Goal: Task Accomplishment & Management: Use online tool/utility

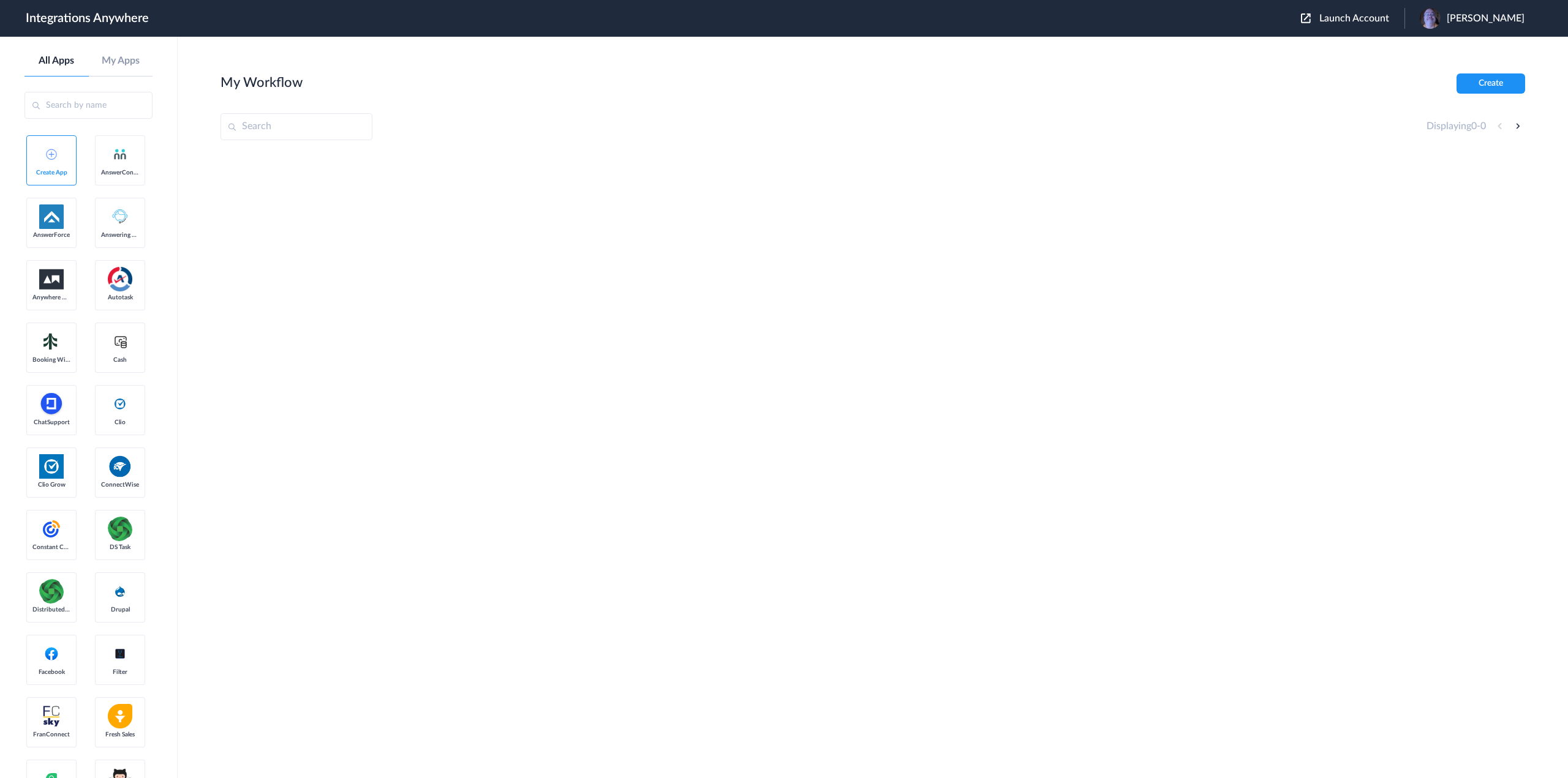
click at [68, 103] on input "text" at bounding box center [88, 105] width 128 height 27
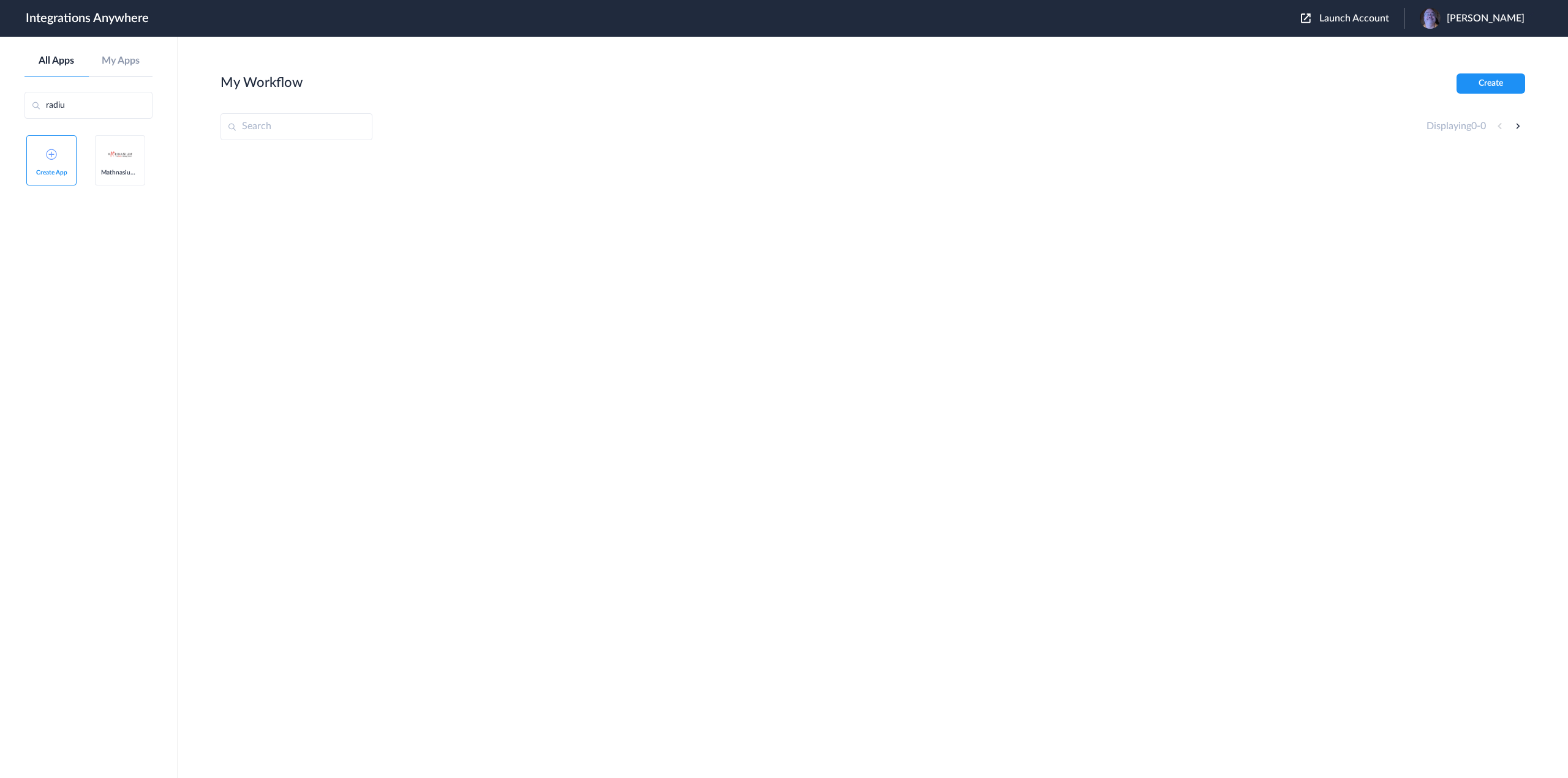
type input "radius"
drag, startPoint x: 109, startPoint y: 103, endPoint x: 2, endPoint y: 101, distance: 107.0
click at [0, 101] on aside "All Apps My Apps radius Create App Mathnasium (Radius)" at bounding box center [89, 407] width 178 height 741
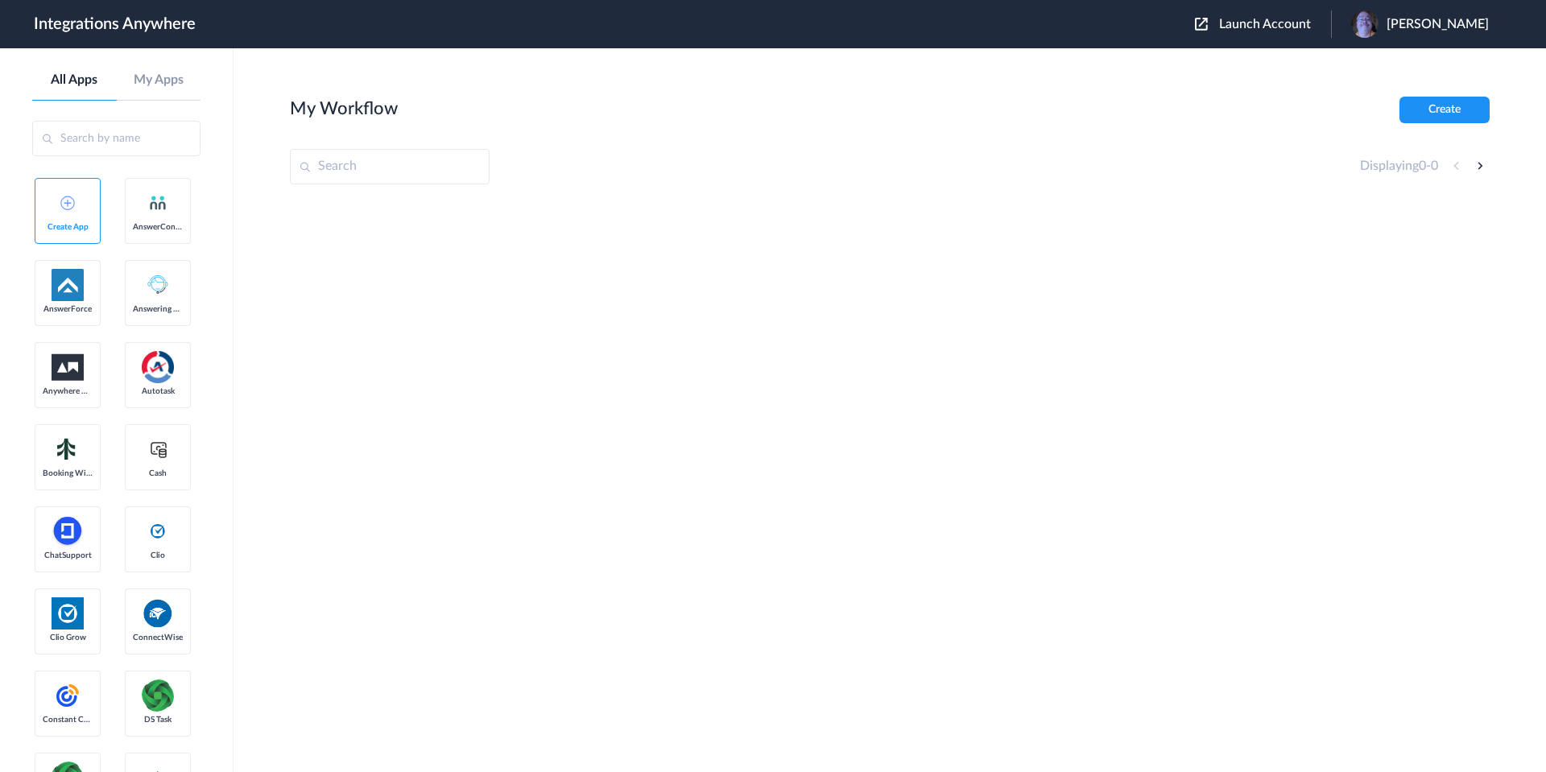
click at [81, 301] on img at bounding box center [68, 285] width 32 height 32
click at [1445, 111] on button "Create" at bounding box center [1445, 110] width 90 height 27
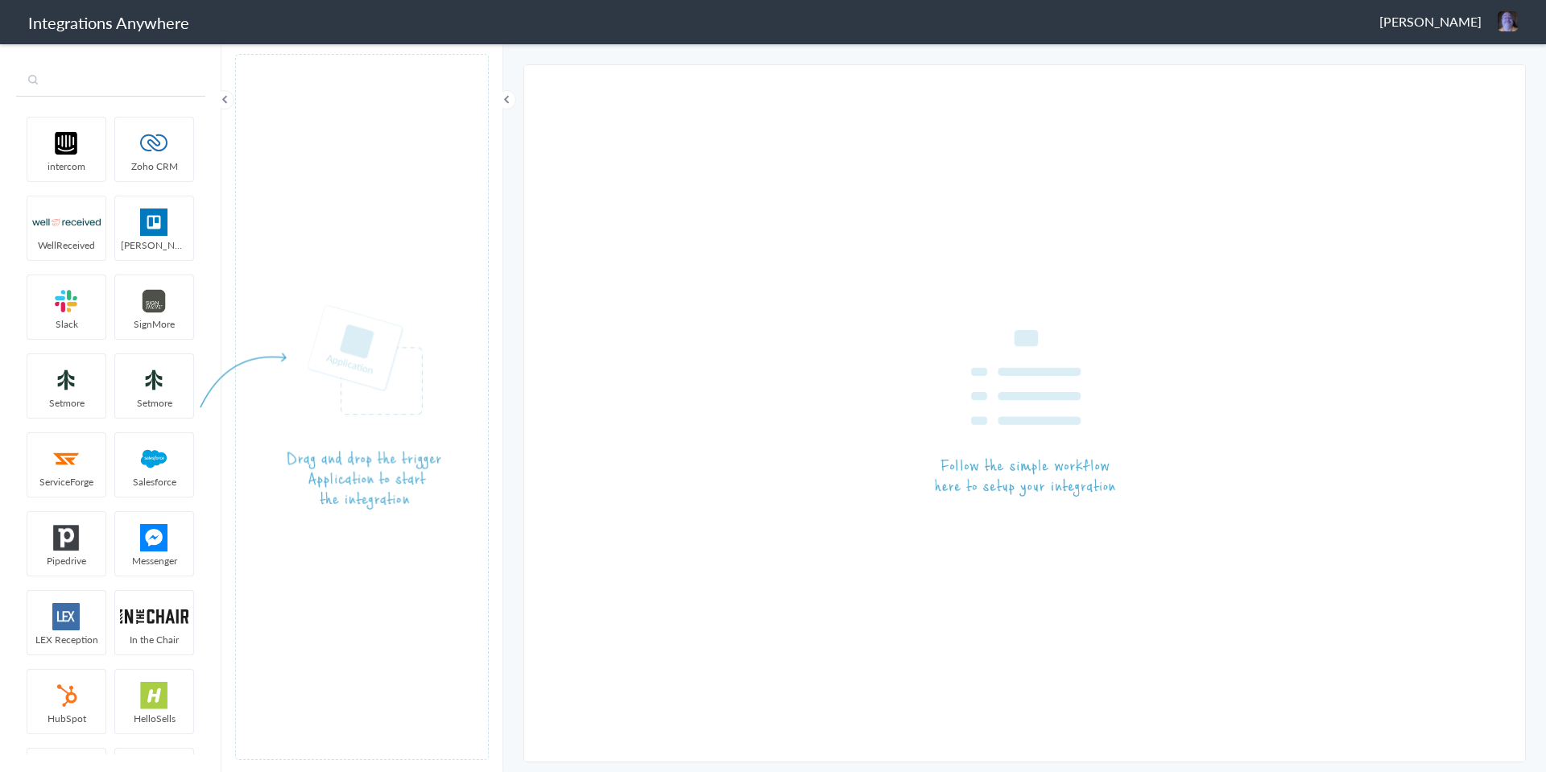
click at [114, 75] on input "text" at bounding box center [110, 81] width 189 height 31
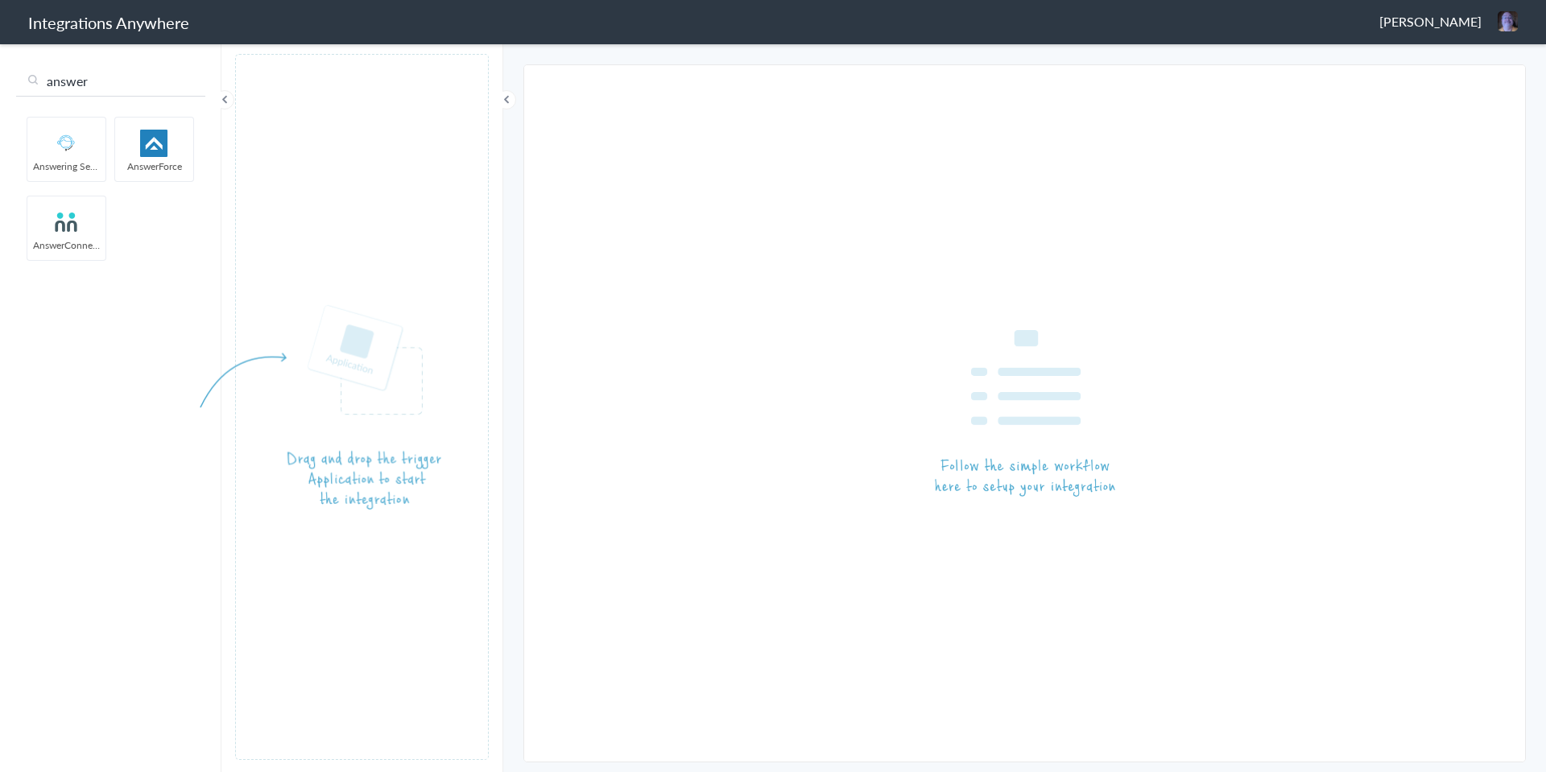
type input "answer"
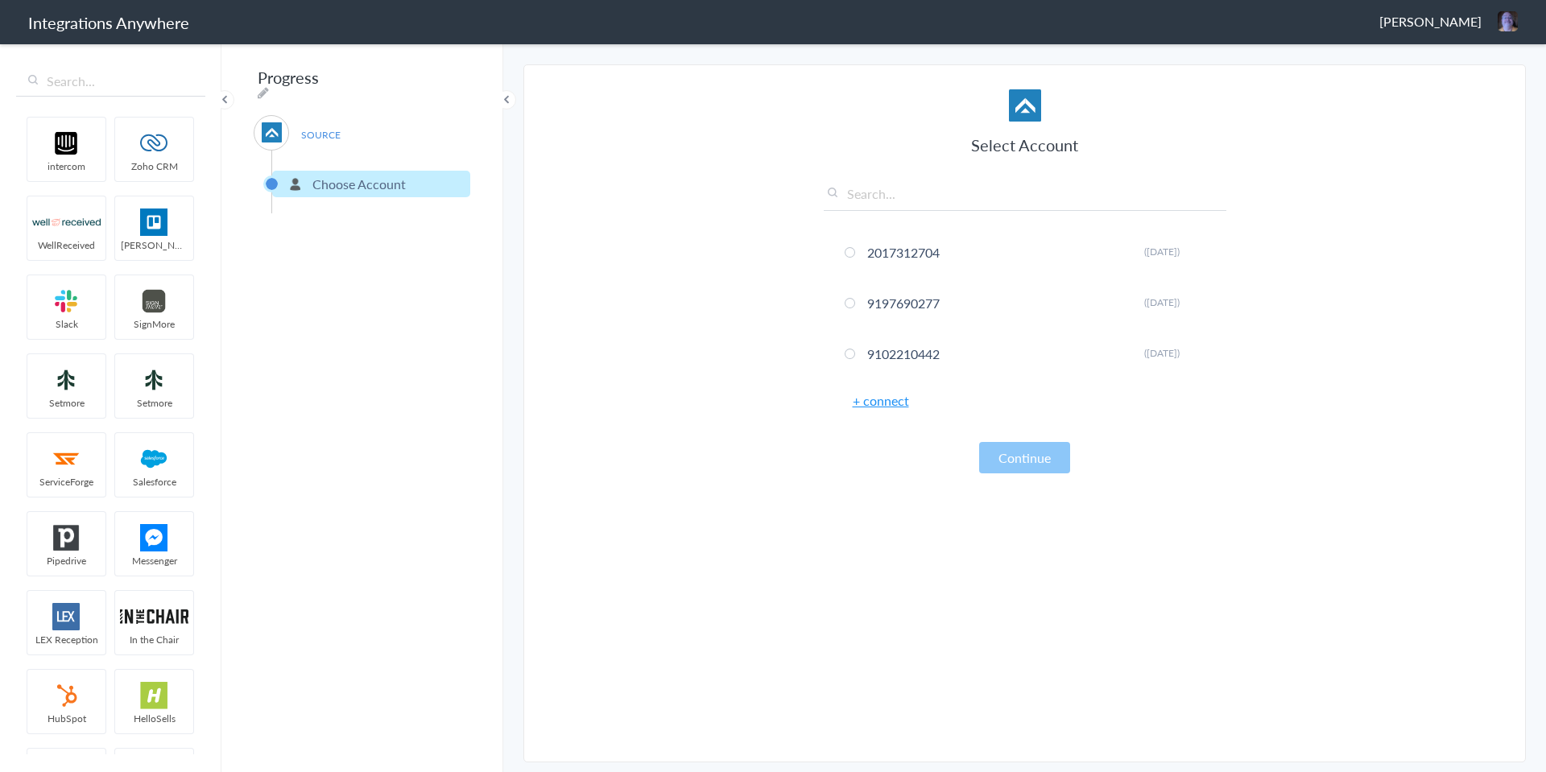
click at [891, 405] on link "+ connect" at bounding box center [881, 400] width 56 height 19
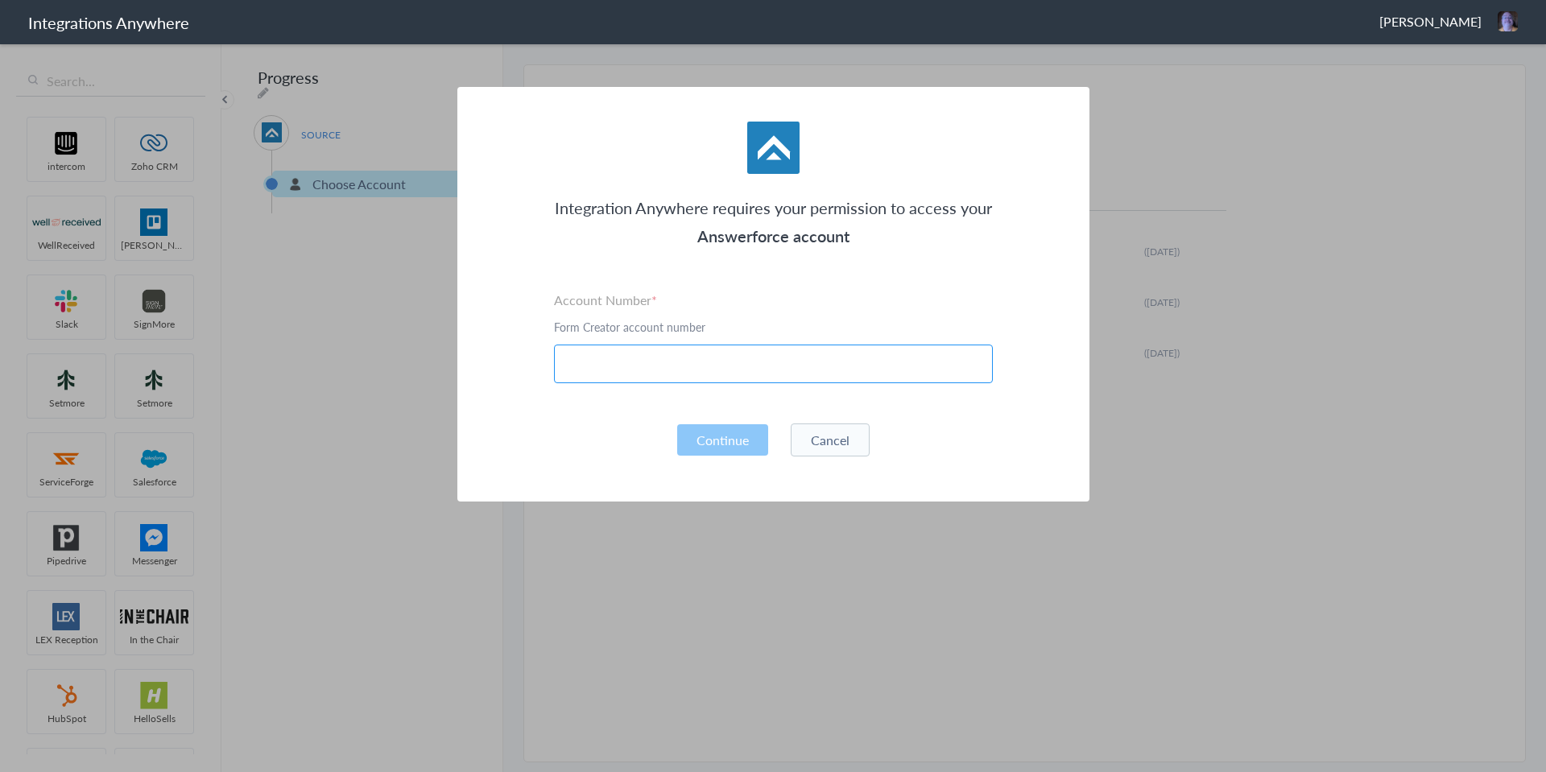
paste input "2124338939"
type input "2124338939"
click at [755, 434] on button "Continue" at bounding box center [722, 439] width 91 height 31
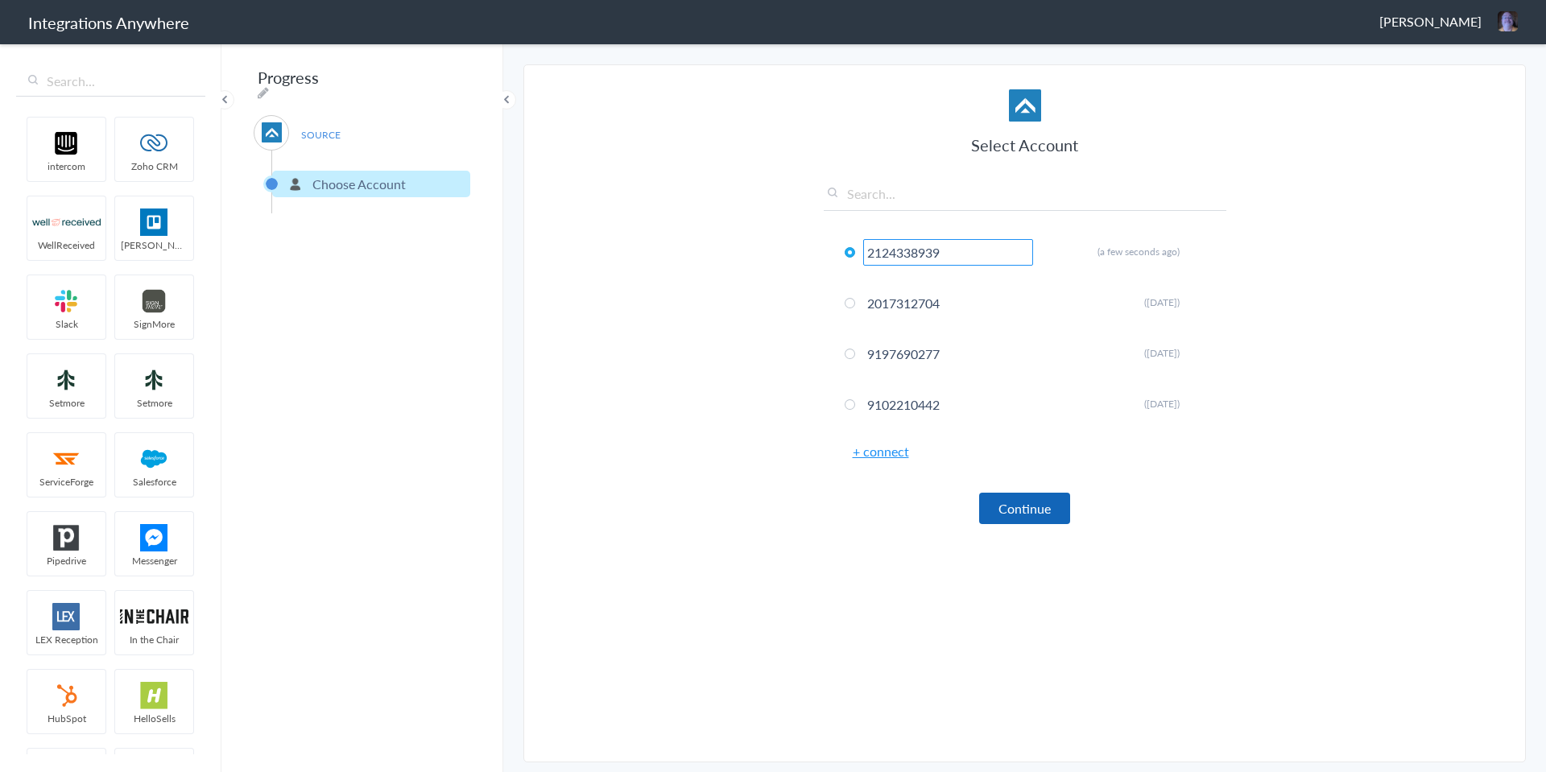
click at [1026, 511] on button "Continue" at bounding box center [1024, 508] width 91 height 31
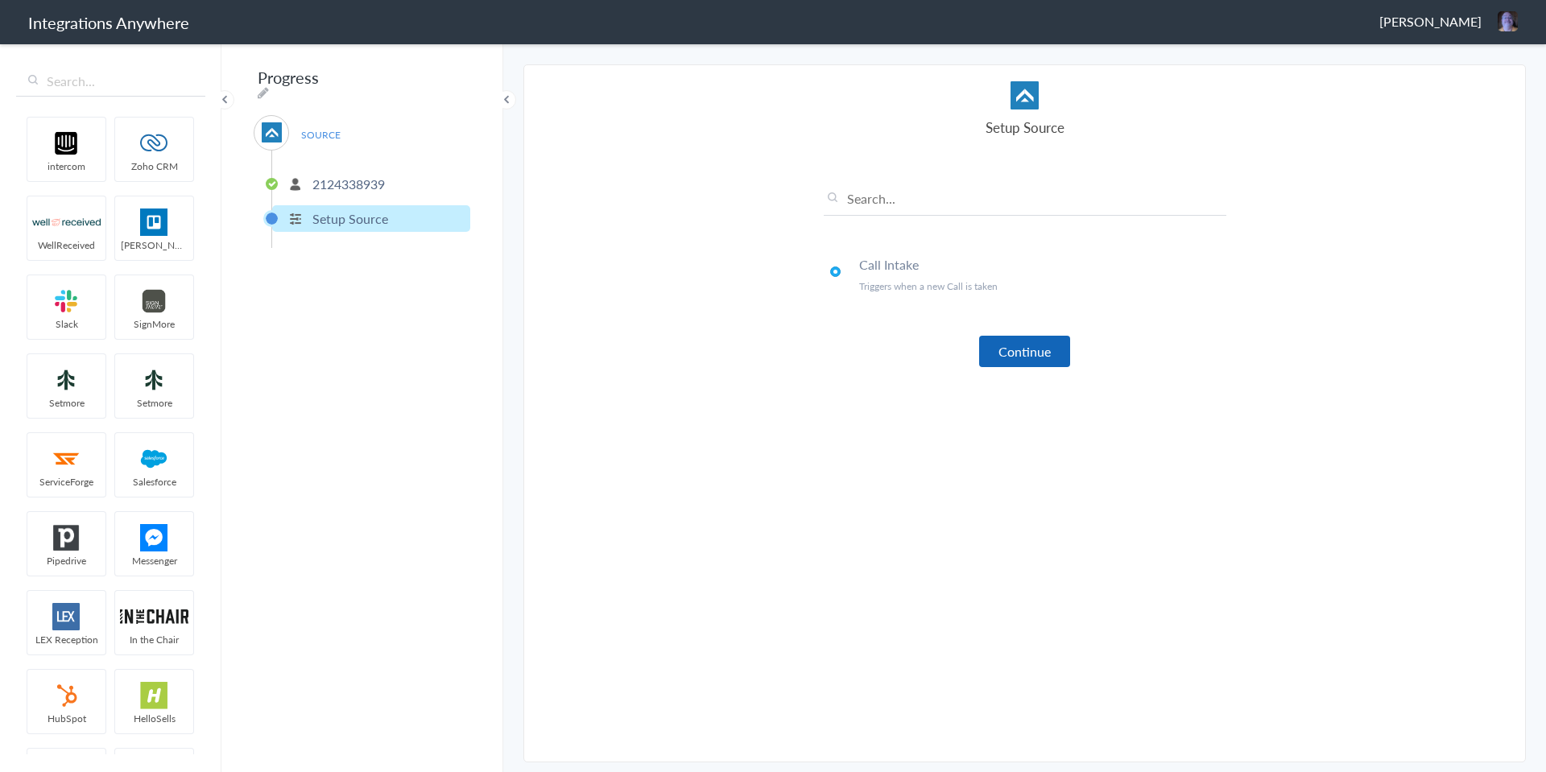
click at [1017, 349] on button "Continue" at bounding box center [1024, 351] width 91 height 31
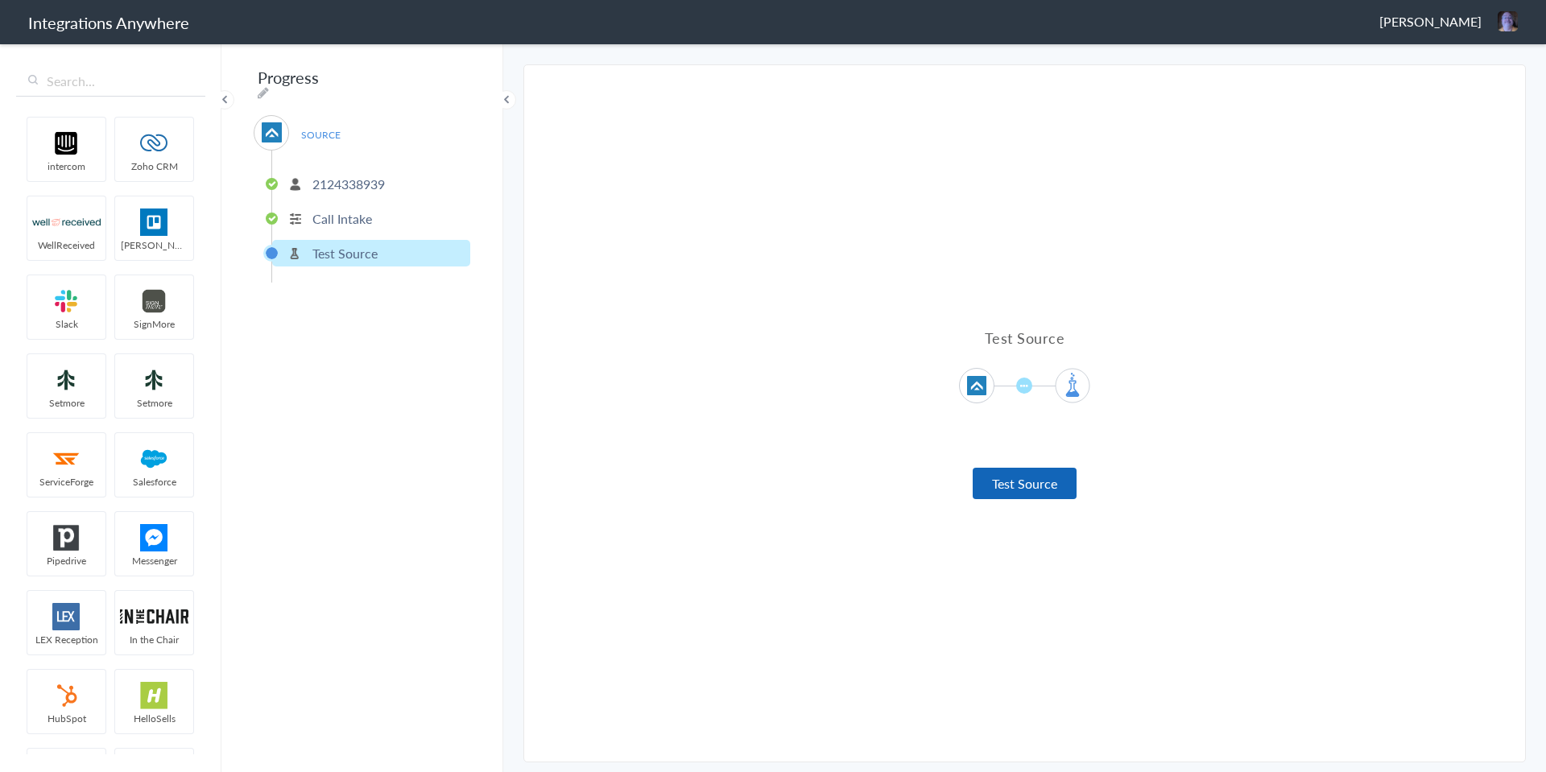
click at [1032, 484] on button "Test Source" at bounding box center [1025, 483] width 104 height 31
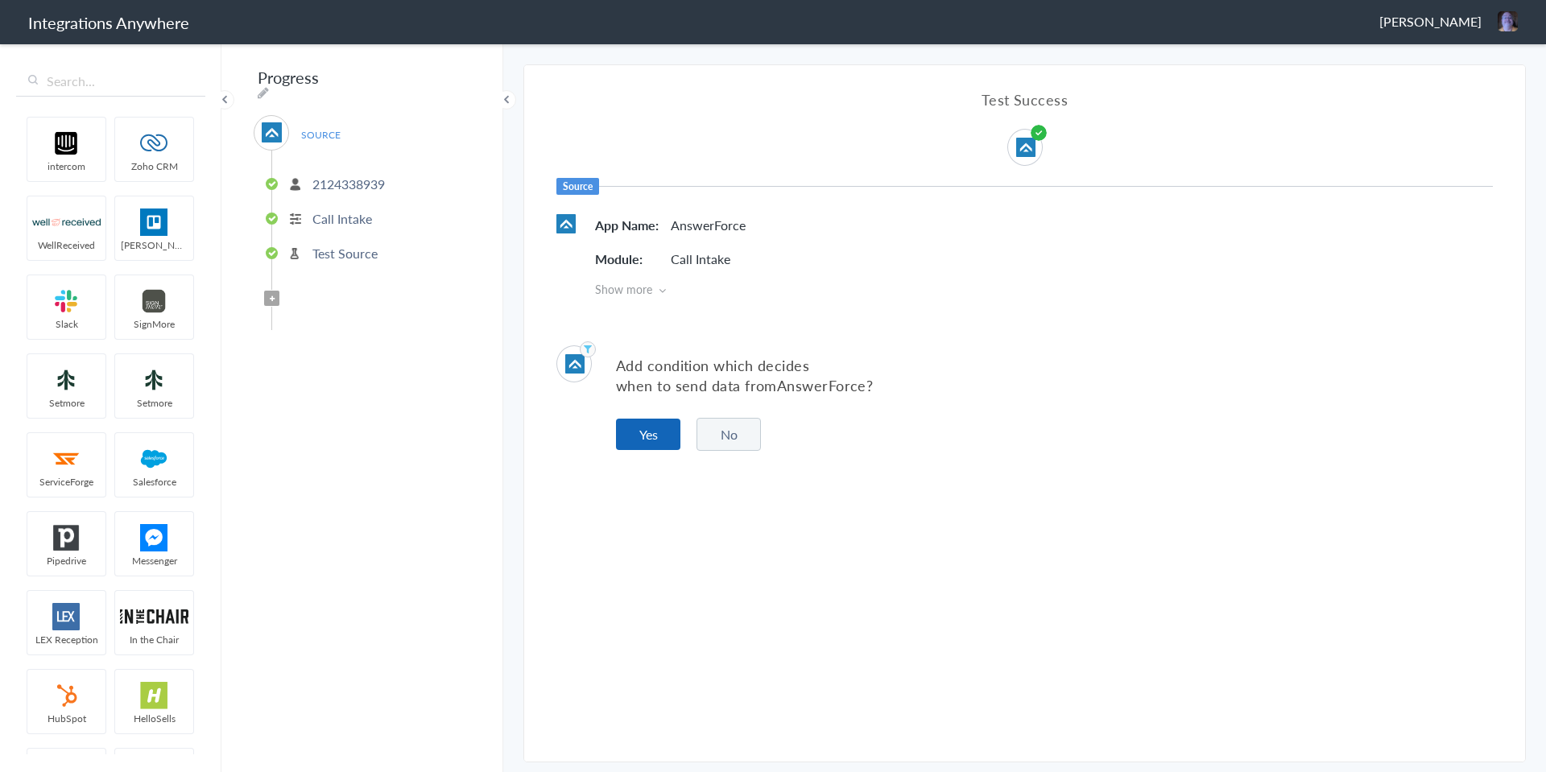
click at [650, 432] on button "Yes" at bounding box center [648, 434] width 64 height 31
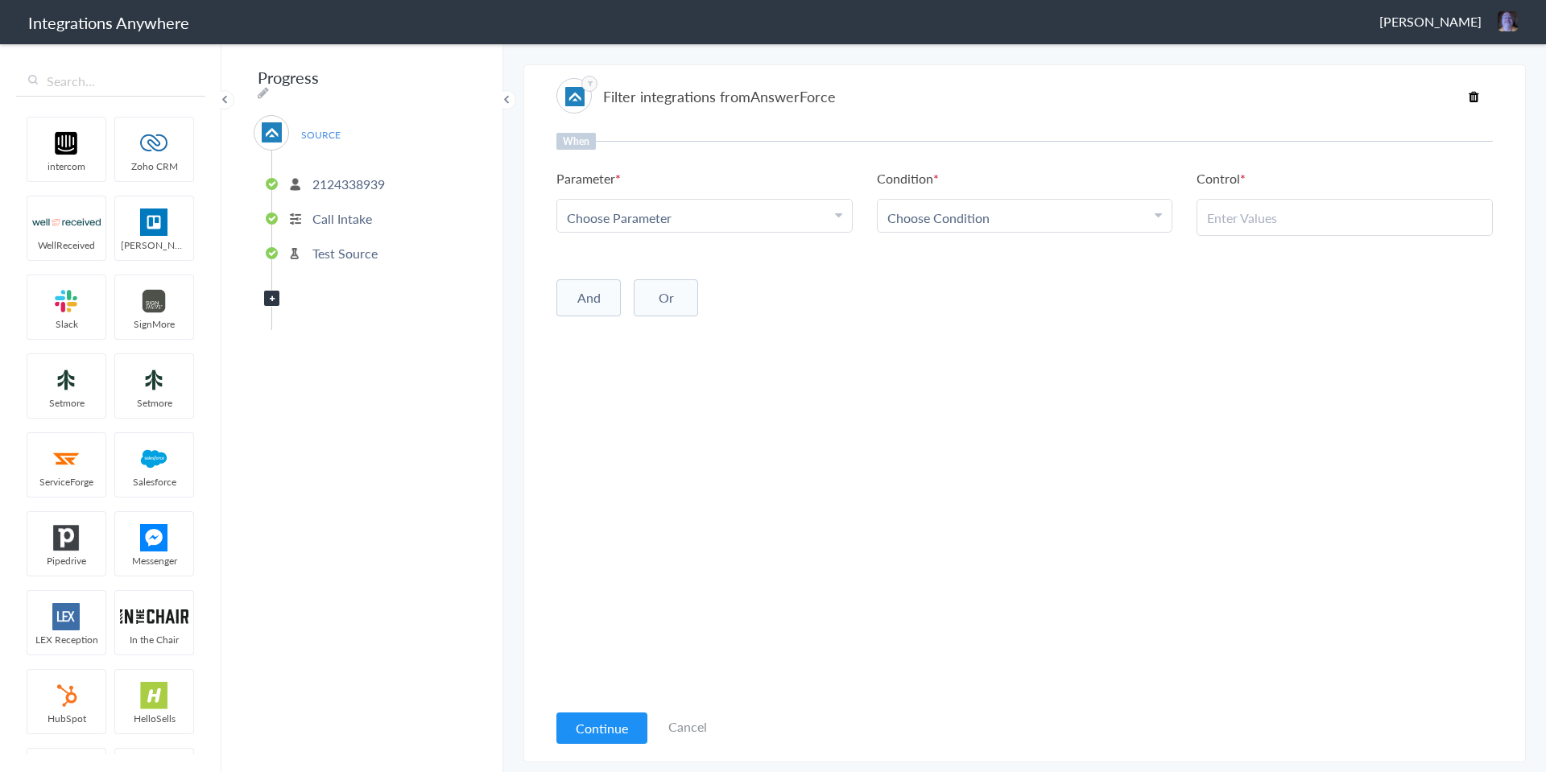
click at [726, 209] on div "Choose Parameter" at bounding box center [704, 218] width 275 height 19
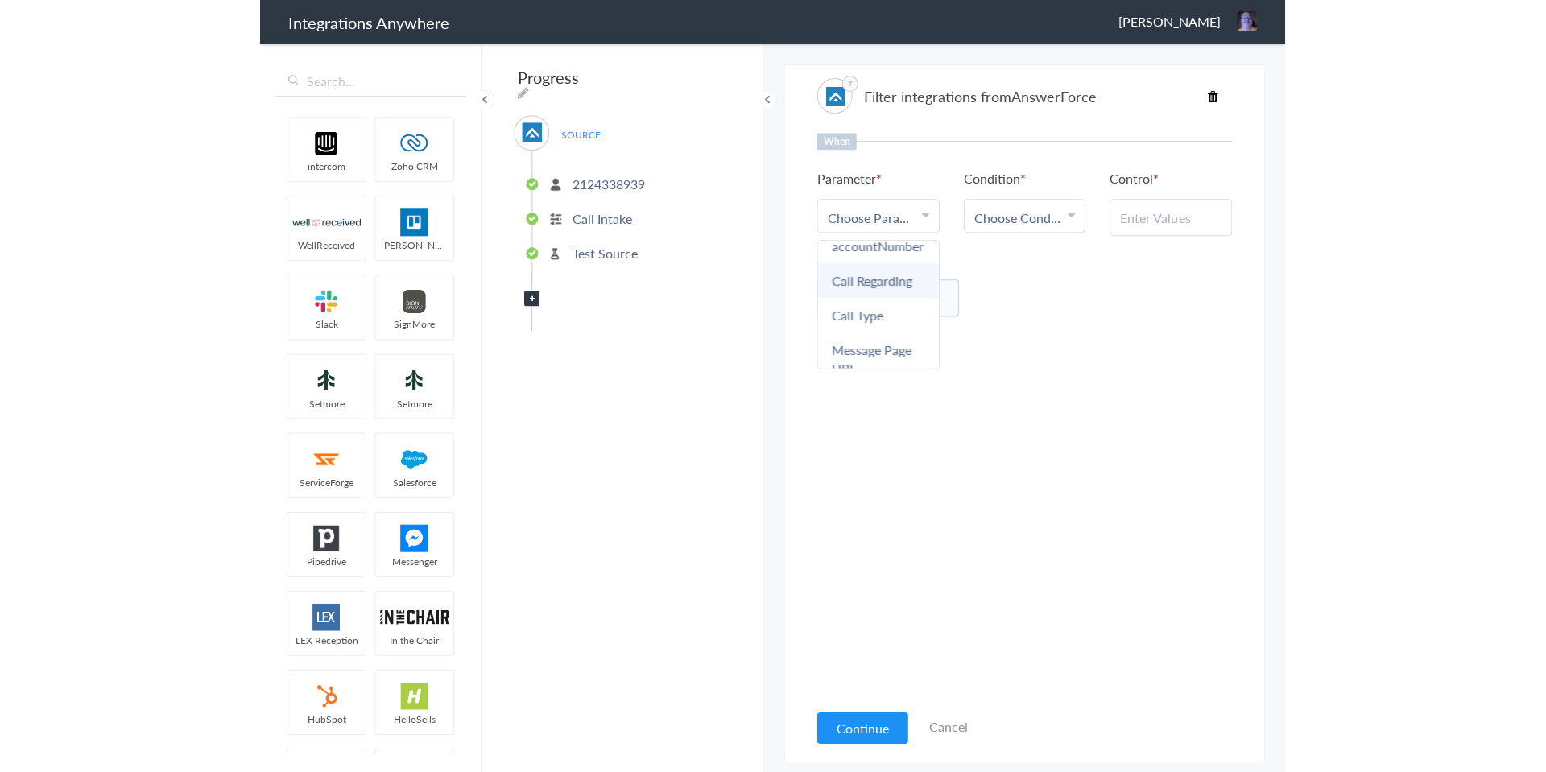
scroll to position [1288, 0]
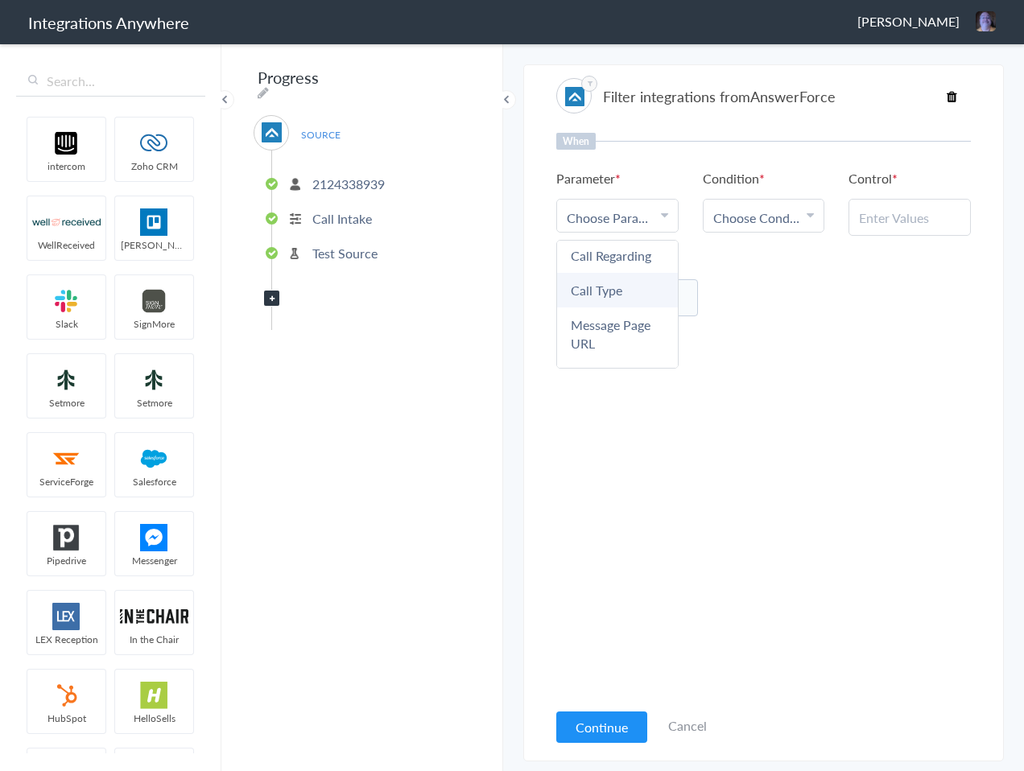
click at [609, 288] on link "Call Type" at bounding box center [617, 290] width 121 height 35
click at [766, 212] on span "Choose Condition" at bounding box center [757, 218] width 89 height 19
click at [788, 303] on link "Contains" at bounding box center [764, 296] width 121 height 35
click at [938, 219] on input "text" at bounding box center [909, 218] width 101 height 19
paste input "No | Unsure"
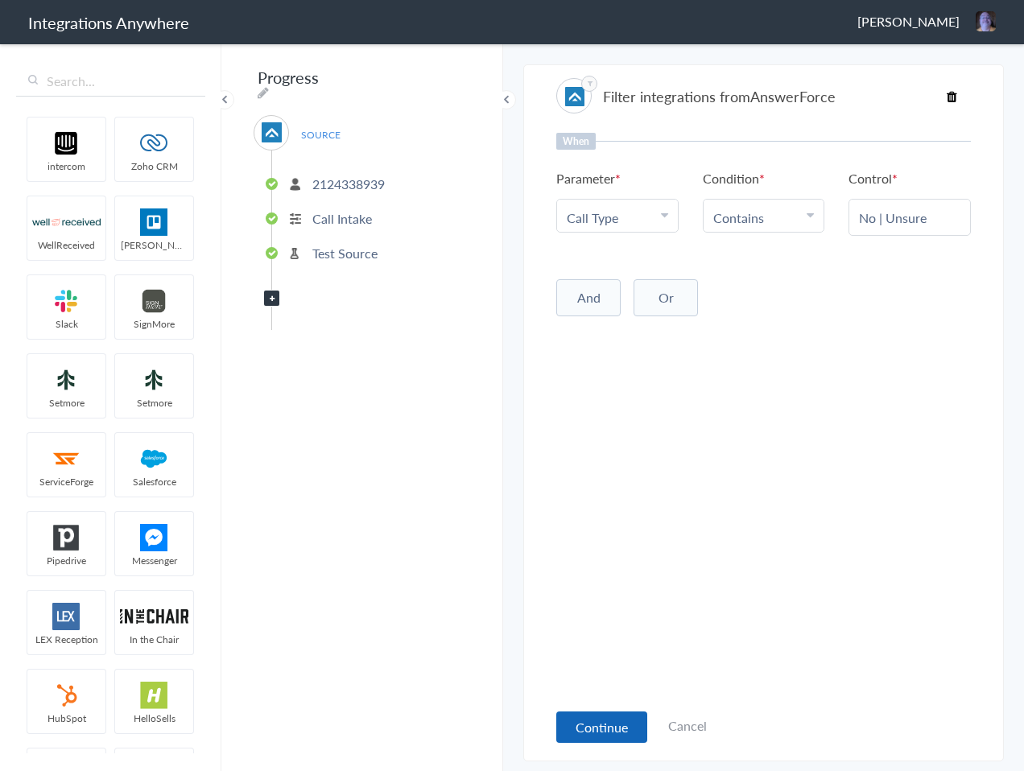
type input "No | Unsure"
click at [598, 722] on button "Continue" at bounding box center [601, 727] width 91 height 31
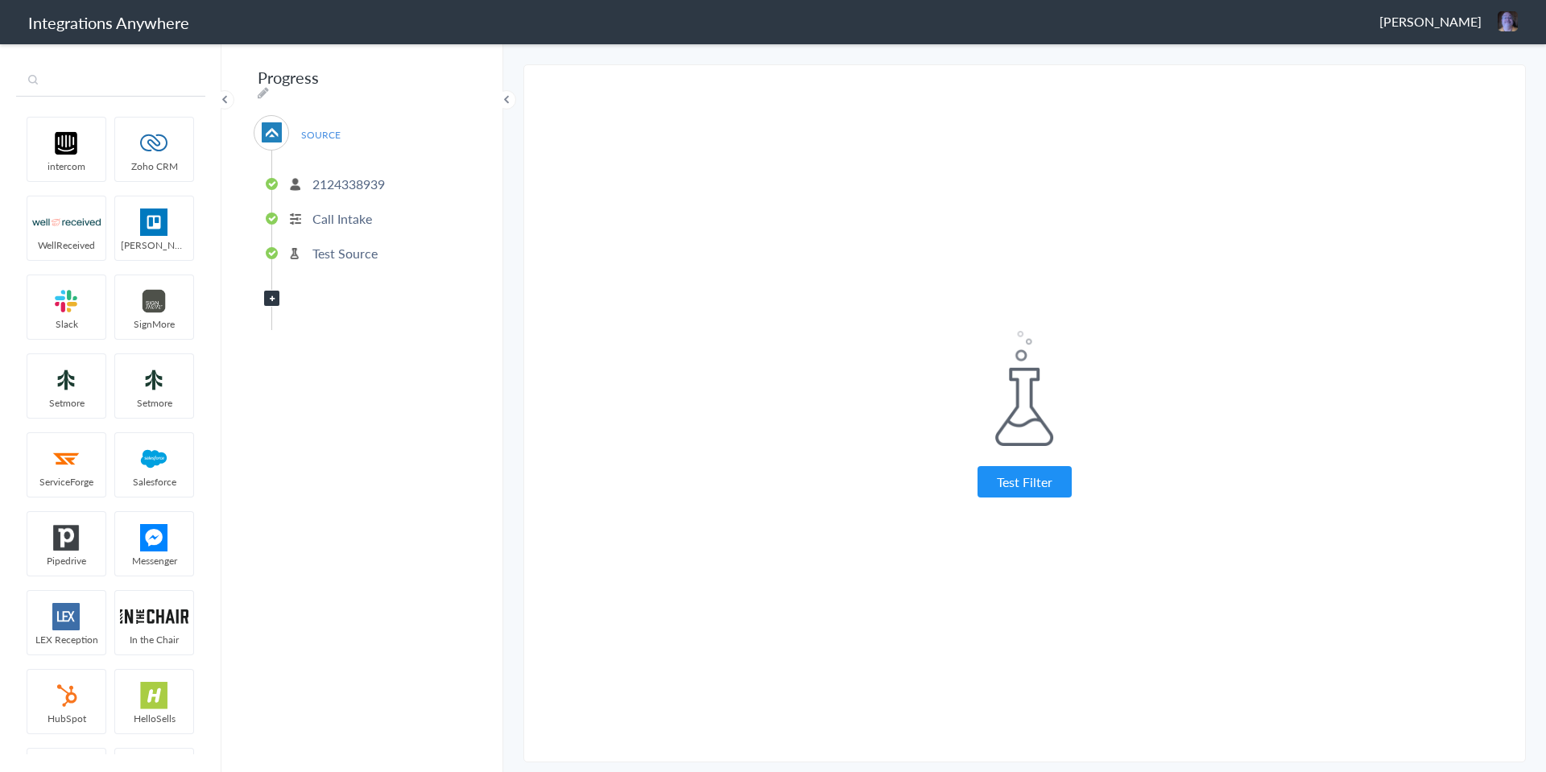
click at [98, 81] on input "text" at bounding box center [110, 81] width 189 height 31
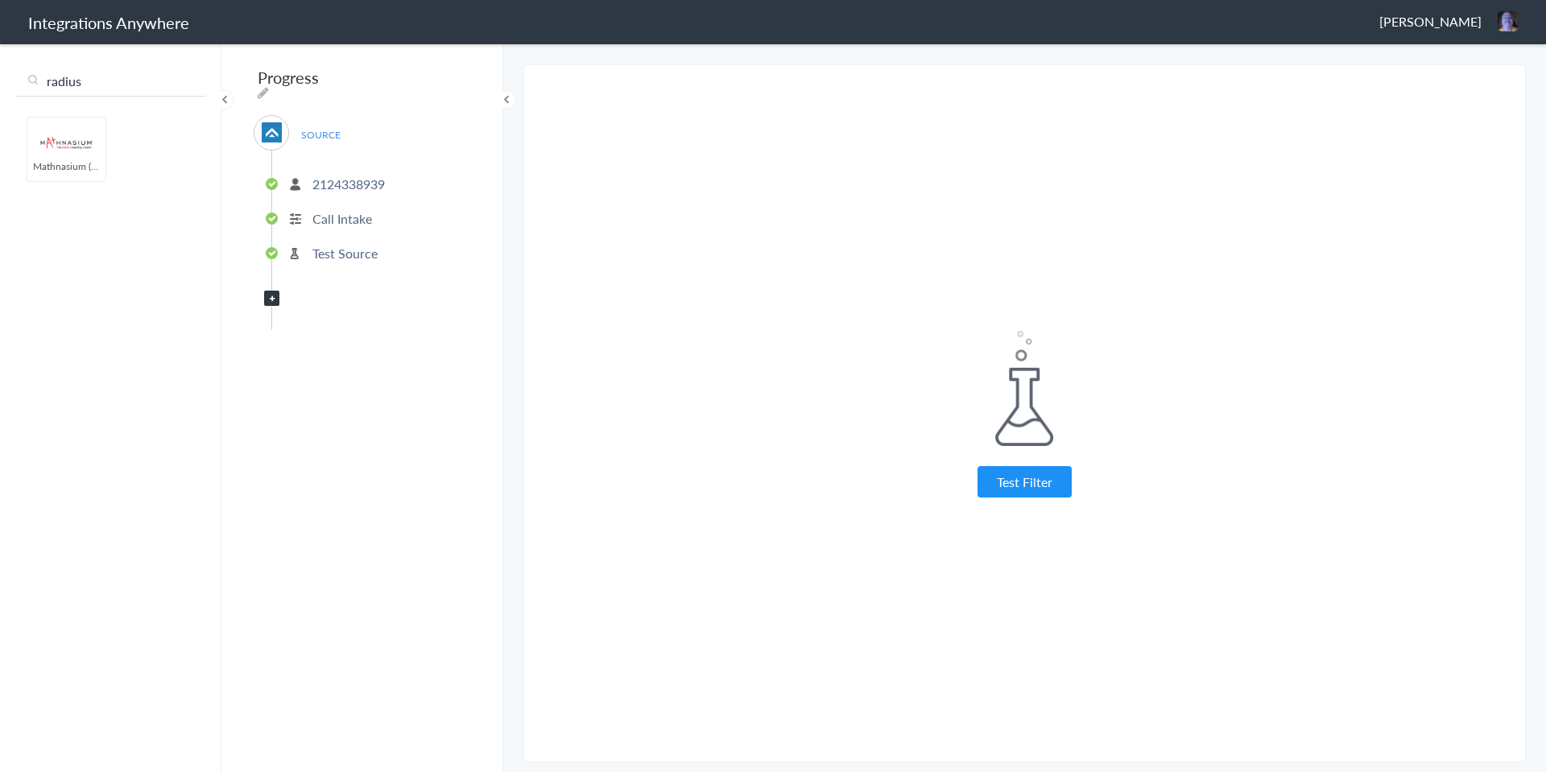
type input "radius"
click at [77, 148] on img at bounding box center [66, 143] width 68 height 27
click at [1002, 476] on button "Test Filter" at bounding box center [1025, 481] width 94 height 31
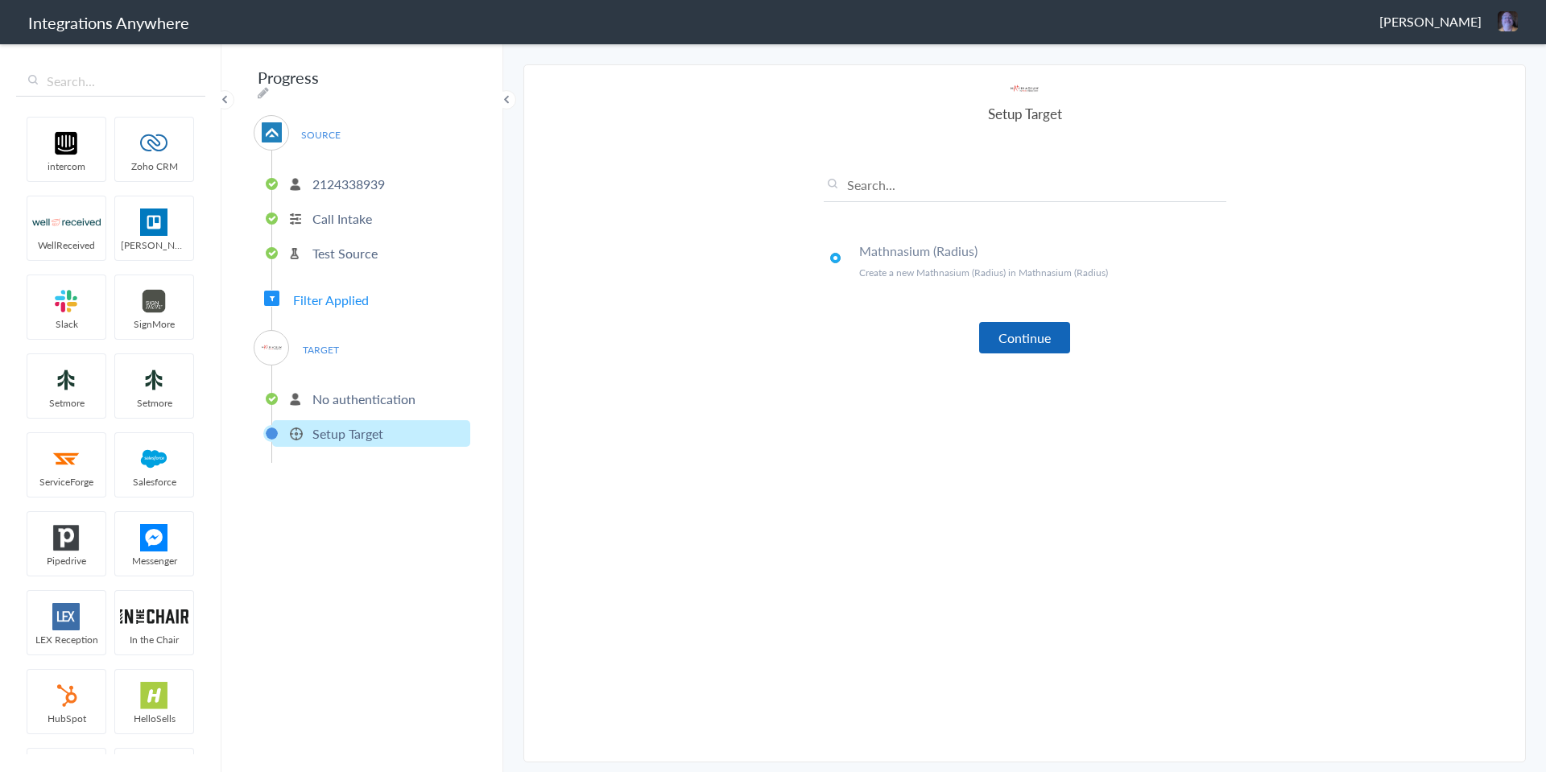
click at [1029, 337] on button "Continue" at bounding box center [1024, 337] width 91 height 31
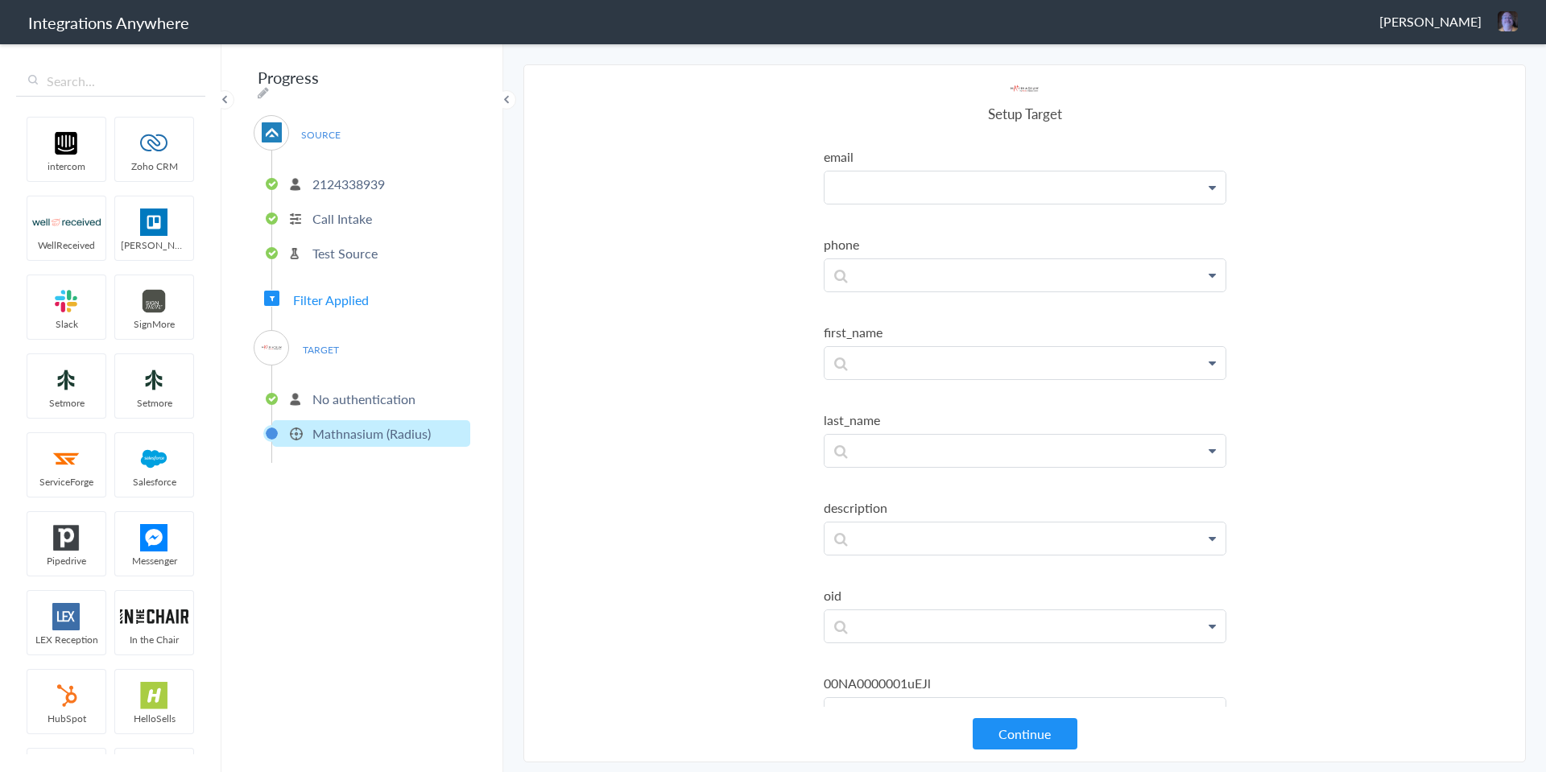
click at [999, 194] on p at bounding box center [1025, 188] width 401 height 32
click at [895, 231] on link "Email" at bounding box center [1025, 222] width 401 height 35
click at [958, 212] on p at bounding box center [1025, 192] width 401 height 40
click at [0, 0] on link "Phone" at bounding box center [0, 0] width 0 height 0
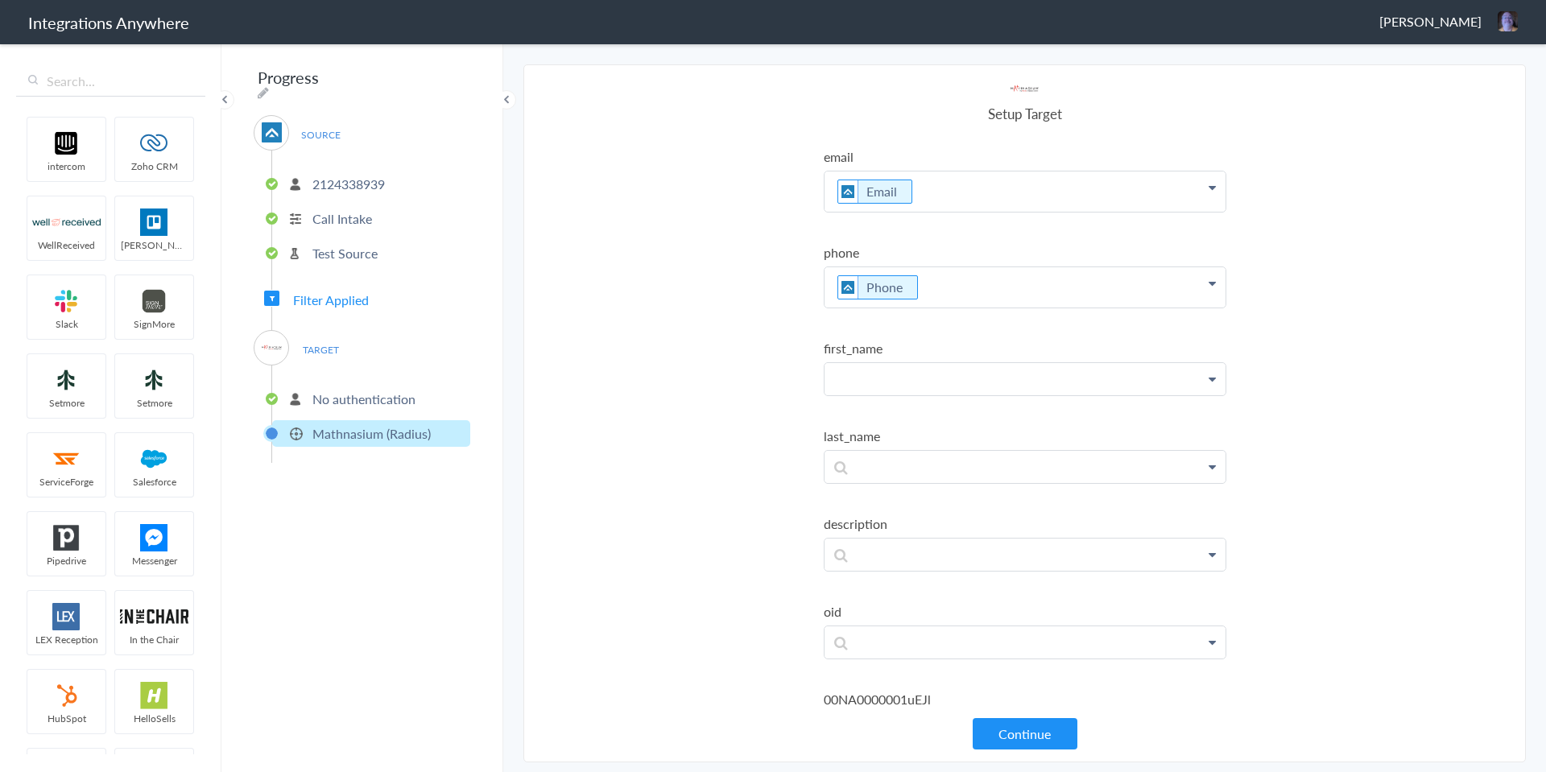
click at [1002, 212] on p at bounding box center [1025, 192] width 401 height 40
click at [618, 456] on section "Select Account 2124338939 Rename Delete (a few seconds ago) 2017312704 Rename D…" at bounding box center [1024, 413] width 1003 height 698
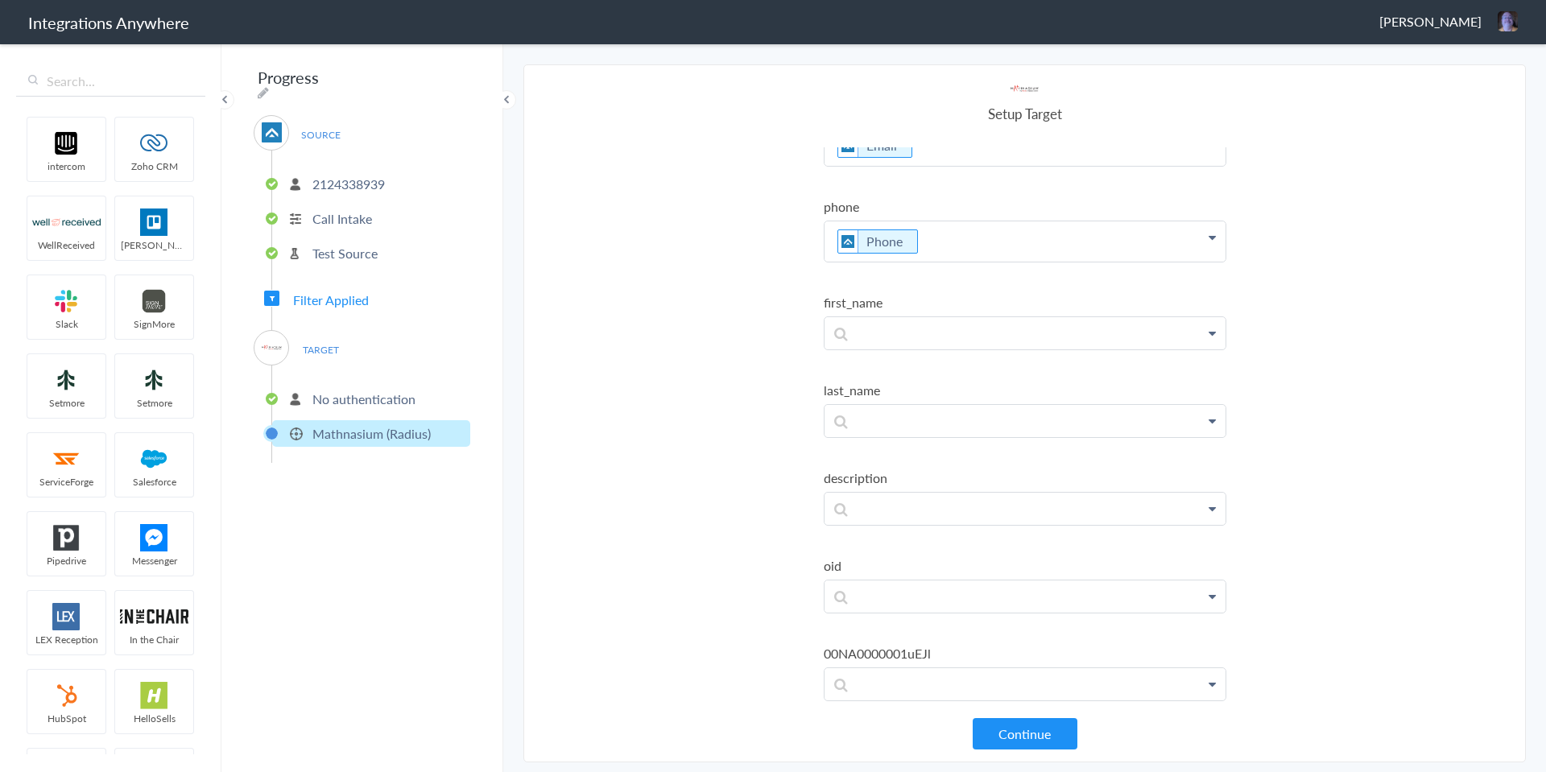
scroll to position [0, 0]
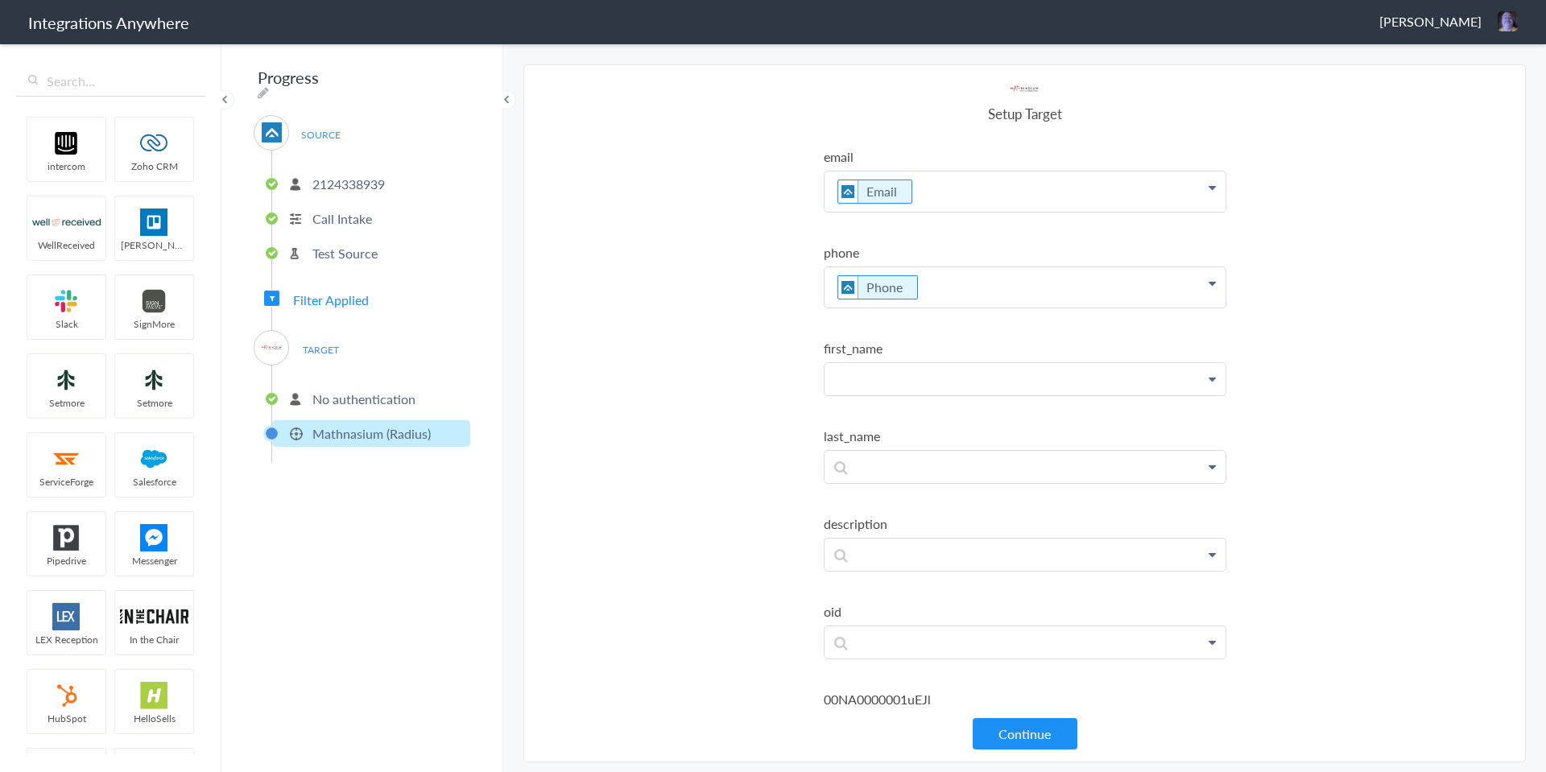
click at [937, 212] on p at bounding box center [1025, 192] width 401 height 40
click at [0, 0] on link "First Name" at bounding box center [0, 0] width 0 height 0
click at [927, 212] on p at bounding box center [1025, 192] width 401 height 40
click at [0, 0] on link "Last Name" at bounding box center [0, 0] width 0 height 0
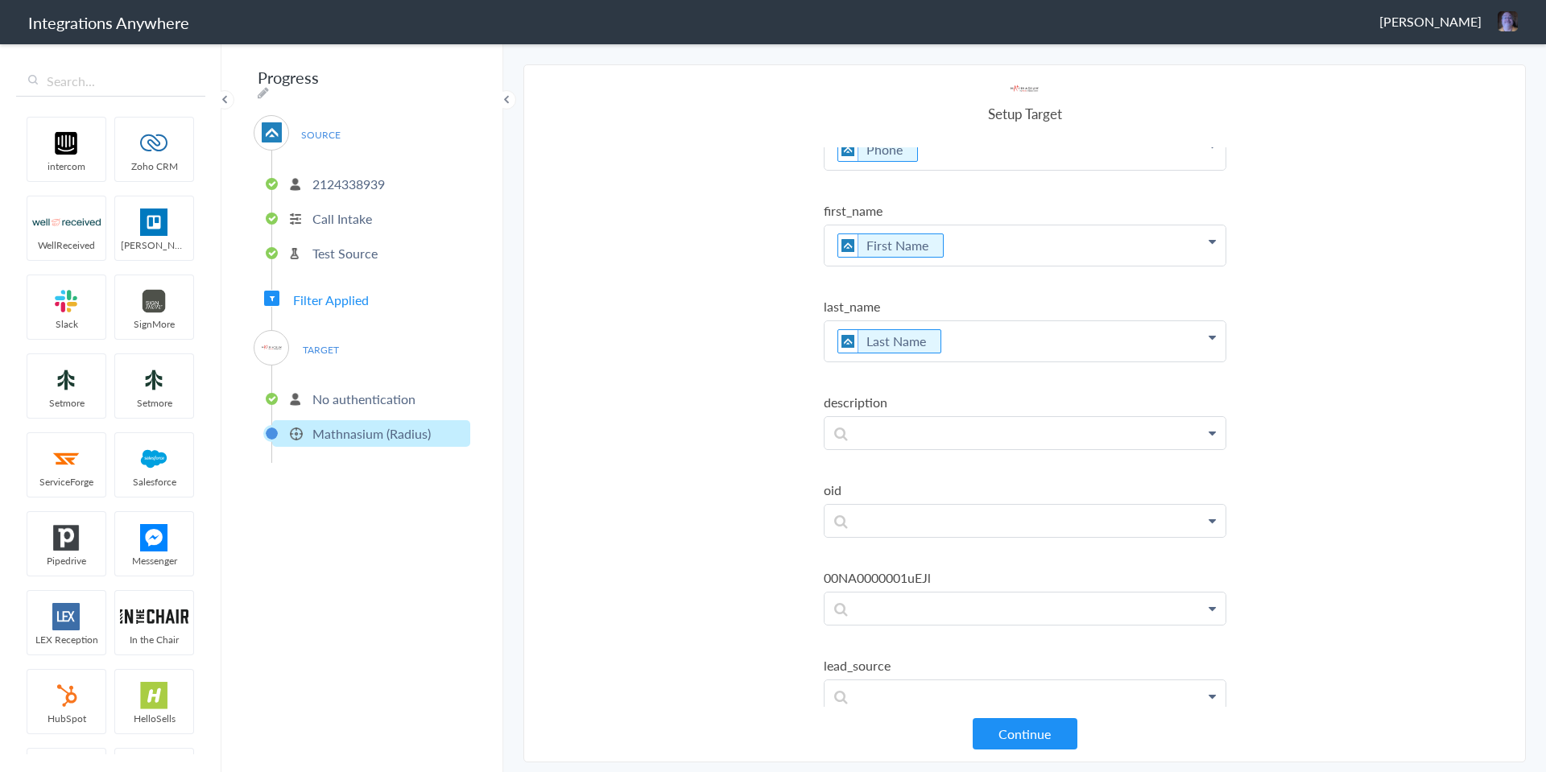
scroll to position [161, 0]
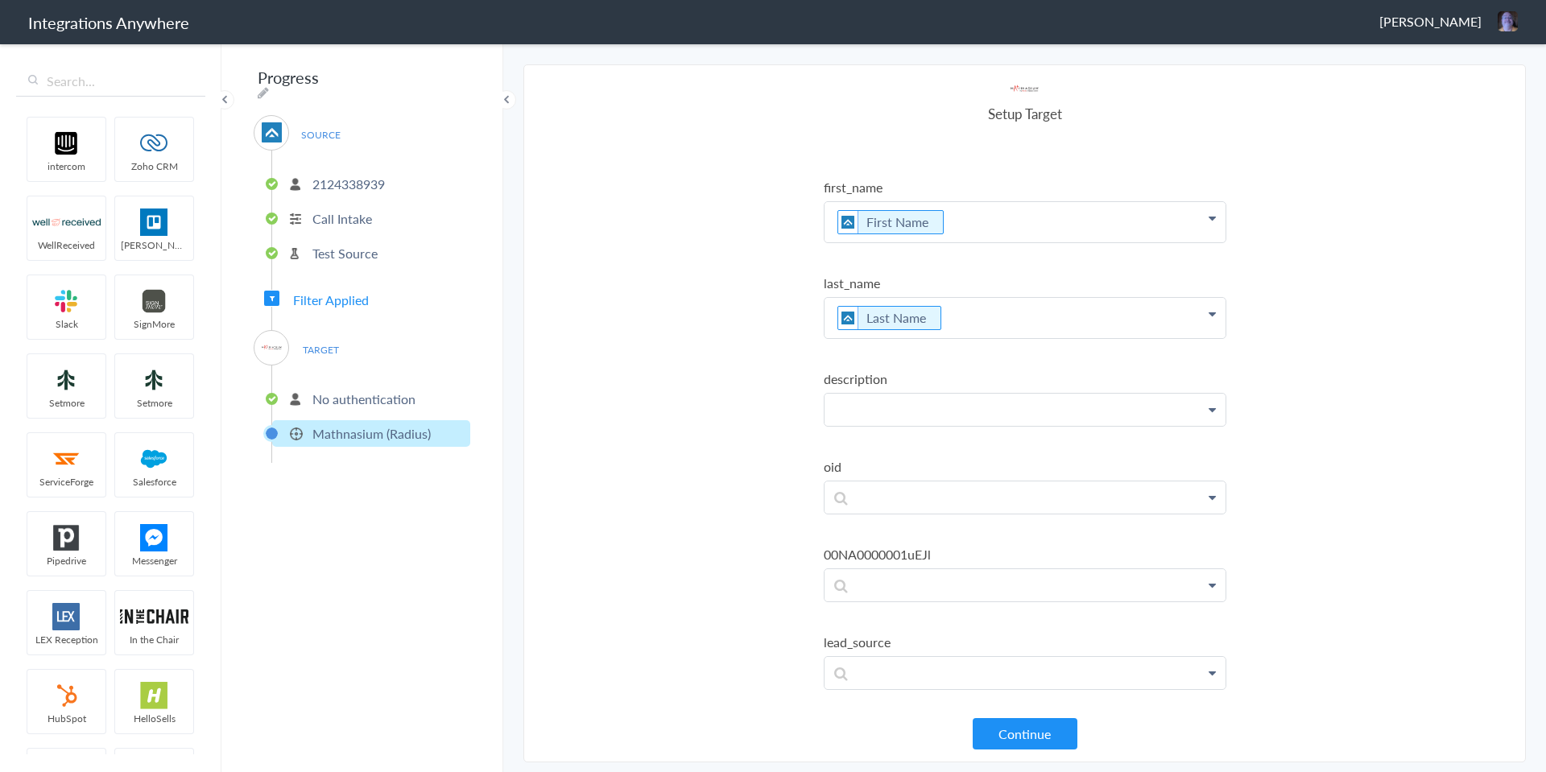
click at [1030, 51] on p at bounding box center [1025, 30] width 401 height 40
click at [0, 0] on link "Student Details (If Any)" at bounding box center [0, 0] width 0 height 0
click at [836, 51] on p "Student Details: Student Details (If Any)" at bounding box center [1025, 30] width 401 height 40
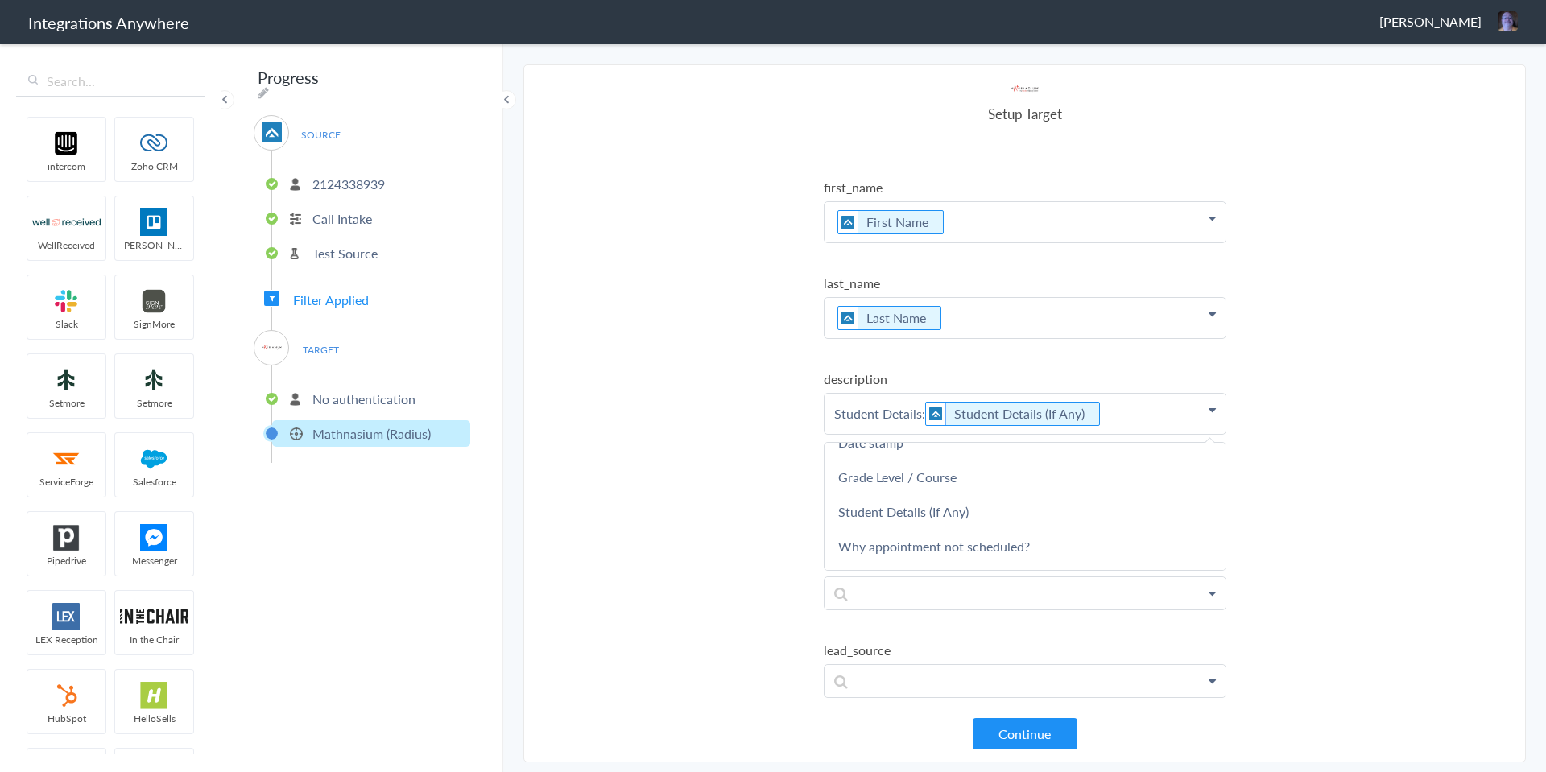
scroll to position [322, 0]
click at [670, 485] on section "Select Account 2124338939 Rename Delete (a few seconds ago) 2017312704 Rename D…" at bounding box center [1024, 413] width 1003 height 698
click at [1134, 51] on p "Student Details: Student Details (If Any)" at bounding box center [1025, 30] width 401 height 40
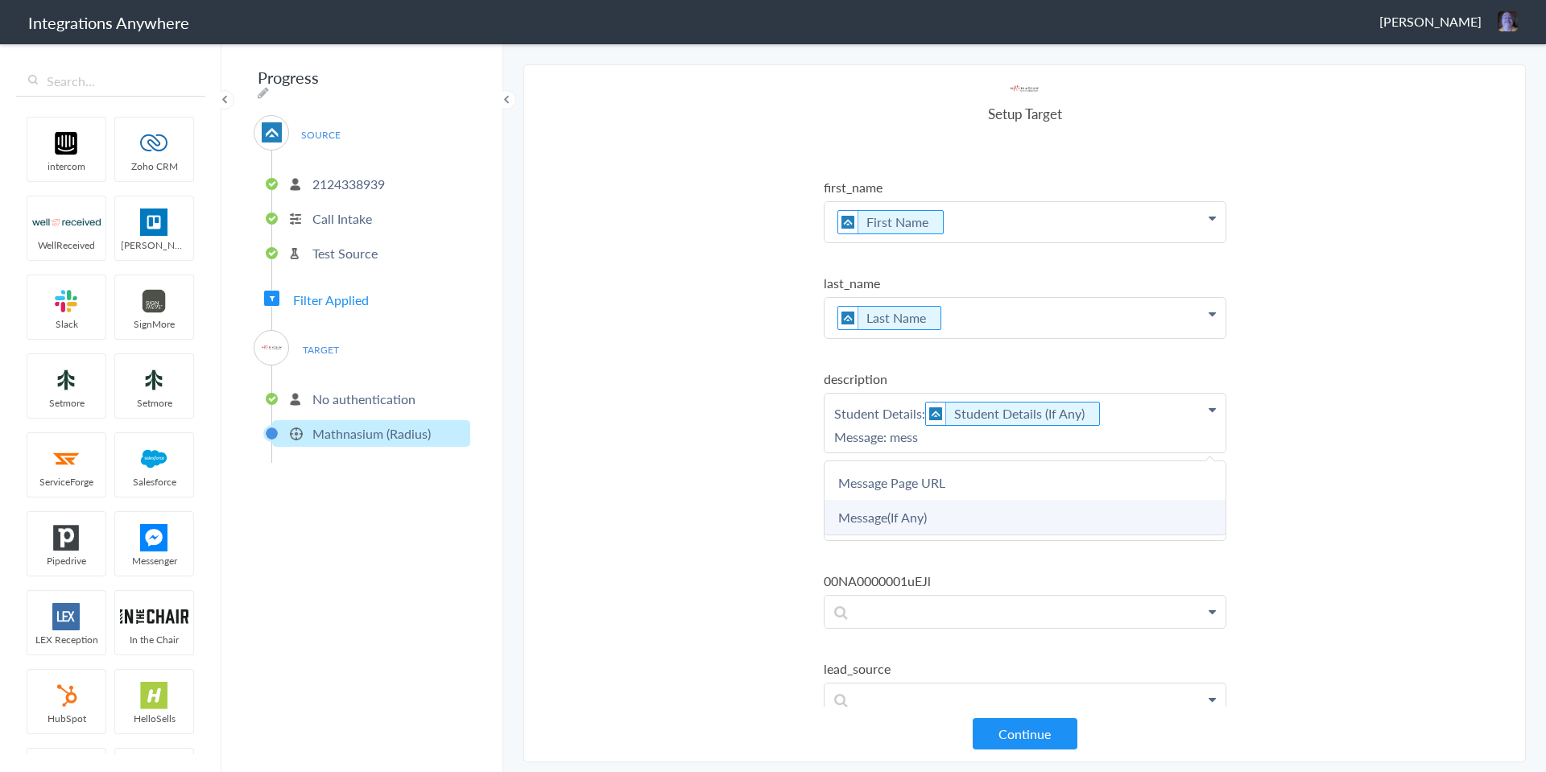
click at [0, 0] on link "Message(If Any)" at bounding box center [0, 0] width 0 height 0
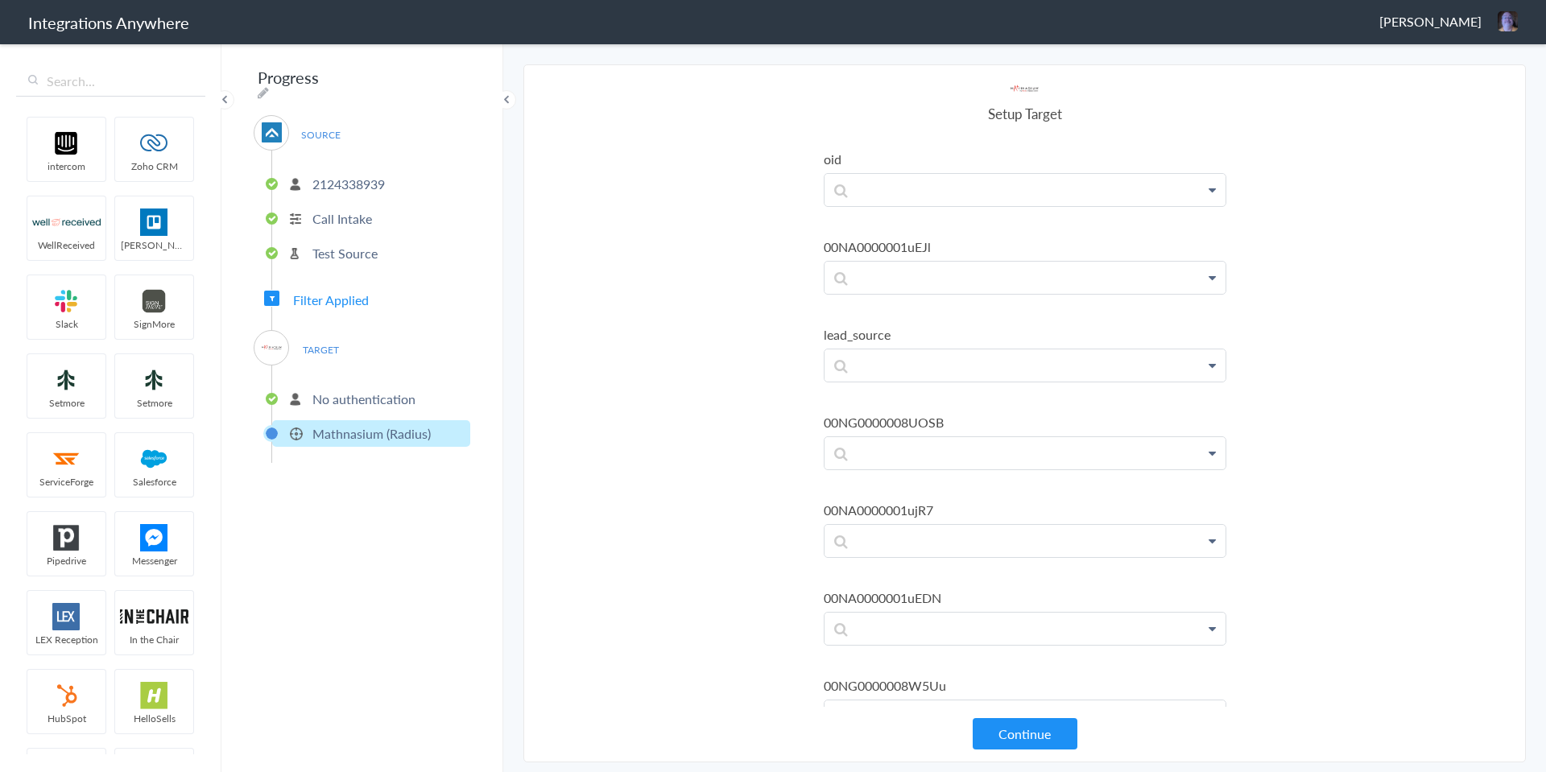
scroll to position [524, 0]
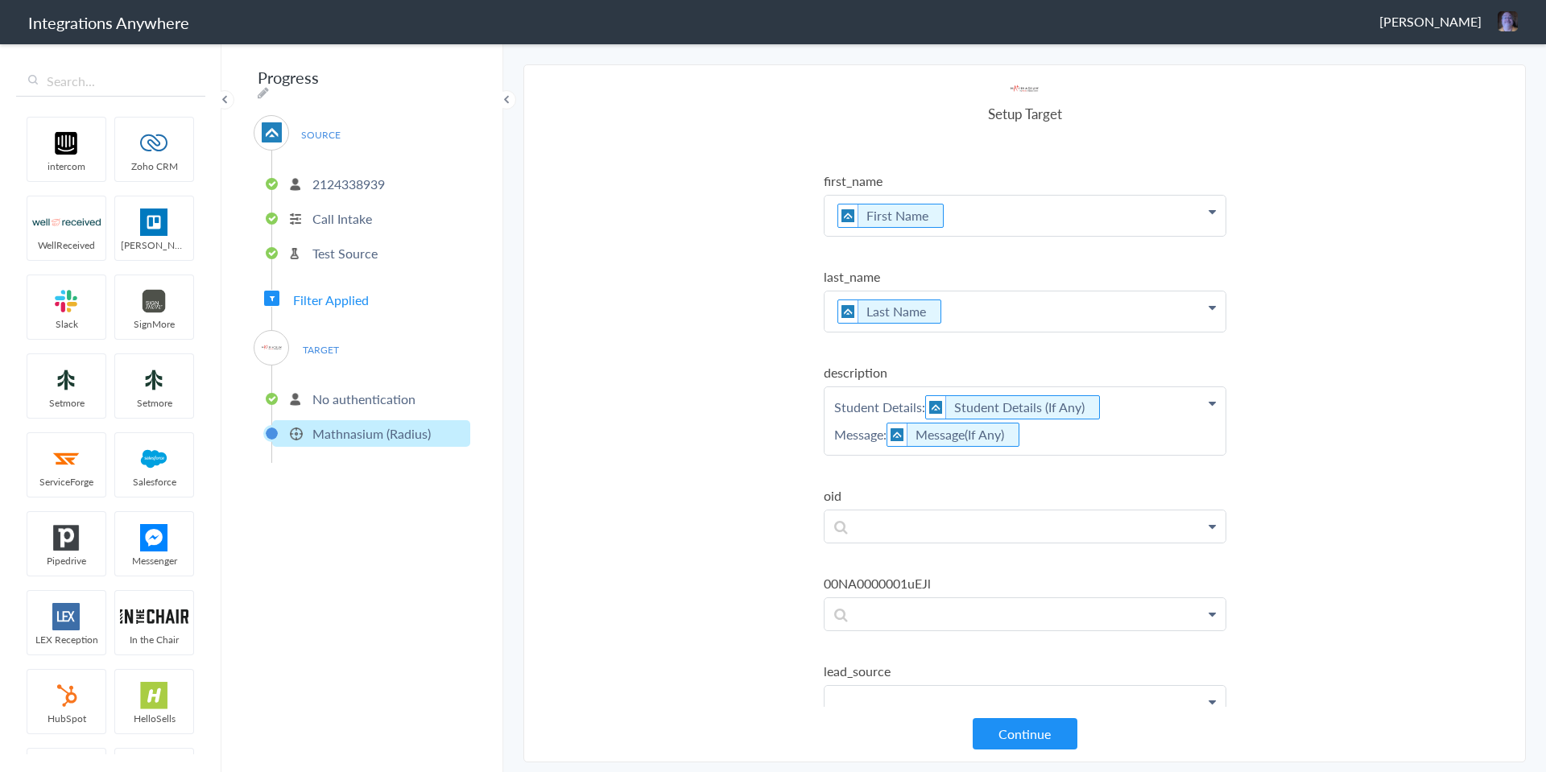
scroll to position [148, 0]
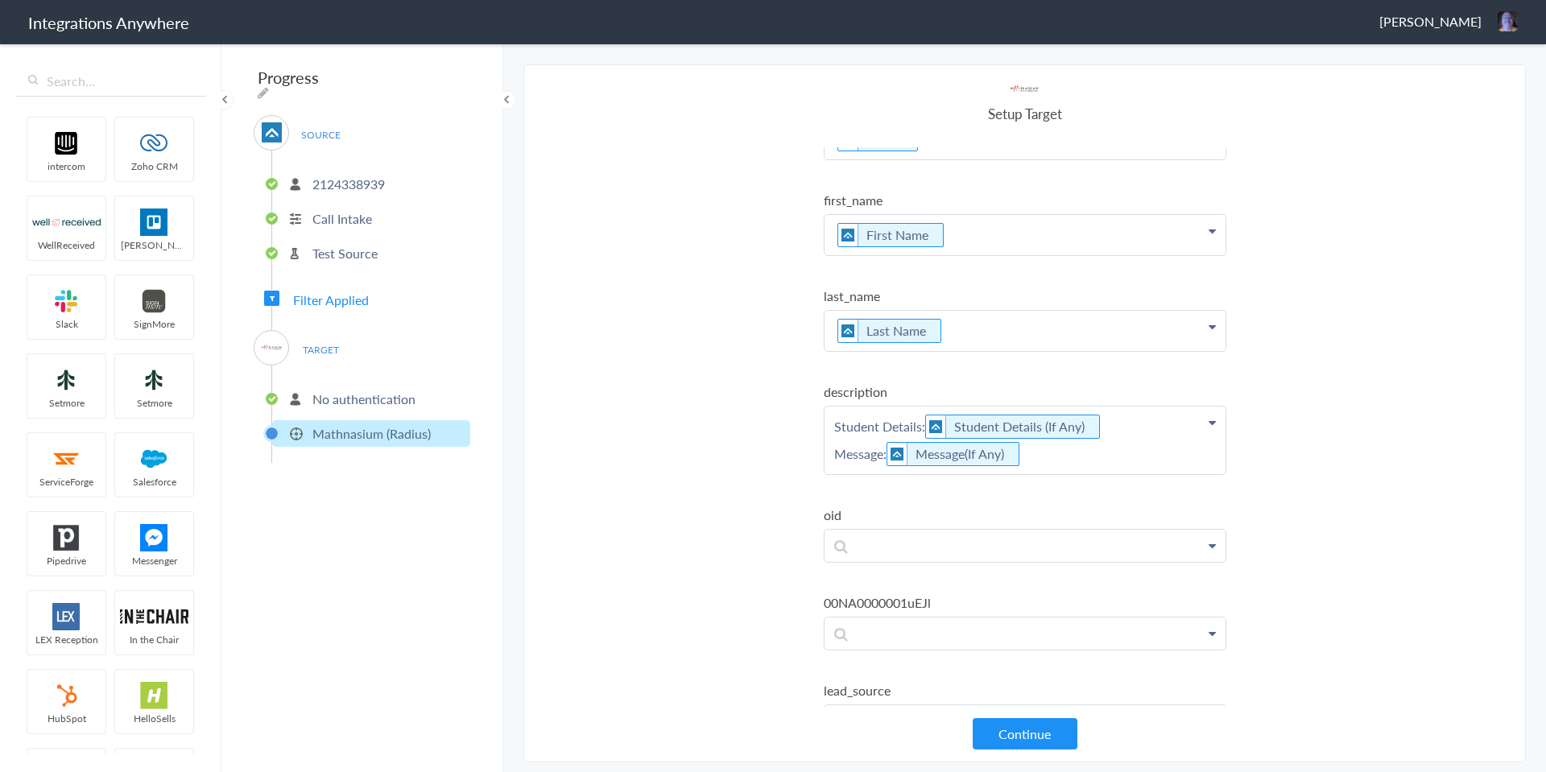
click at [673, 497] on section "Select Account 2124338939 Rename Delete (a few seconds ago) 2017312704 Rename D…" at bounding box center [1024, 413] width 1003 height 698
click at [833, 64] on p "Student Details: Student Details (If Any) Message: Message(If Any)" at bounding box center [1025, 43] width 401 height 40
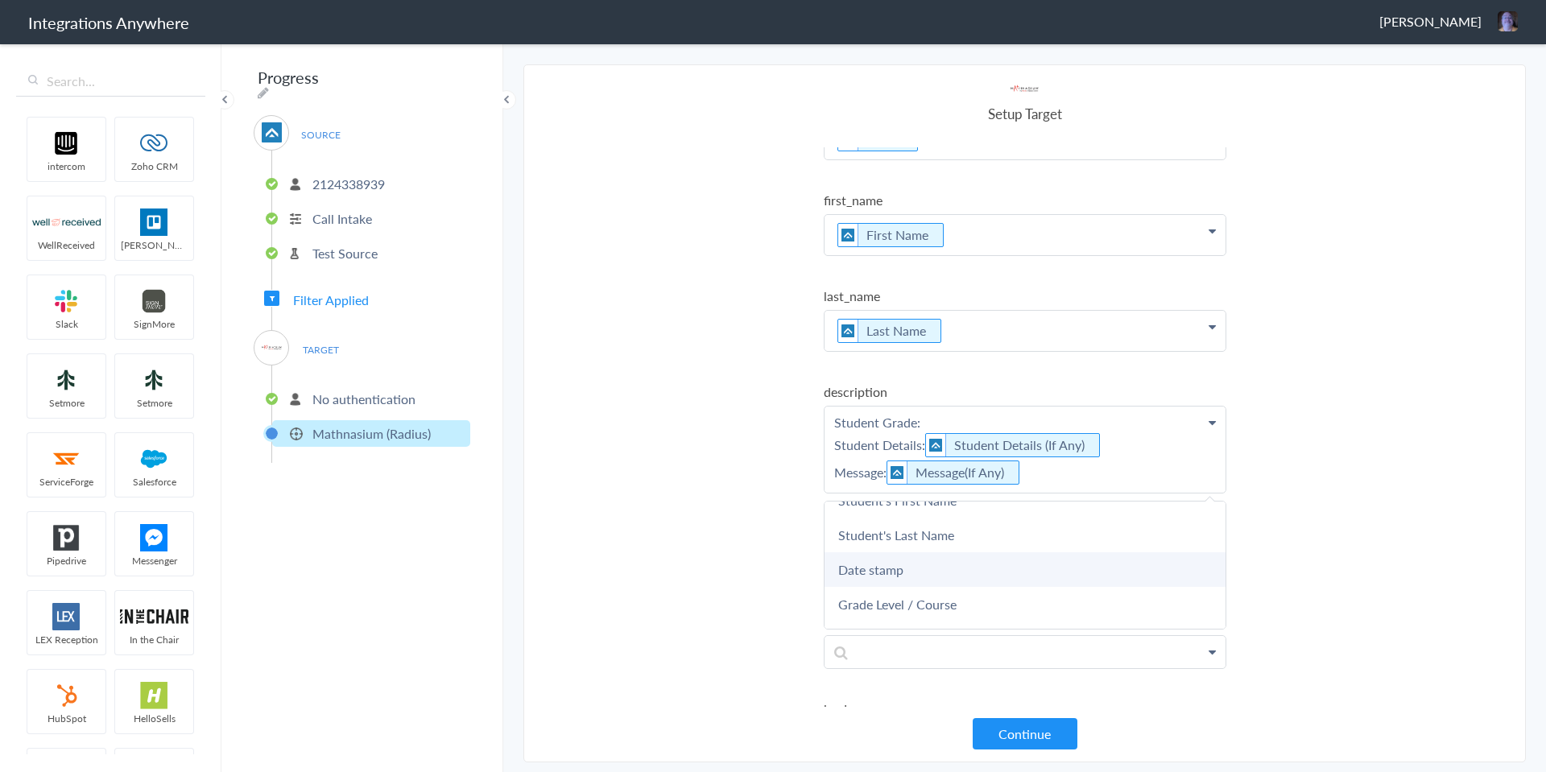
scroll to position [242, 0]
click at [0, 0] on link "Grade Level / Course" at bounding box center [0, 0] width 0 height 0
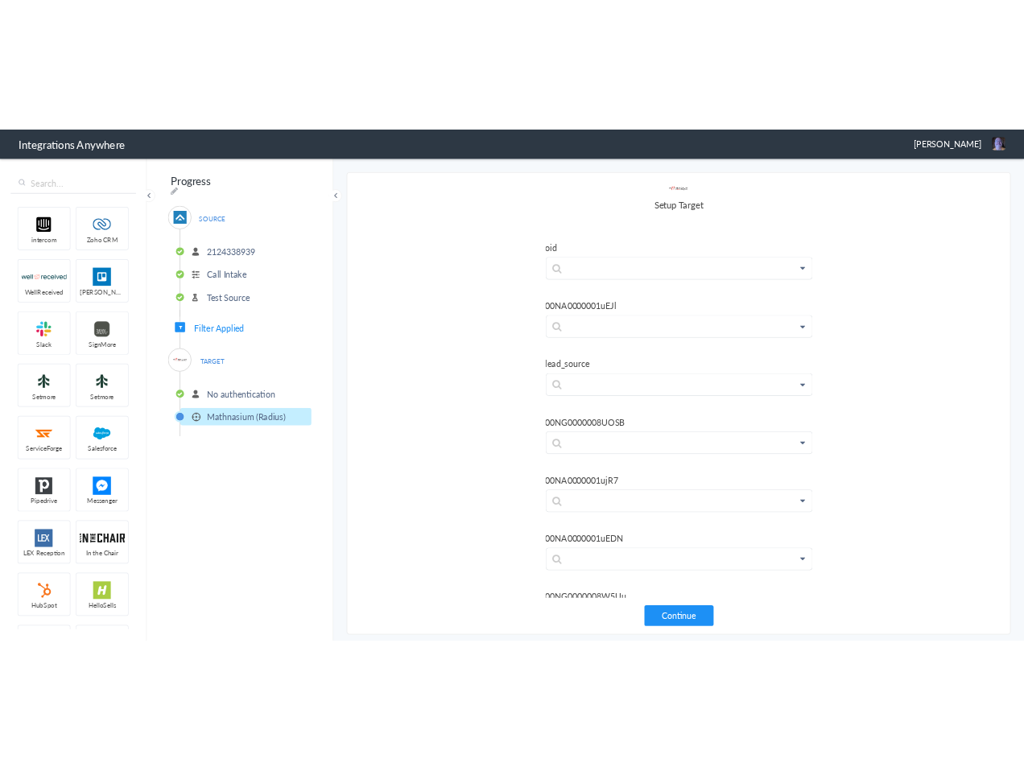
scroll to position [514, 0]
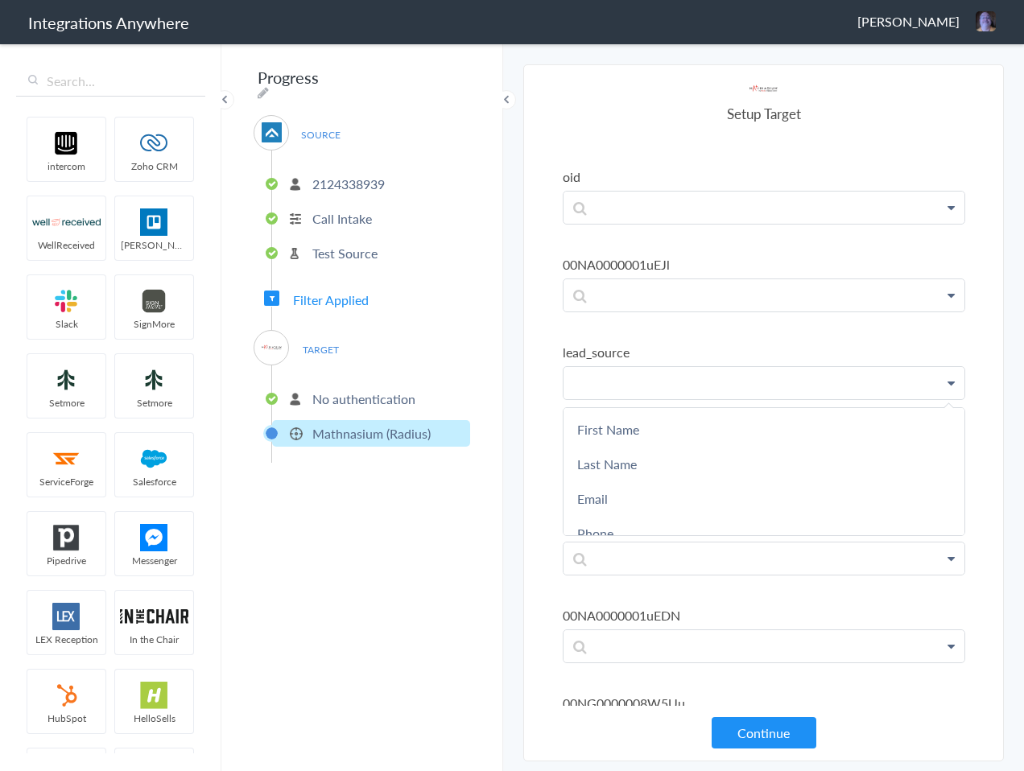
click at [683, 382] on p at bounding box center [764, 383] width 401 height 32
click at [854, 322] on ul "email Email First Name Last Name Email Phone Student's First Name Student's Las…" at bounding box center [764, 236] width 403 height 1205
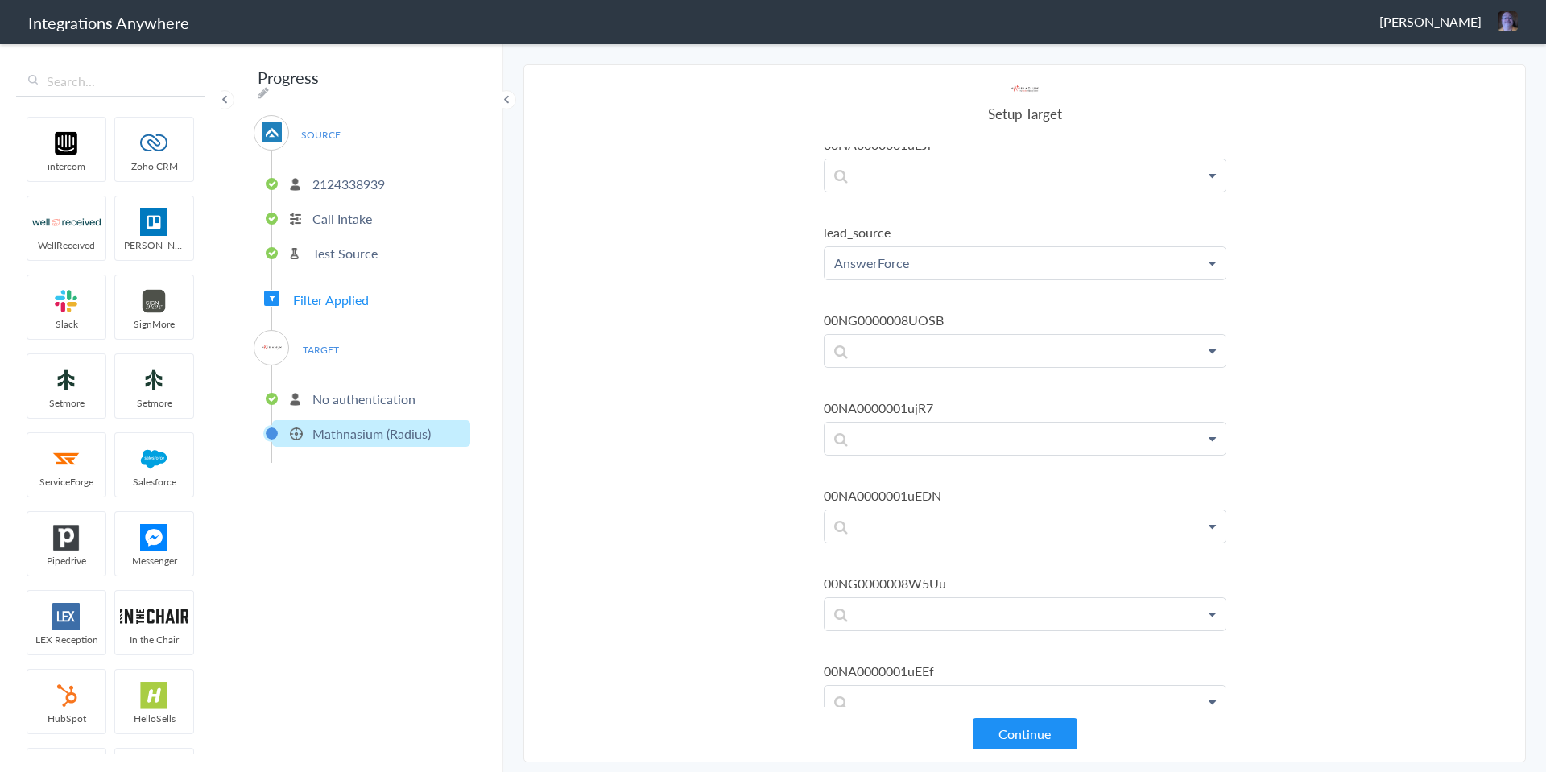
scroll to position [676, 0]
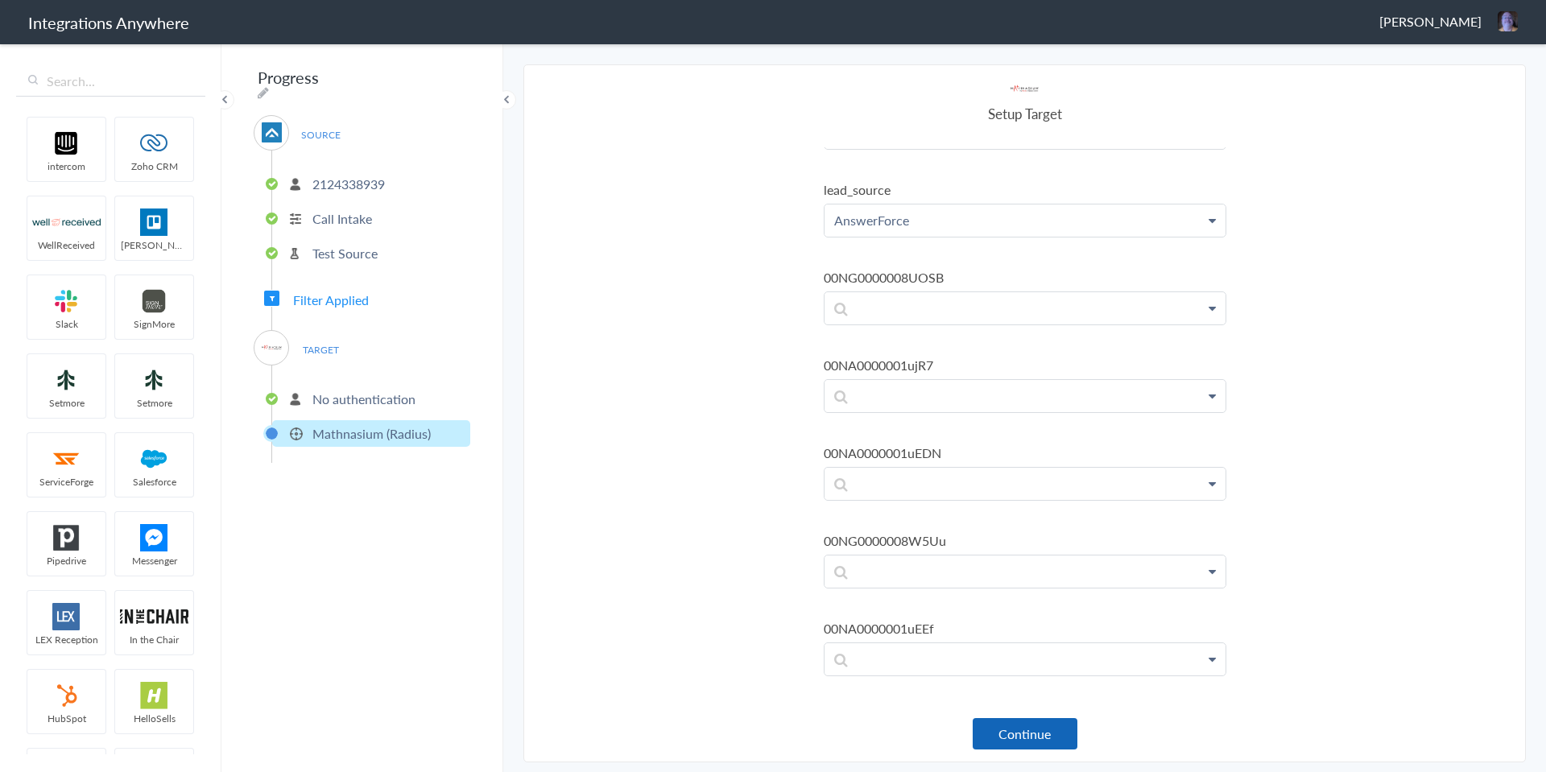
click at [1027, 734] on button "Continue" at bounding box center [1025, 733] width 105 height 31
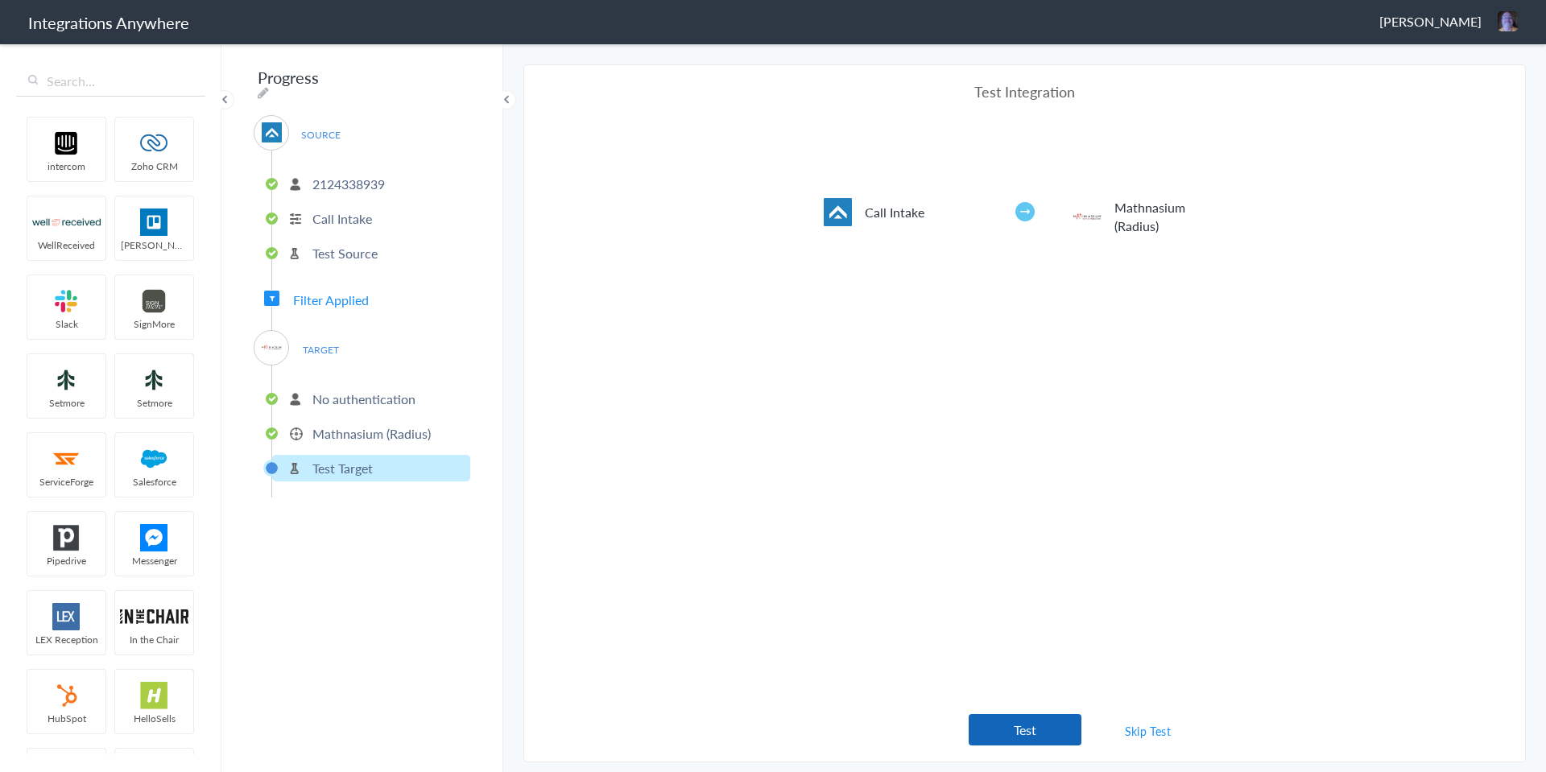
click at [1037, 730] on button "Test" at bounding box center [1025, 729] width 113 height 31
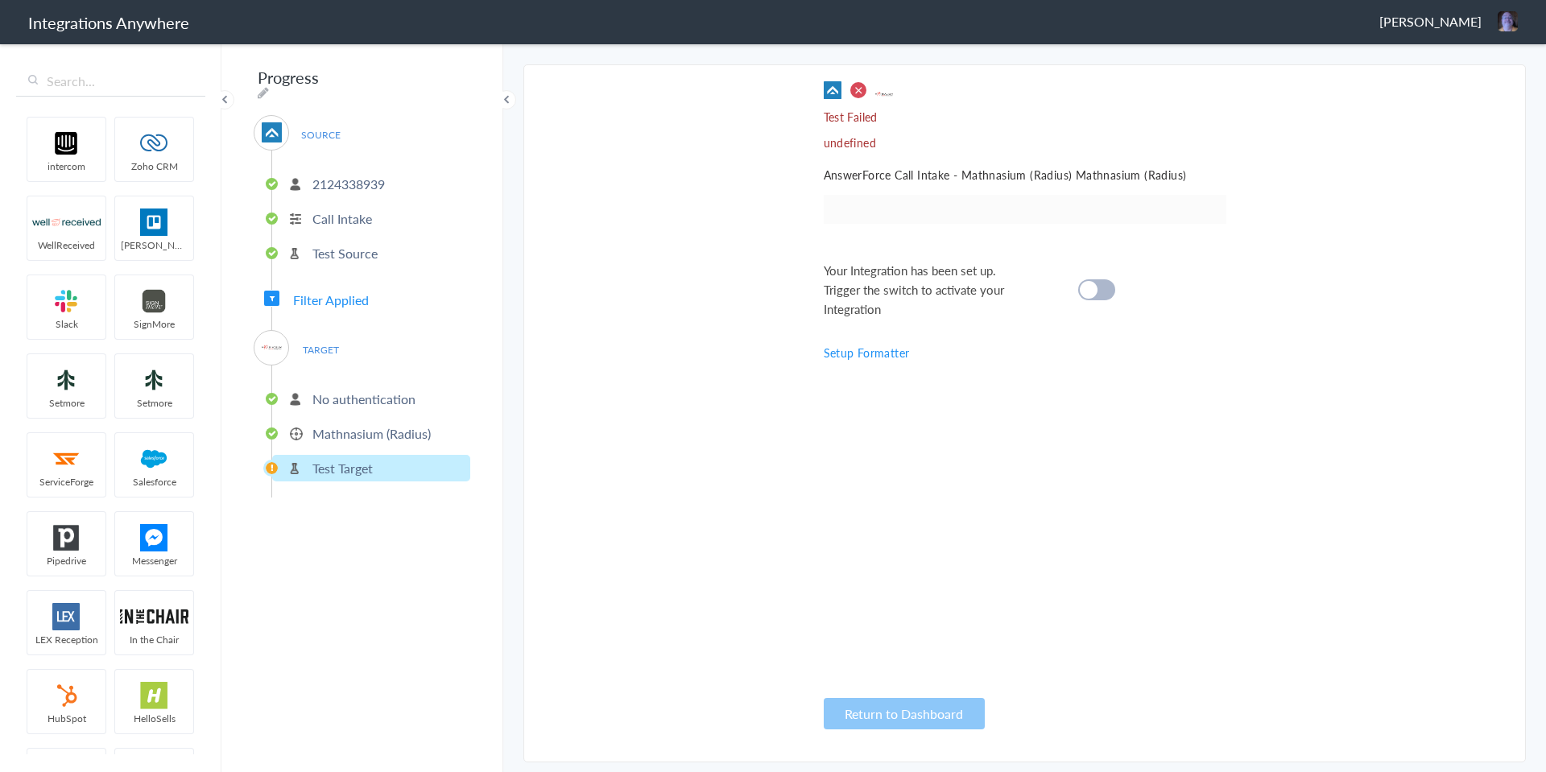
click at [1101, 287] on div at bounding box center [1096, 289] width 37 height 21
click at [1085, 295] on cite at bounding box center [1089, 290] width 18 height 18
click at [1090, 292] on cite at bounding box center [1089, 290] width 18 height 18
click at [345, 465] on p "Test Target" at bounding box center [342, 468] width 60 height 19
click at [858, 87] on span at bounding box center [859, 90] width 18 height 18
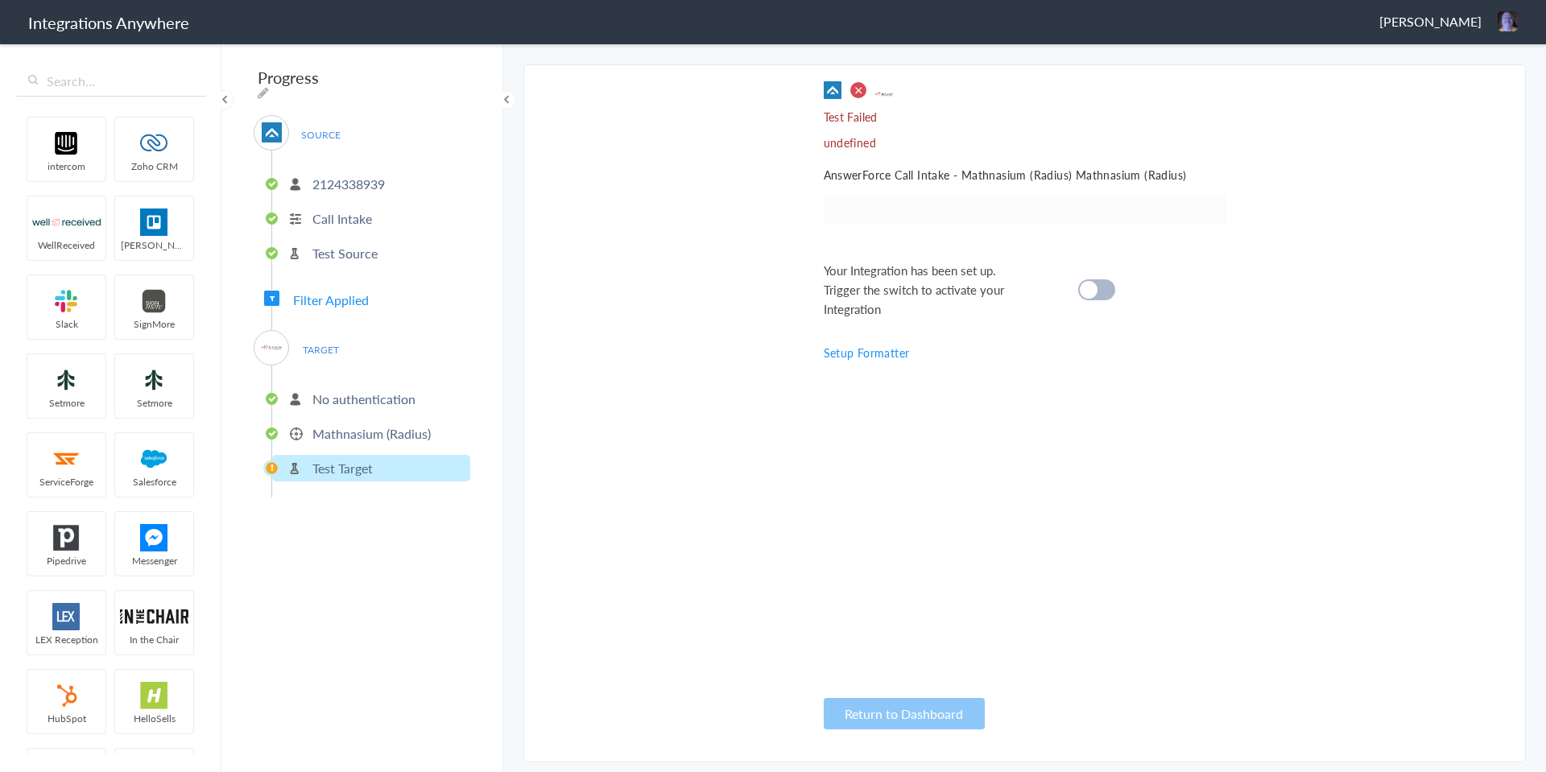
click at [891, 93] on img at bounding box center [884, 94] width 18 height 10
click at [862, 117] on p "Test Failed" at bounding box center [1025, 117] width 403 height 16
click at [832, 151] on div "Test Failed undefined AnswerForce Call Intake - Mathnasium (Radius) Mathnasium …" at bounding box center [1025, 413] width 403 height 664
click at [362, 392] on p "No authentication" at bounding box center [363, 399] width 103 height 19
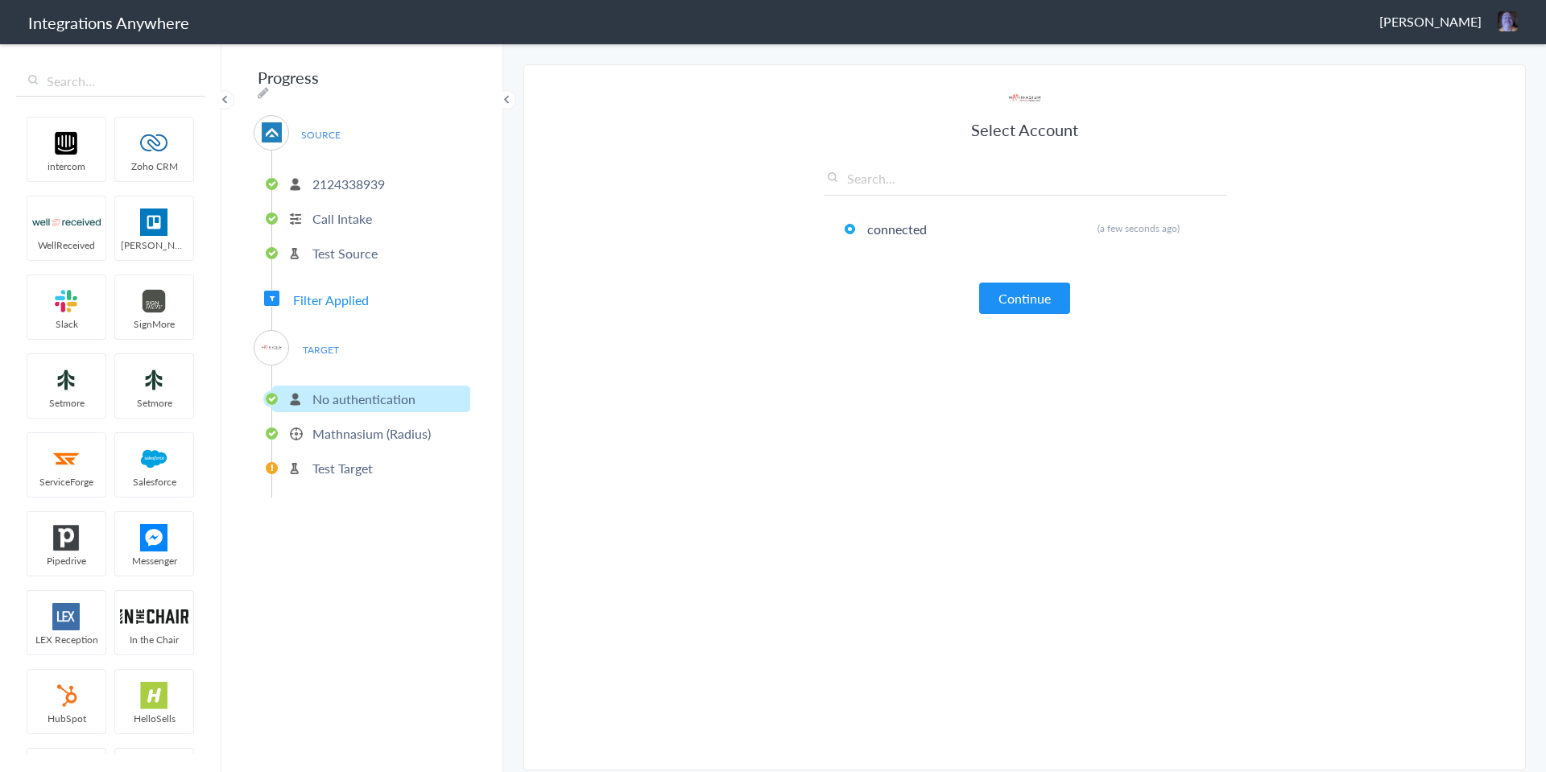
click at [352, 430] on p "Mathnasium (Radius)" at bounding box center [371, 433] width 118 height 19
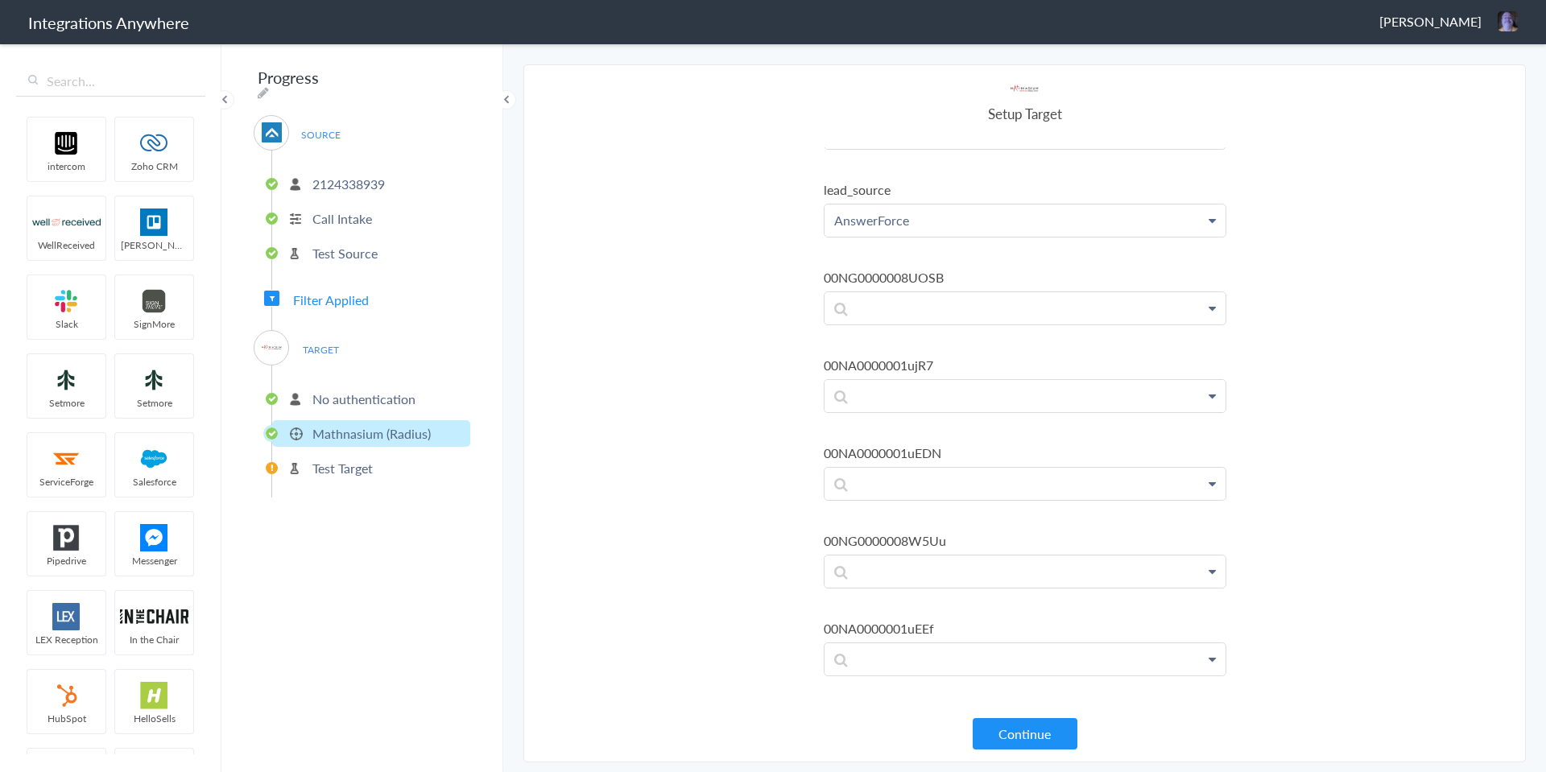
click at [351, 390] on p "No authentication" at bounding box center [363, 399] width 103 height 19
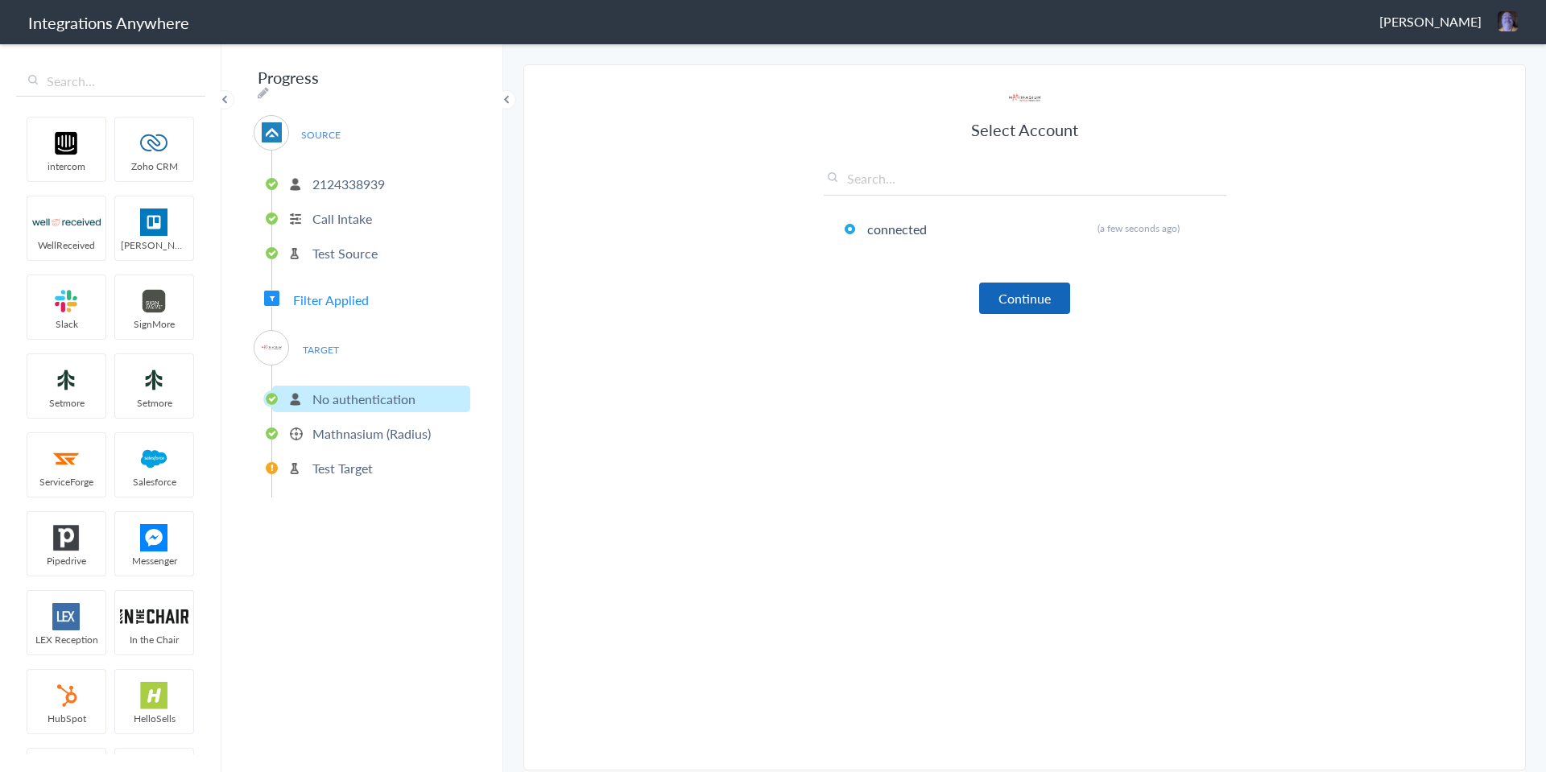
click at [1018, 298] on button "Continue" at bounding box center [1024, 298] width 91 height 31
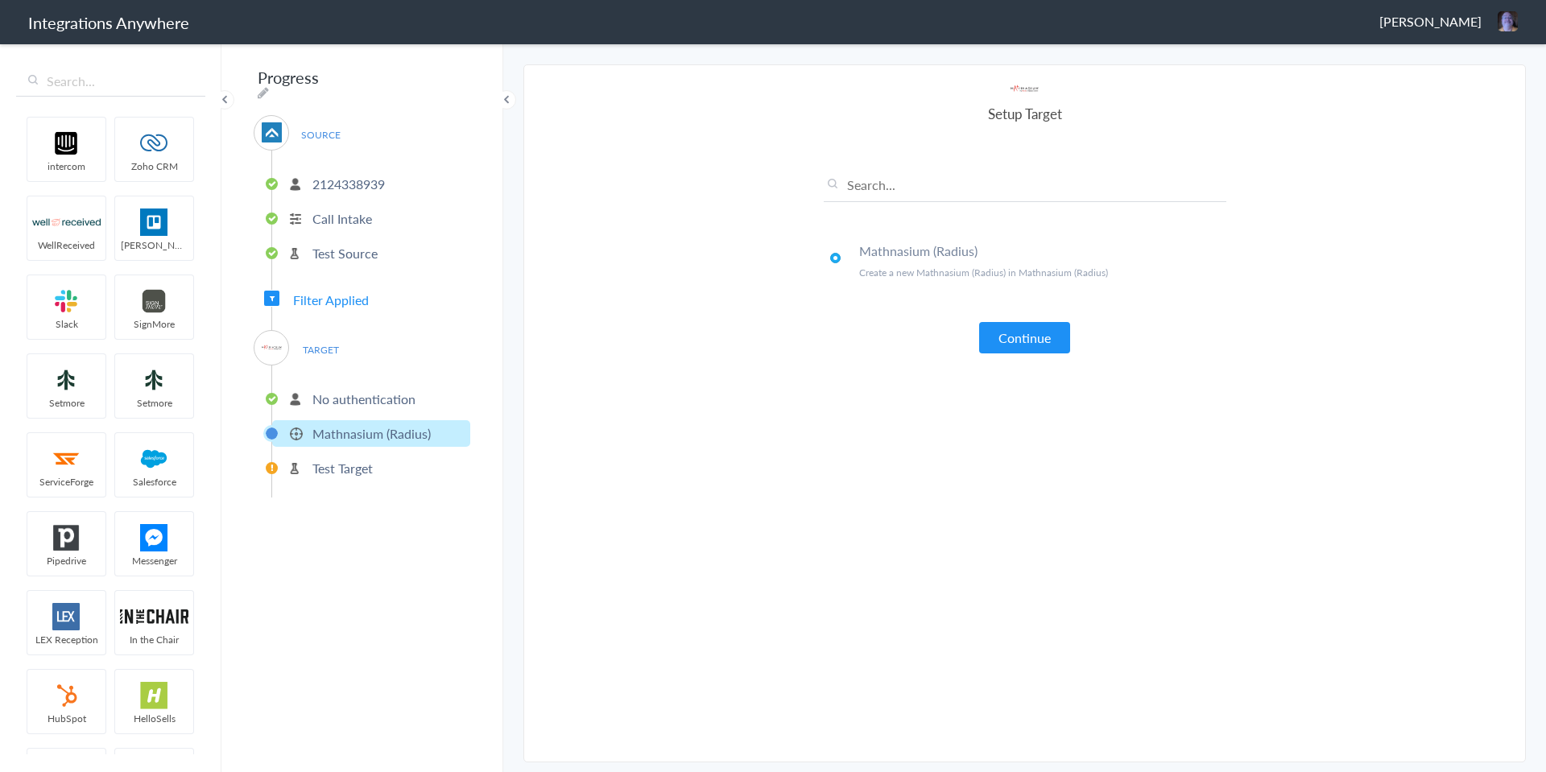
click at [402, 391] on p "No authentication" at bounding box center [363, 399] width 103 height 19
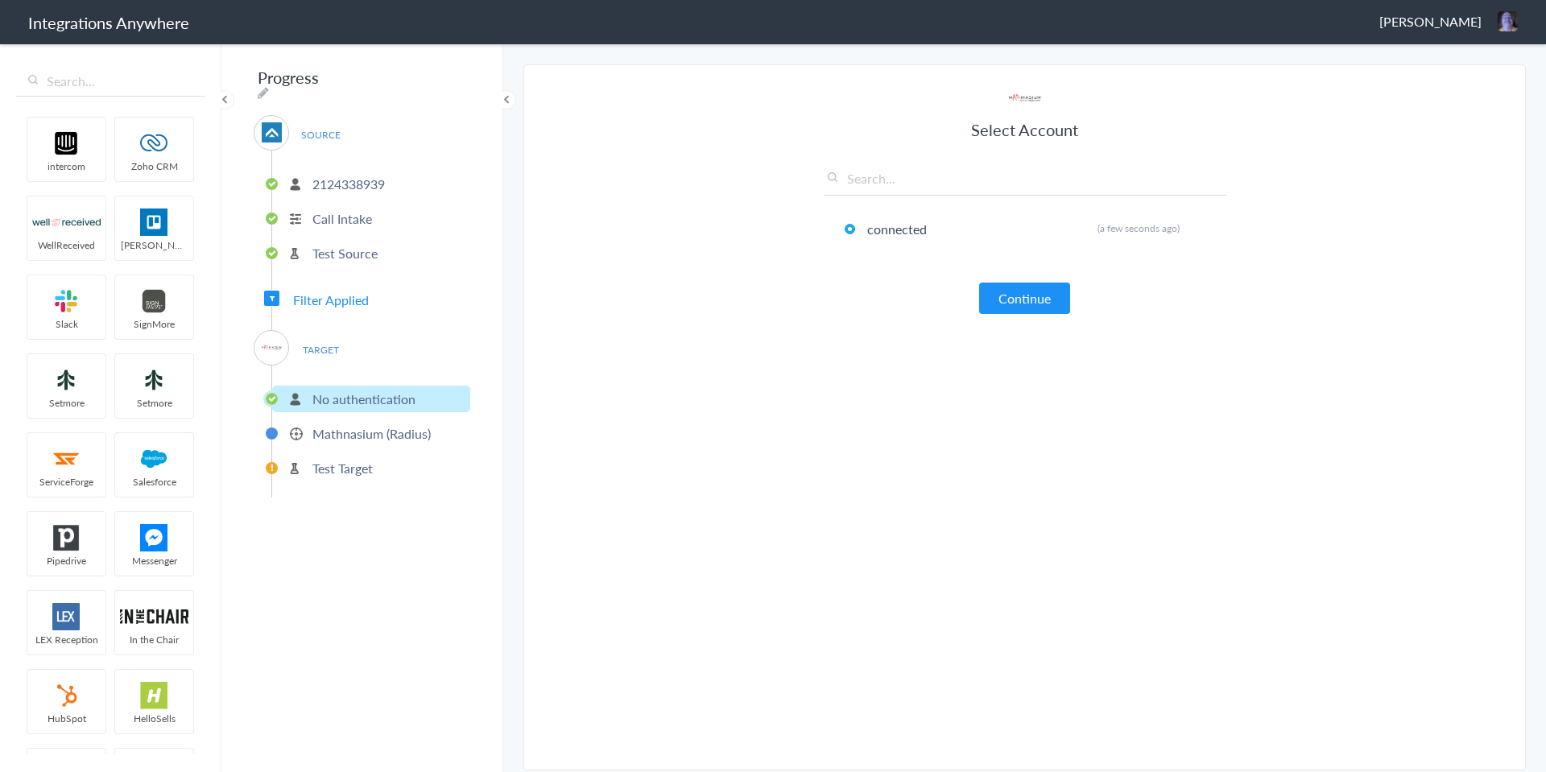
click at [402, 391] on p "No authentication" at bounding box center [363, 399] width 103 height 19
click at [374, 429] on p "Mathnasium (Radius)" at bounding box center [371, 433] width 118 height 19
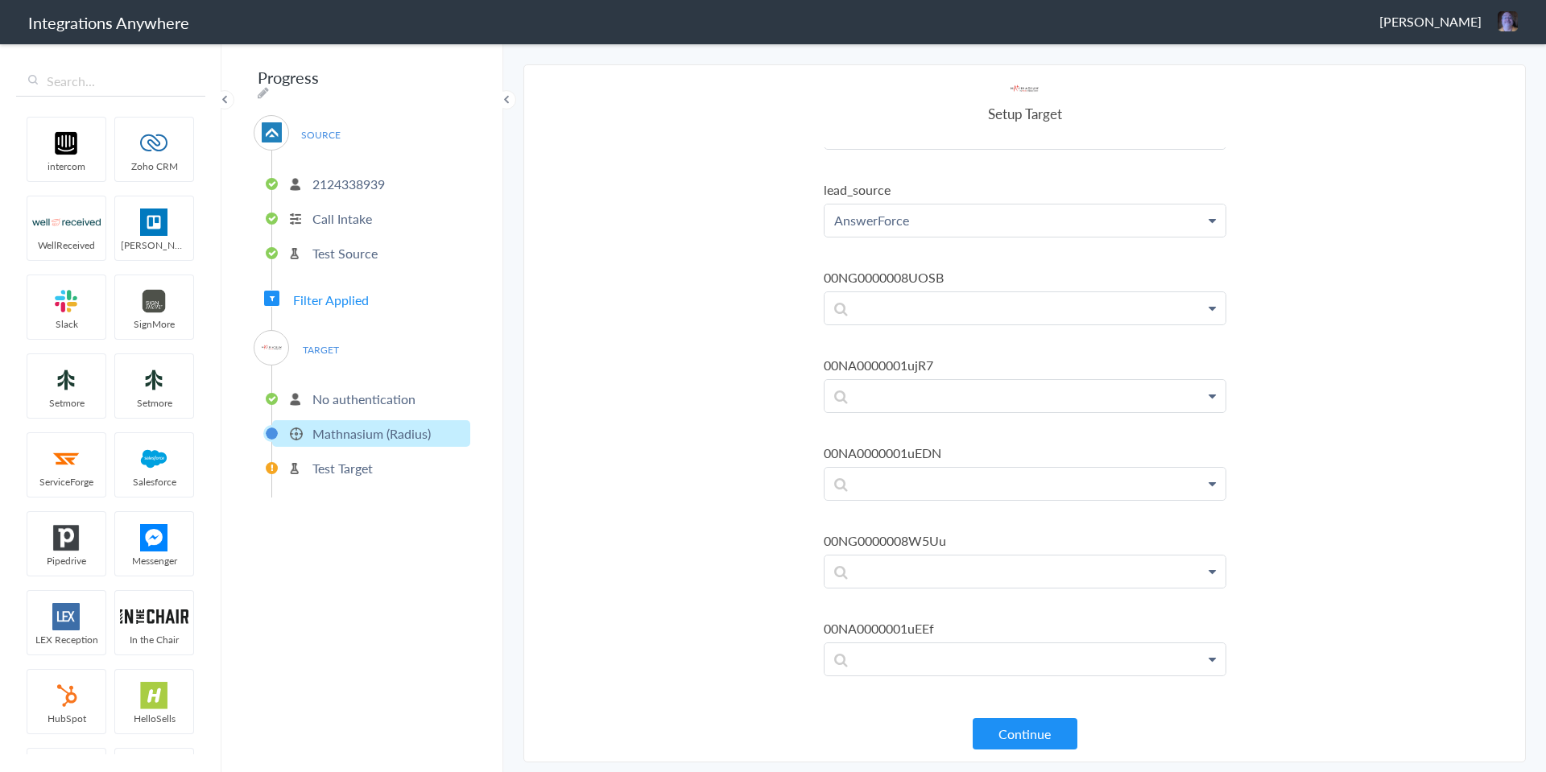
click at [350, 393] on p "No authentication" at bounding box center [363, 399] width 103 height 19
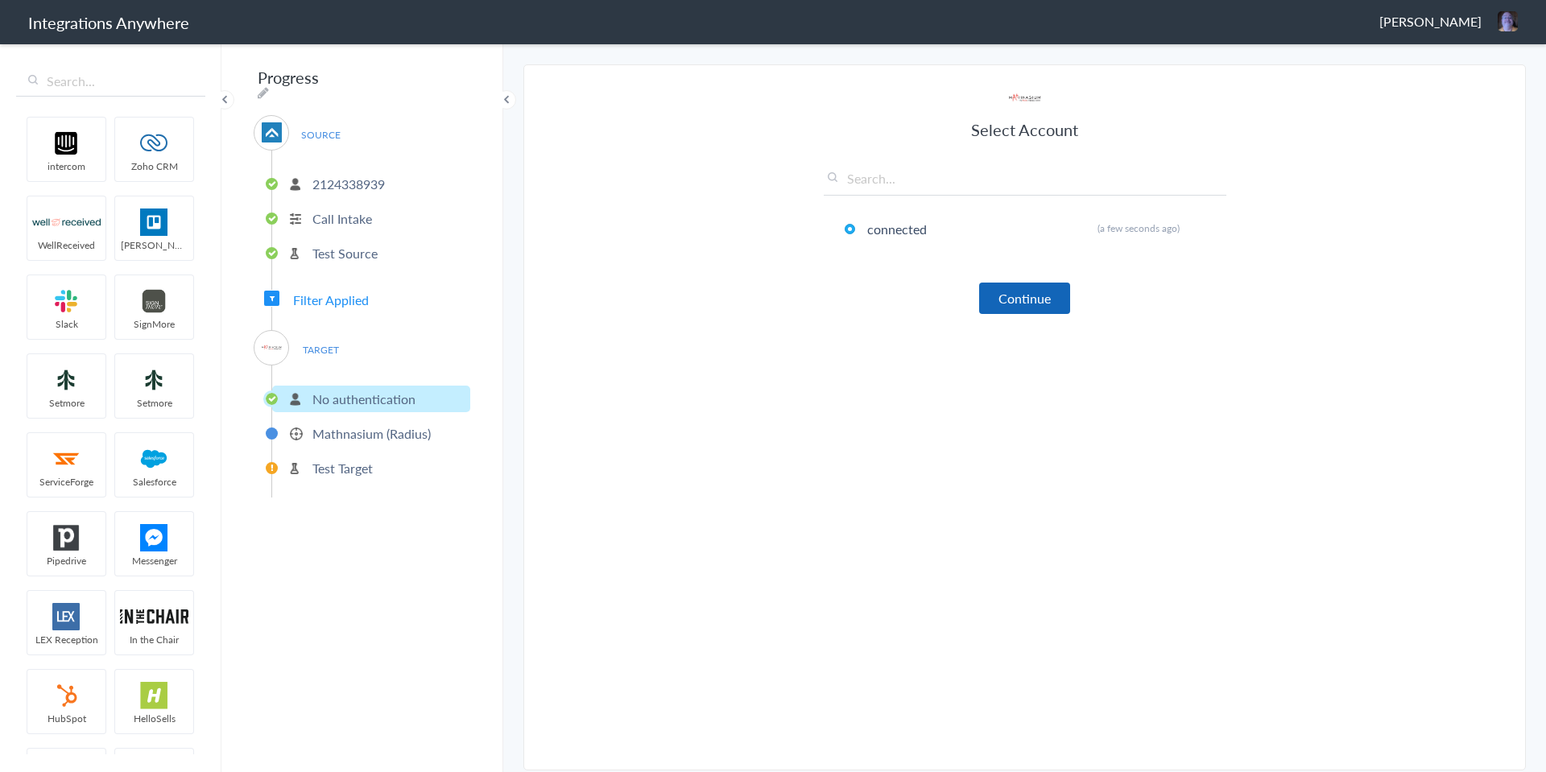
click at [1030, 296] on button "Continue" at bounding box center [1024, 298] width 91 height 31
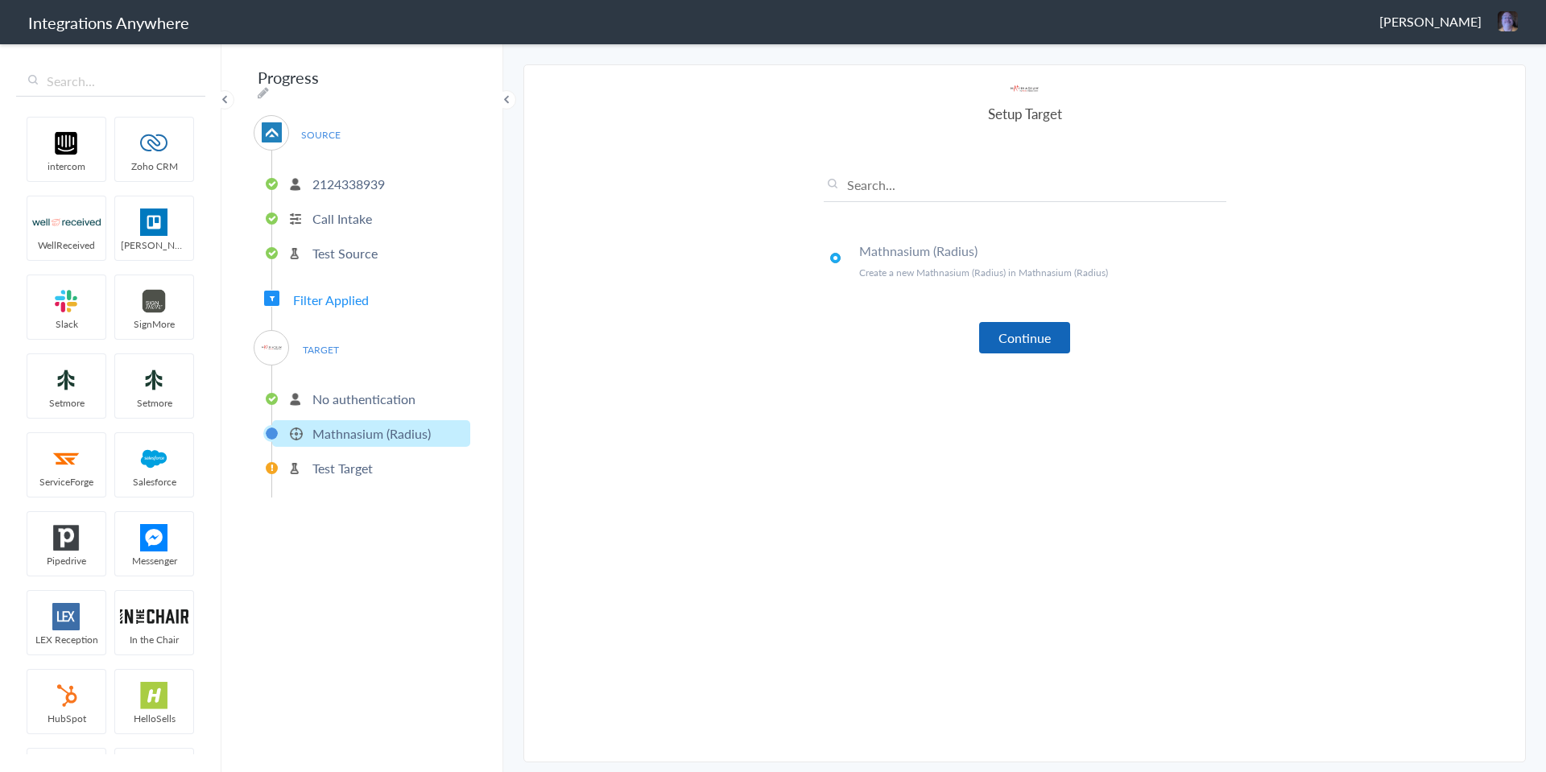
click at [1023, 345] on button "Continue" at bounding box center [1024, 337] width 91 height 31
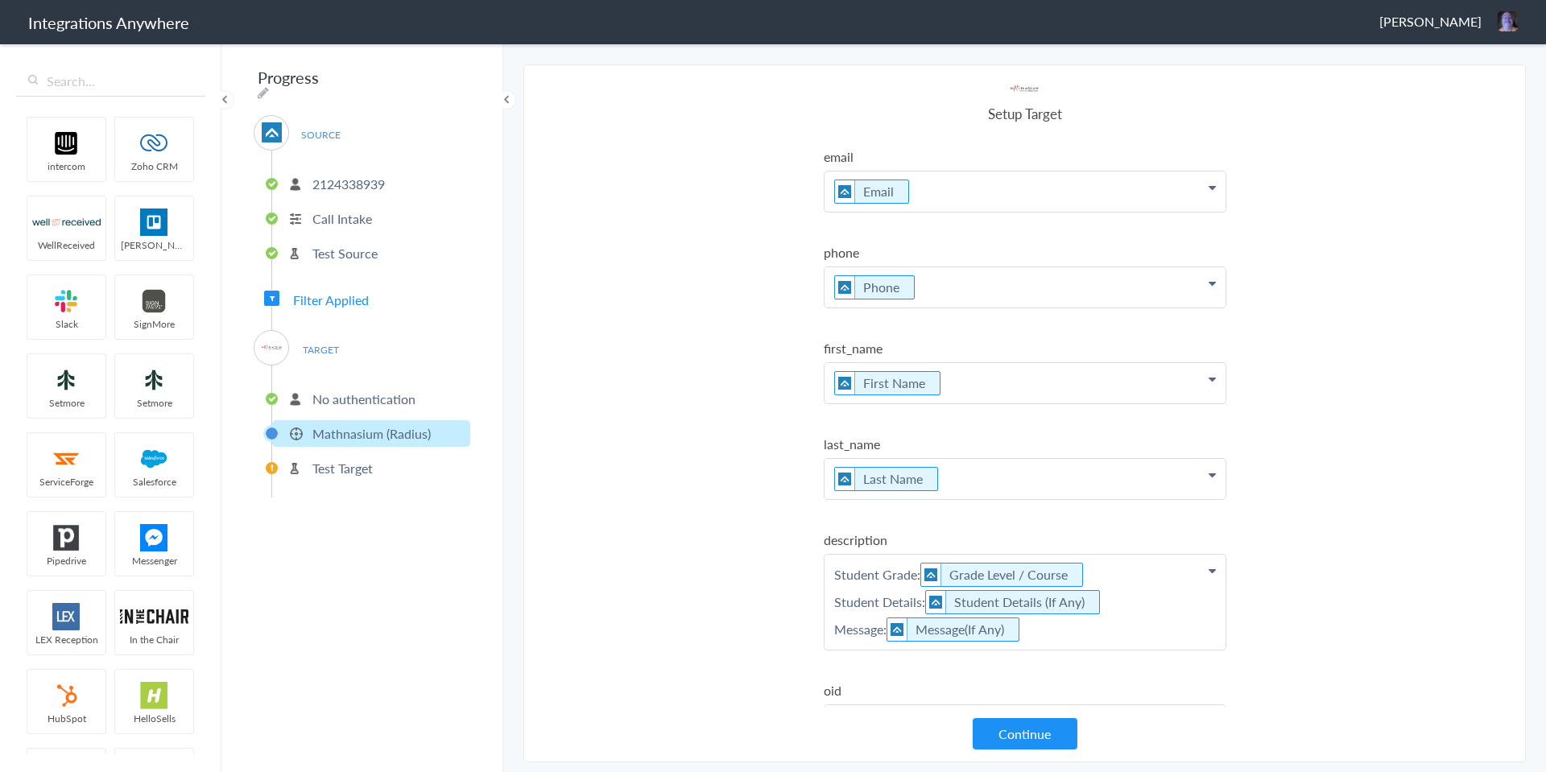
click at [332, 470] on p "Test Target" at bounding box center [342, 468] width 60 height 19
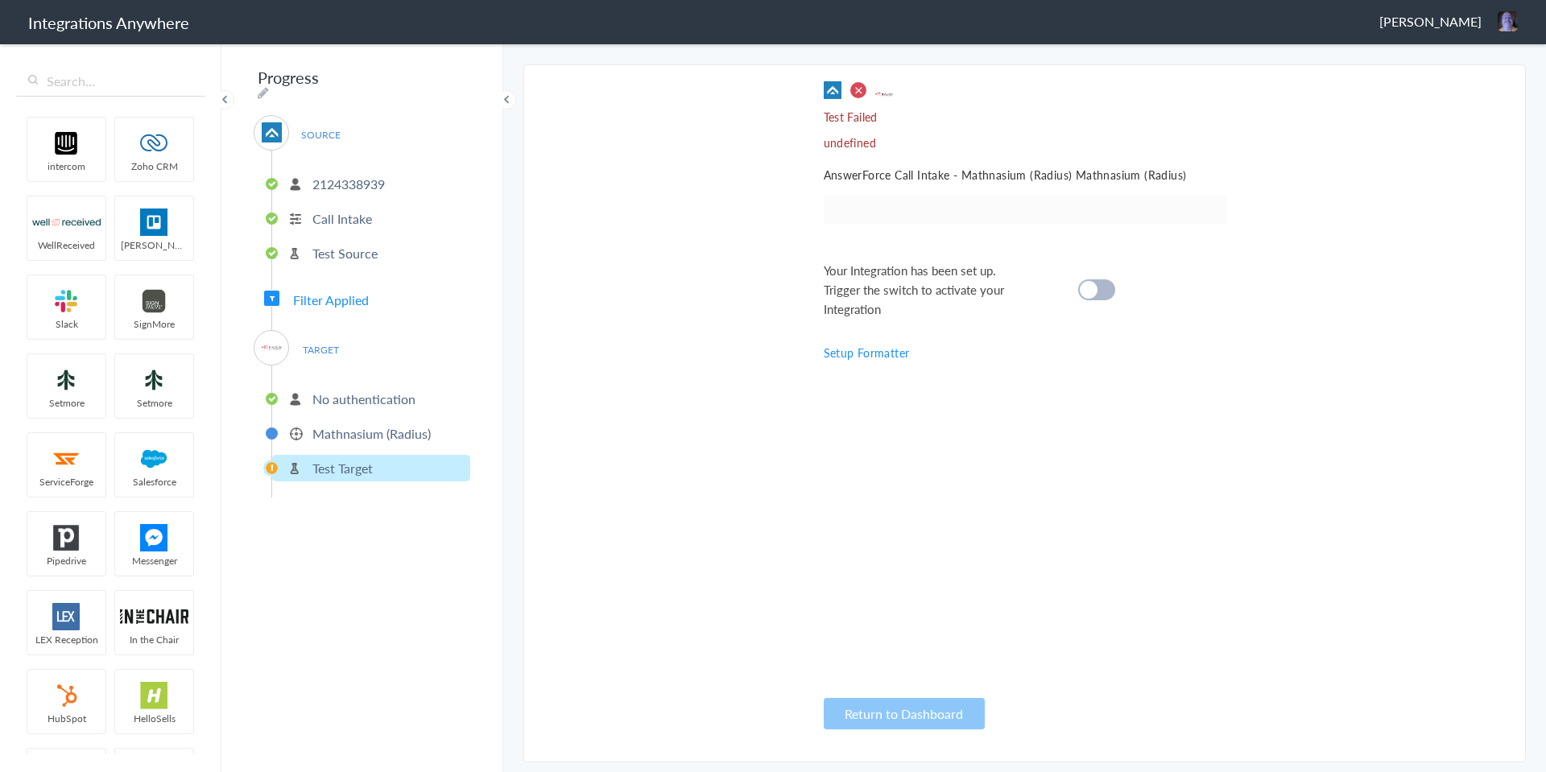
click at [354, 424] on p "Mathnasium (Radius)" at bounding box center [371, 433] width 118 height 19
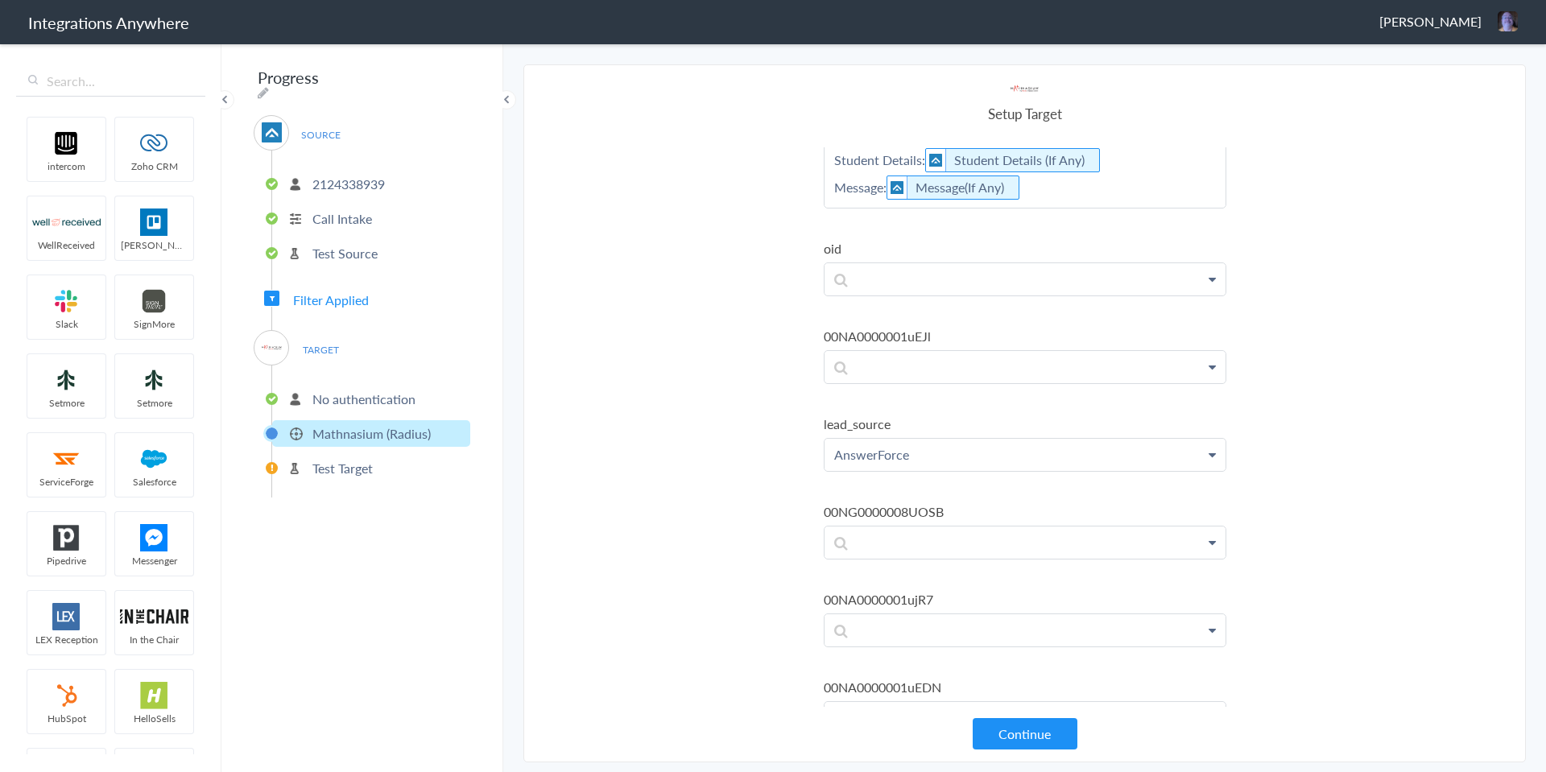
scroll to position [483, 0]
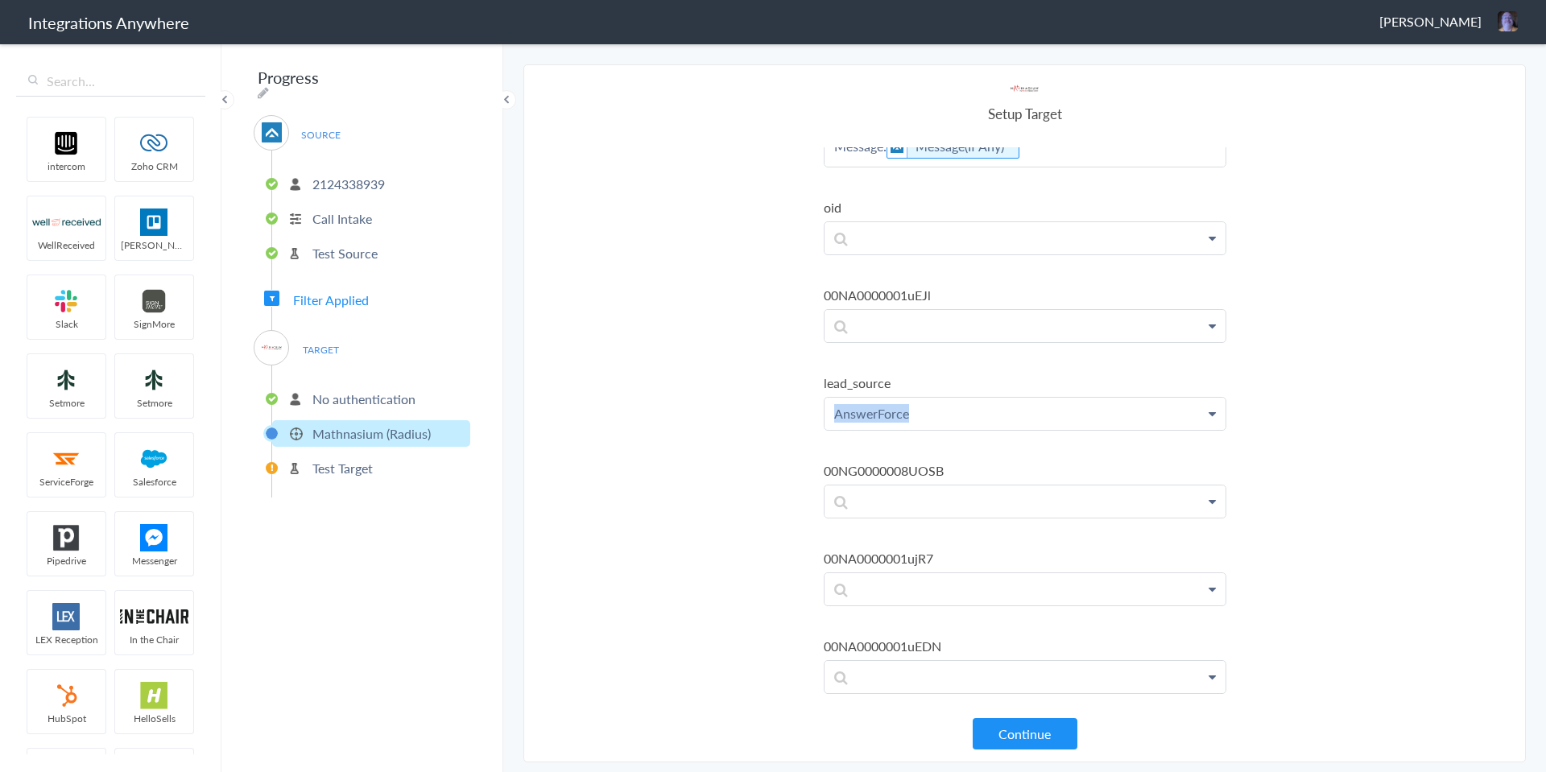
drag, startPoint x: 968, startPoint y: 413, endPoint x: 698, endPoint y: 410, distance: 269.8
click at [698, 408] on section "Select Account 2124338939 Rename Delete (a few seconds ago) 2017312704 Rename D…" at bounding box center [1024, 413] width 1003 height 698
click at [733, 448] on section "Select Account 2124338939 Rename Delete (a few seconds ago) 2017312704 Rename D…" at bounding box center [1024, 413] width 1003 height 698
click at [1003, 733] on button "Continue" at bounding box center [1025, 733] width 105 height 31
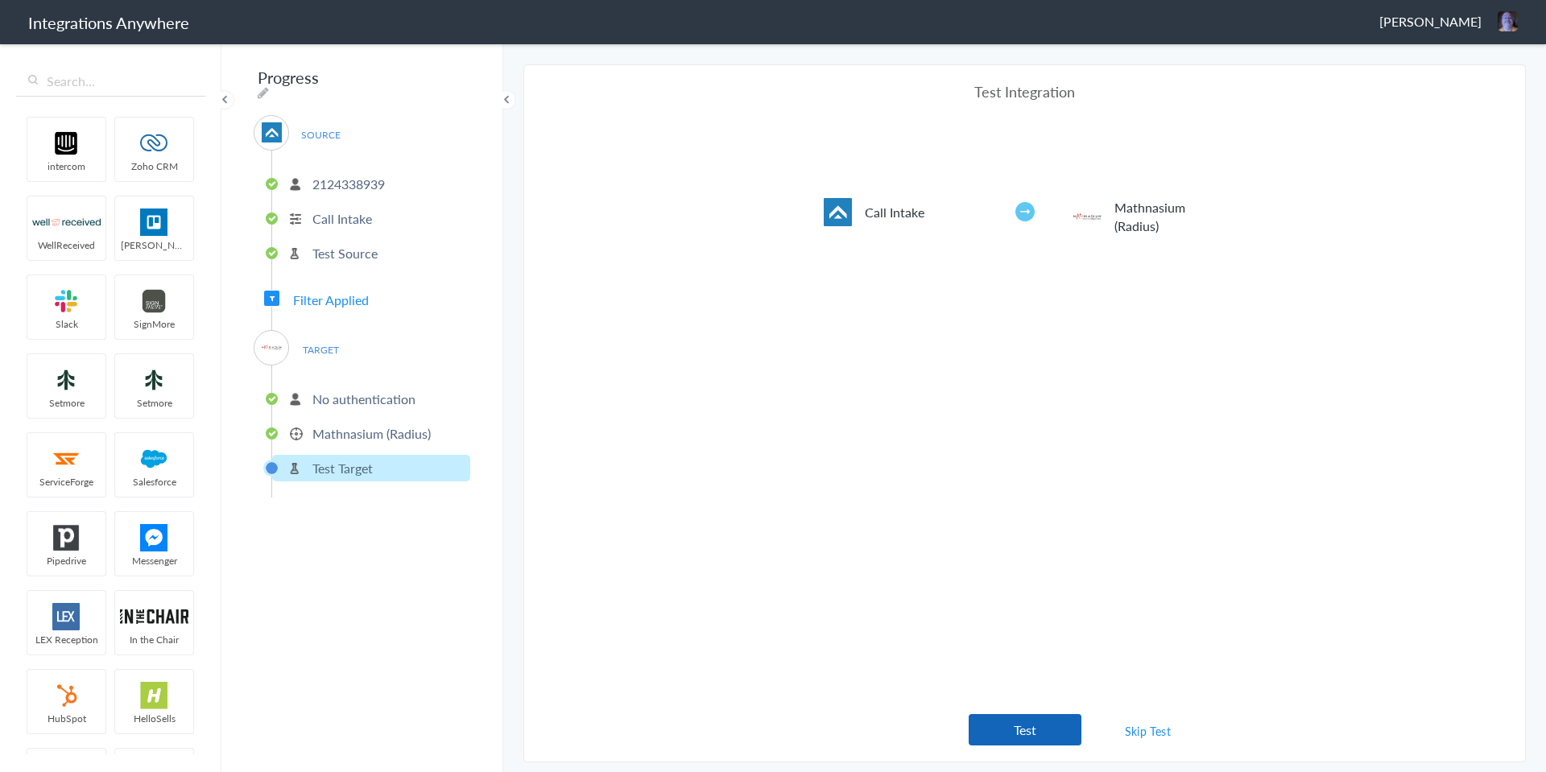
click at [1007, 732] on button "Test" at bounding box center [1025, 729] width 113 height 31
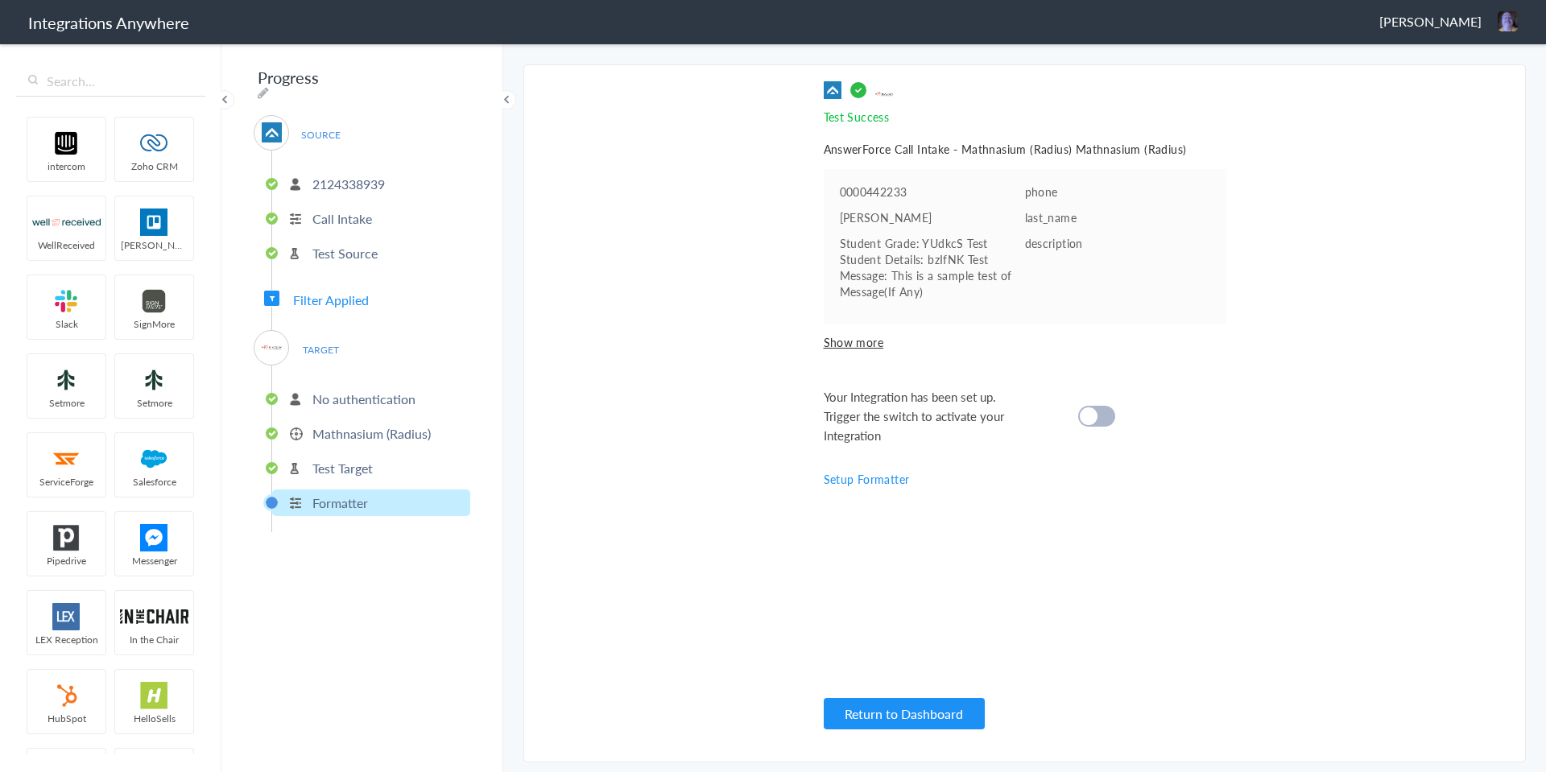
click at [1096, 417] on cite at bounding box center [1089, 416] width 18 height 18
click at [884, 709] on button "Return to Dashboard" at bounding box center [904, 713] width 161 height 31
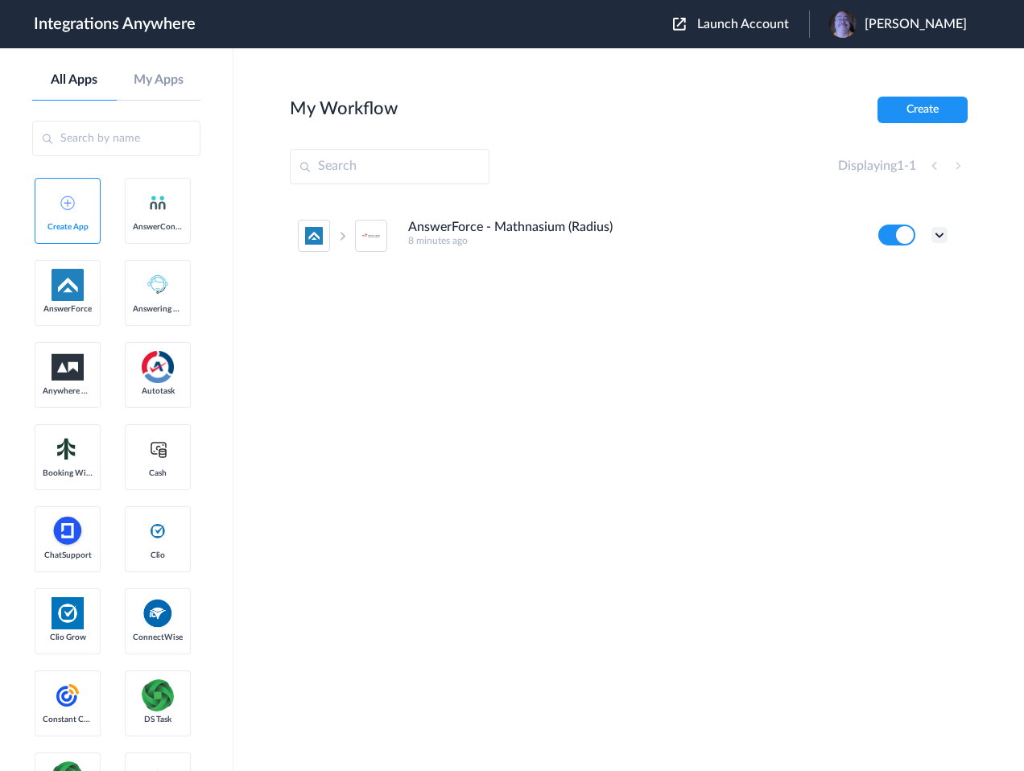
click at [945, 240] on icon at bounding box center [940, 235] width 16 height 16
click at [918, 301] on link "Task history" at bounding box center [893, 301] width 77 height 11
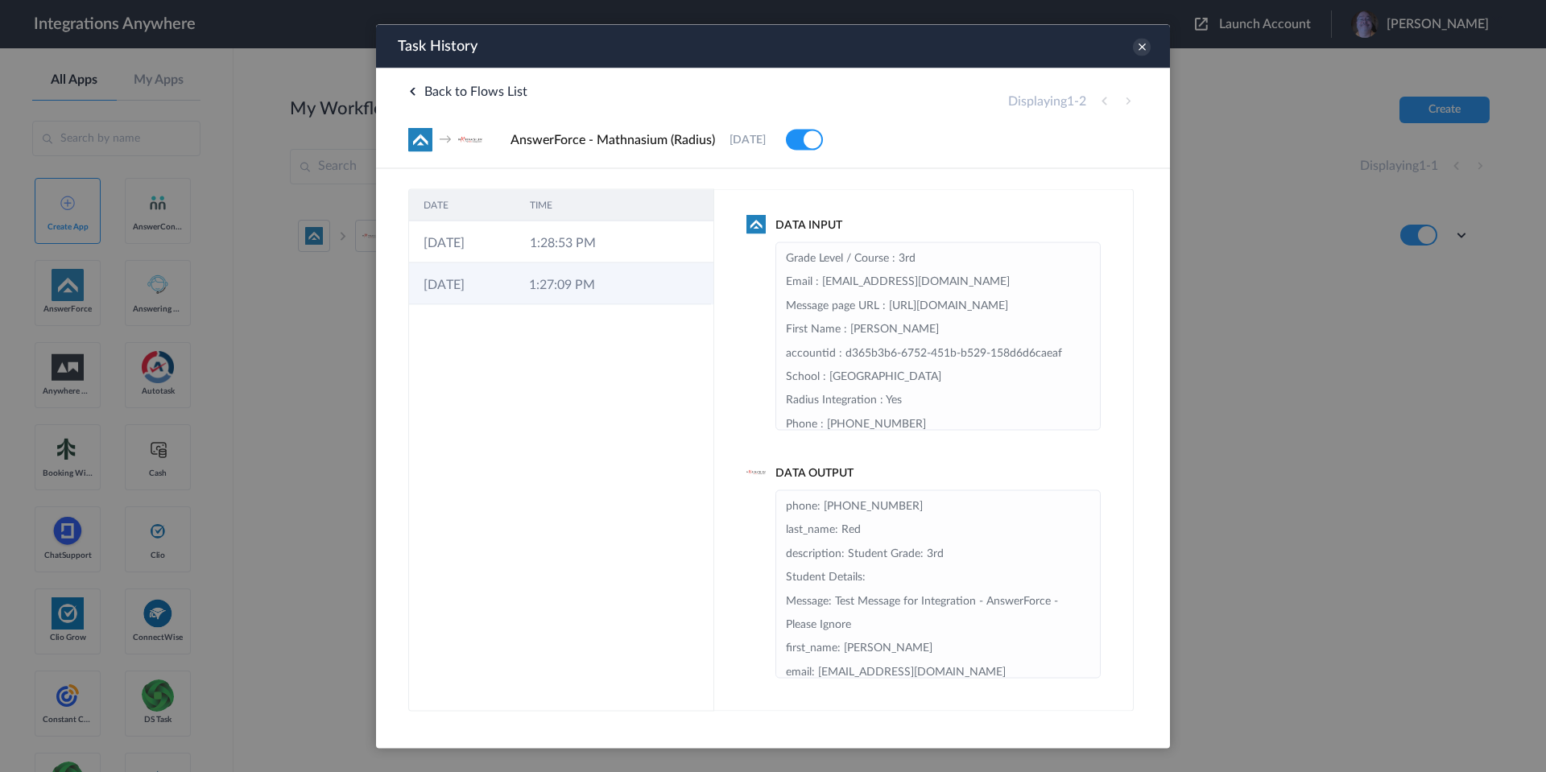
click at [583, 283] on td "1:27:09 PM" at bounding box center [567, 284] width 105 height 42
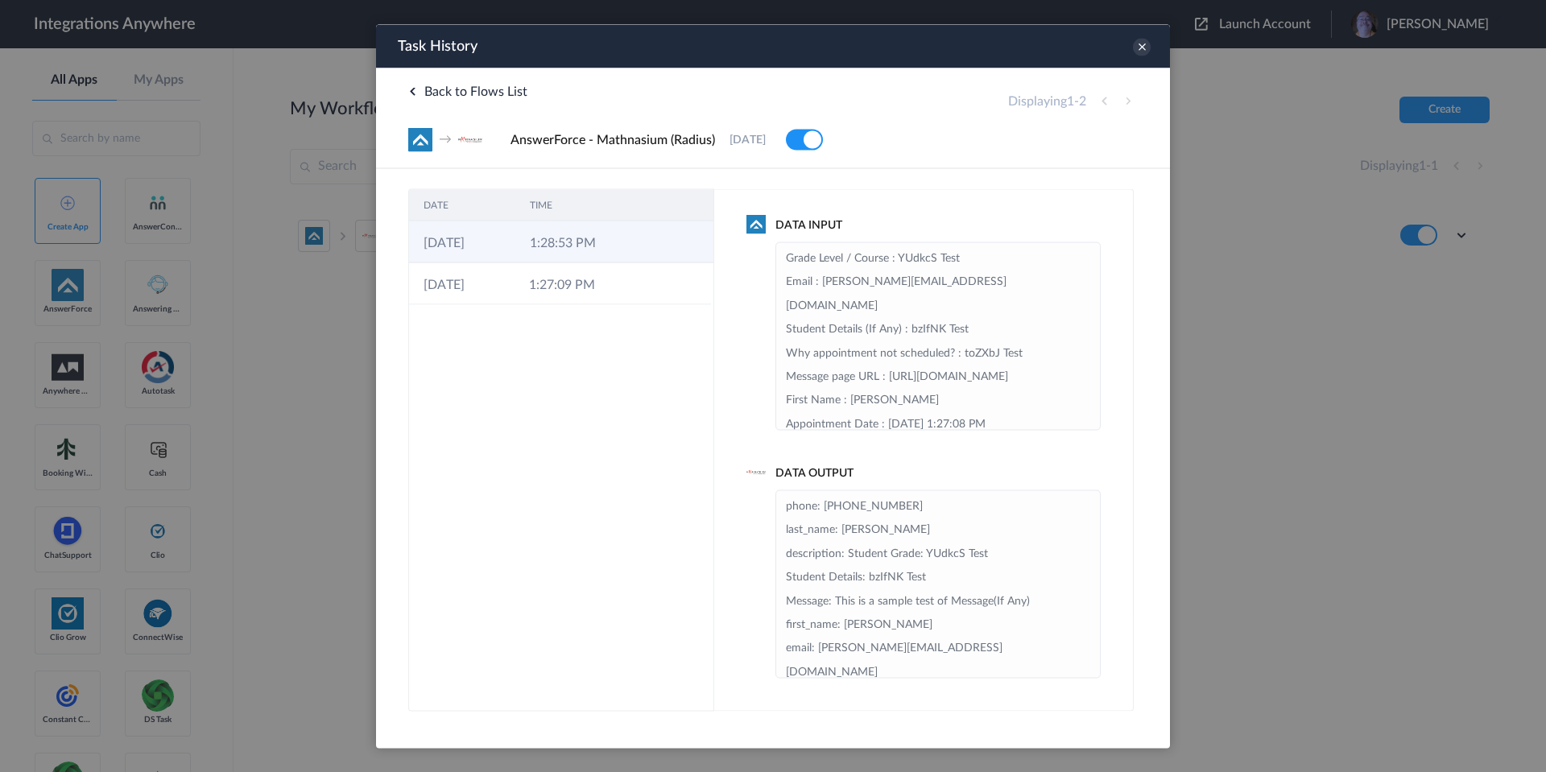
click at [595, 248] on td "1:28:53 PM" at bounding box center [568, 242] width 106 height 42
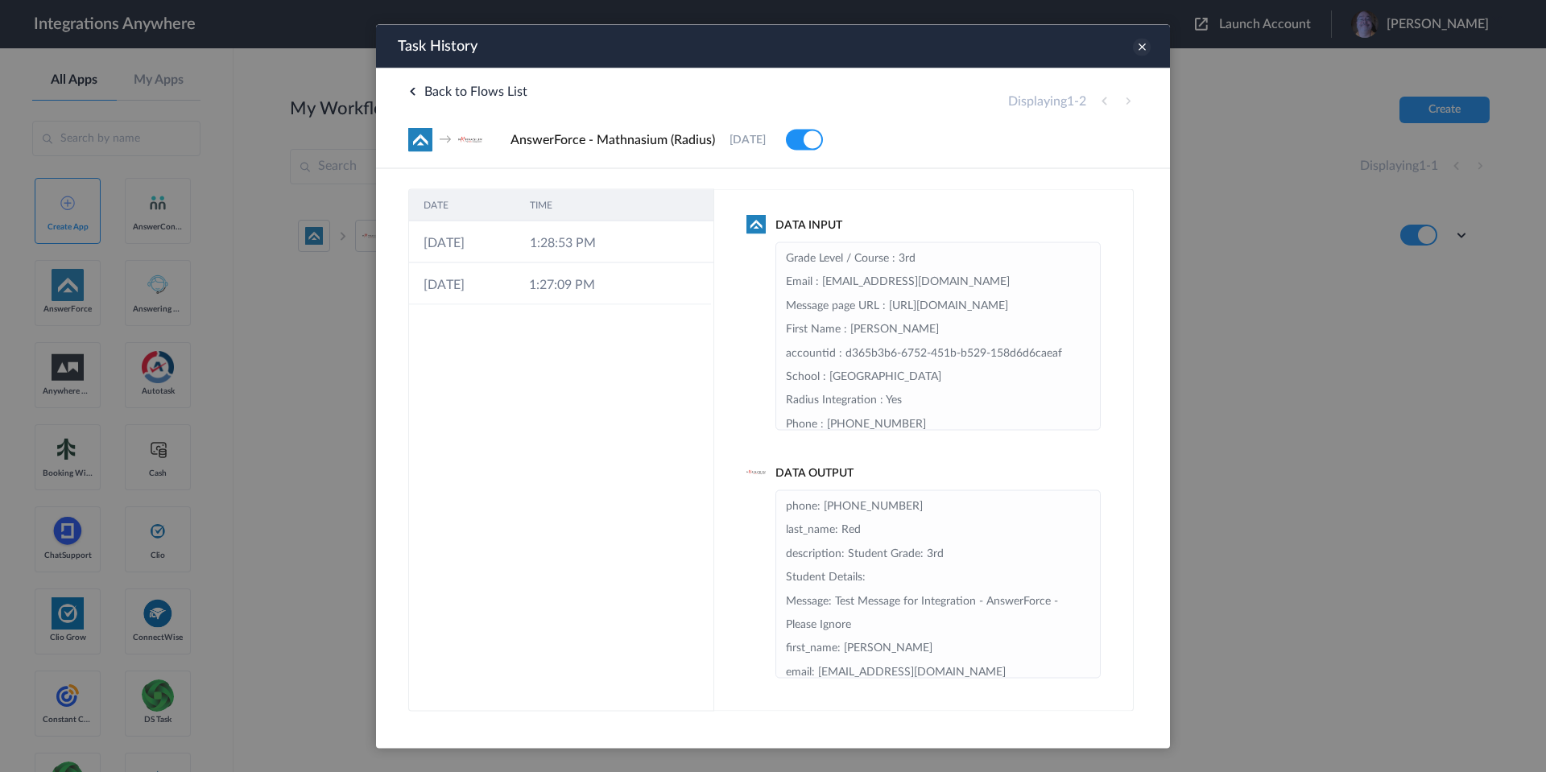
click at [1139, 53] on icon at bounding box center [1142, 47] width 18 height 18
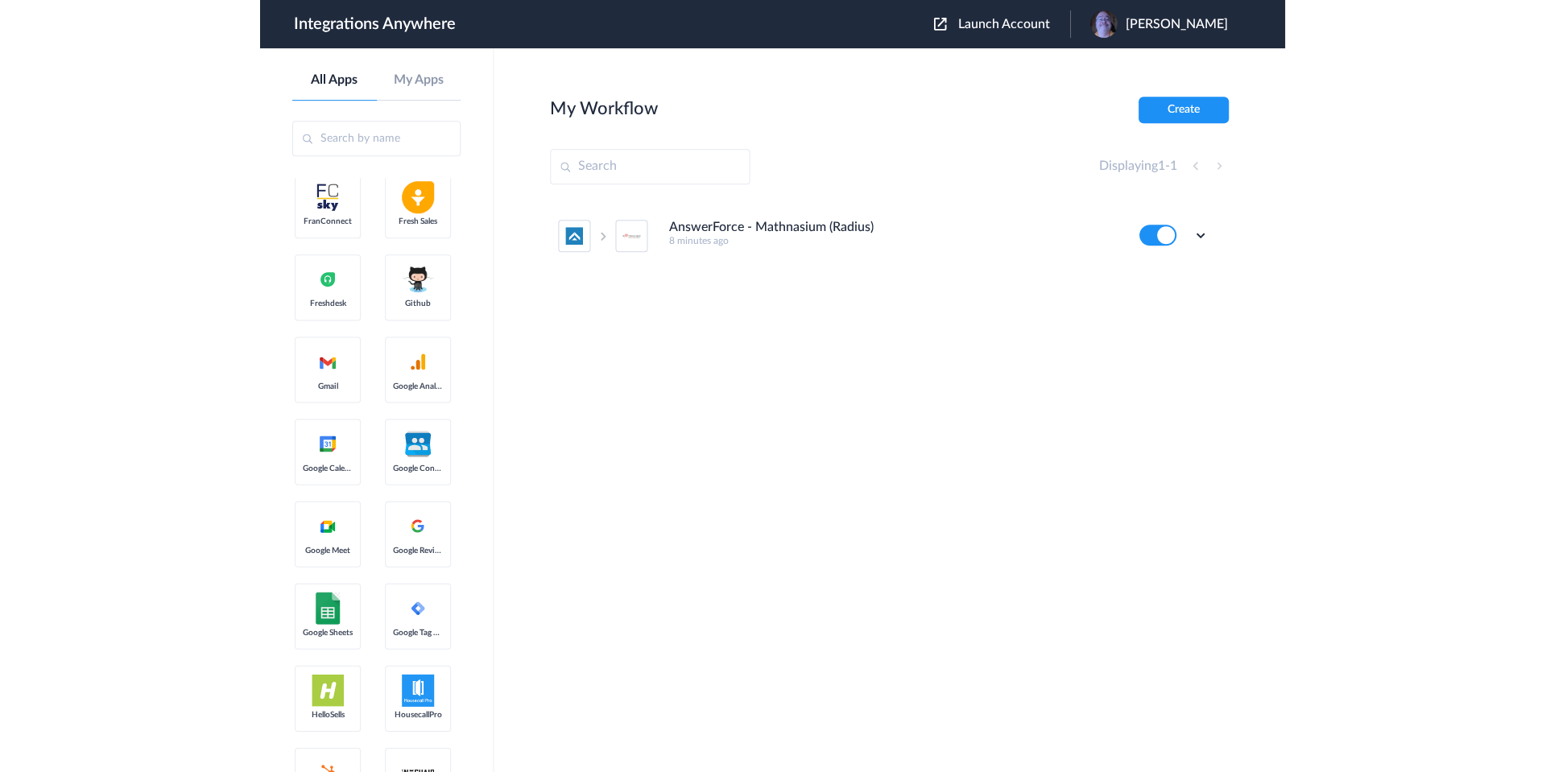
scroll to position [805, 0]
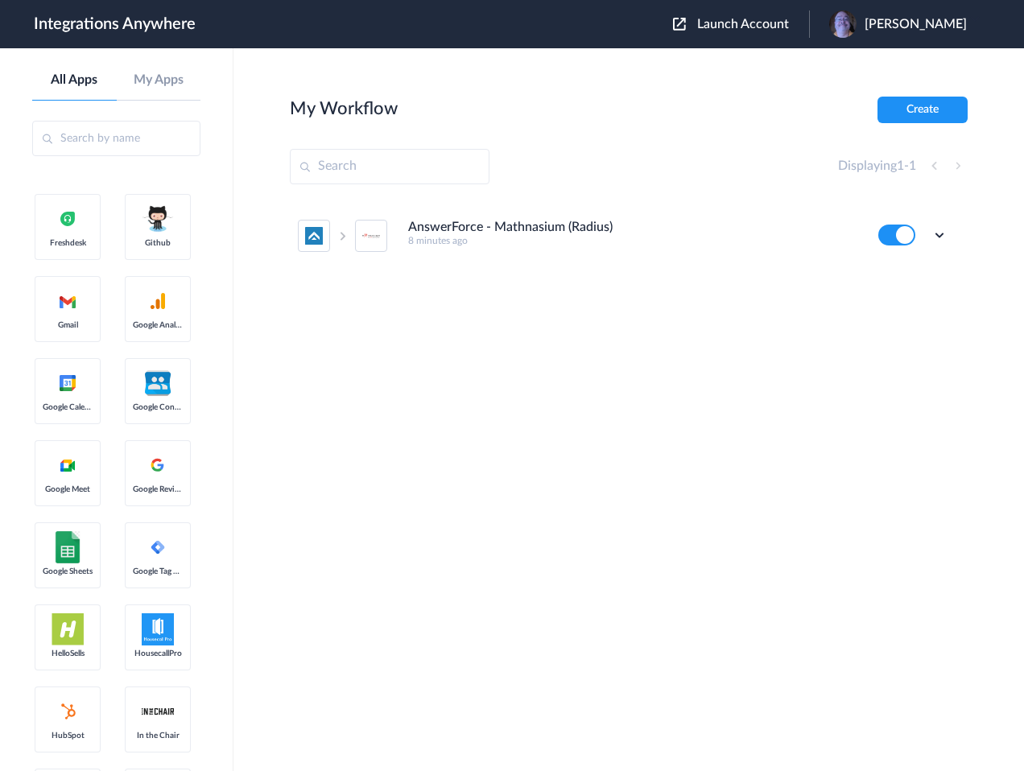
click at [401, 161] on input "text" at bounding box center [390, 166] width 200 height 35
click at [99, 140] on input "text" at bounding box center [116, 138] width 168 height 35
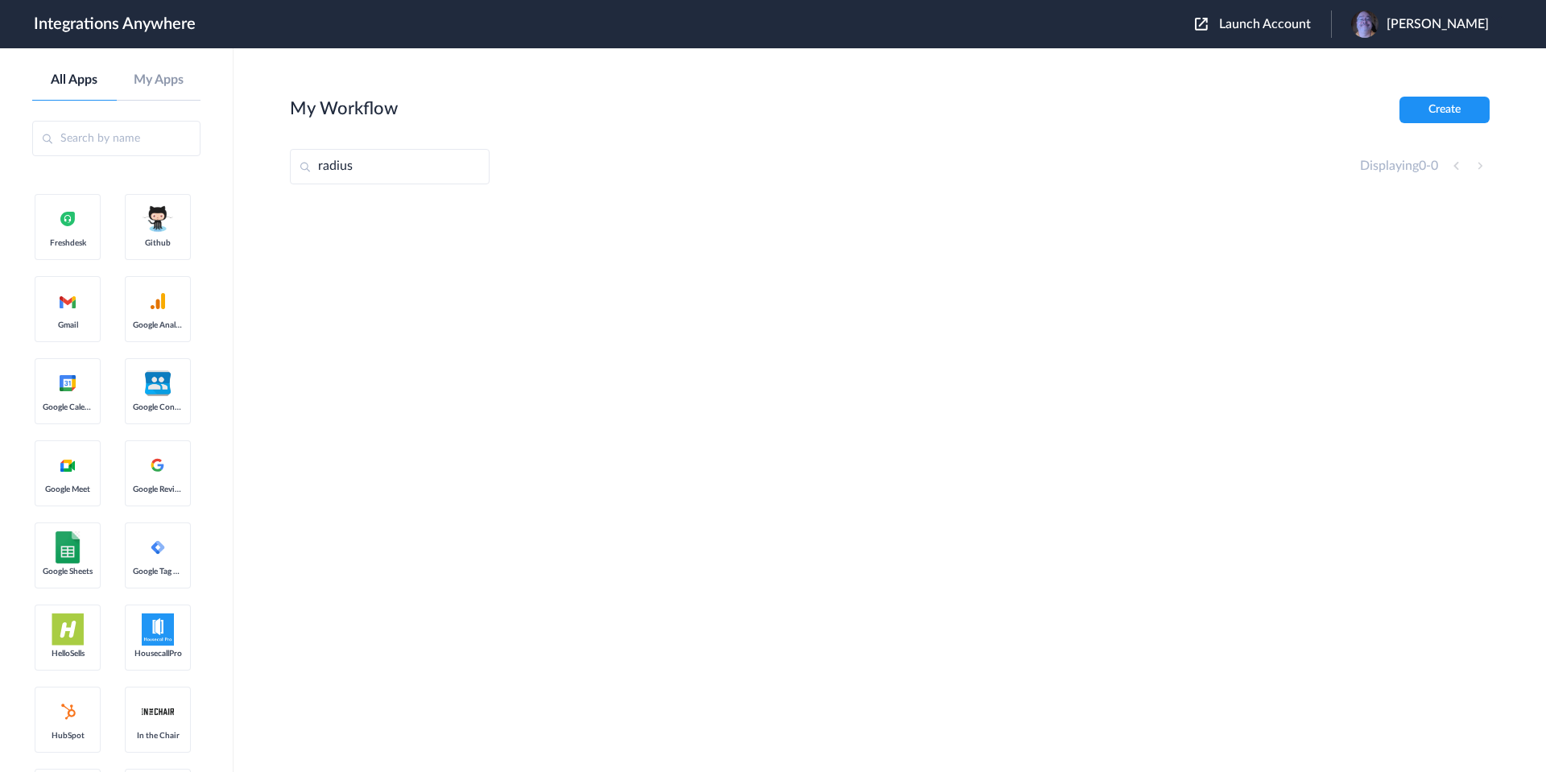
scroll to position [0, 0]
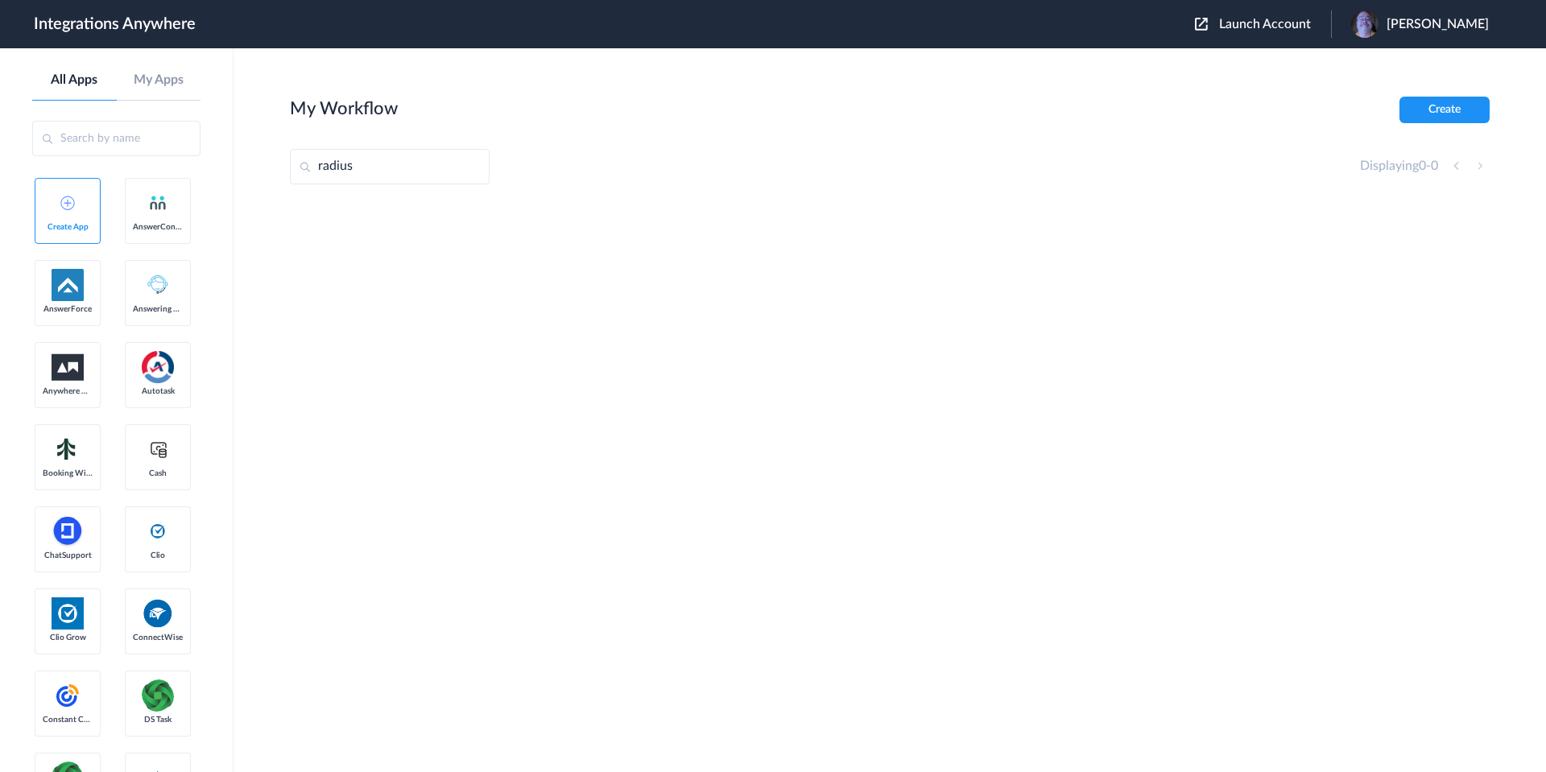
click at [359, 173] on input "radius" at bounding box center [390, 166] width 200 height 35
drag, startPoint x: 403, startPoint y: 167, endPoint x: 174, endPoint y: 157, distance: 229.7
click at [174, 0] on body "Integrations Anywhere Launch Account Glenn Jessup, Jr. My Account Logout All Ap…" at bounding box center [773, 0] width 1546 height 0
type input "radi"
click at [524, 233] on h4 "AnswerForce - Mathnasium (Radius)" at bounding box center [510, 227] width 205 height 15
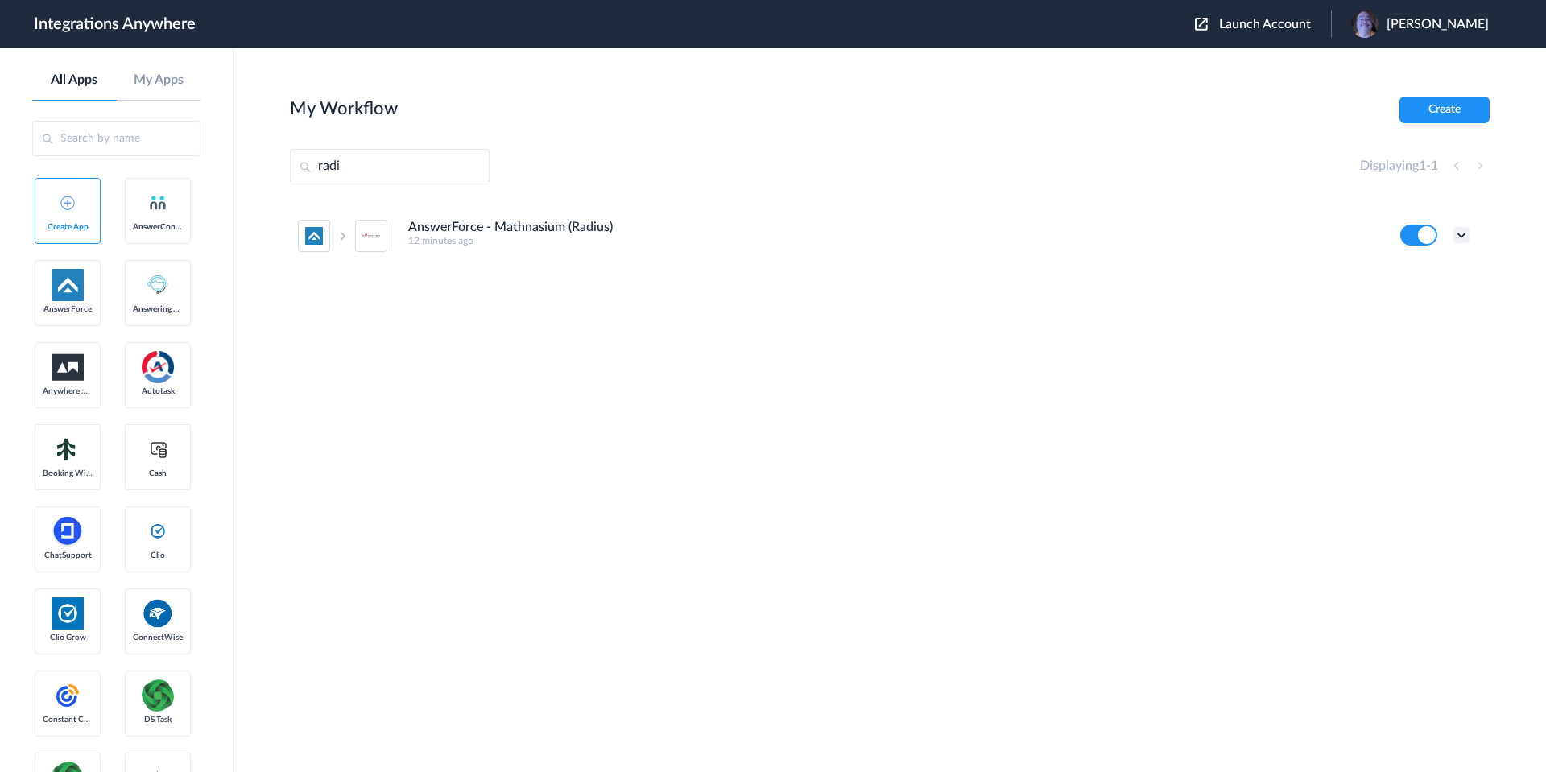
click at [1463, 235] on icon at bounding box center [1461, 235] width 16 height 16
click at [1433, 277] on li "Edit" at bounding box center [1417, 273] width 105 height 30
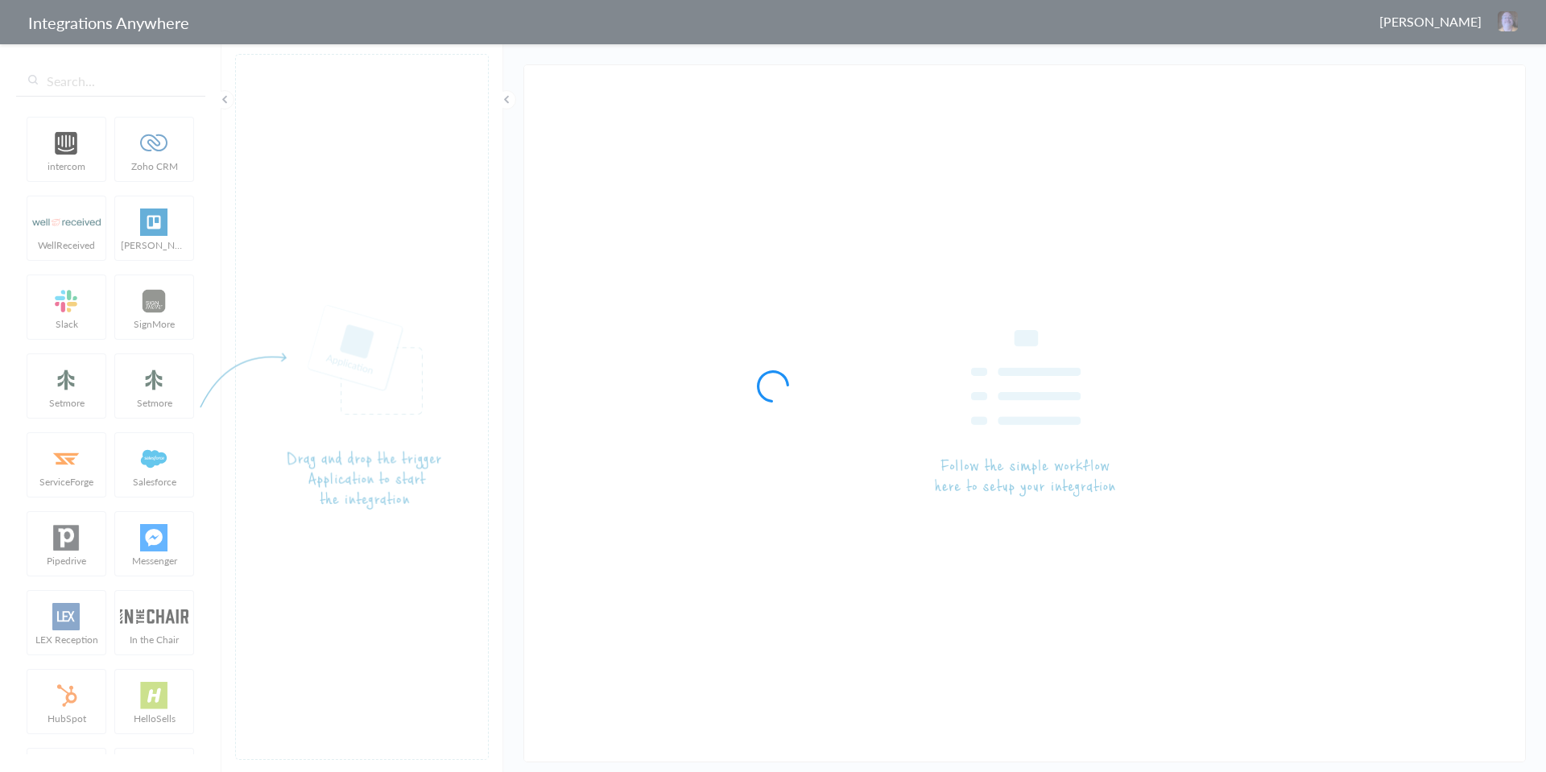
type input "AnswerForce - Mathnasium (Radius)"
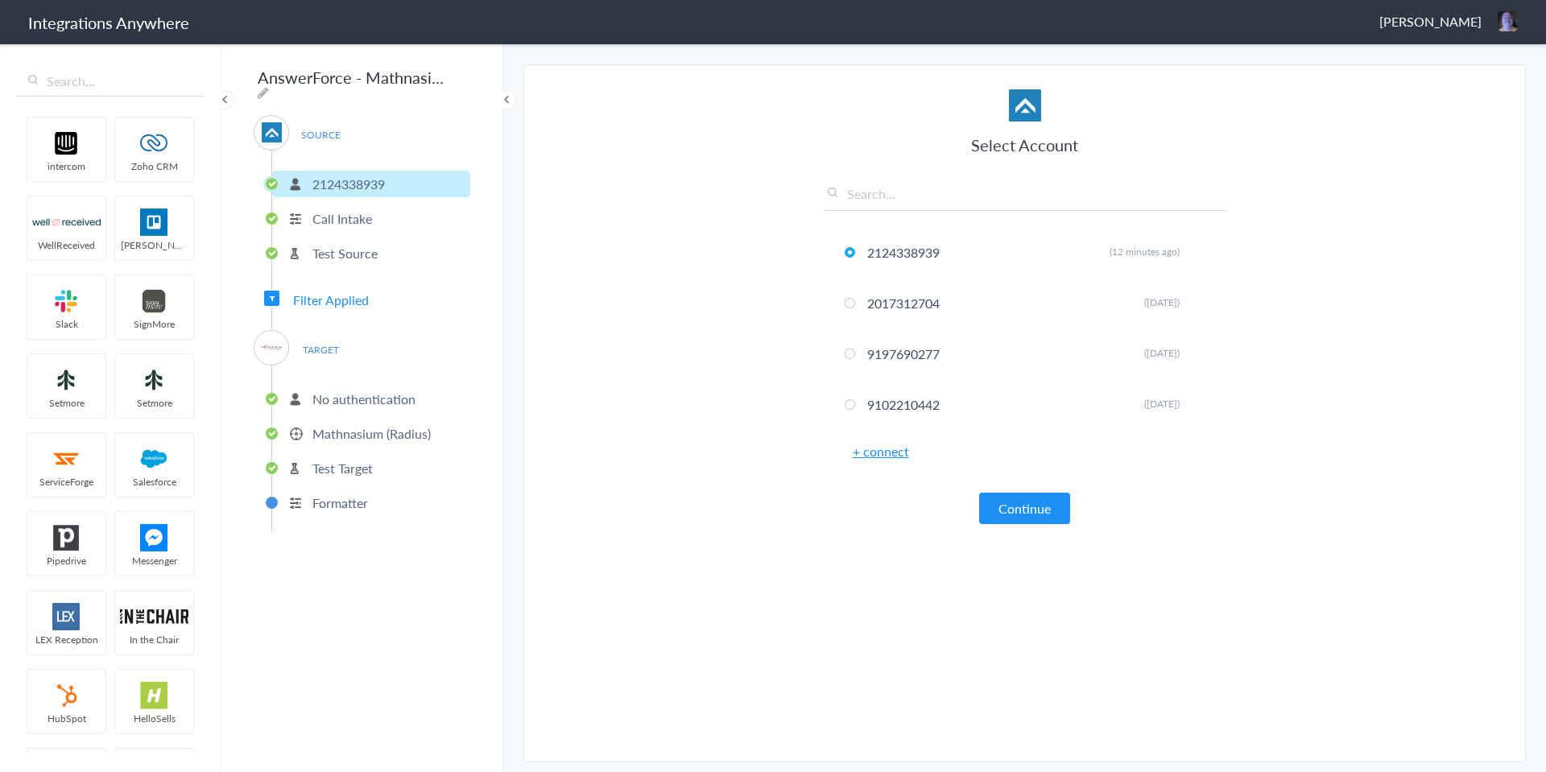
click at [325, 341] on span "TARGET" at bounding box center [320, 350] width 61 height 22
click at [276, 339] on img at bounding box center [272, 347] width 20 height 20
click at [351, 390] on p "No authentication" at bounding box center [363, 399] width 103 height 19
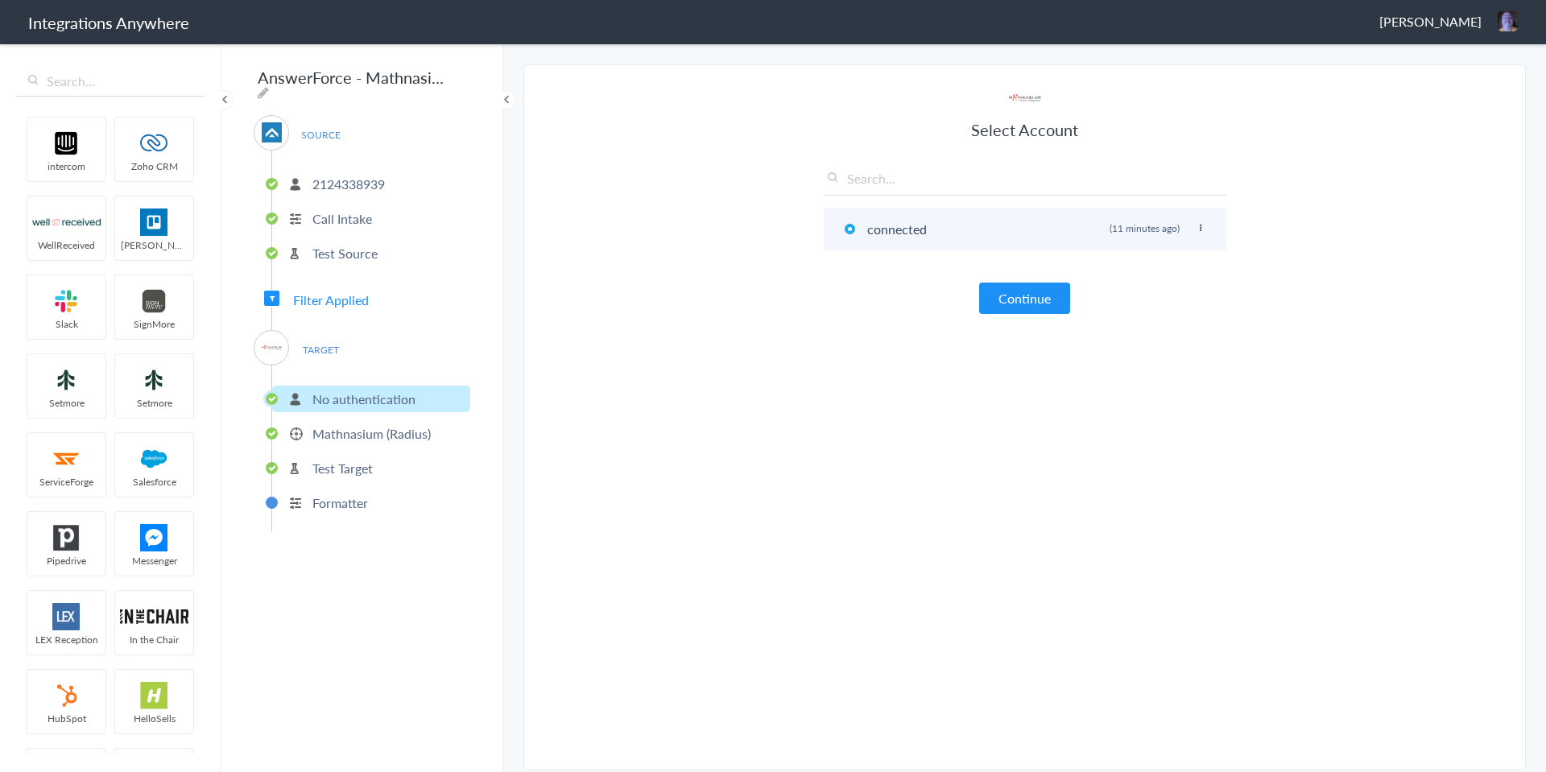
click at [1201, 225] on icon at bounding box center [1201, 228] width 10 height 9
click at [884, 183] on input "text" at bounding box center [1025, 182] width 403 height 27
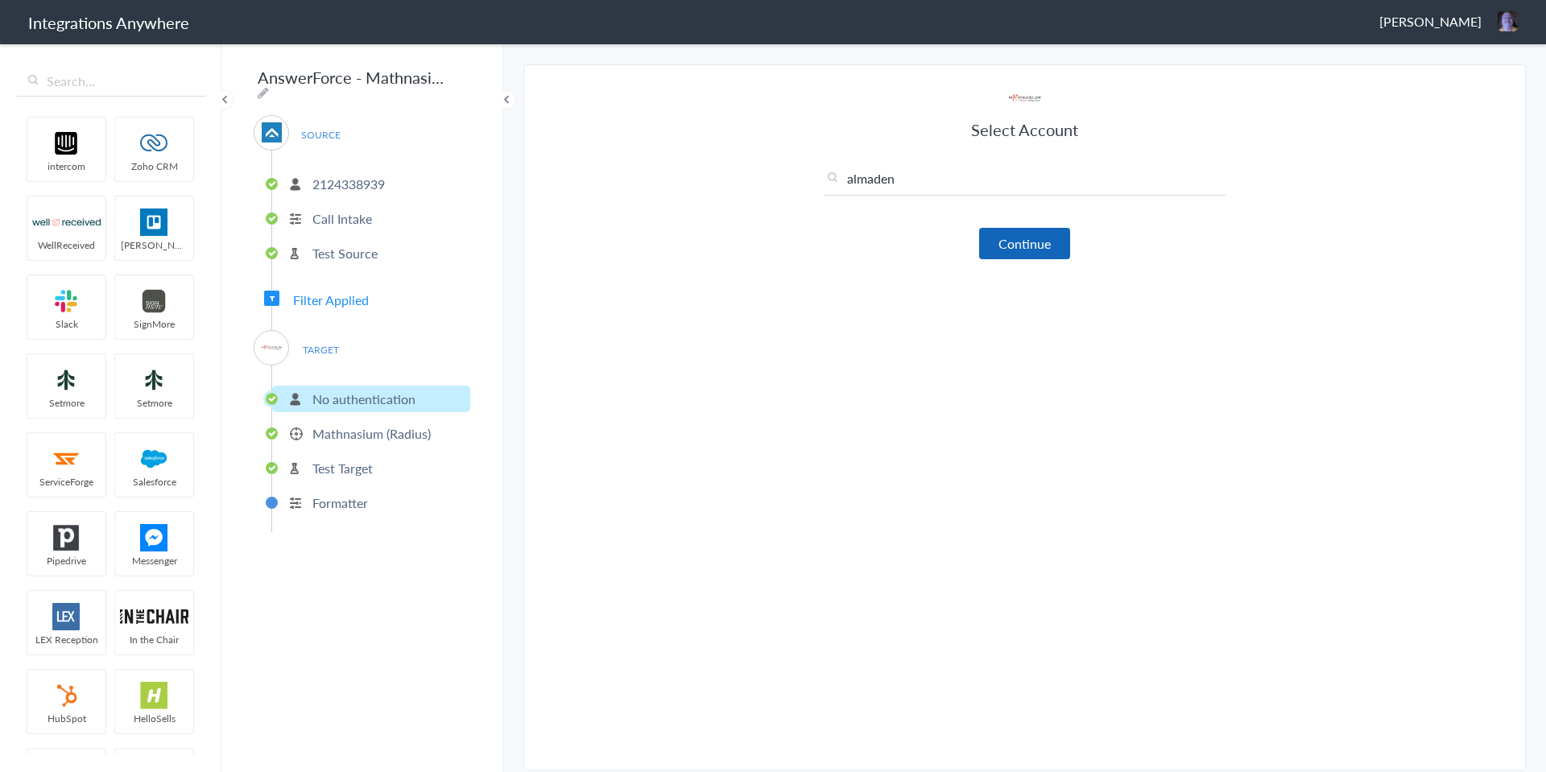
type input "almaden"
click at [997, 231] on button "Continue" at bounding box center [1024, 243] width 91 height 31
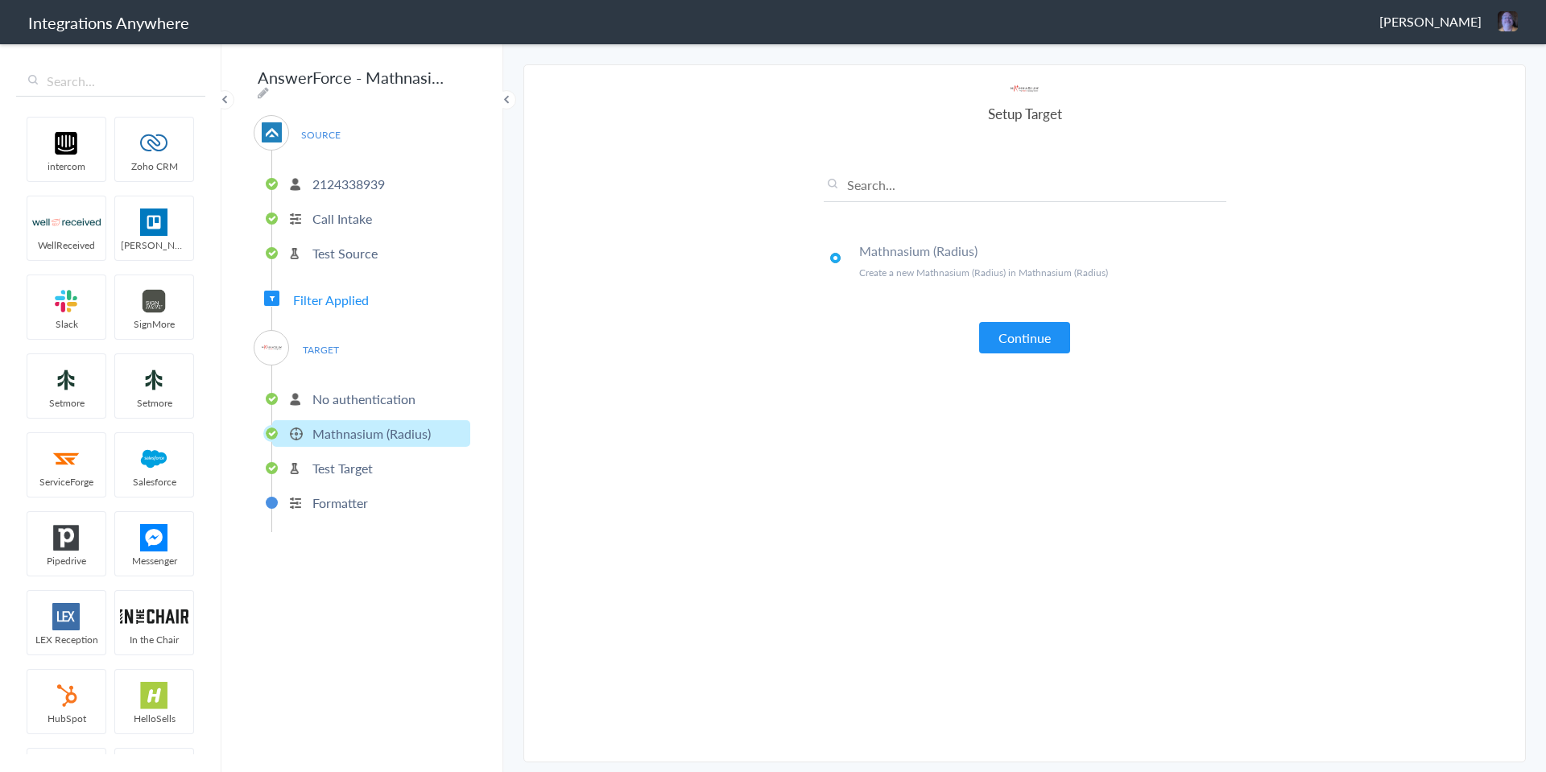
click at [359, 392] on p "No authentication" at bounding box center [363, 399] width 103 height 19
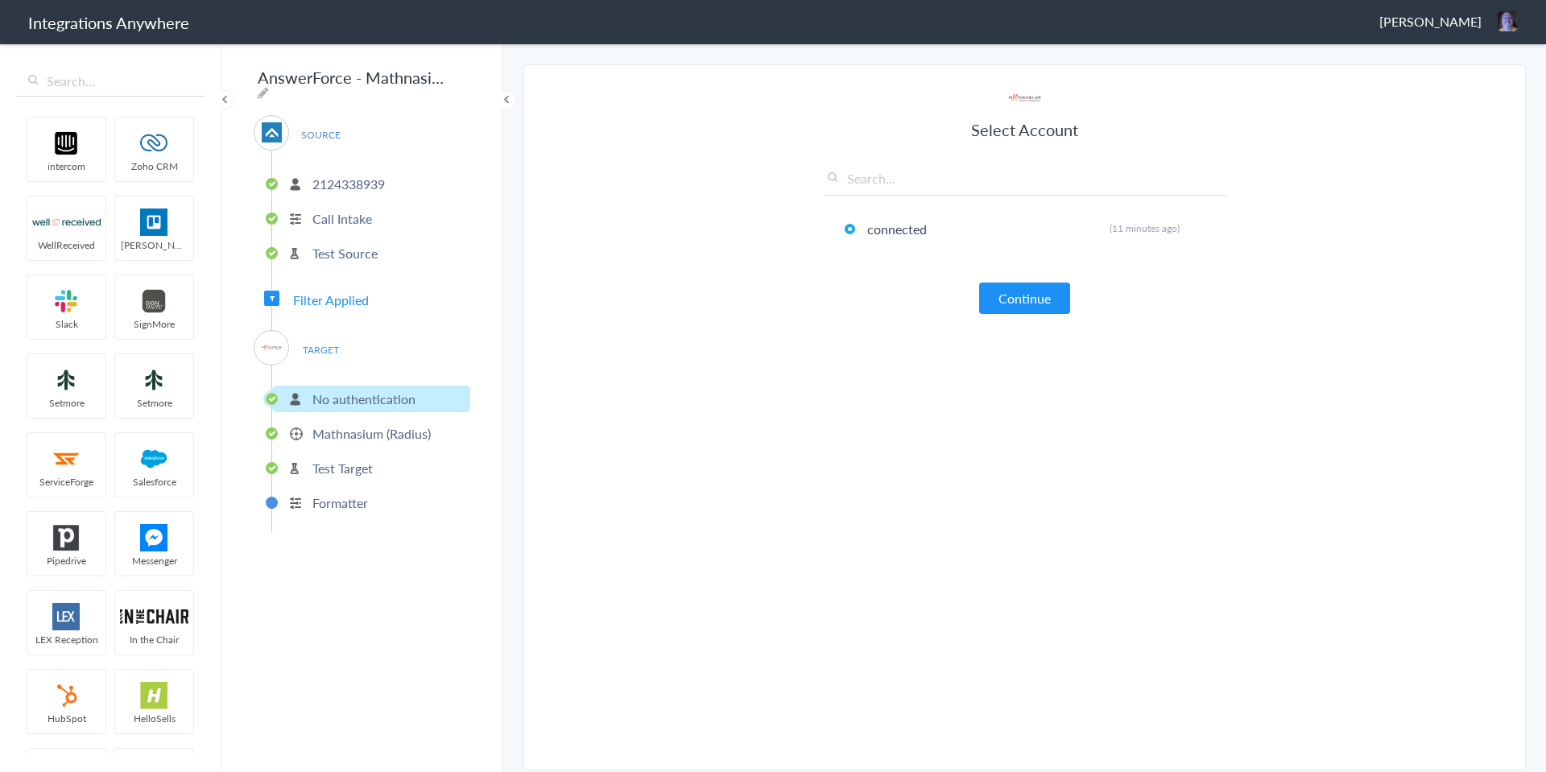
click at [341, 297] on span "Filter Applied" at bounding box center [331, 300] width 76 height 19
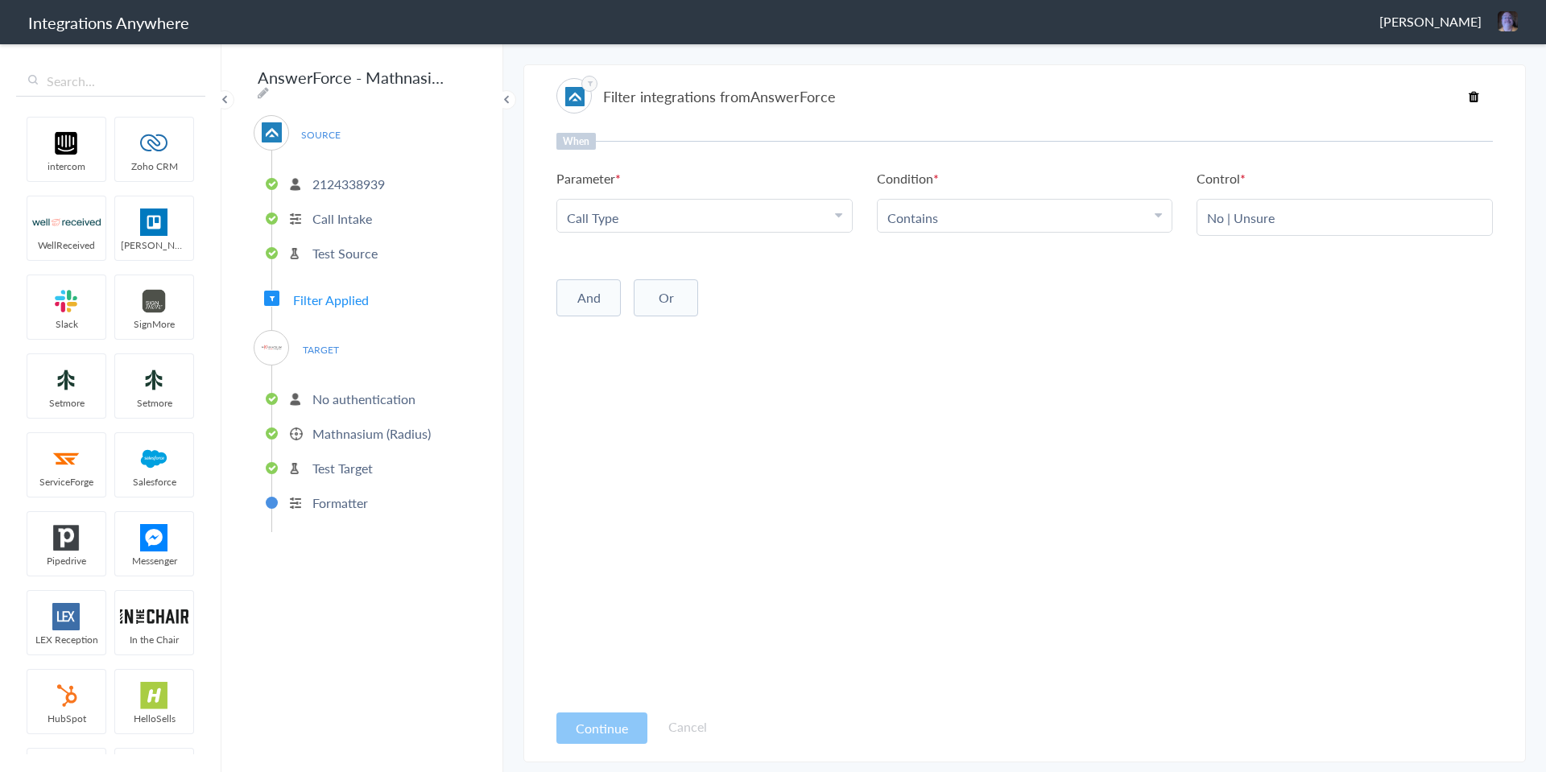
click at [379, 175] on p "2124338939" at bounding box center [348, 184] width 72 height 19
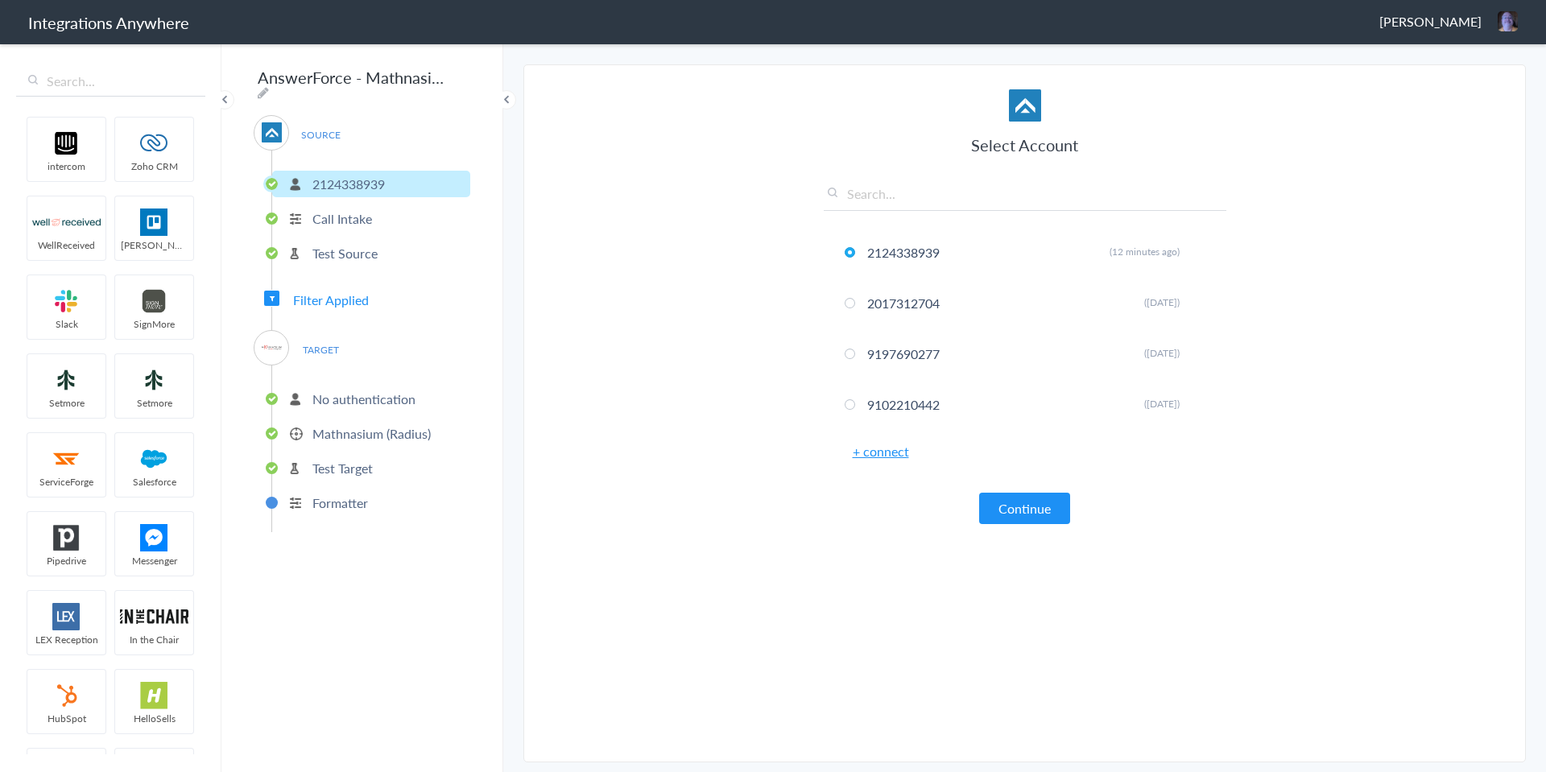
click at [339, 209] on p "Call Intake" at bounding box center [342, 218] width 60 height 19
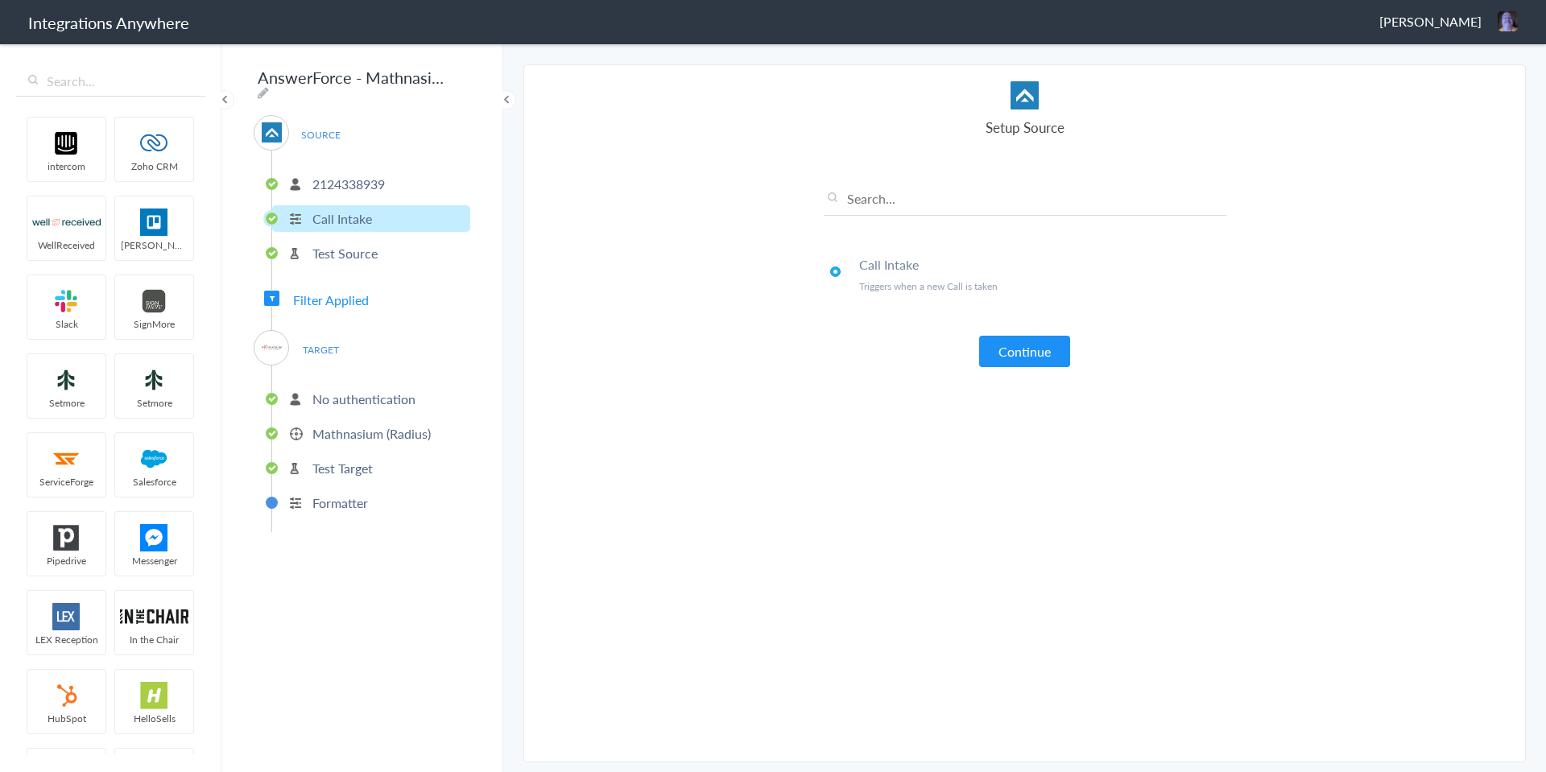
click at [353, 250] on p "Test Source" at bounding box center [344, 253] width 65 height 19
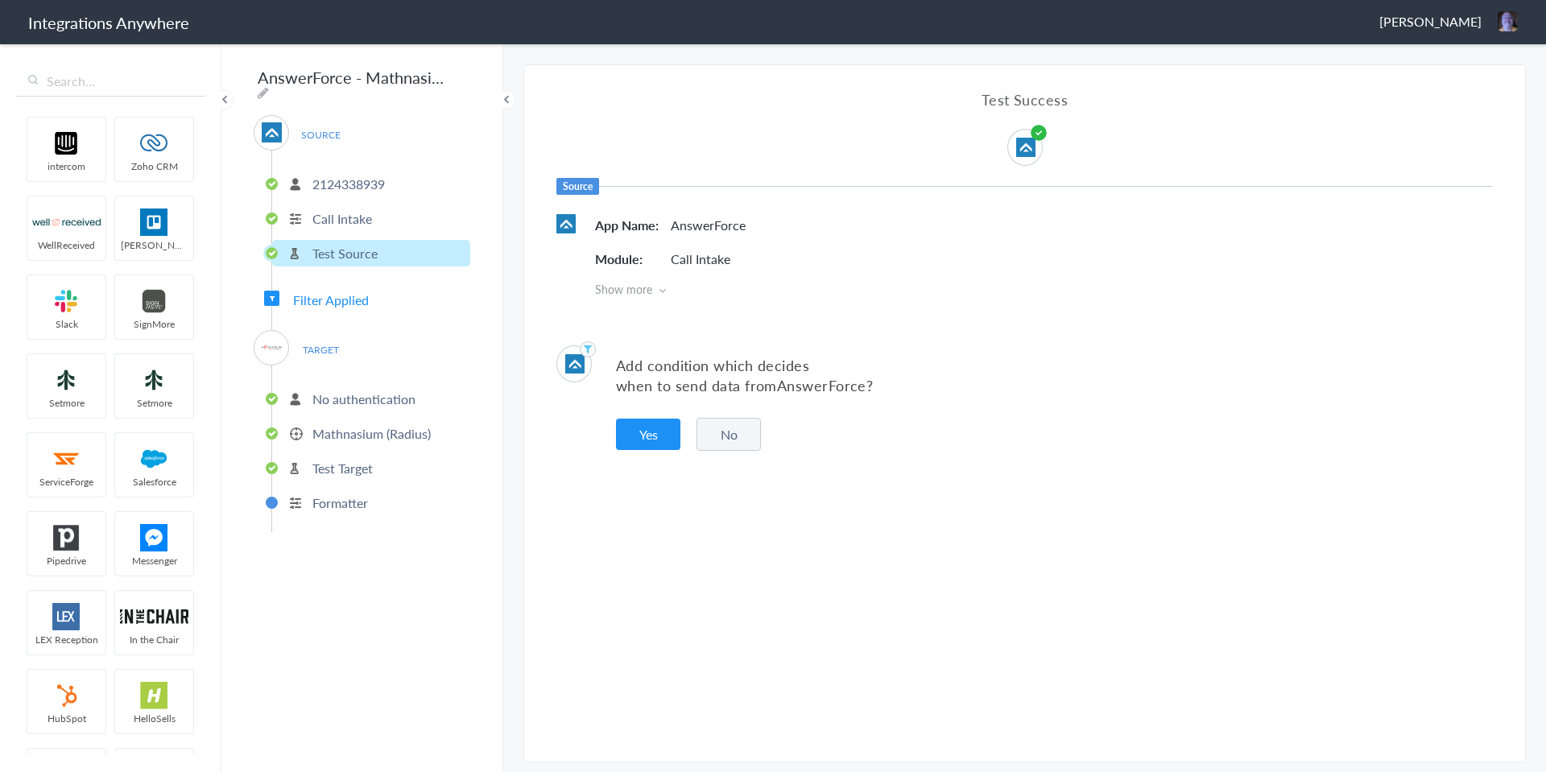
click at [320, 295] on span "Filter Applied" at bounding box center [331, 300] width 76 height 19
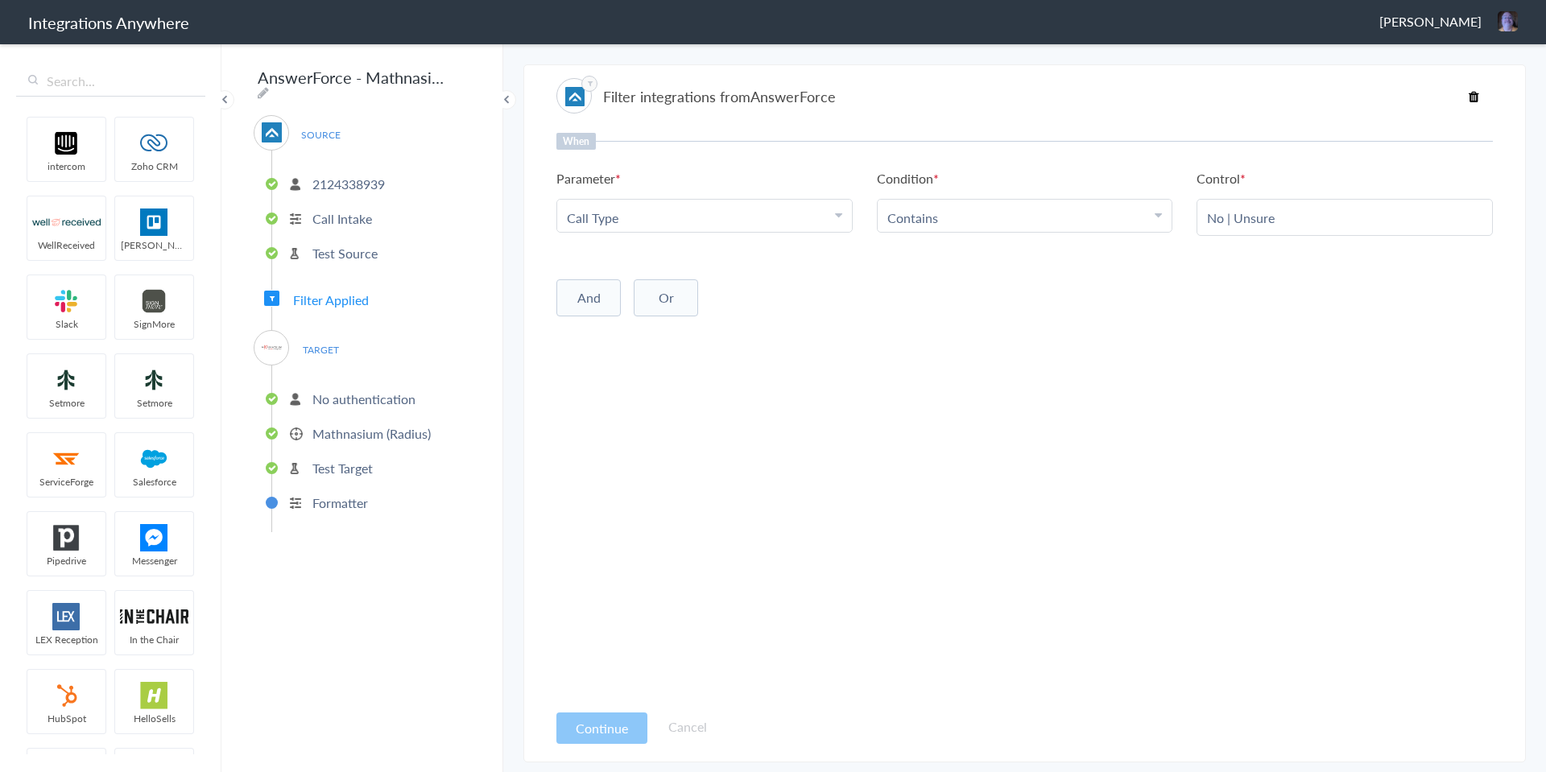
click at [312, 339] on span "TARGET" at bounding box center [320, 350] width 61 height 22
click at [346, 390] on p "No authentication" at bounding box center [363, 399] width 103 height 19
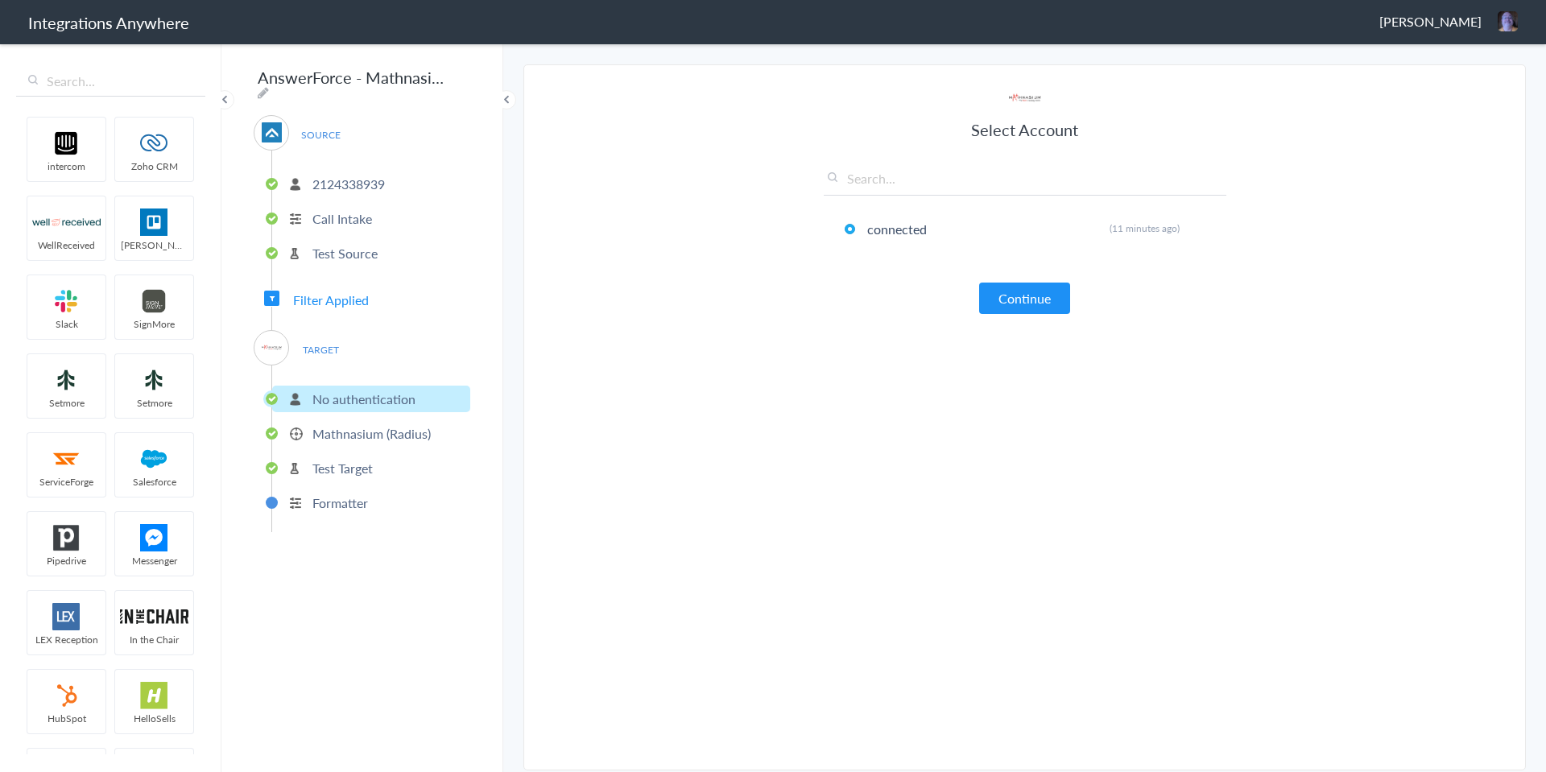
click at [354, 431] on p "Mathnasium (Radius)" at bounding box center [371, 433] width 118 height 19
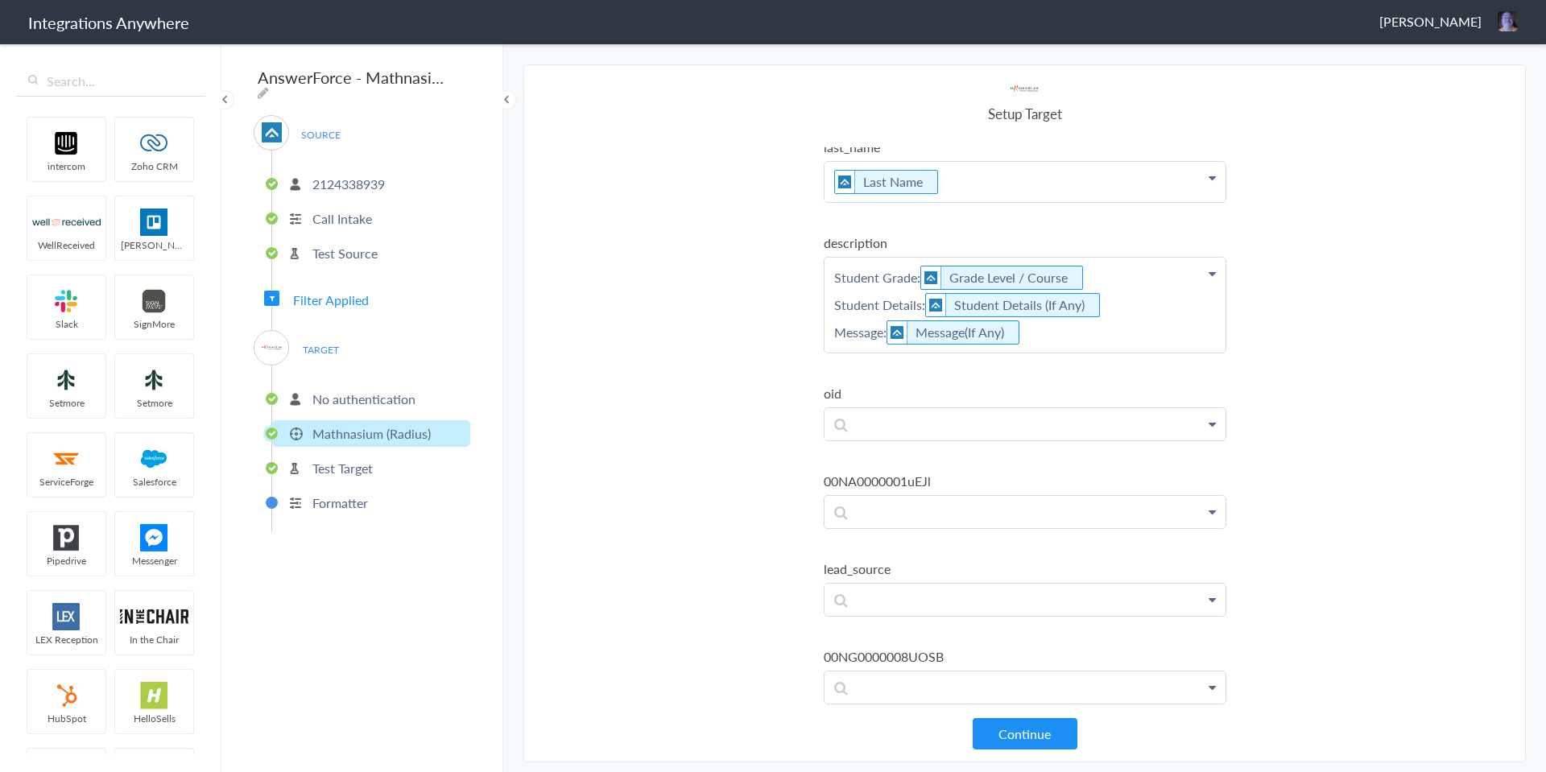
scroll to position [322, 0]
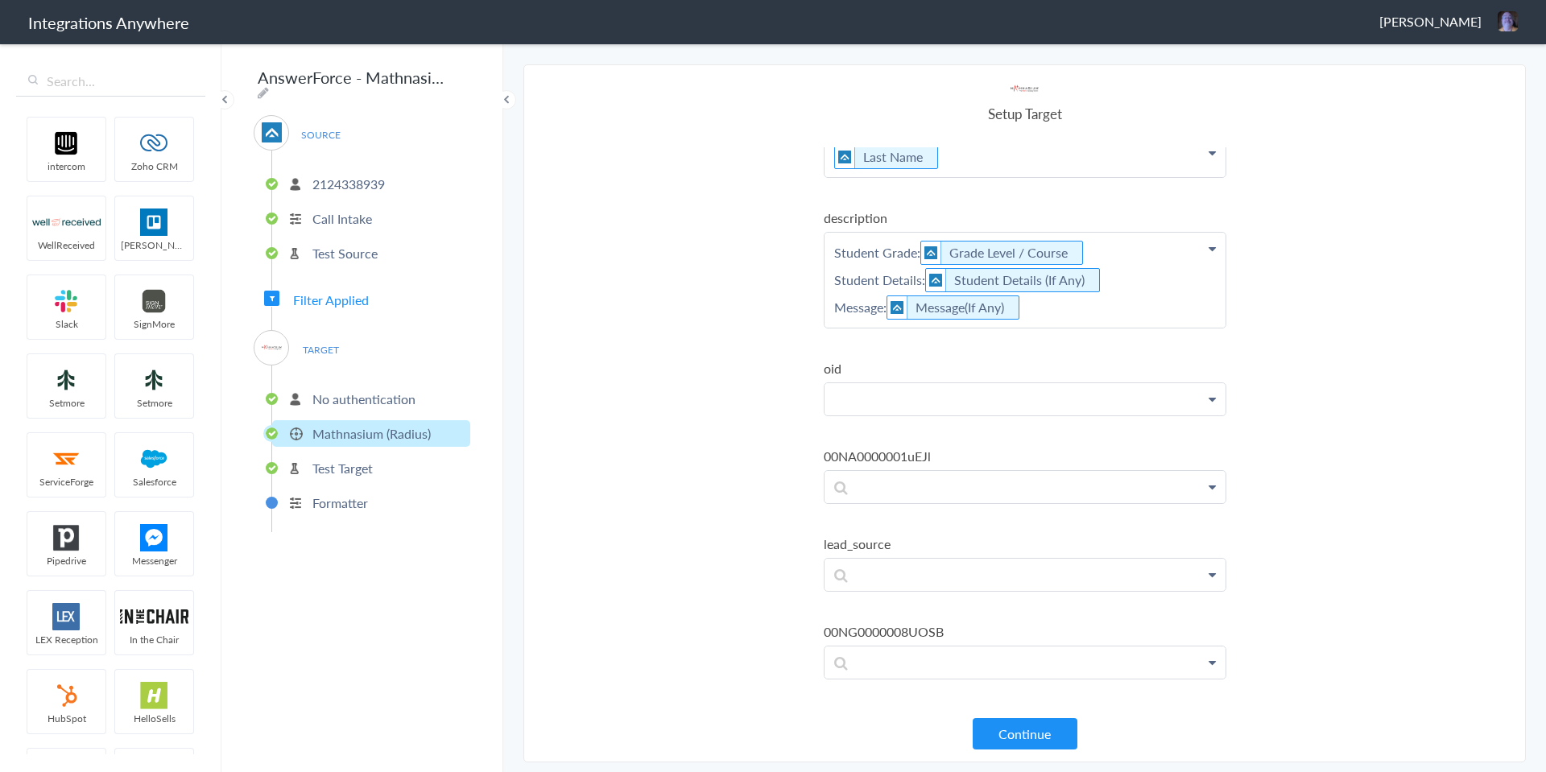
paste p
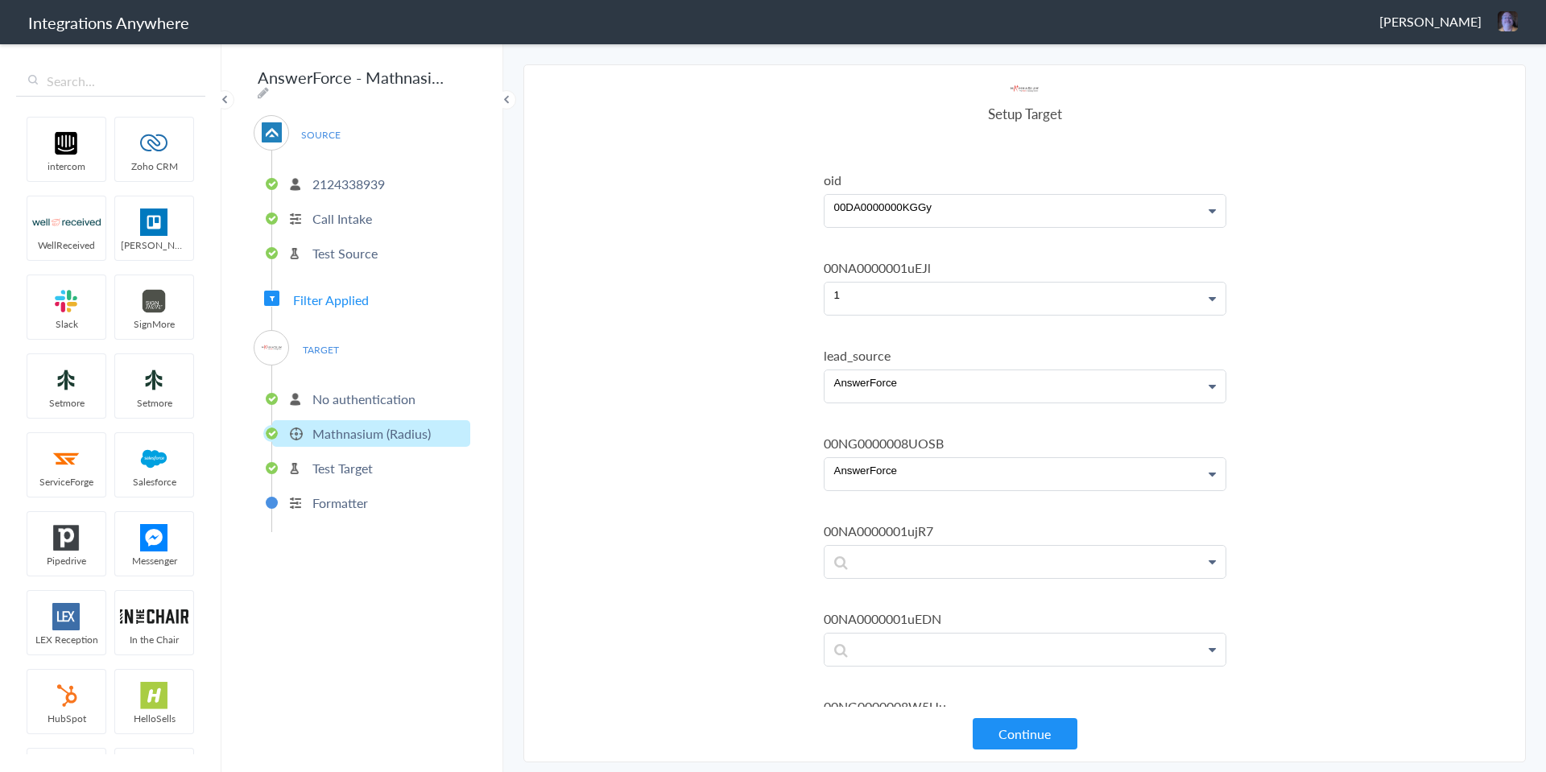
scroll to position [564, 0]
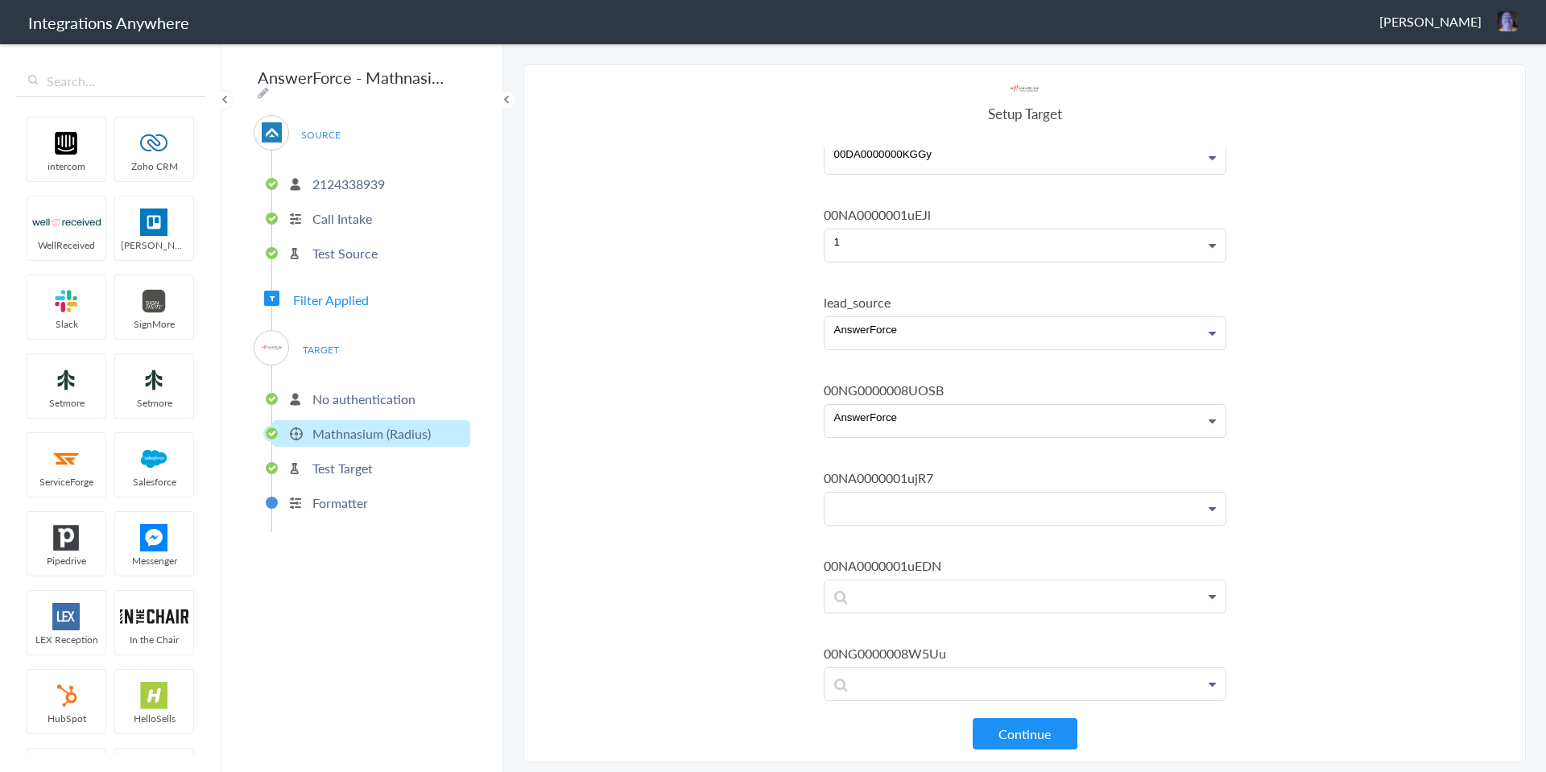
click at [961, 593] on p at bounding box center [1025, 596] width 401 height 31
click at [0, 0] on link "Student's First Name" at bounding box center [0, 0] width 0 height 0
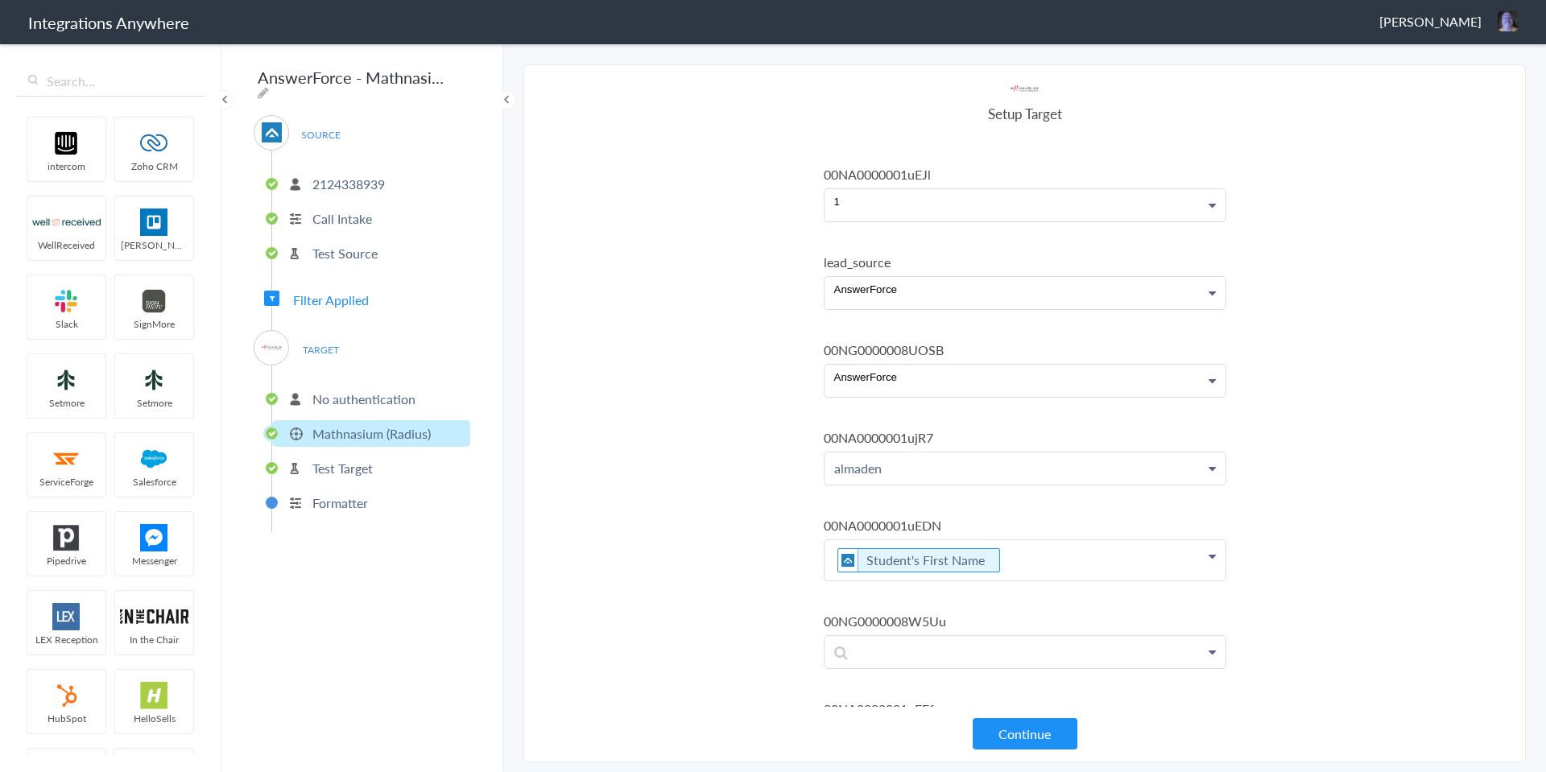
scroll to position [644, 0]
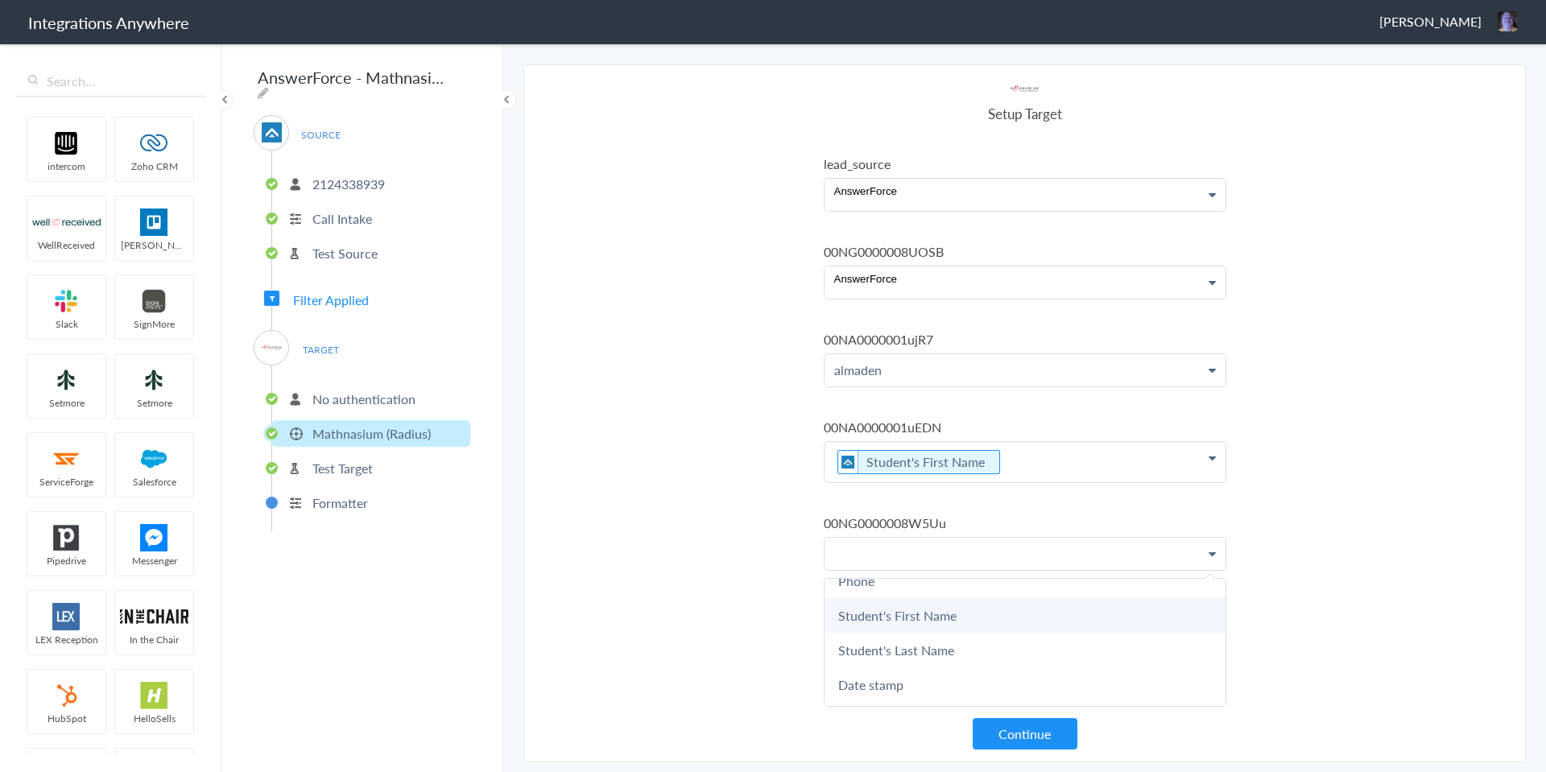
scroll to position [161, 0]
click at [0, 0] on link "Student's Last Name" at bounding box center [0, 0] width 0 height 0
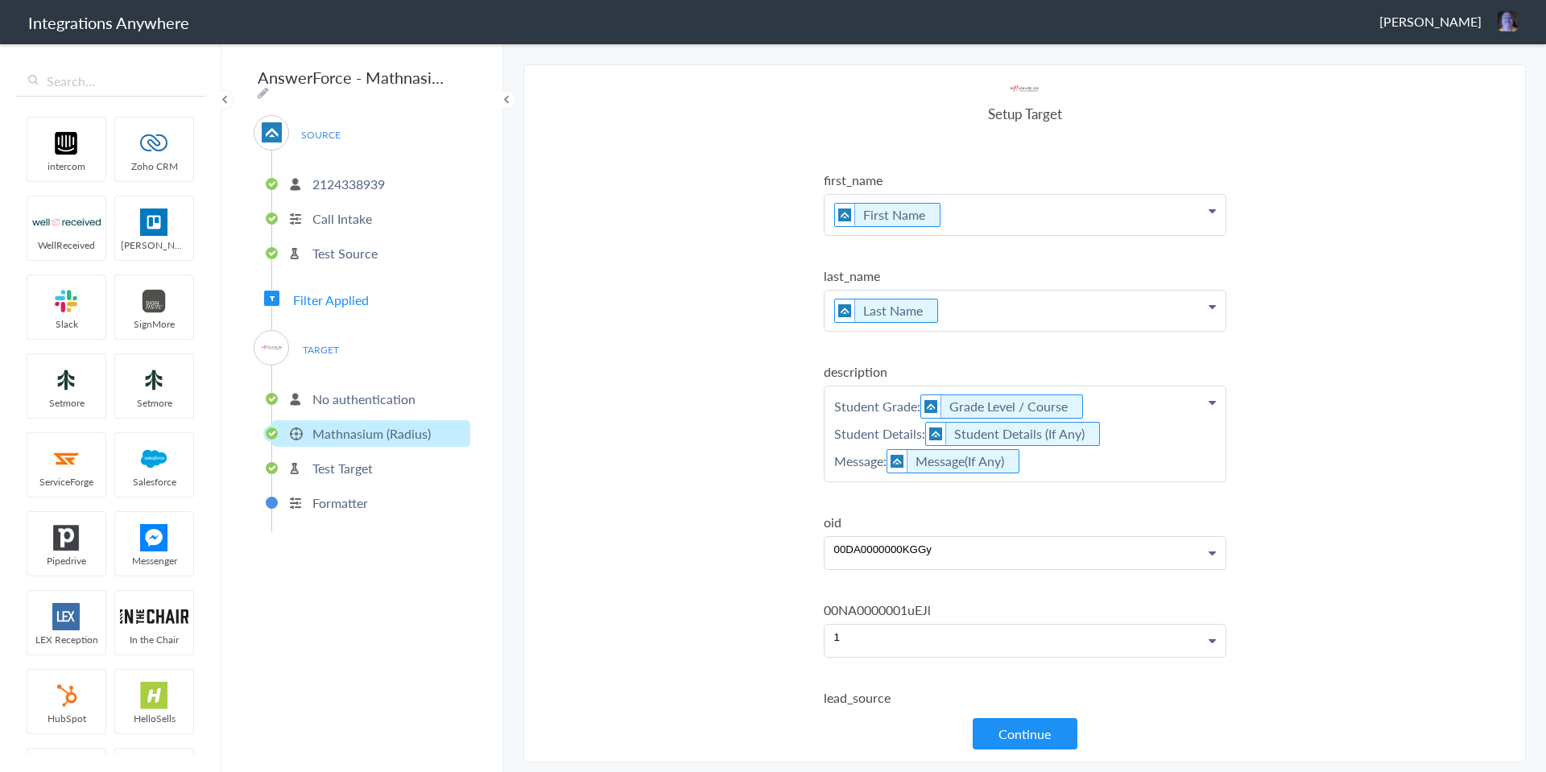
scroll to position [129, 0]
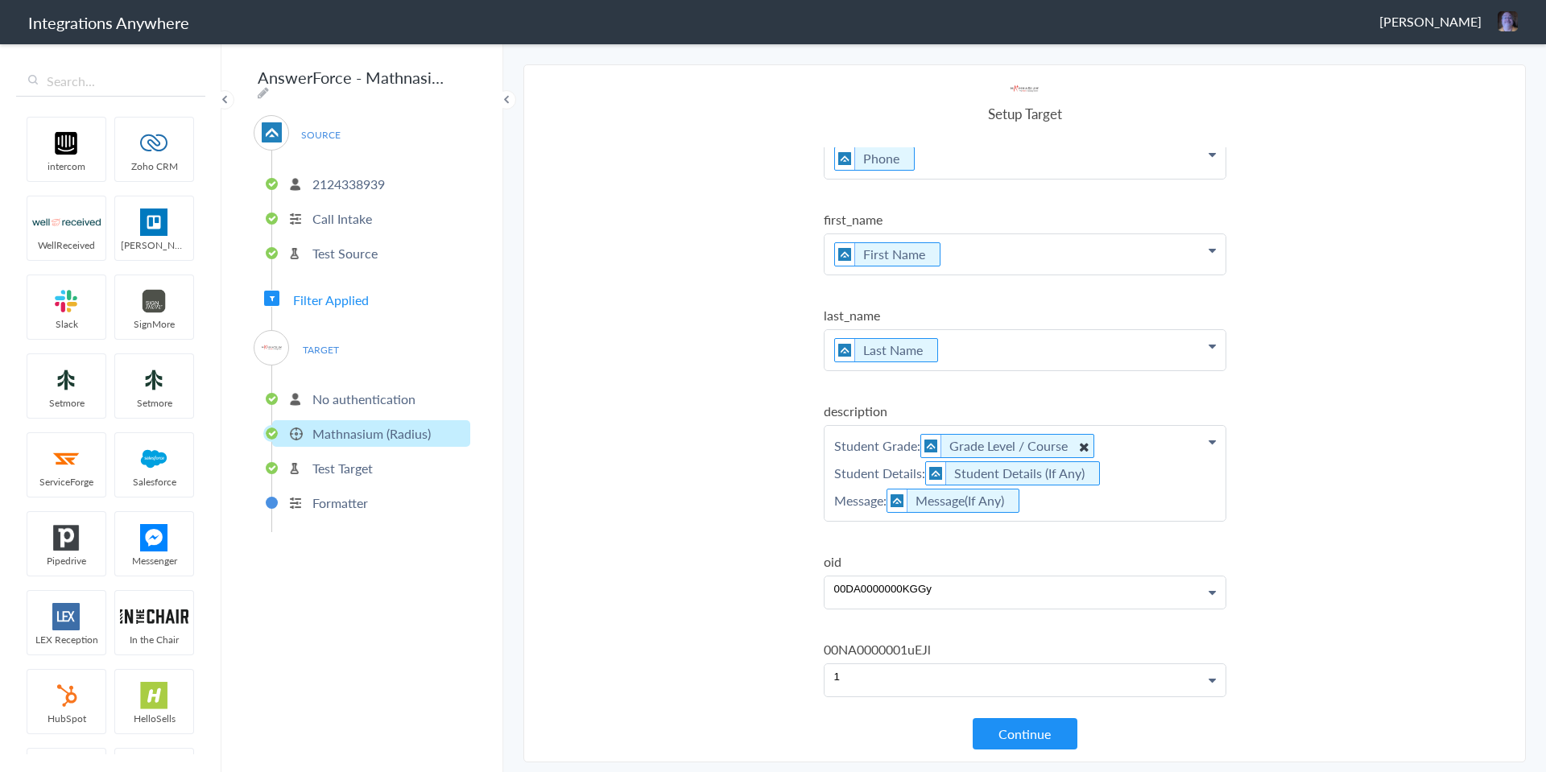
click at [1086, 445] on icon at bounding box center [1083, 447] width 18 height 20
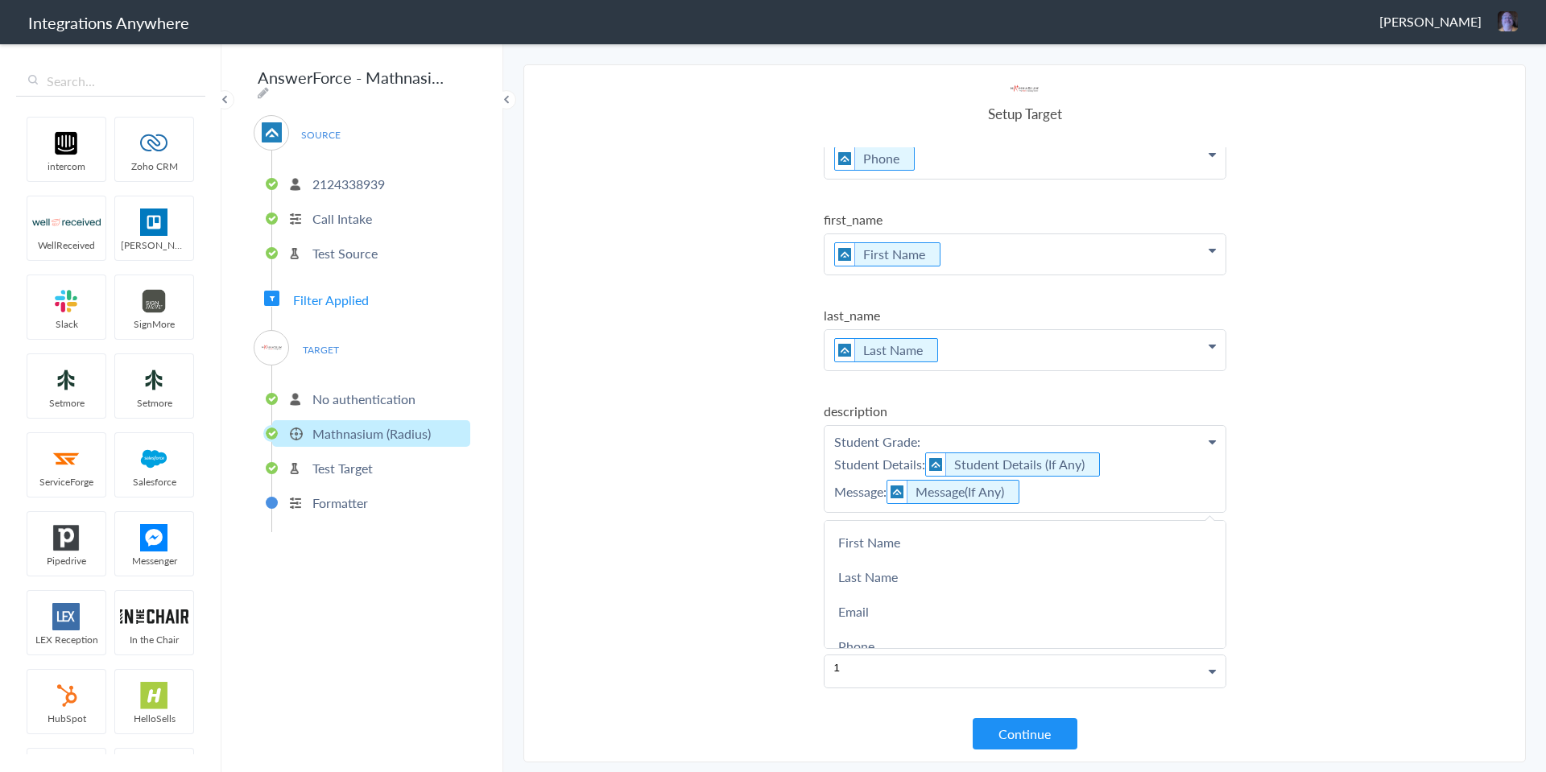
drag, startPoint x: 931, startPoint y: 433, endPoint x: 713, endPoint y: 428, distance: 218.3
click at [713, 428] on section "Select Account 2124338939 Rename Delete (12 minutes ago) 2017312704 Rename Dele…" at bounding box center [1024, 413] width 1003 height 698
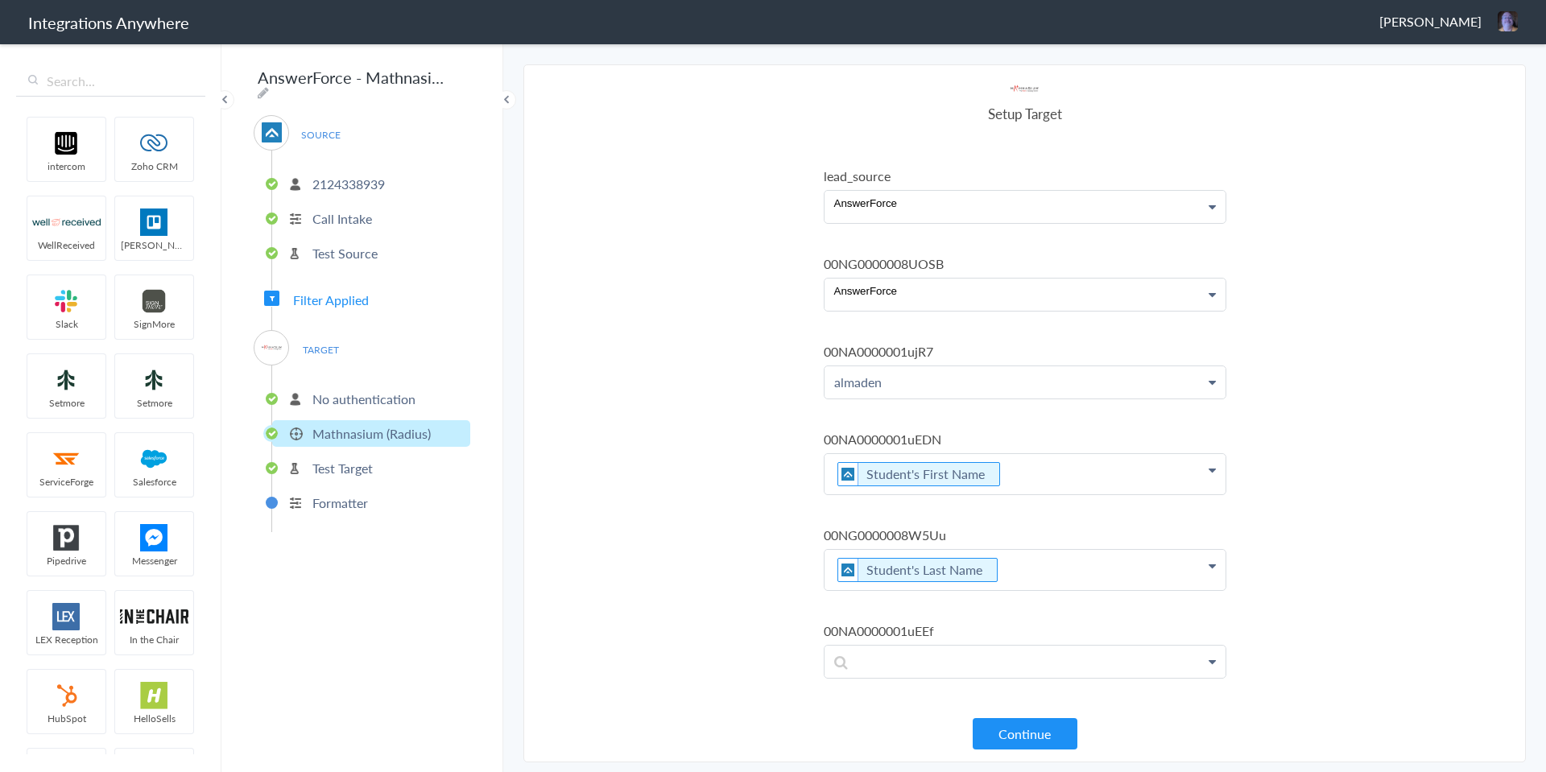
scroll to position [665, 0]
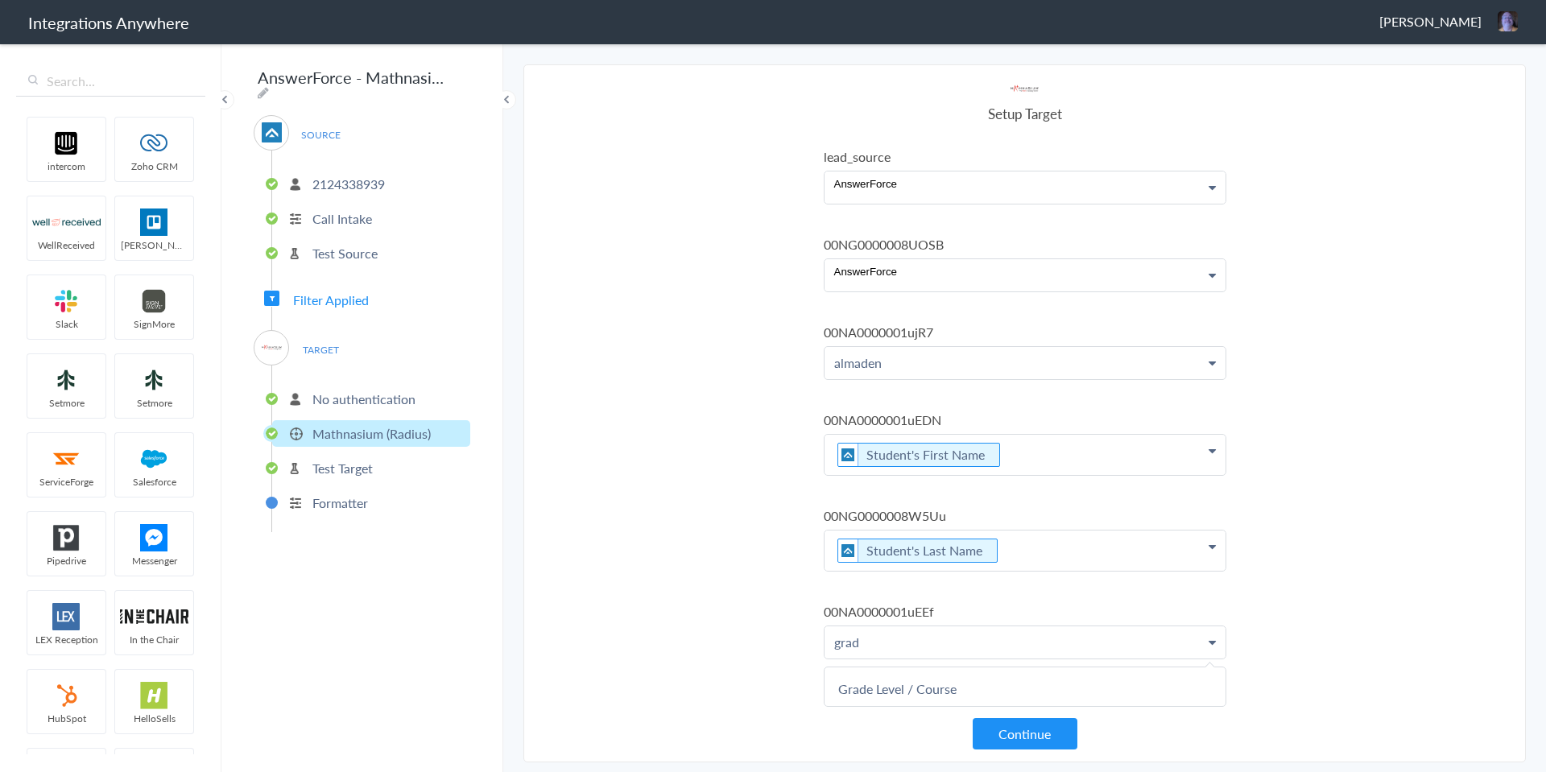
scroll to position [694, 0]
click at [0, 0] on link "Grade Level / Course" at bounding box center [0, 0] width 0 height 0
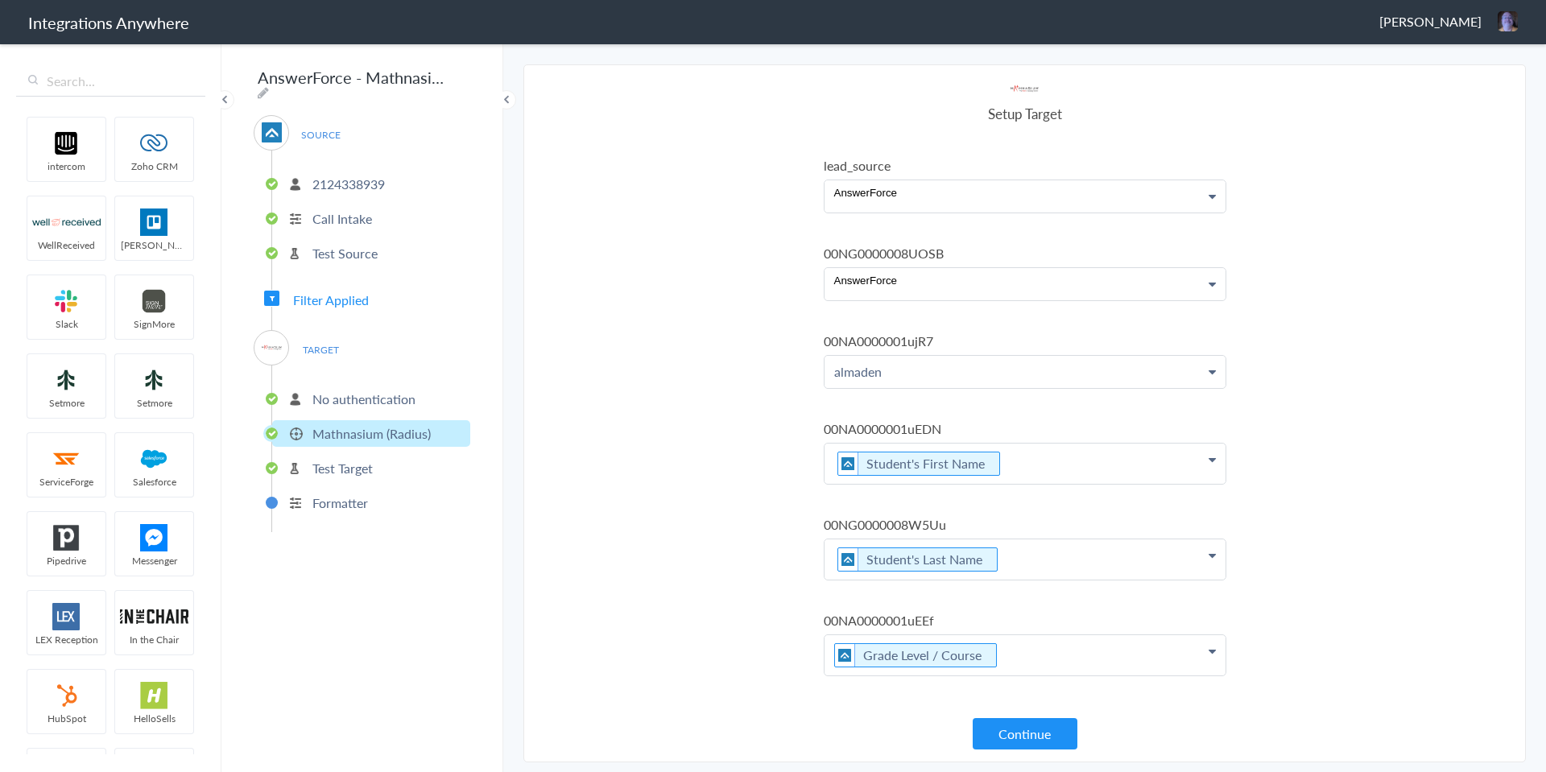
scroll to position [673, 0]
click at [639, 556] on section "Select Account 2124338939 Rename Delete (12 minutes ago) 2017312704 Rename Dele…" at bounding box center [1024, 413] width 1003 height 698
click at [270, 296] on icon at bounding box center [272, 299] width 5 height 6
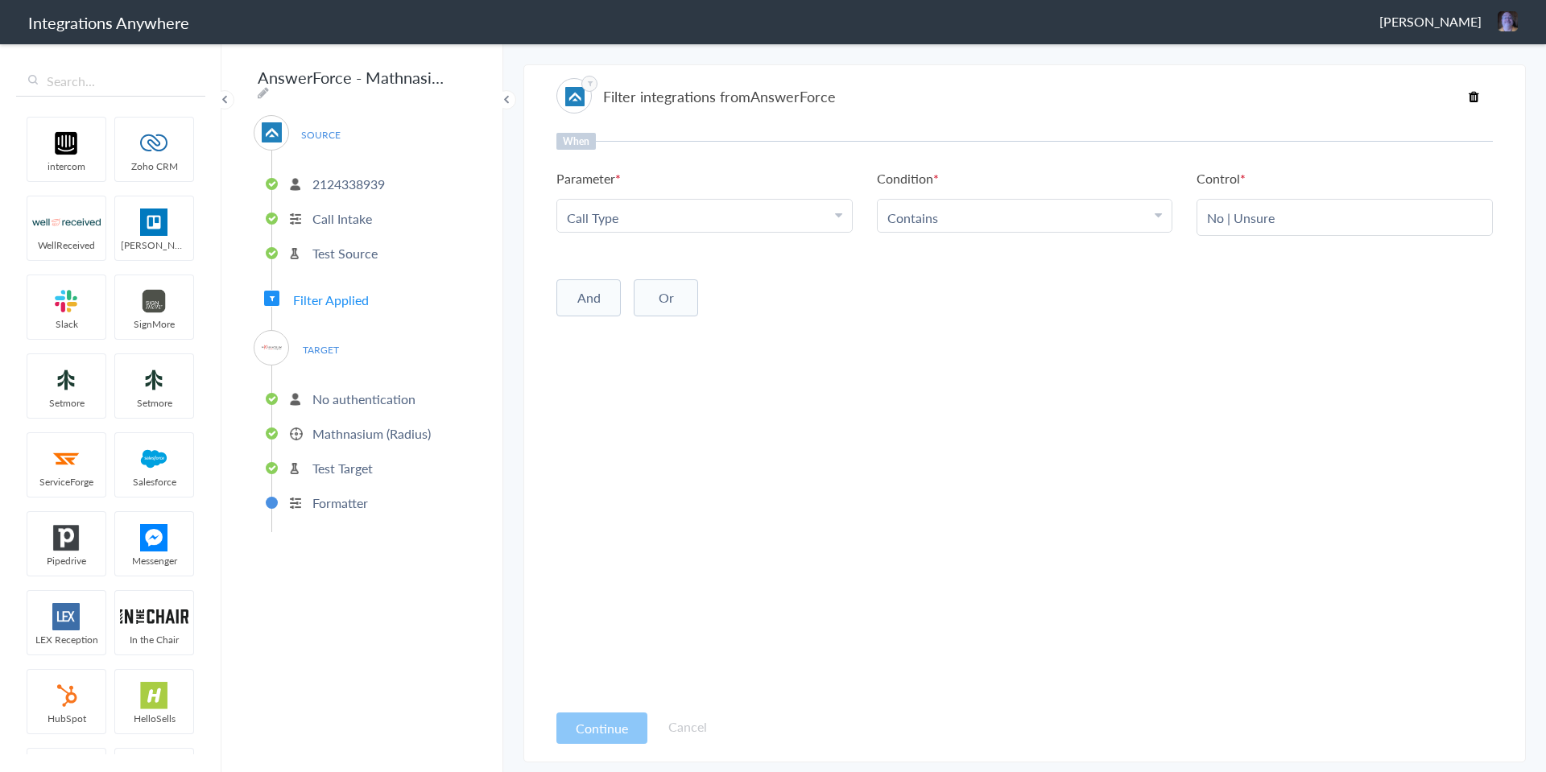
click at [839, 211] on icon at bounding box center [838, 215] width 7 height 13
click at [701, 257] on input "text" at bounding box center [704, 262] width 295 height 35
type input "Radius"
click at [684, 293] on link "Radius Integration" at bounding box center [704, 296] width 295 height 35
click at [1005, 209] on li "Contains" at bounding box center [1021, 218] width 268 height 19
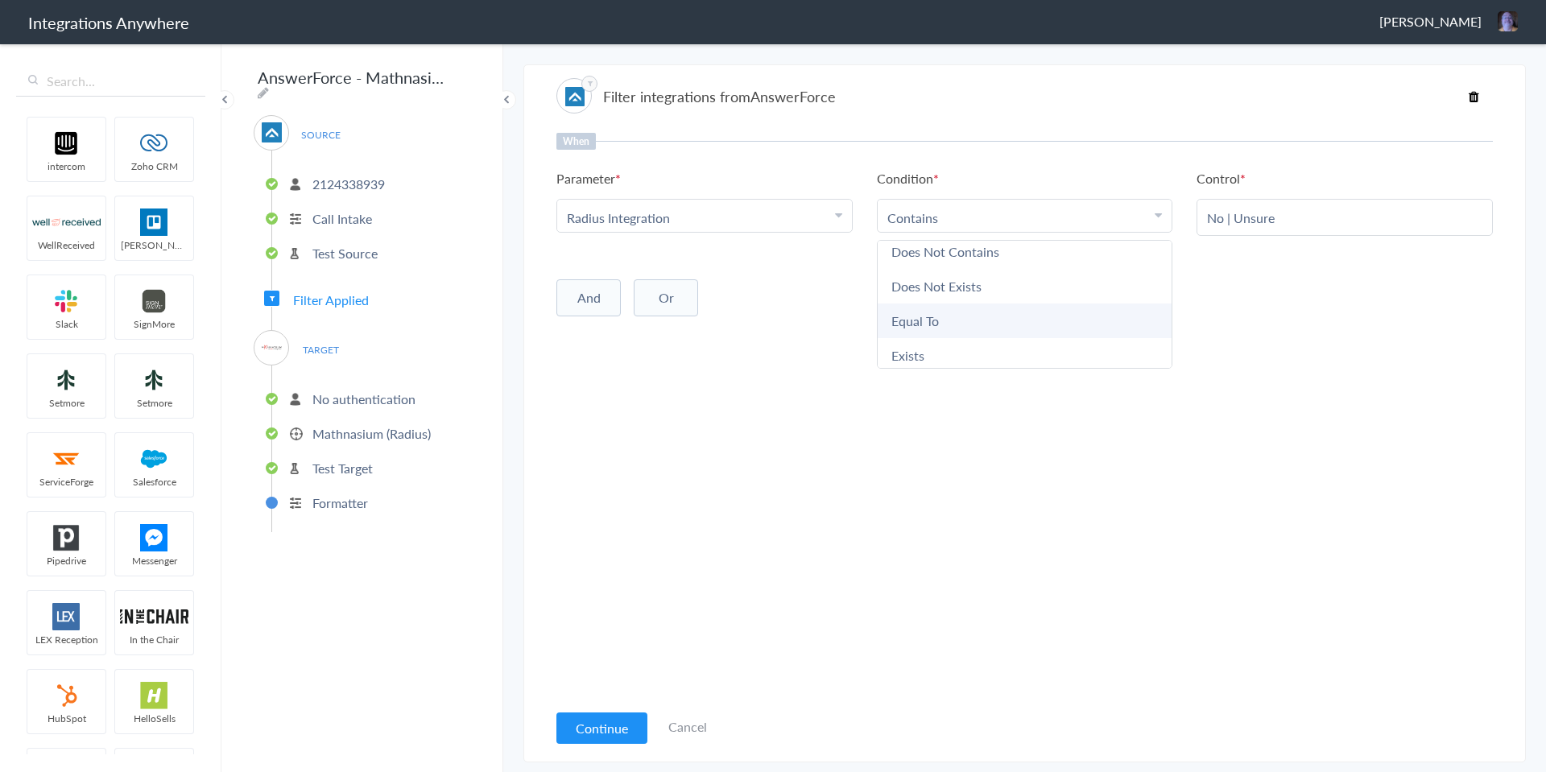
scroll to position [85, 0]
click at [963, 344] on link "Exists" at bounding box center [1025, 350] width 295 height 35
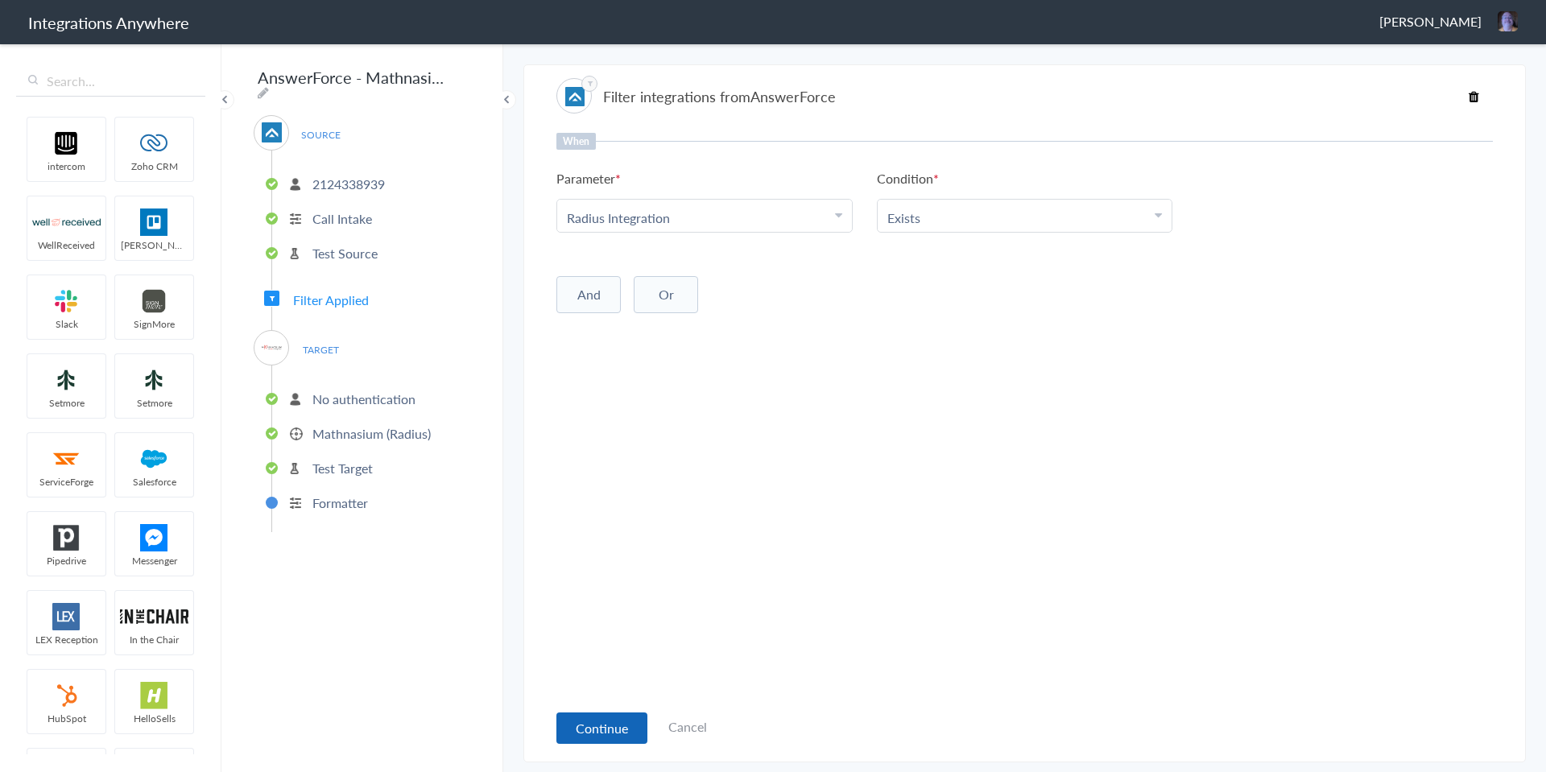
click at [593, 737] on button "Continue" at bounding box center [601, 728] width 91 height 31
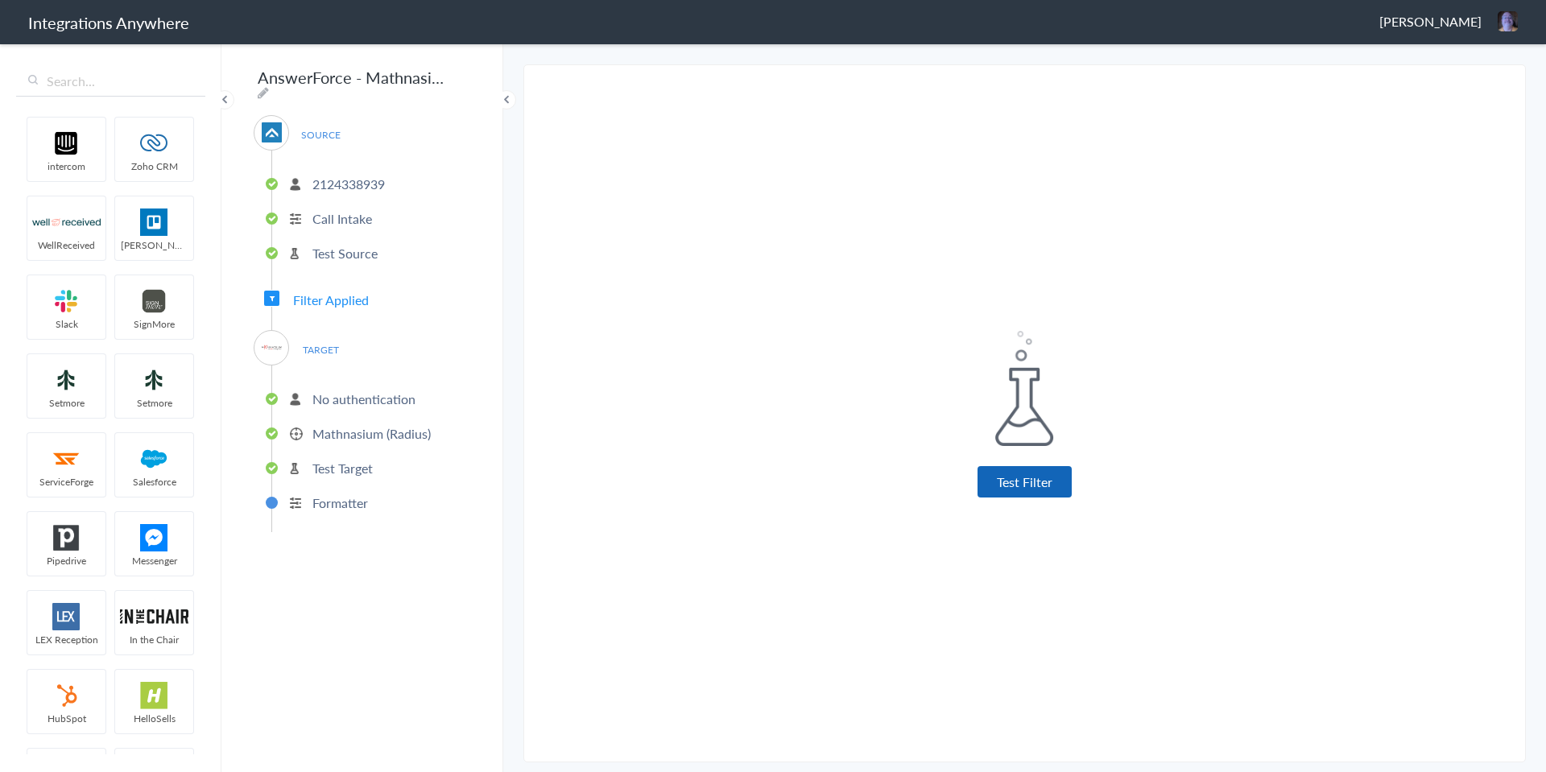
click at [1026, 472] on button "Test Filter" at bounding box center [1025, 481] width 94 height 31
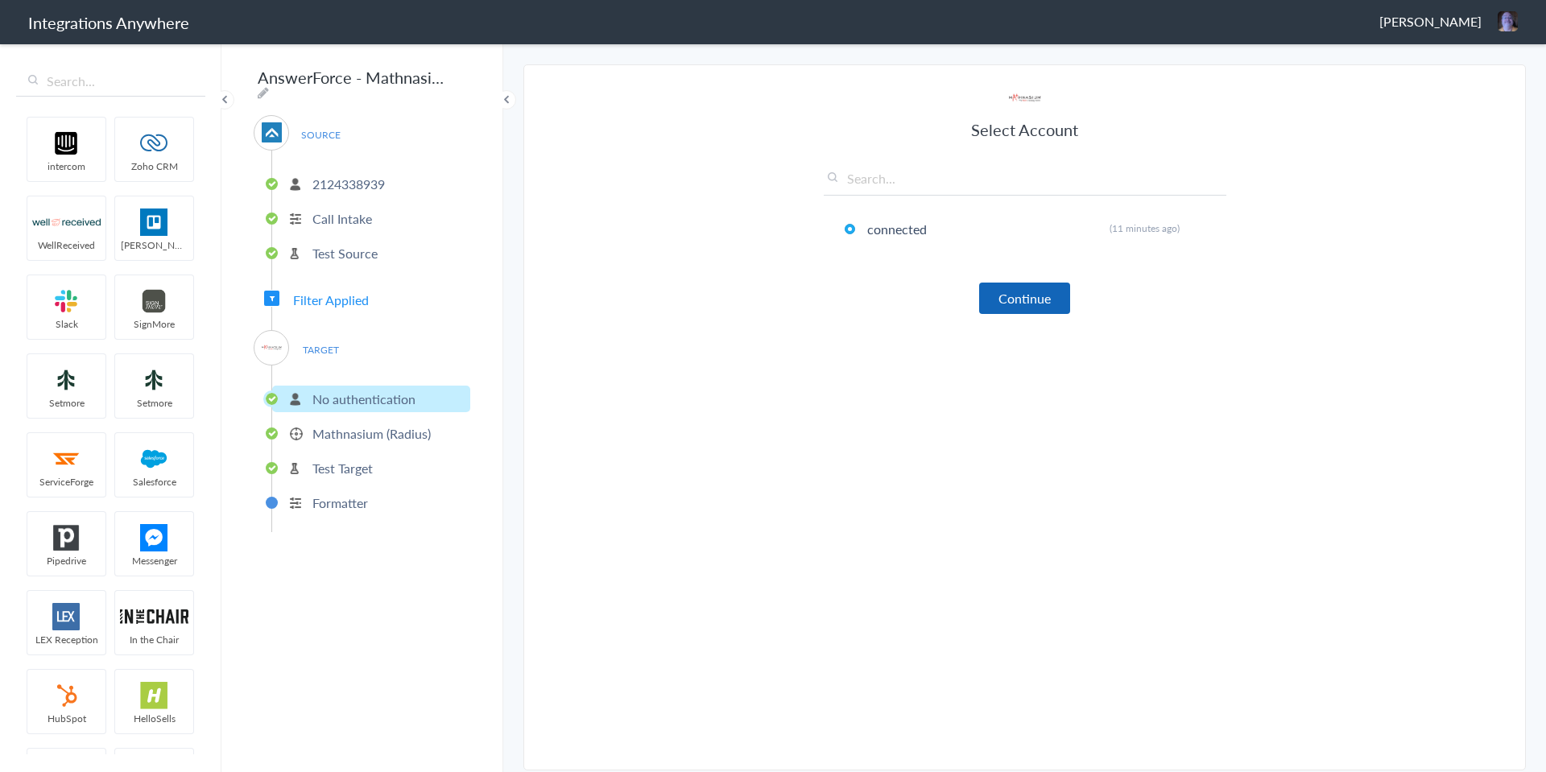
click at [1035, 291] on button "Continue" at bounding box center [1024, 298] width 91 height 31
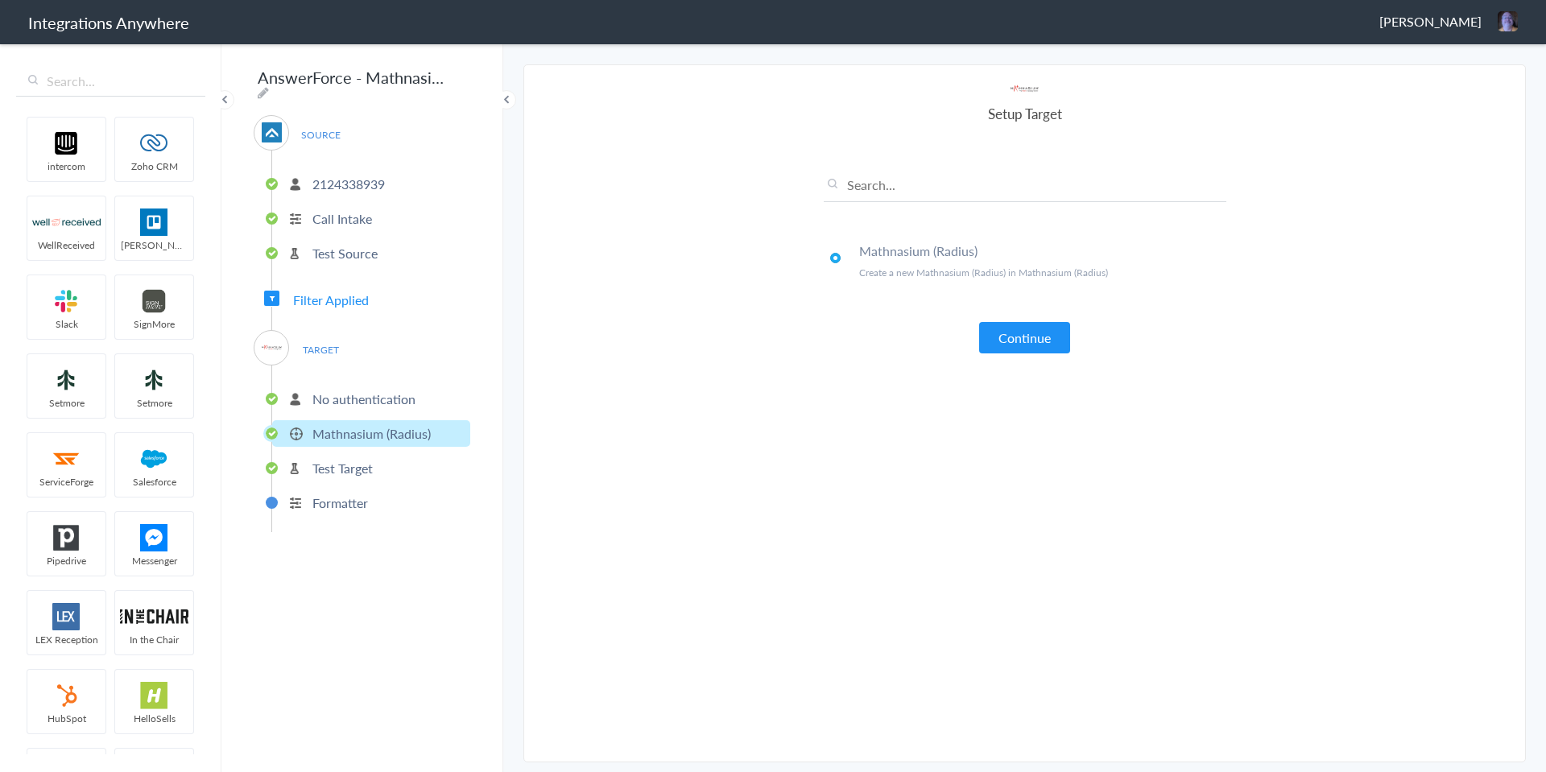
click at [363, 429] on p "Mathnasium (Radius)" at bounding box center [371, 433] width 118 height 19
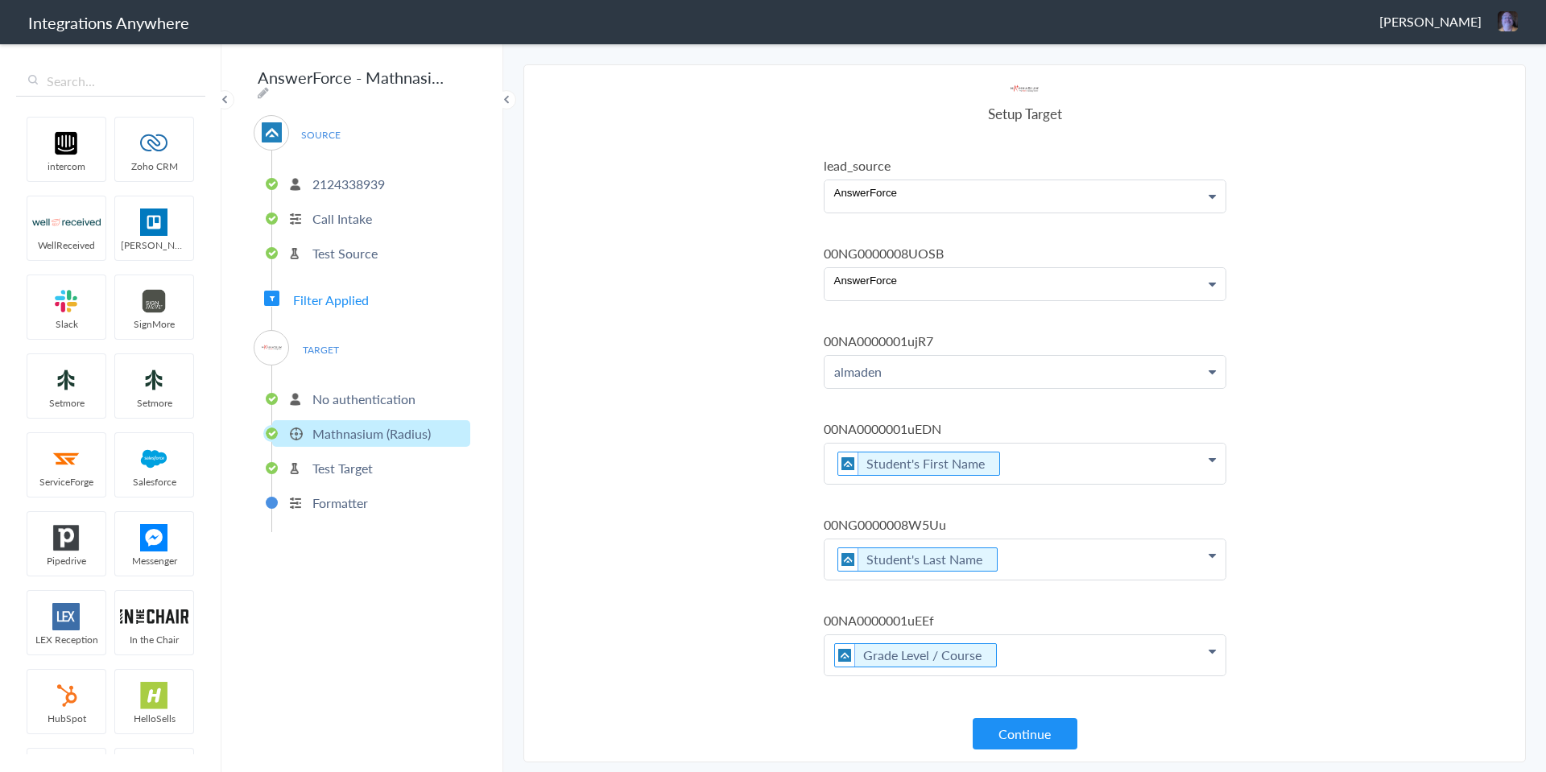
click at [341, 494] on p "Formatter" at bounding box center [340, 503] width 56 height 19
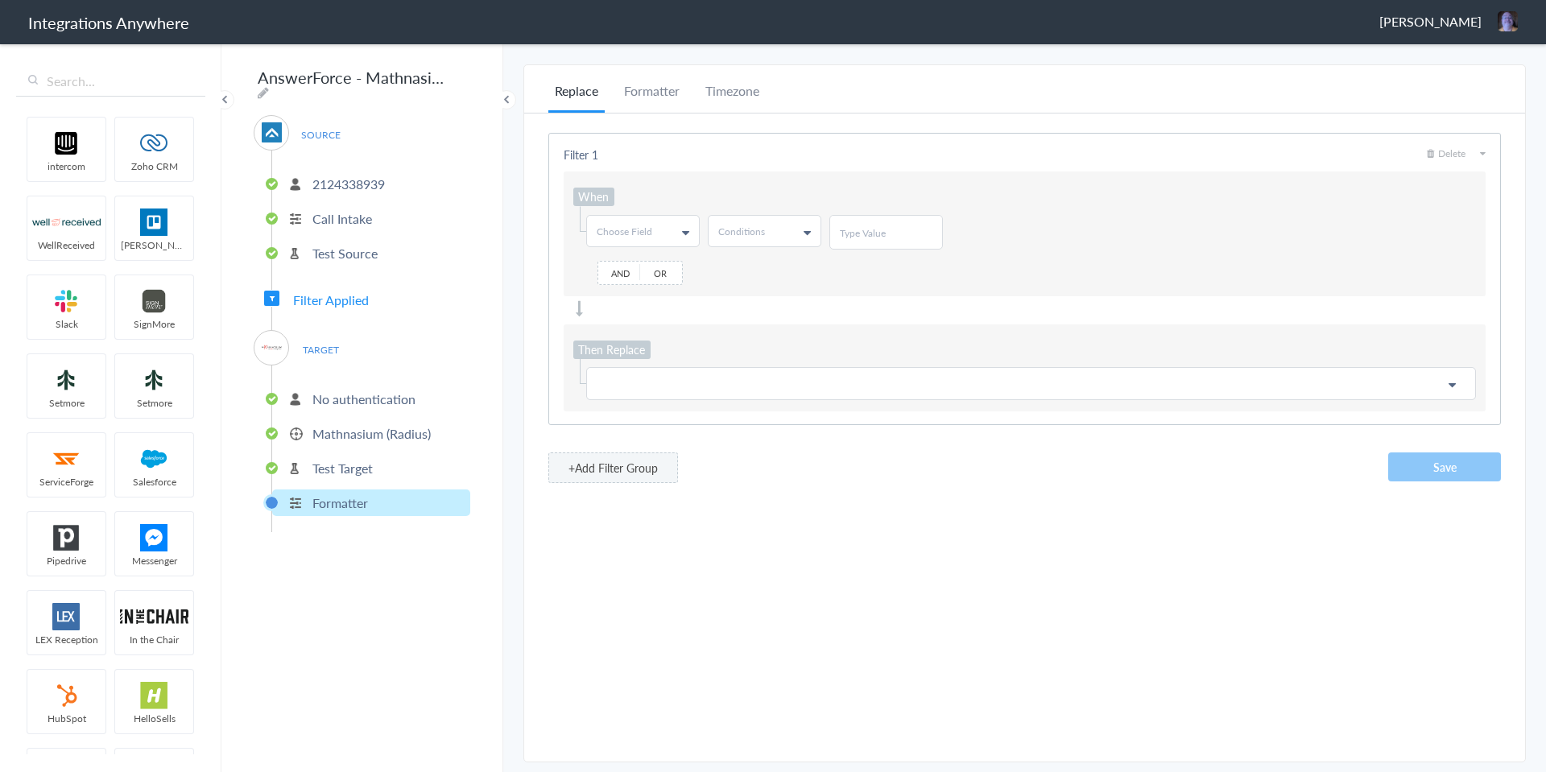
click at [631, 226] on span "Choose Field" at bounding box center [625, 232] width 56 height 14
drag, startPoint x: 651, startPoint y: 268, endPoint x: 642, endPoint y: 264, distance: 10.5
click at [650, 267] on input "text" at bounding box center [642, 266] width 110 height 32
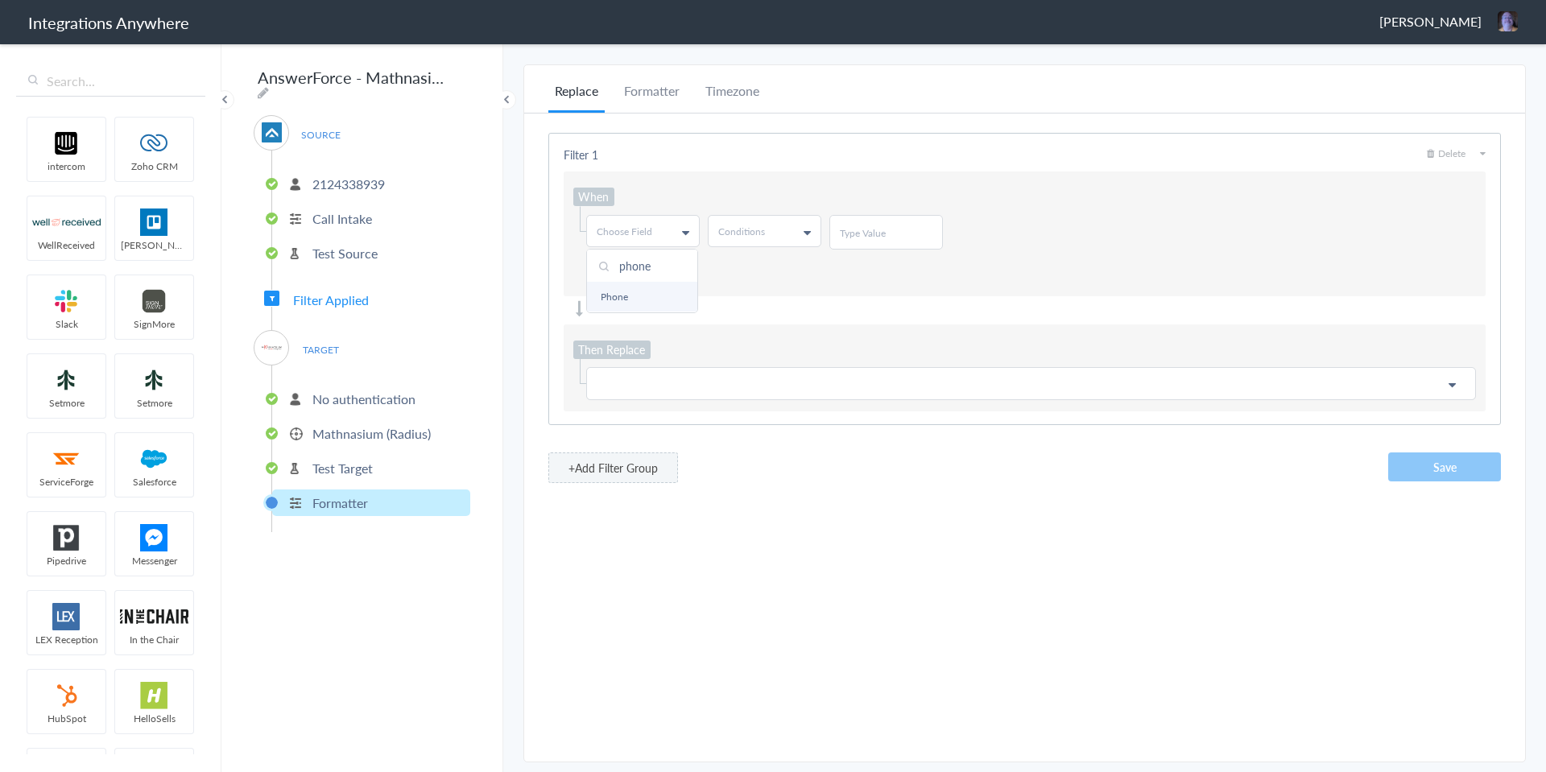
type input "phone"
click at [626, 299] on link "Phone" at bounding box center [642, 297] width 110 height 30
click at [764, 229] on span "Conditions" at bounding box center [741, 232] width 47 height 14
click at [772, 323] on link "Exists" at bounding box center [764, 329] width 110 height 30
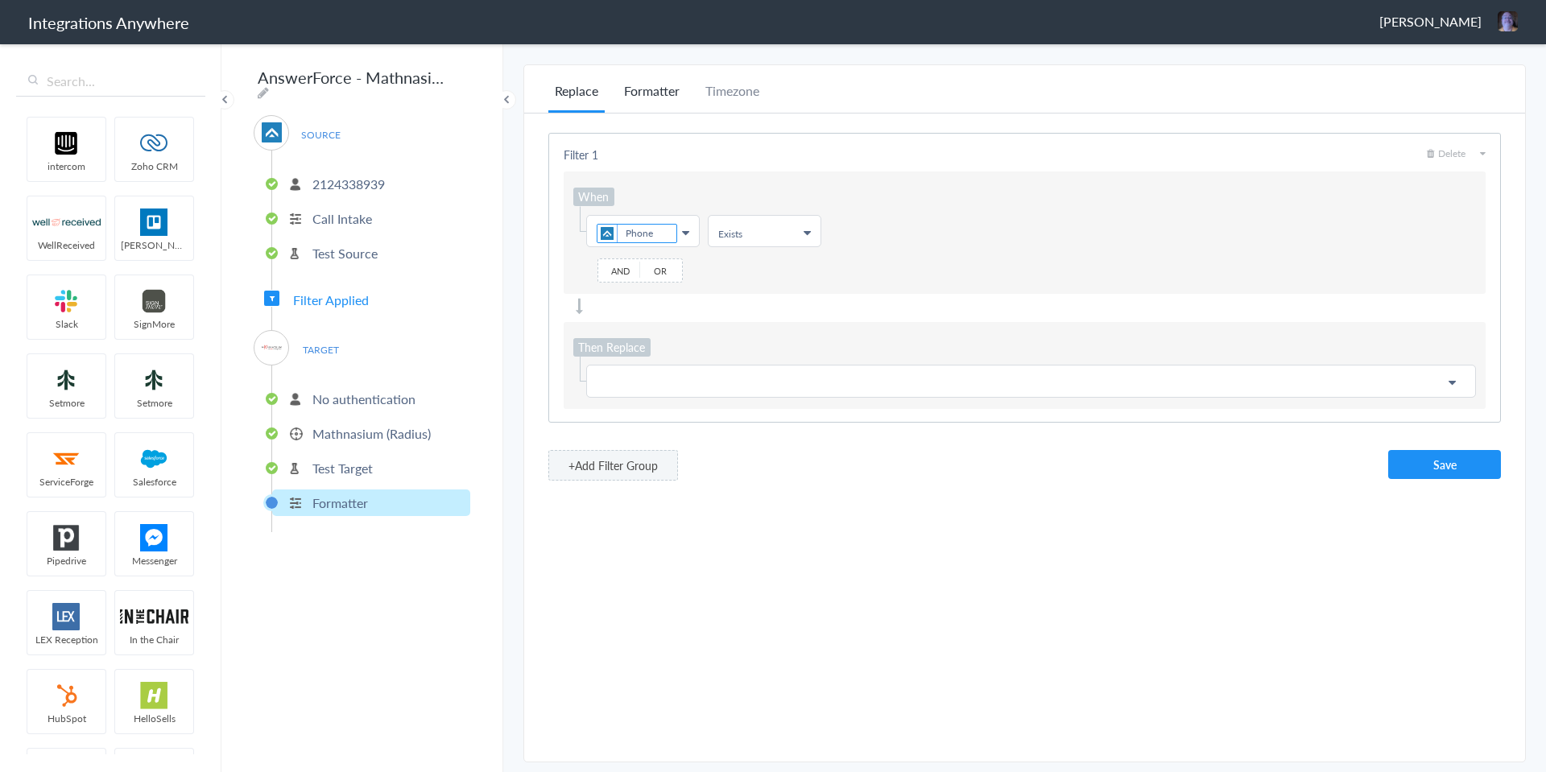
click at [650, 94] on li "Formatter" at bounding box center [652, 96] width 68 height 31
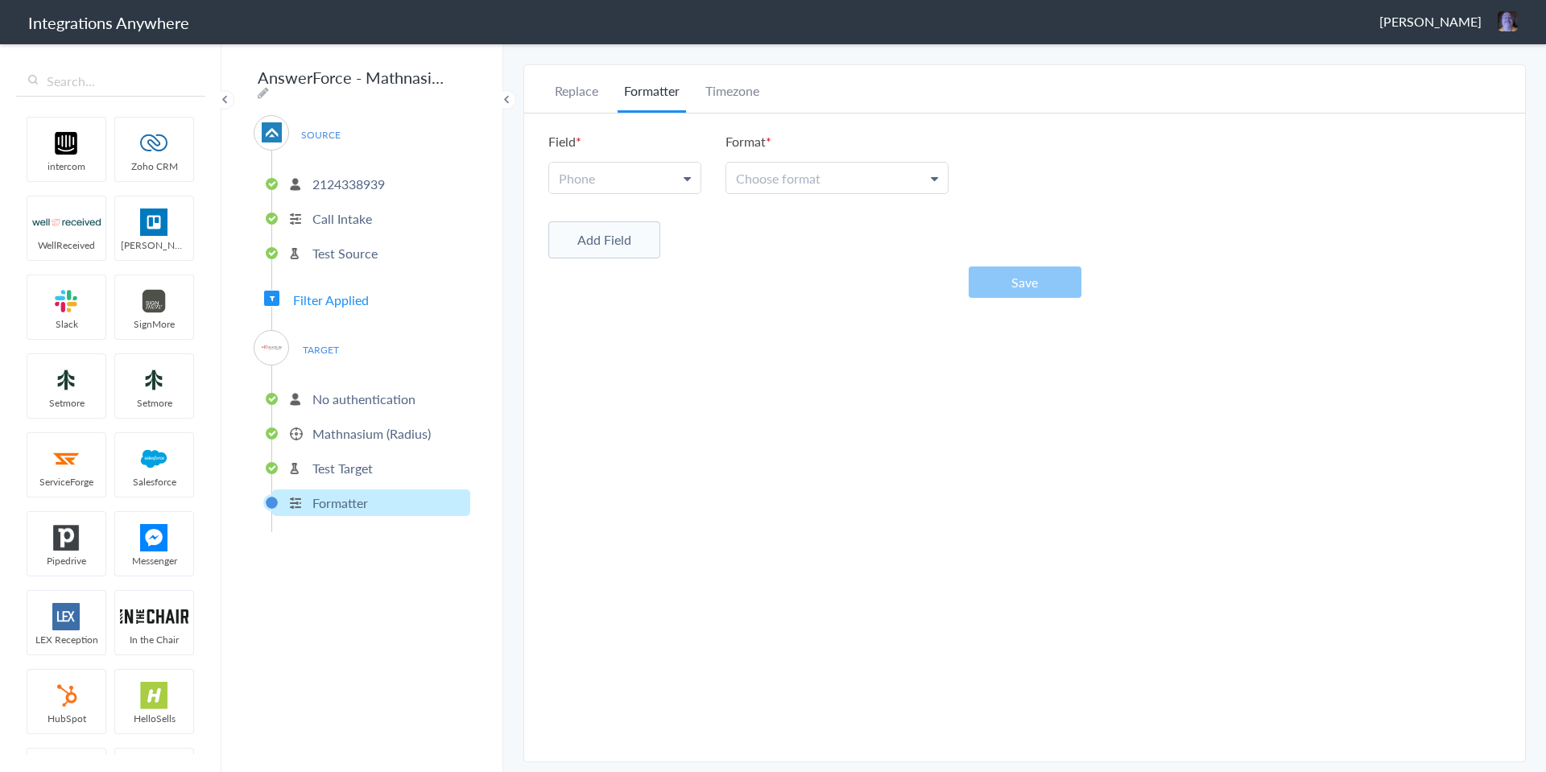
click at [651, 182] on link "Phone" at bounding box center [624, 178] width 151 height 31
click at [626, 262] on link "Phone" at bounding box center [624, 251] width 150 height 35
click at [896, 184] on link "Choose format" at bounding box center [836, 178] width 221 height 31
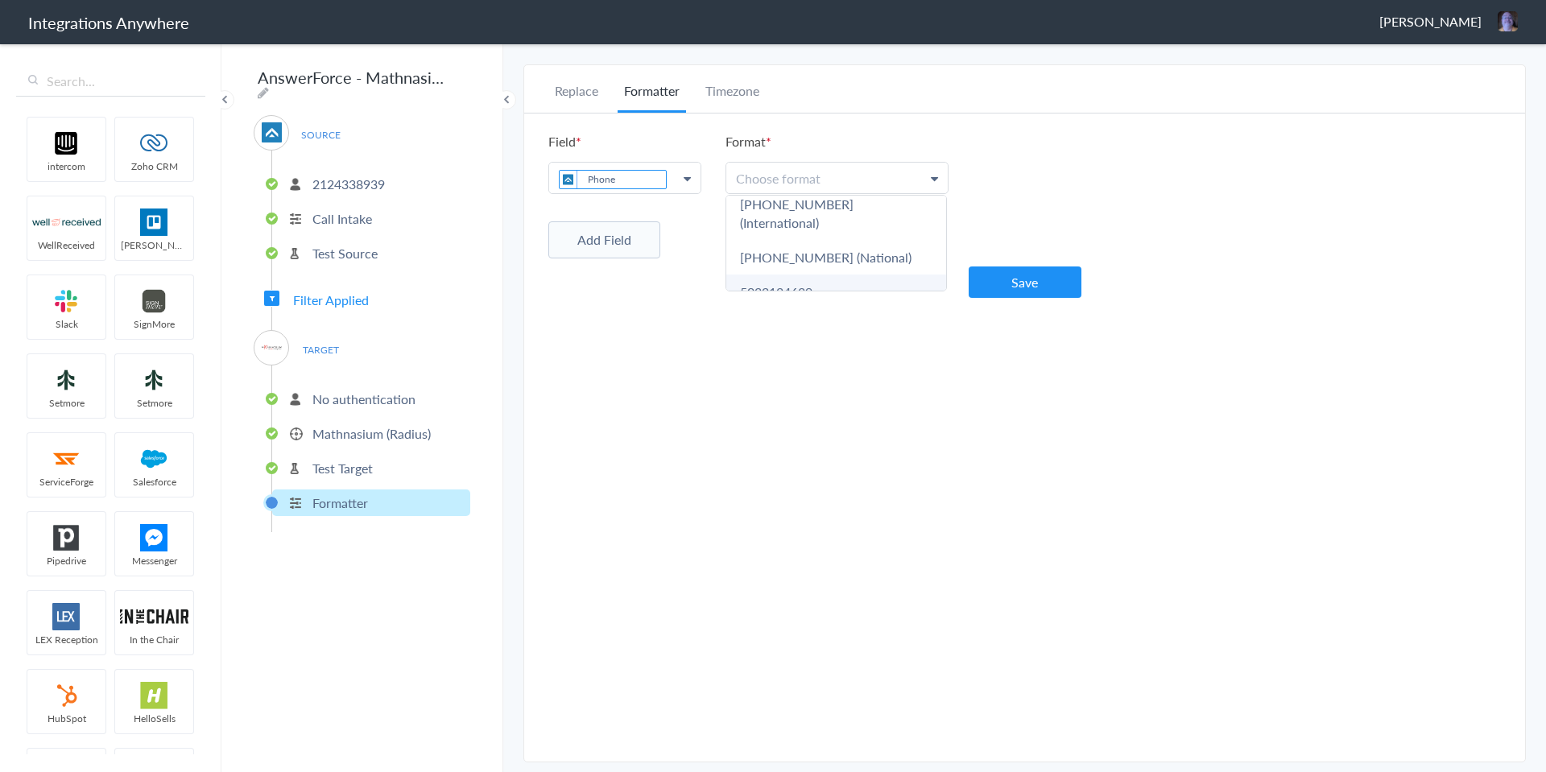
click at [844, 275] on link "5032134639" at bounding box center [836, 292] width 220 height 35
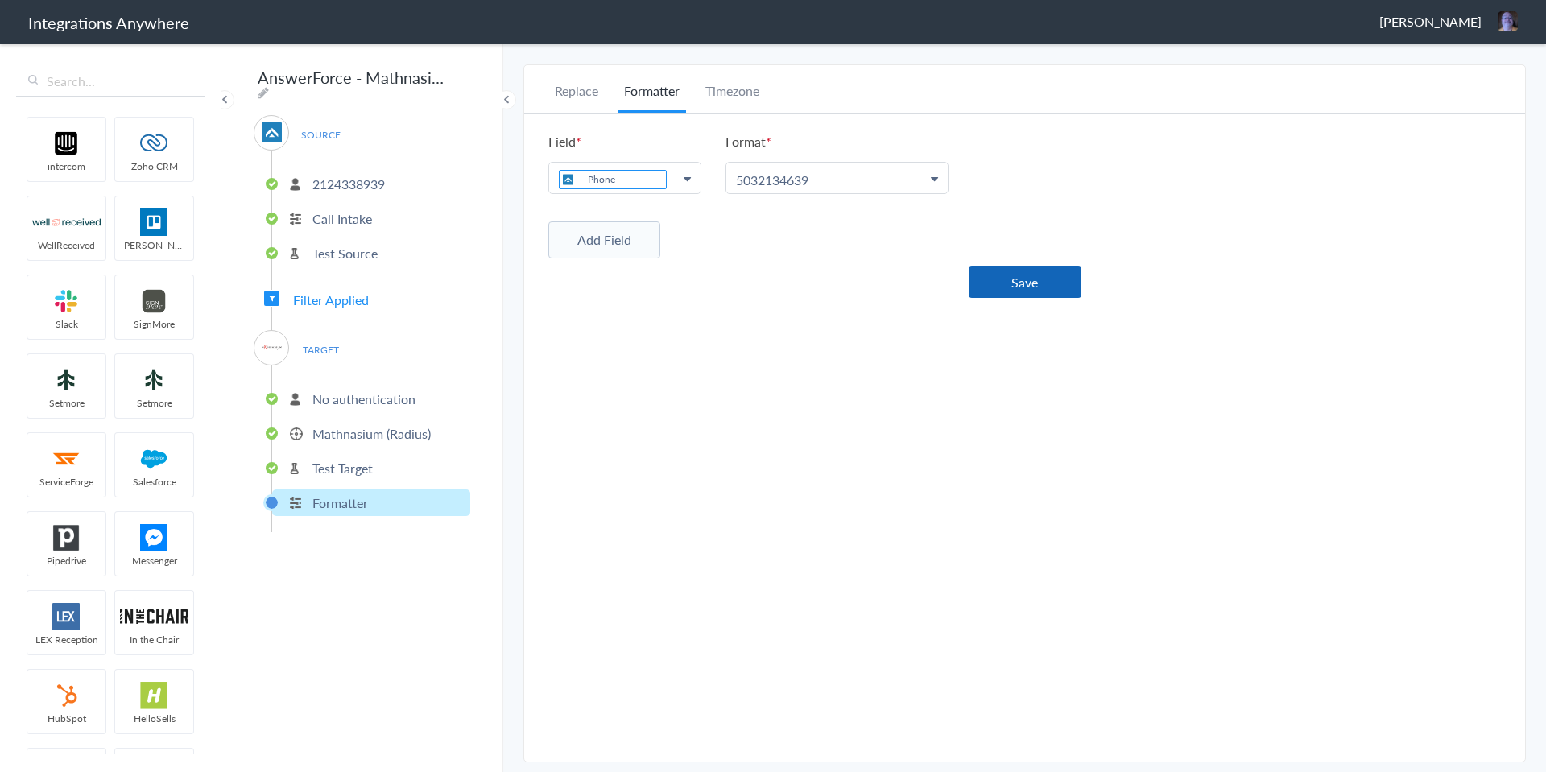
click at [1033, 284] on button "Save" at bounding box center [1025, 282] width 113 height 31
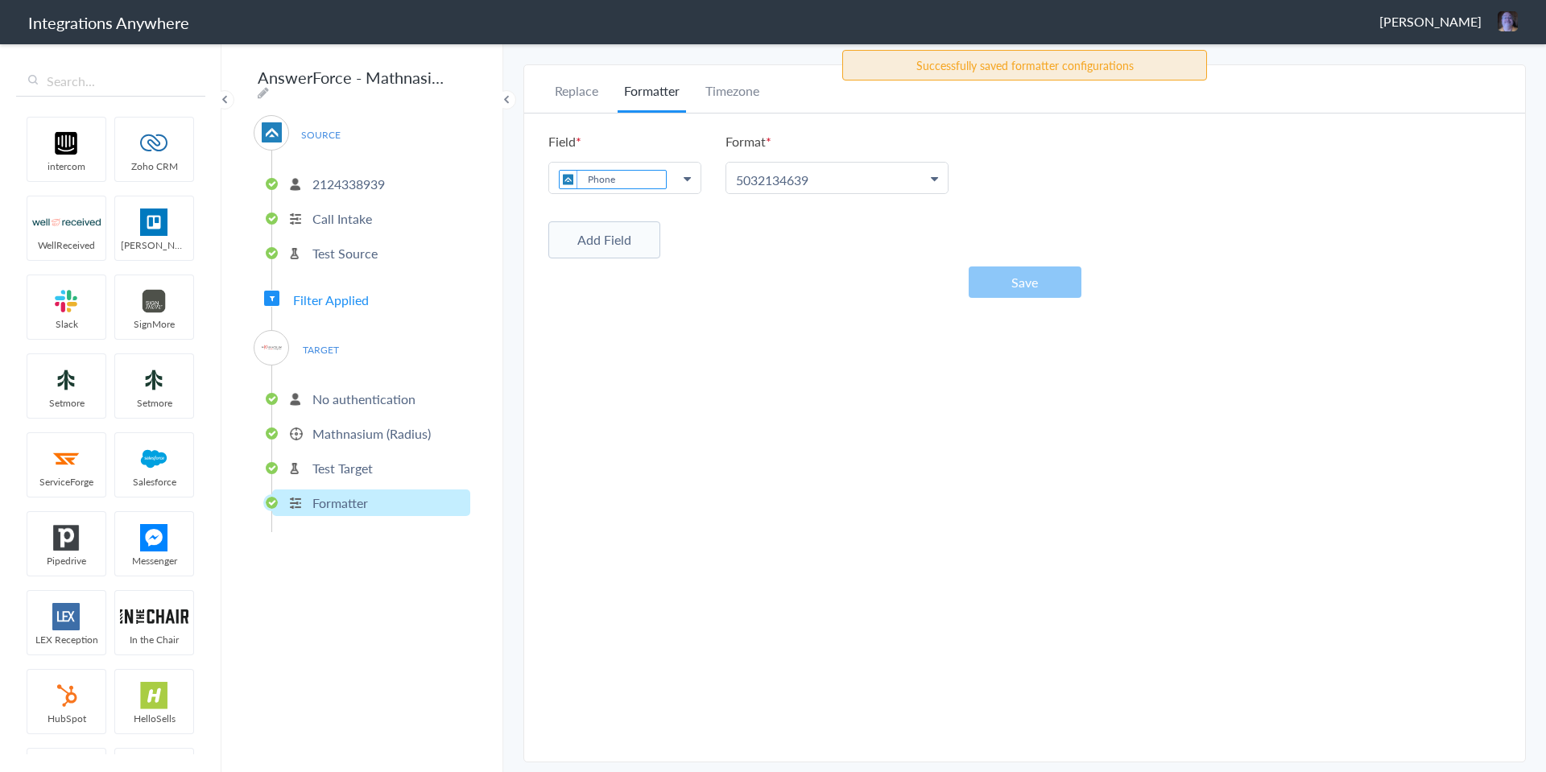
click at [346, 463] on p "Test Target" at bounding box center [342, 468] width 60 height 19
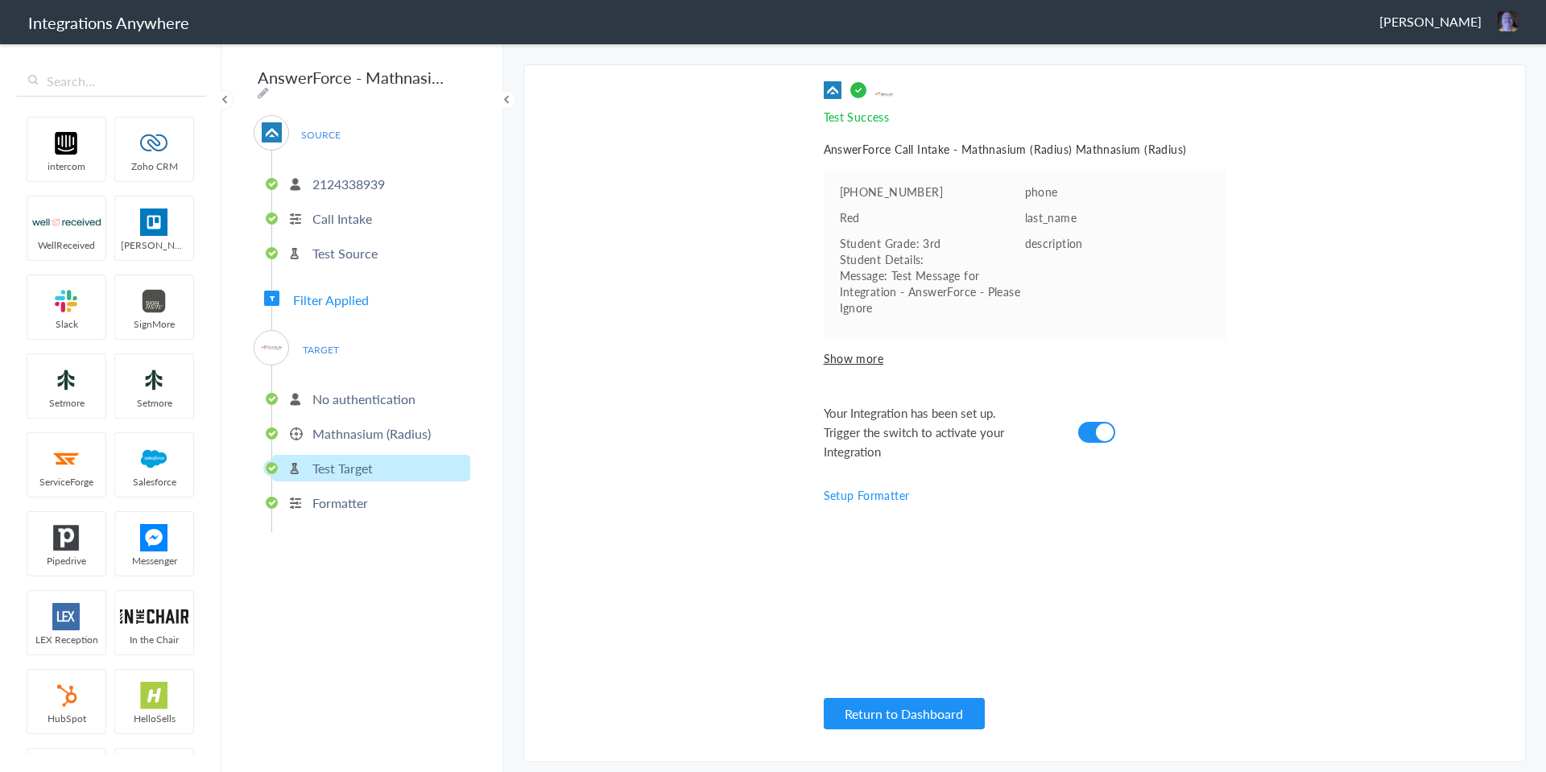
click at [350, 425] on p "Mathnasium (Radius)" at bounding box center [371, 433] width 118 height 19
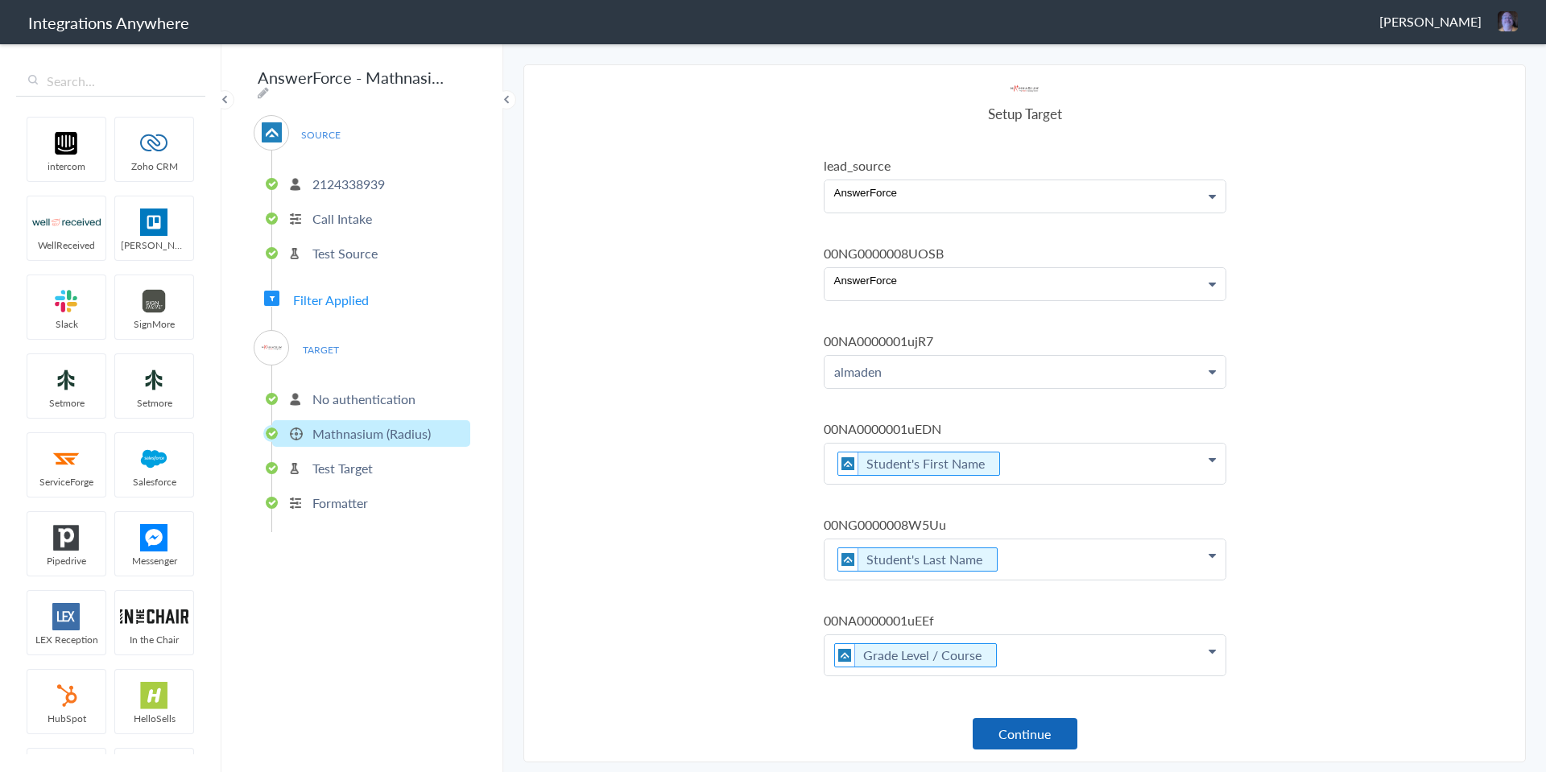
click at [1034, 734] on button "Continue" at bounding box center [1025, 733] width 105 height 31
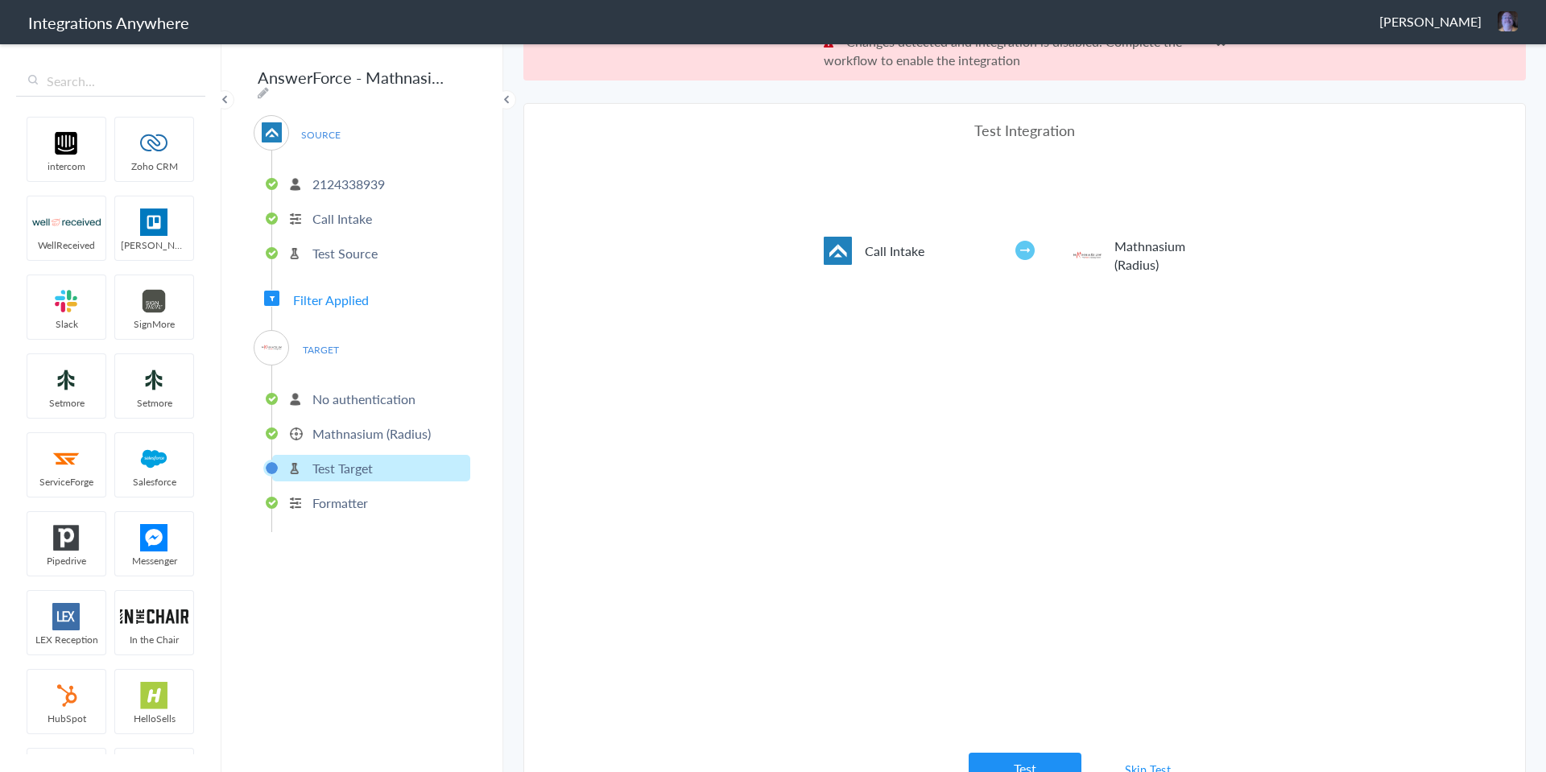
scroll to position [60, 0]
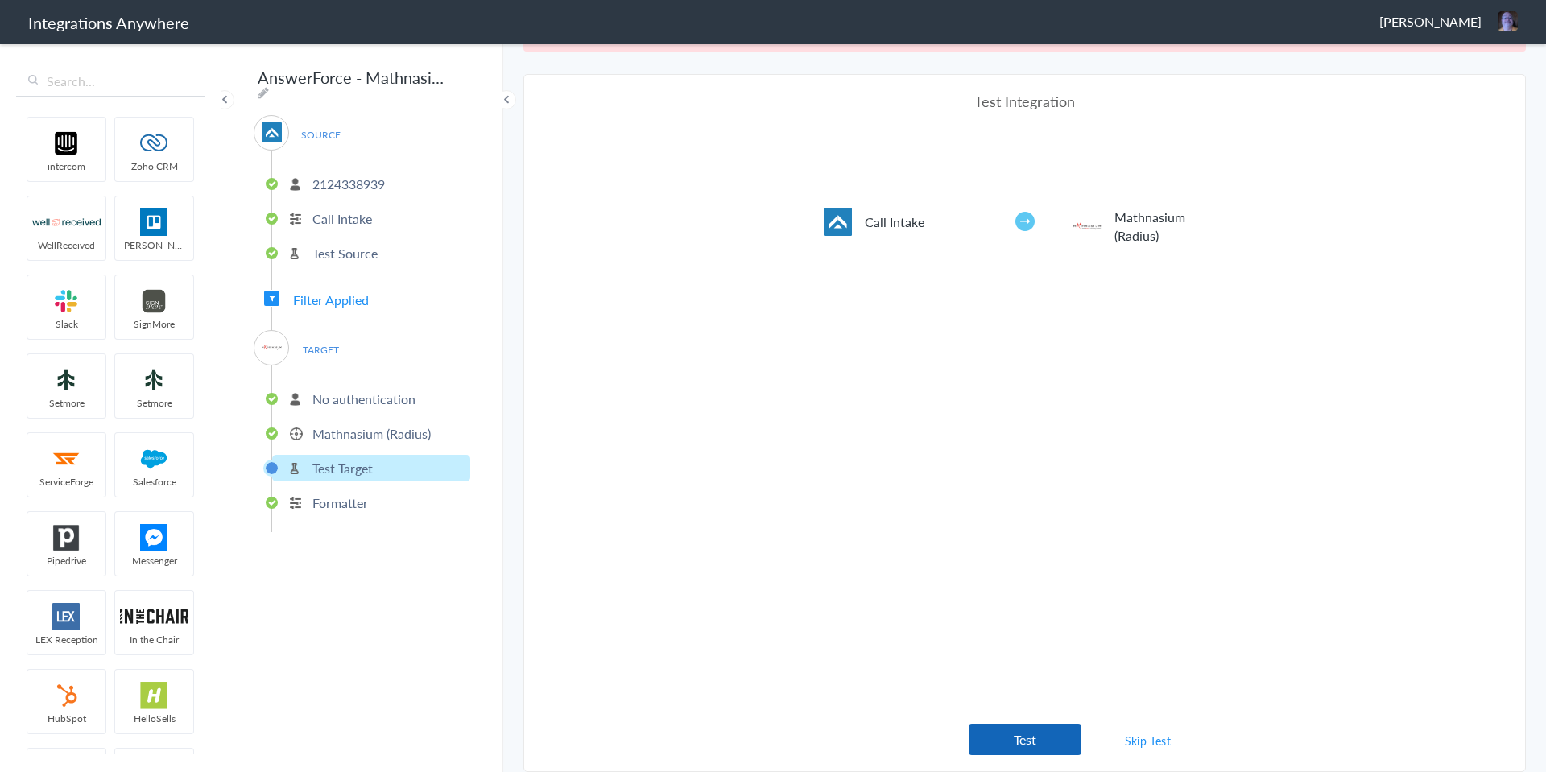
click at [1020, 734] on button "Test" at bounding box center [1025, 739] width 113 height 31
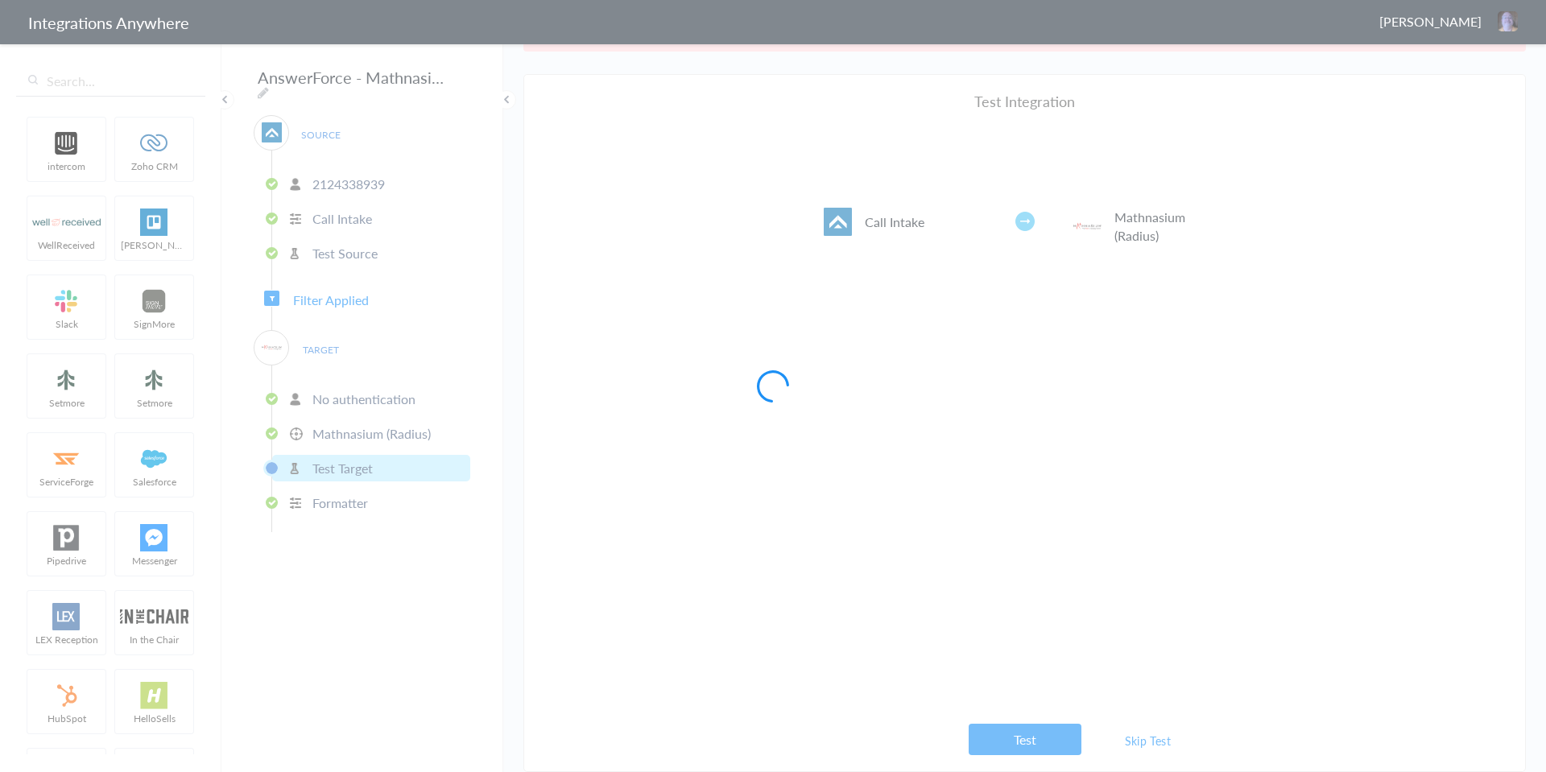
scroll to position [0, 0]
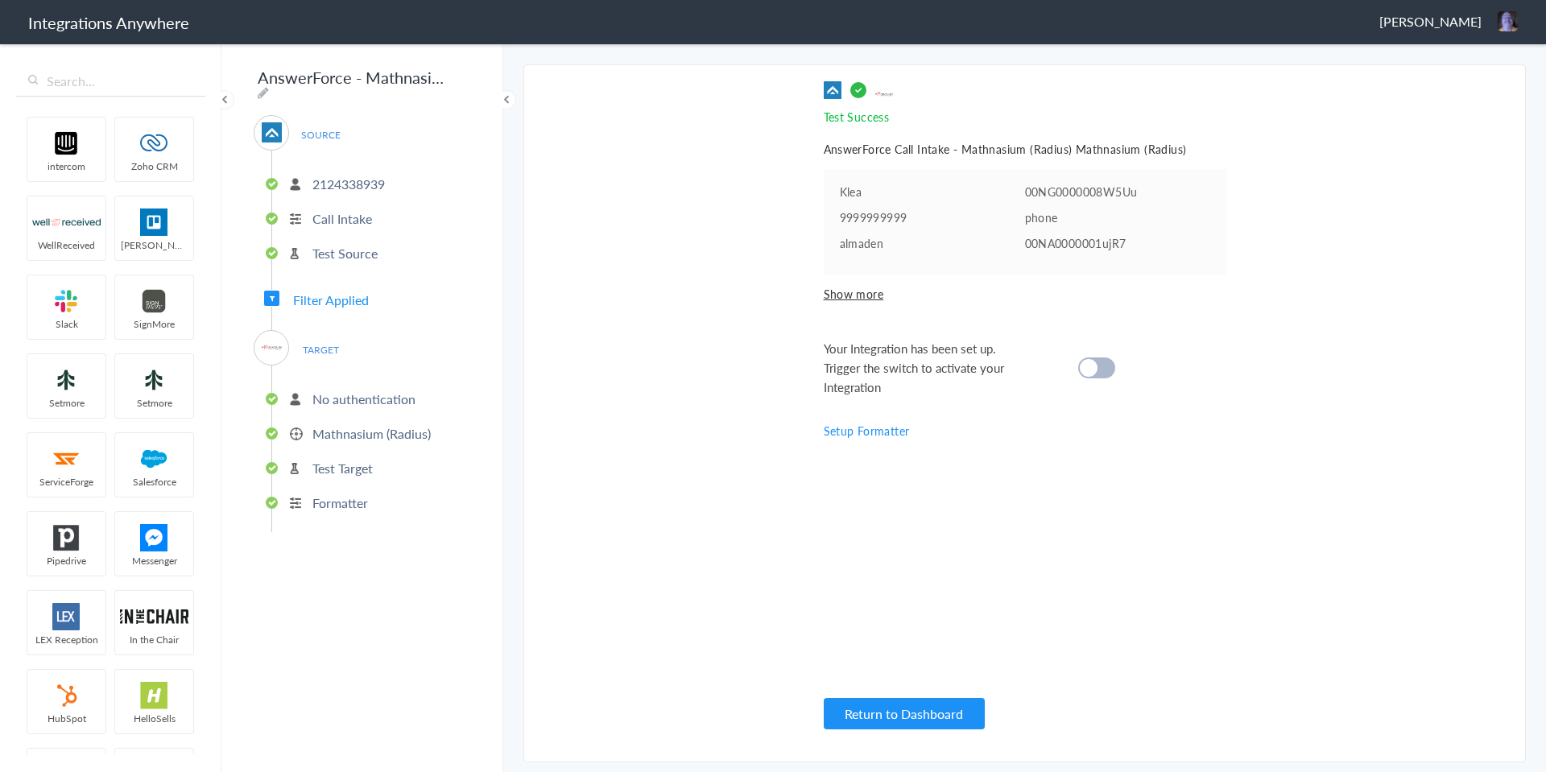
click at [1109, 372] on div at bounding box center [1096, 368] width 37 height 21
click at [890, 722] on button "Return to Dashboard" at bounding box center [904, 713] width 161 height 31
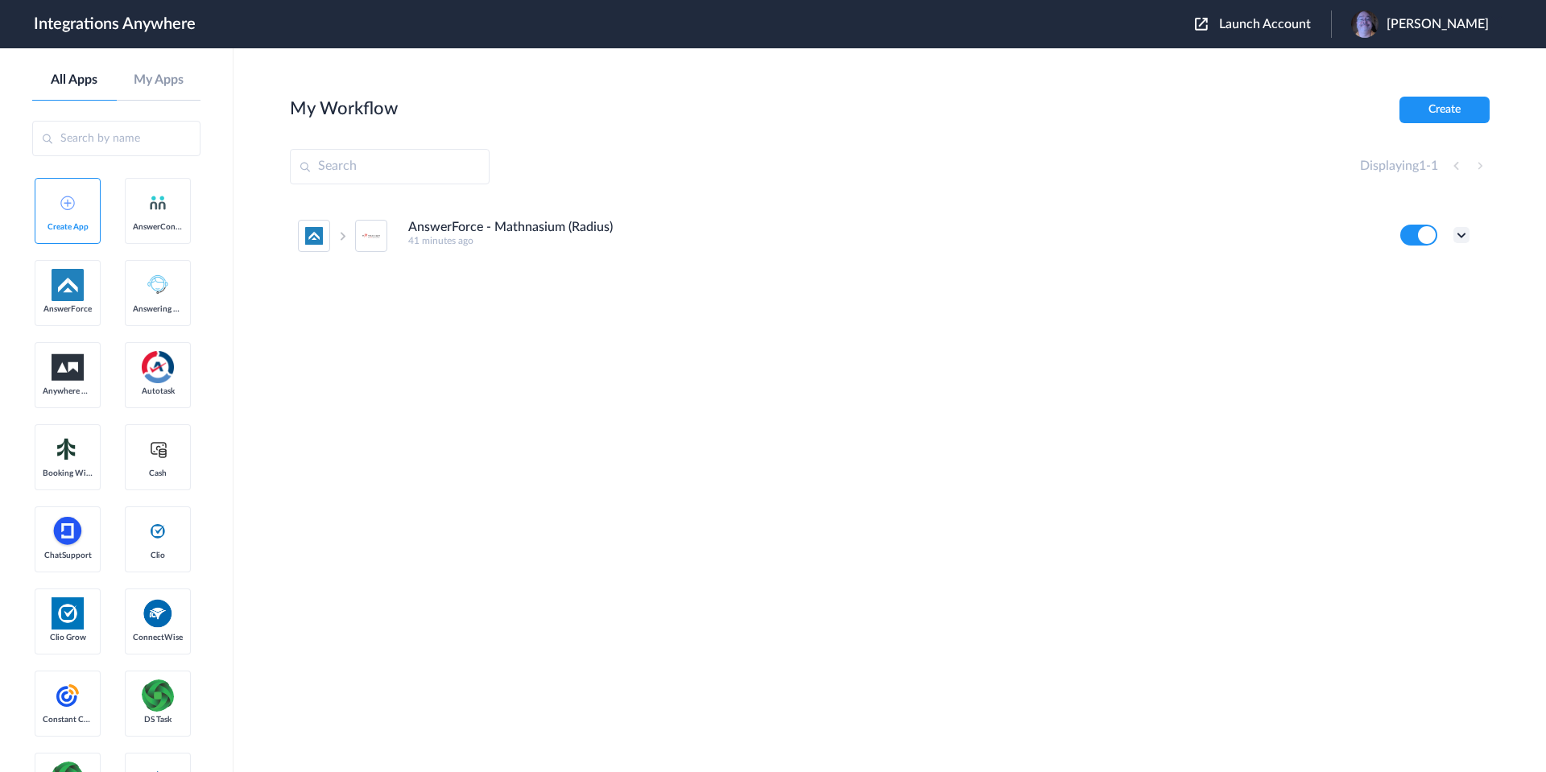
click at [1469, 238] on icon at bounding box center [1461, 235] width 16 height 16
click at [1429, 296] on link "Task history" at bounding box center [1415, 301] width 77 height 11
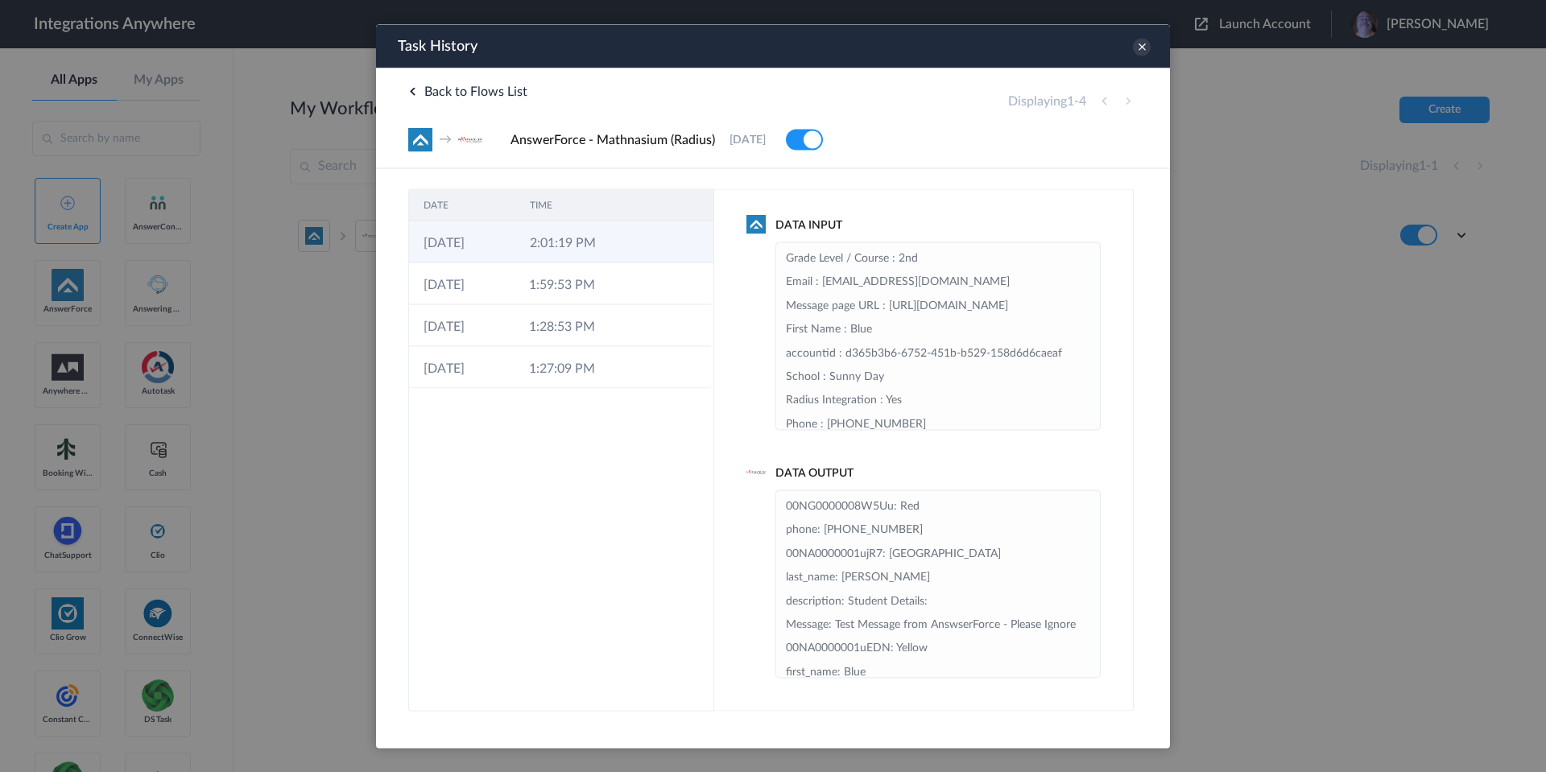
click at [643, 246] on icon at bounding box center [643, 243] width 13 height 13
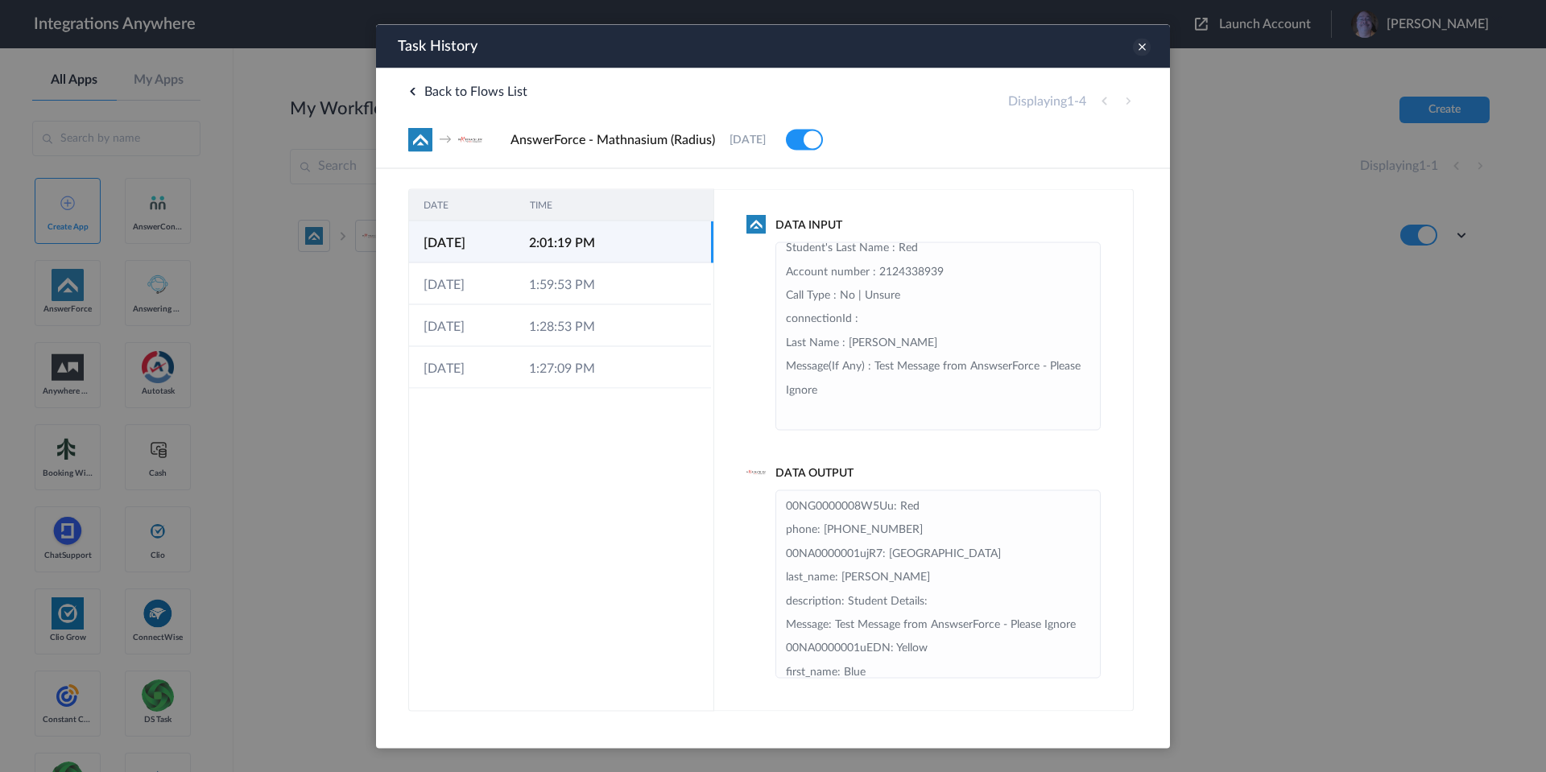
click at [1141, 44] on icon at bounding box center [1142, 47] width 18 height 18
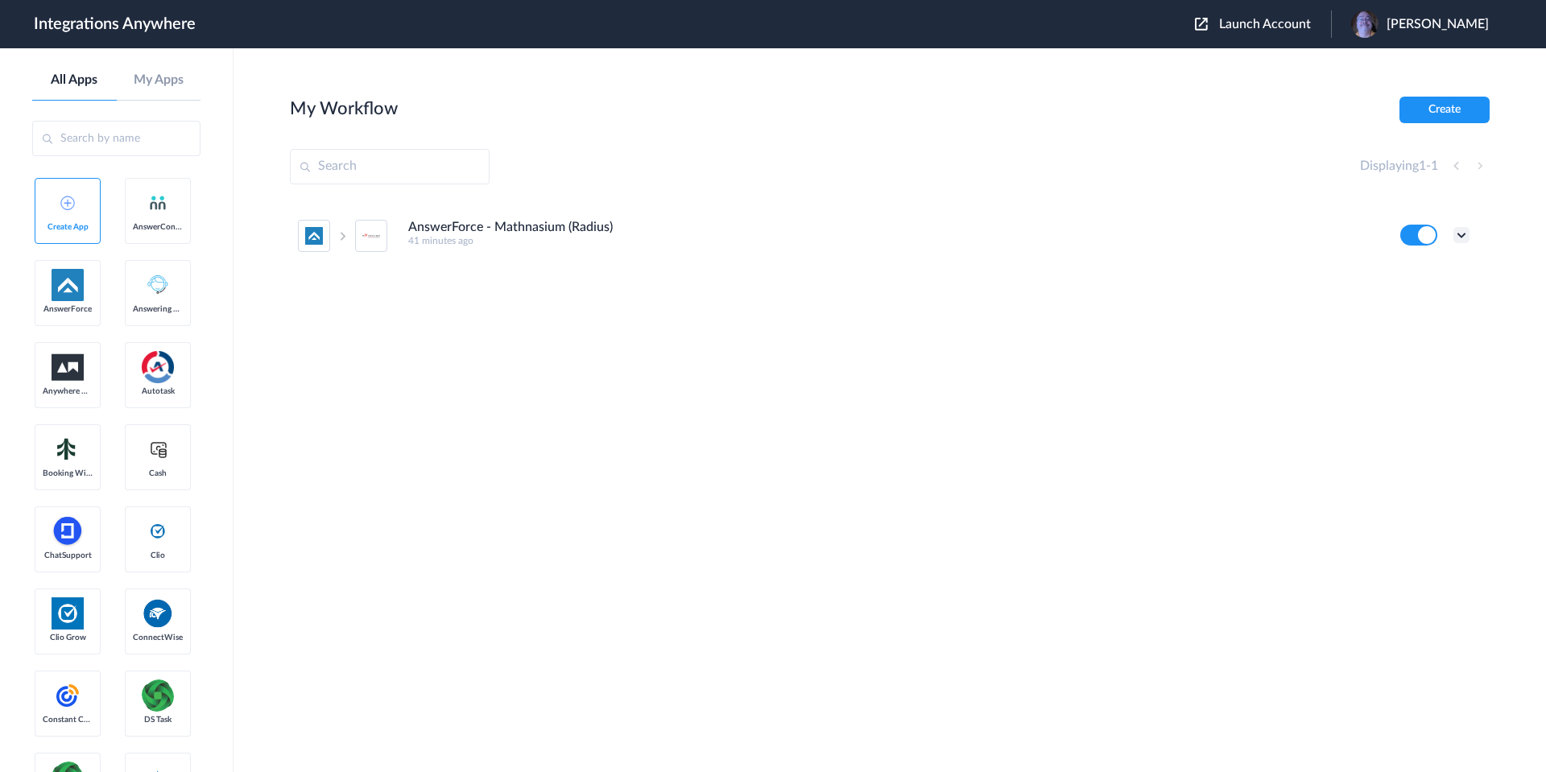
click at [1463, 239] on icon at bounding box center [1461, 235] width 16 height 16
click at [1429, 269] on li "Edit" at bounding box center [1417, 273] width 105 height 30
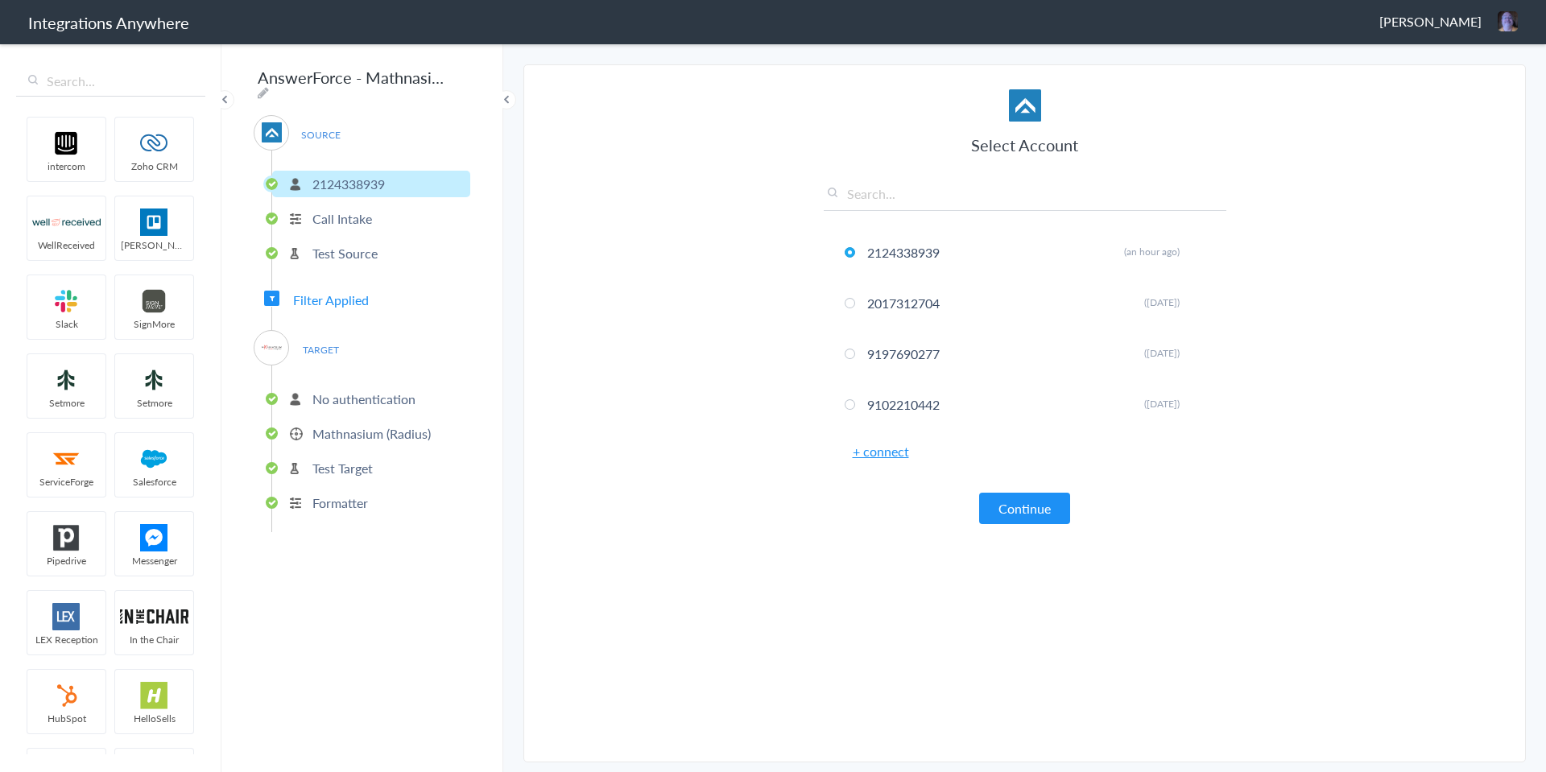
click at [358, 214] on p "Call Intake" at bounding box center [342, 218] width 60 height 19
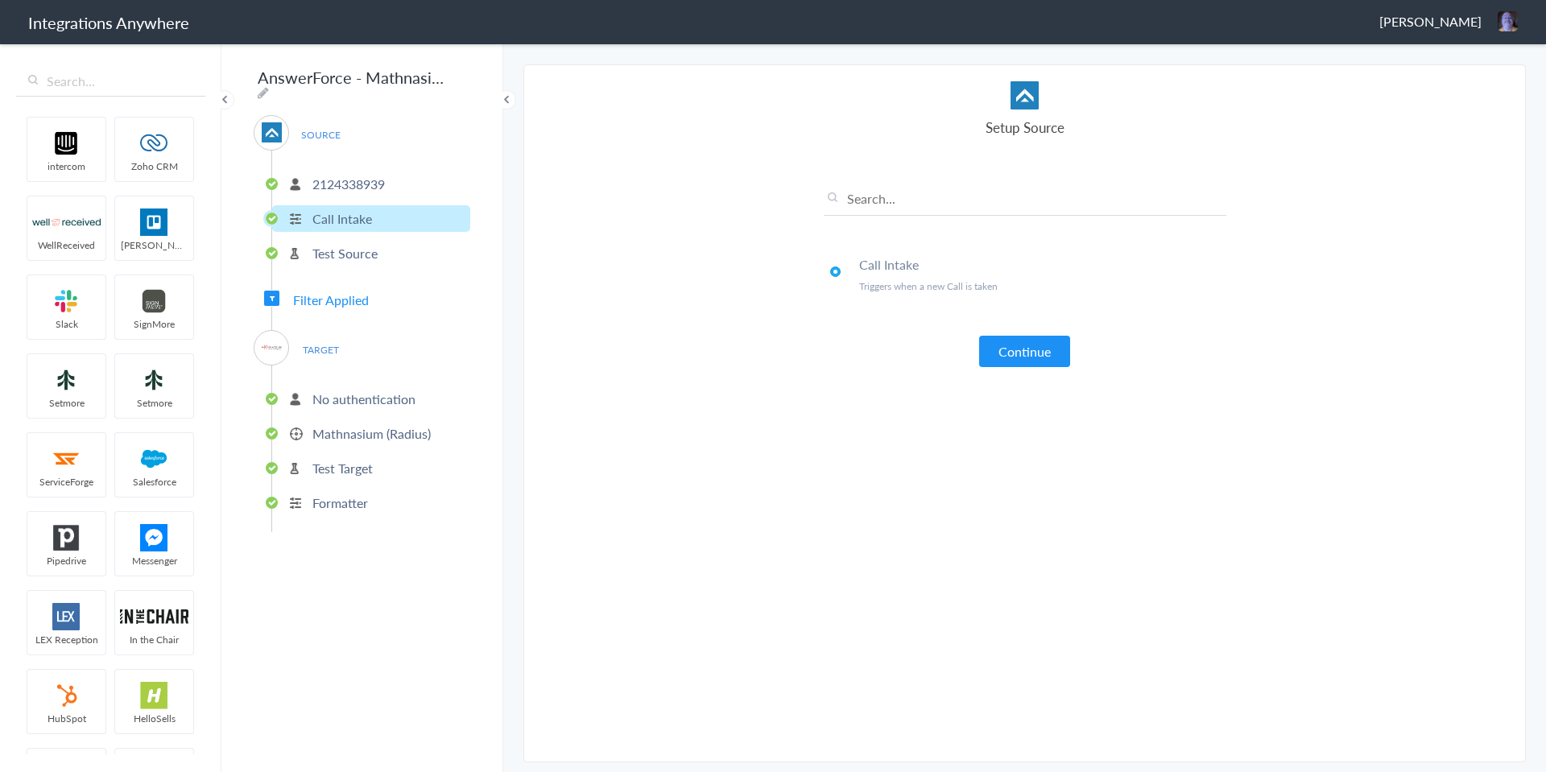
click at [374, 245] on p "Test Source" at bounding box center [344, 253] width 65 height 19
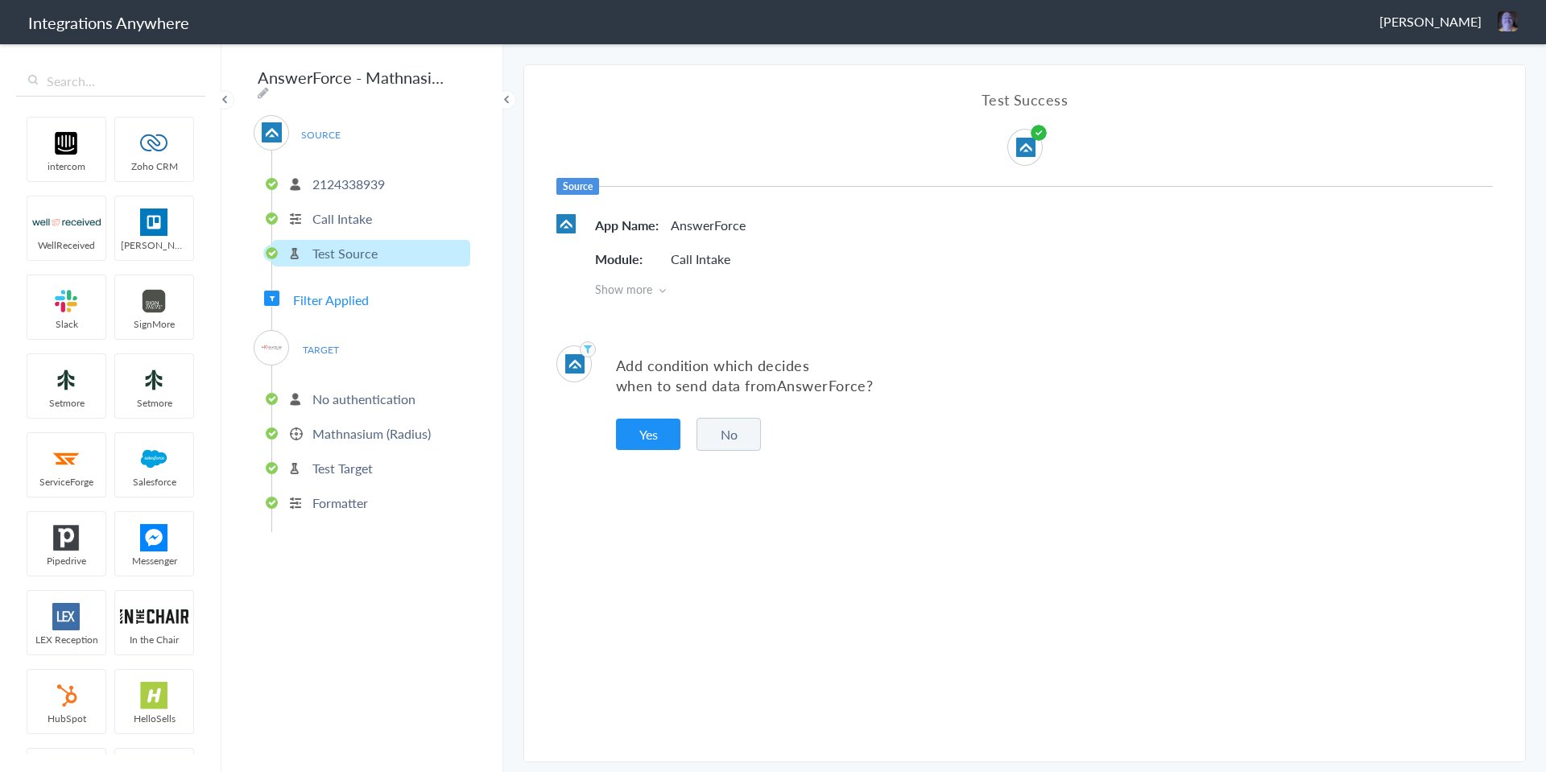
click at [333, 292] on span "Filter Applied" at bounding box center [331, 300] width 76 height 19
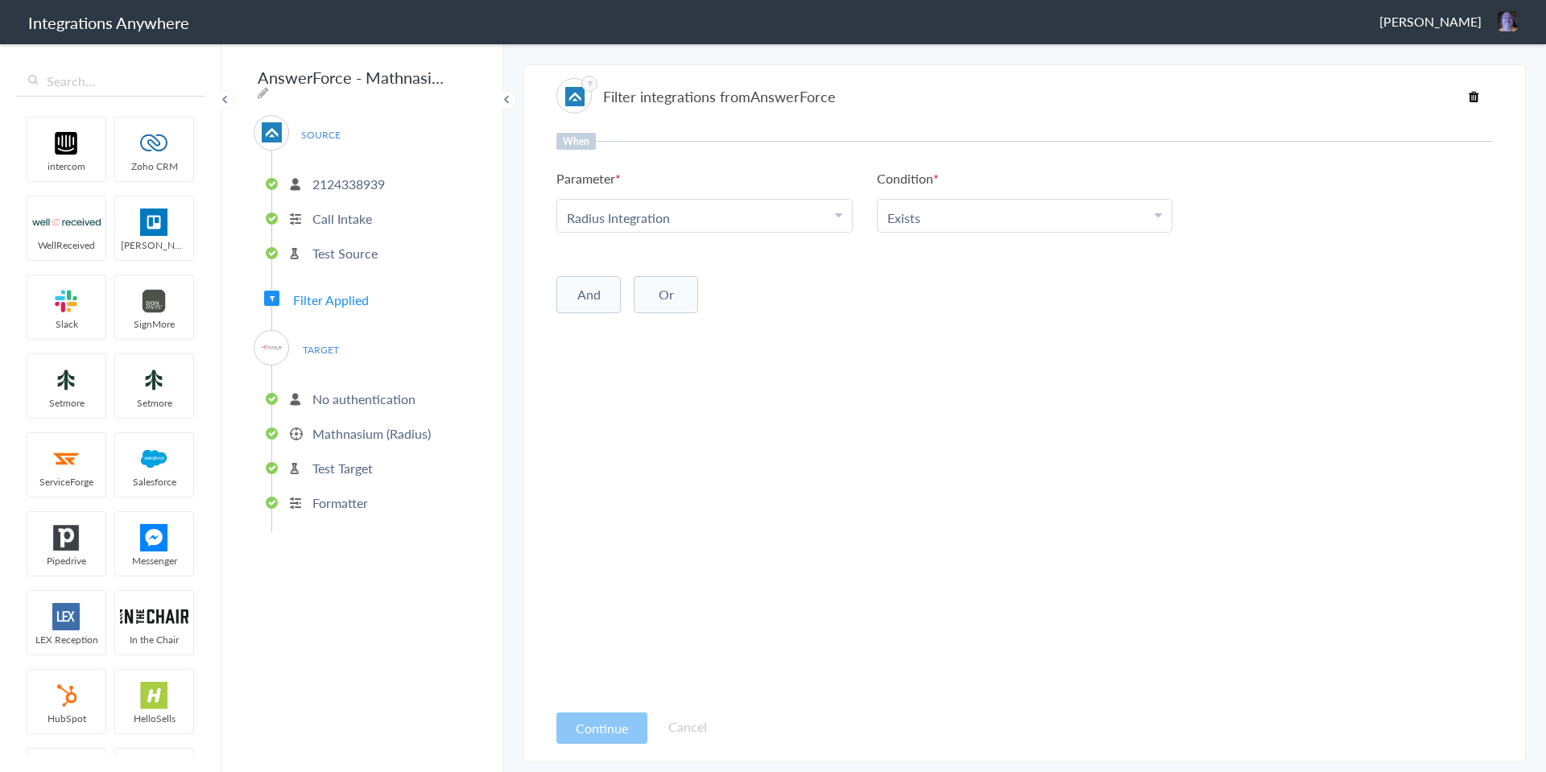
click at [326, 342] on span "TARGET" at bounding box center [320, 350] width 61 height 22
click at [688, 729] on link "Cancel" at bounding box center [687, 726] width 39 height 19
click at [313, 339] on span "TARGET" at bounding box center [320, 350] width 61 height 22
click at [324, 347] on span "TARGET" at bounding box center [320, 350] width 61 height 22
click at [349, 404] on li "No authentication" at bounding box center [371, 399] width 198 height 27
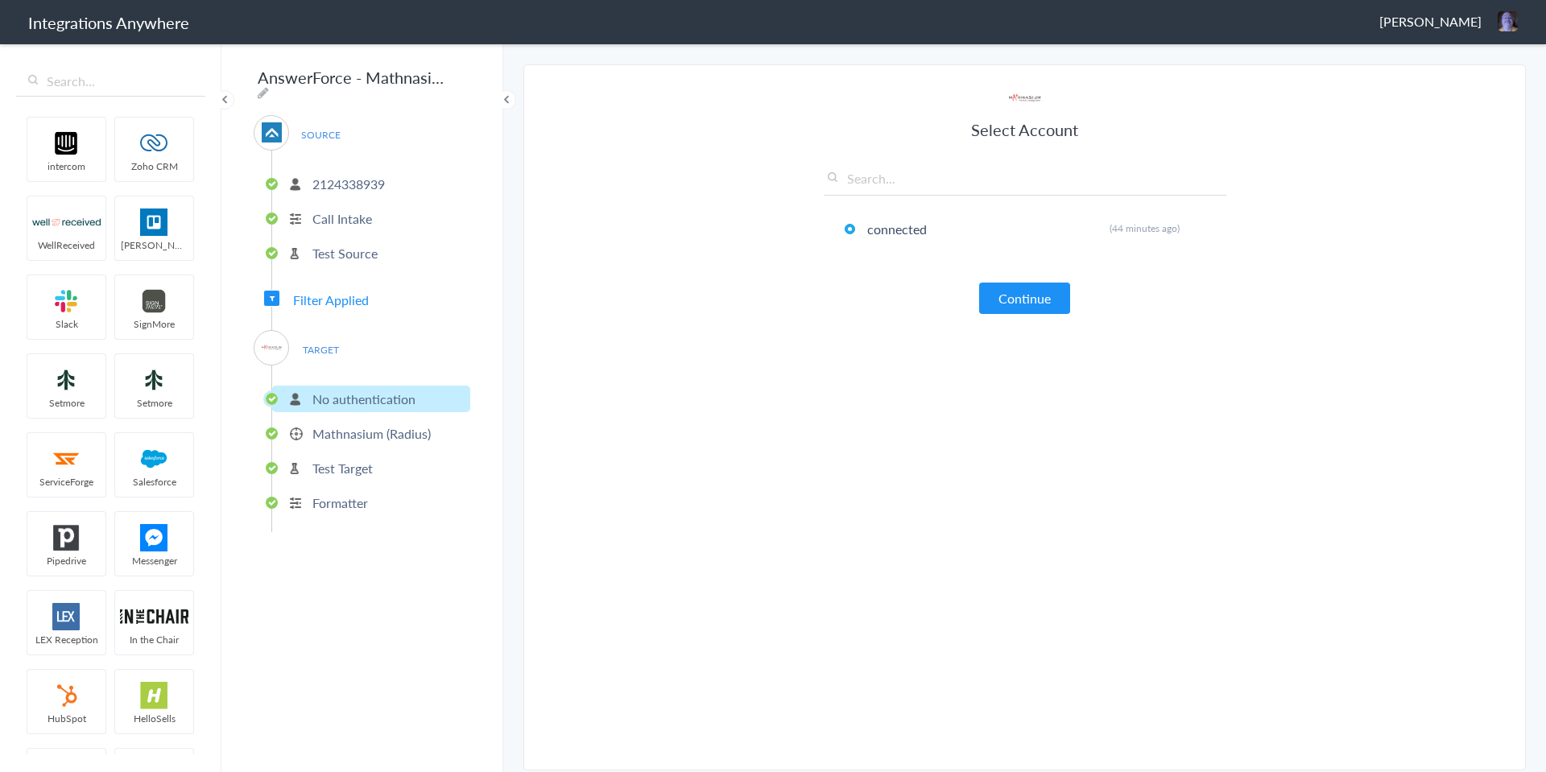
click at [366, 428] on p "Mathnasium (Radius)" at bounding box center [371, 433] width 118 height 19
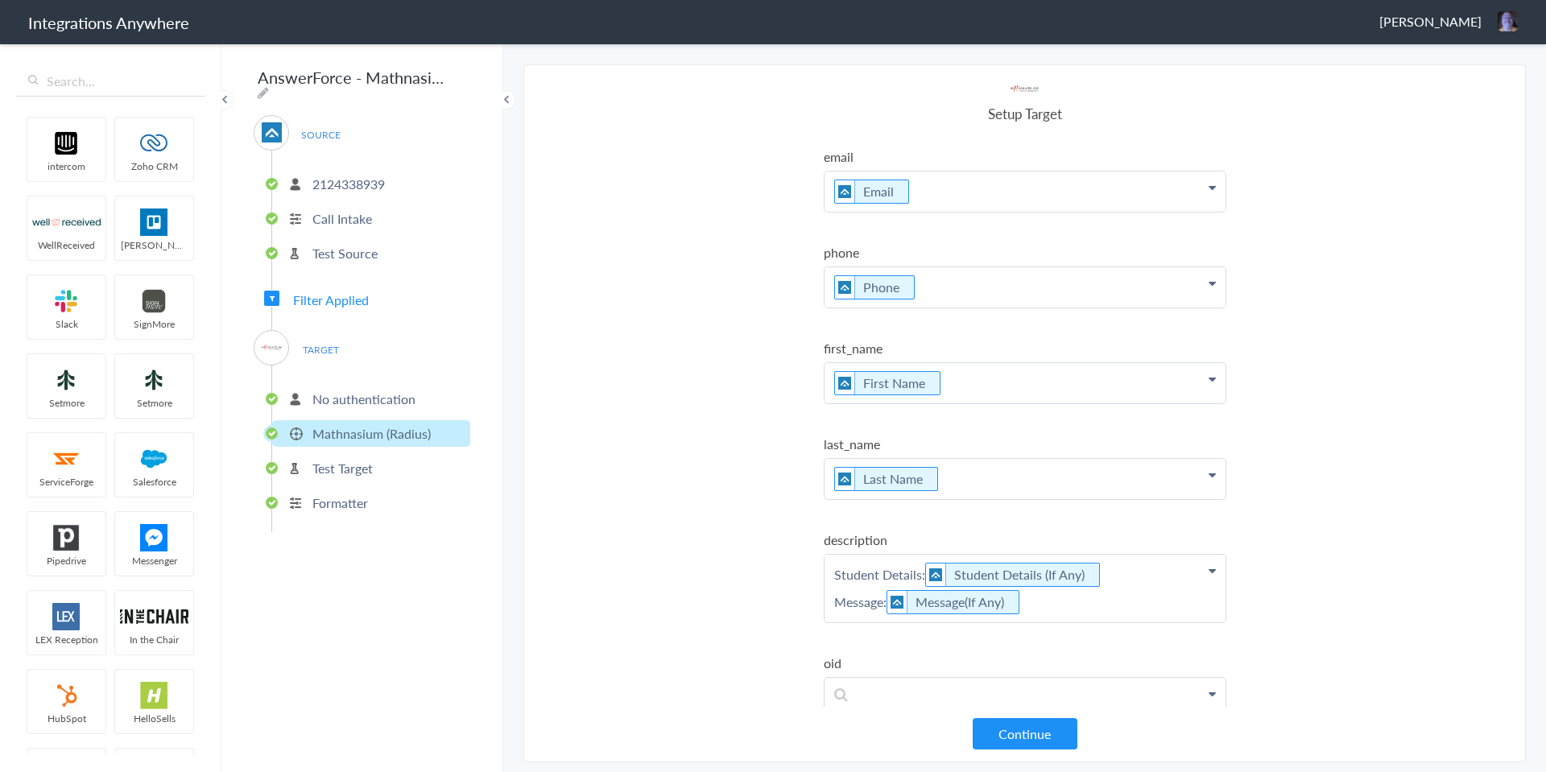
click at [334, 460] on p "Test Target" at bounding box center [342, 468] width 60 height 19
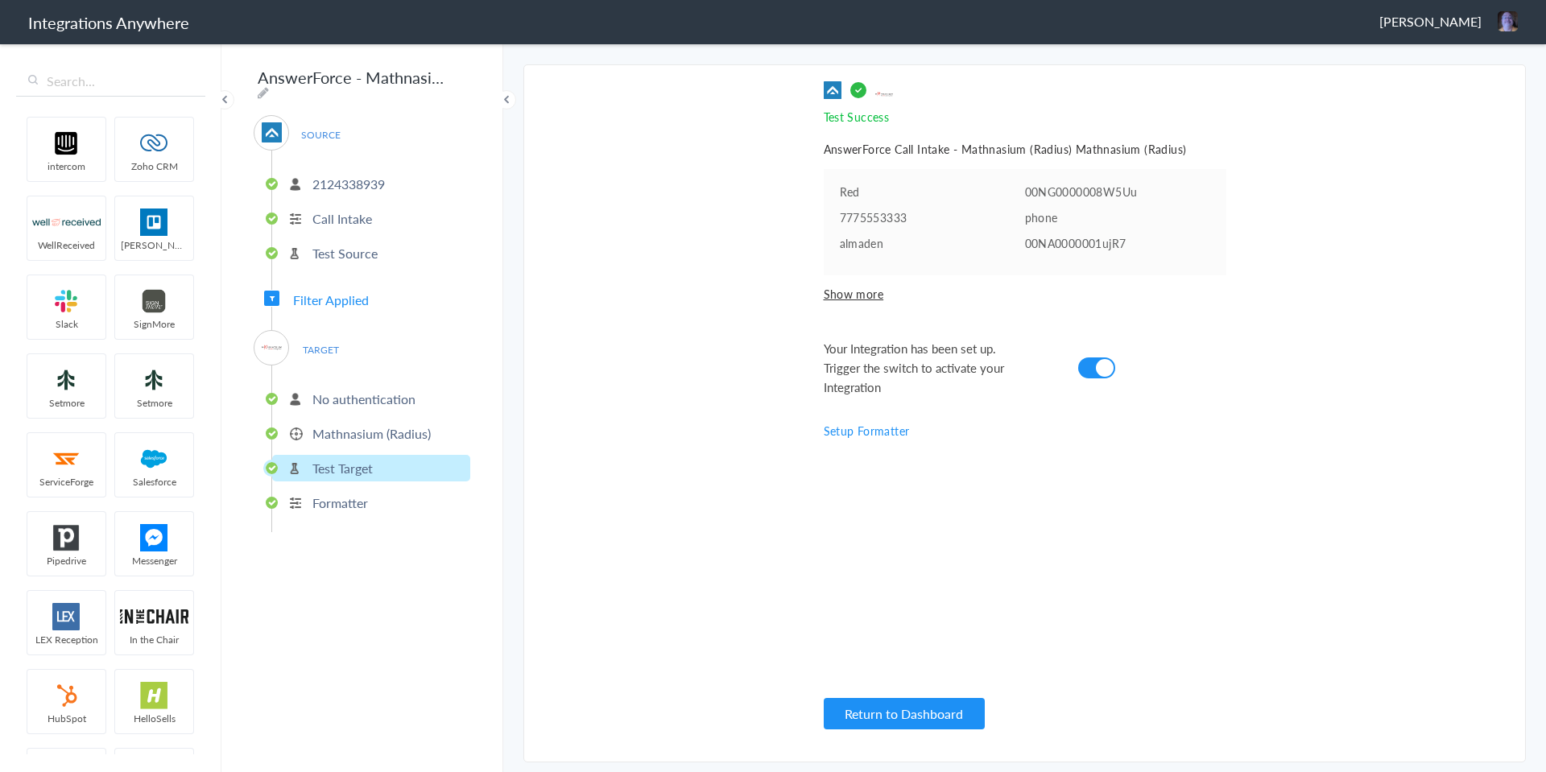
click at [370, 502] on li "Formatter" at bounding box center [371, 503] width 198 height 27
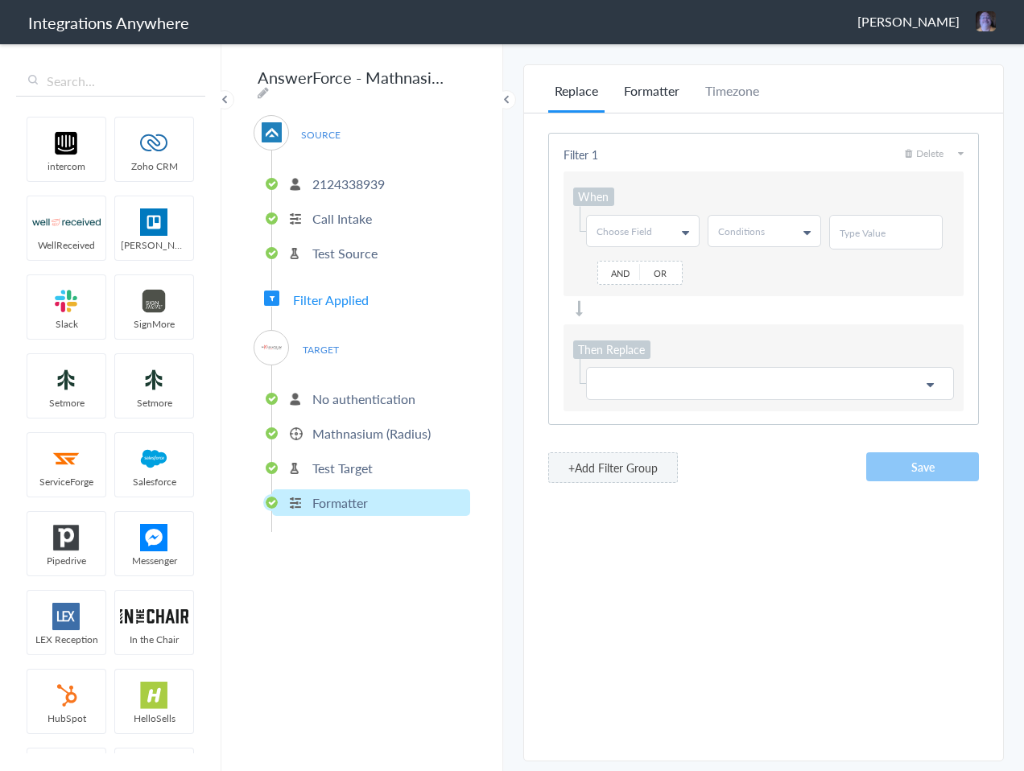
click at [652, 97] on li "Formatter" at bounding box center [652, 96] width 68 height 31
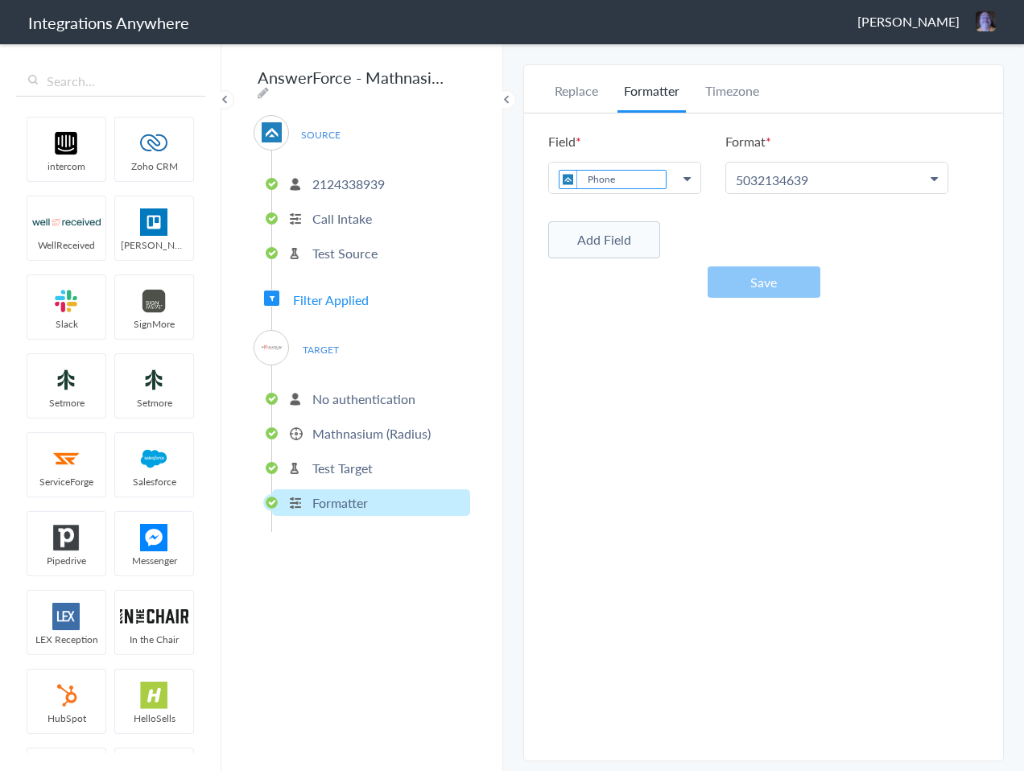
click at [225, 101] on span at bounding box center [224, 99] width 19 height 19
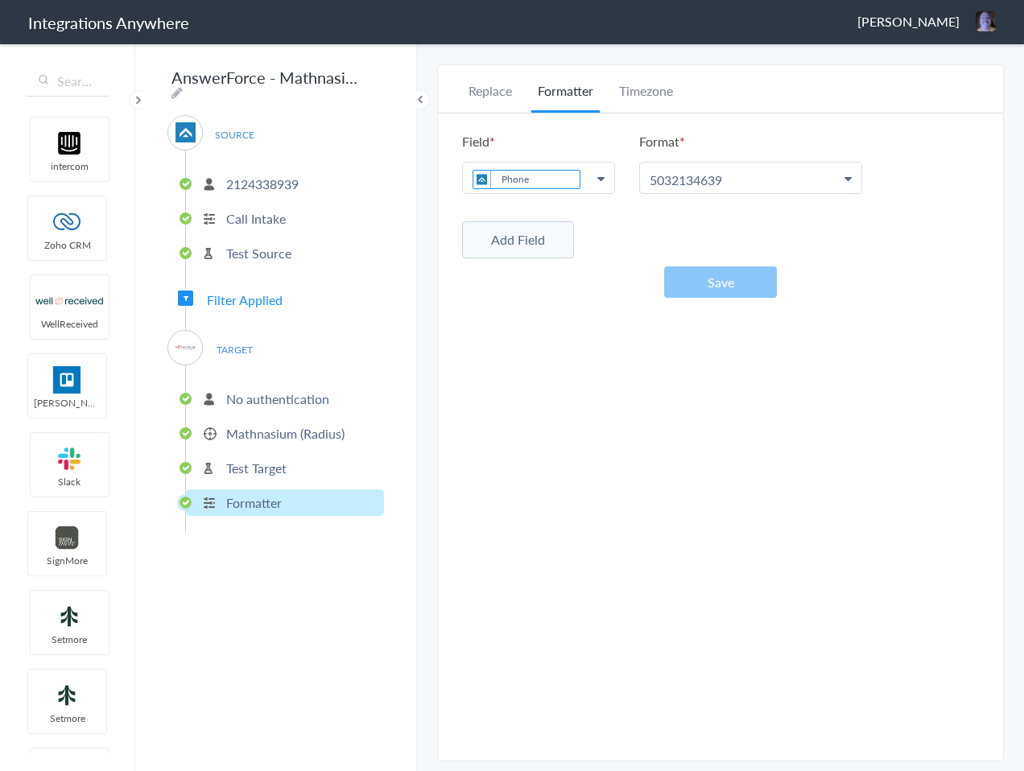
click at [145, 100] on span at bounding box center [138, 99] width 19 height 19
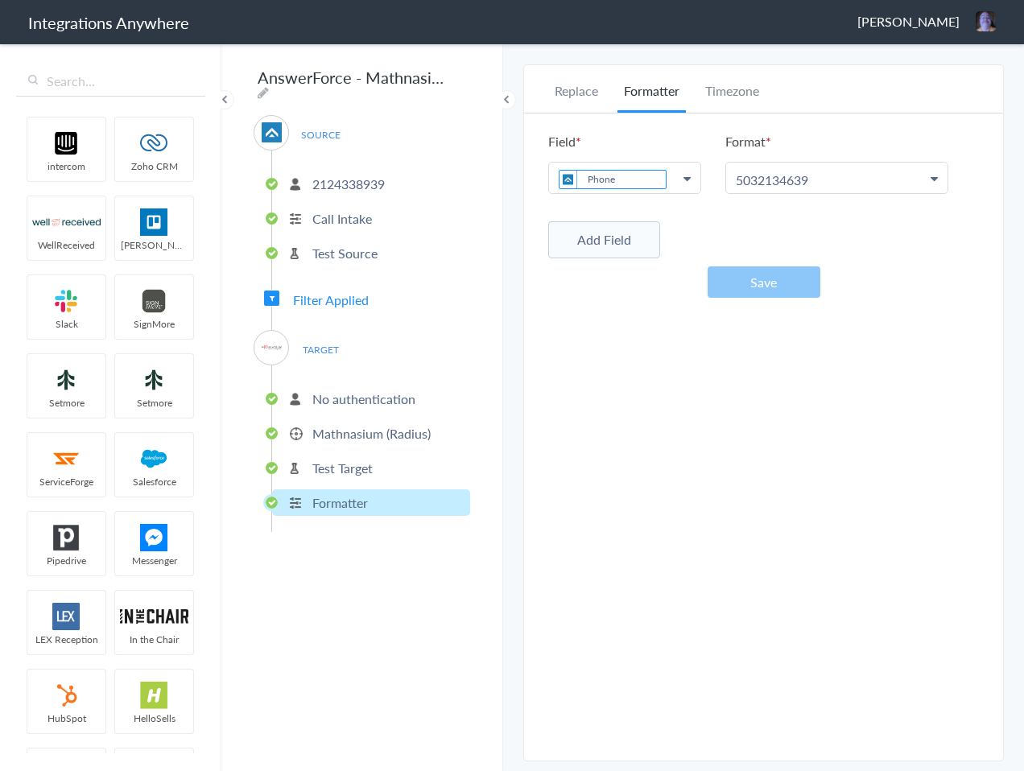
click at [508, 99] on span at bounding box center [506, 99] width 19 height 19
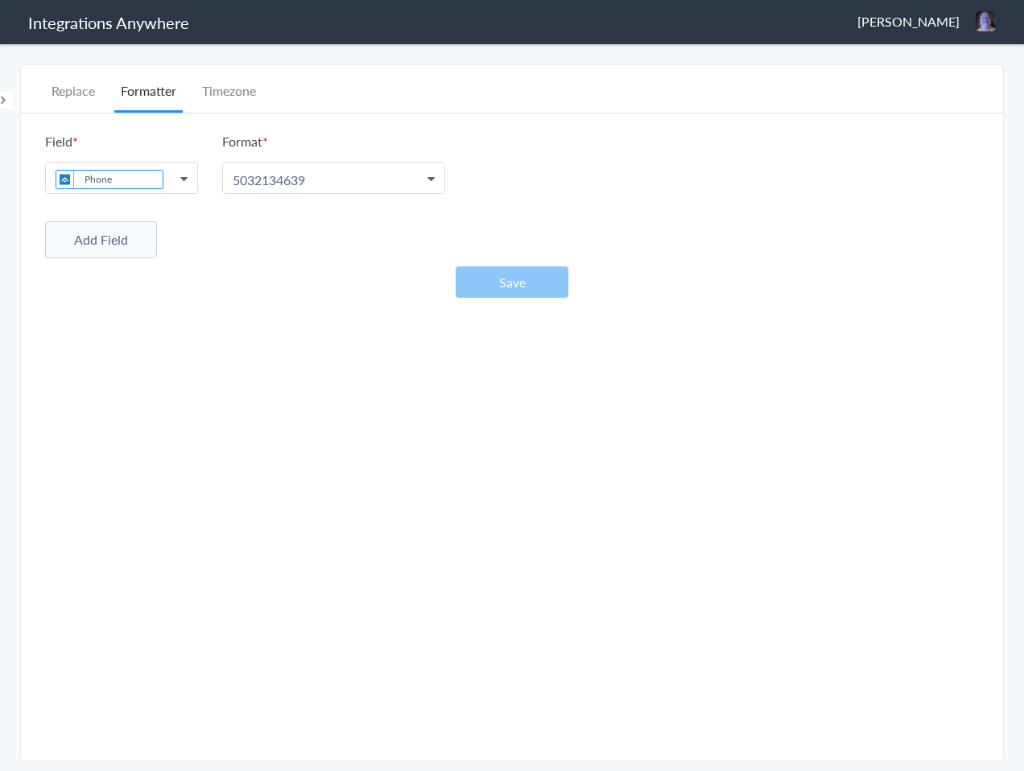
click at [6, 101] on span at bounding box center [3, 99] width 19 height 19
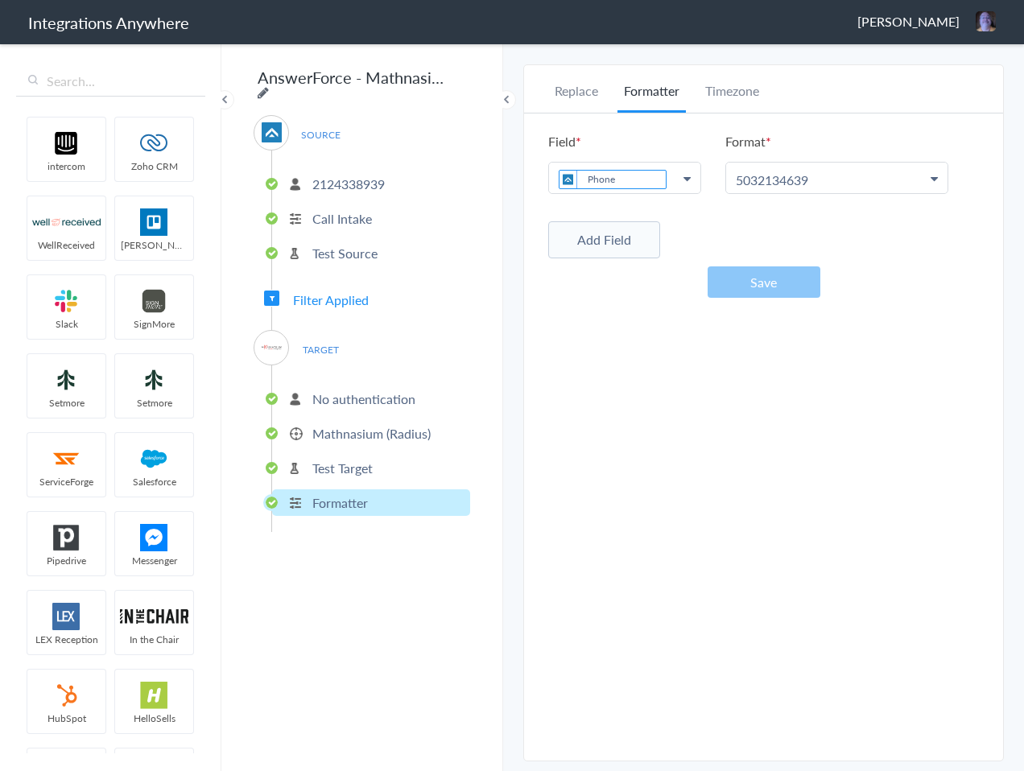
click at [269, 86] on icon at bounding box center [263, 92] width 11 height 13
type input "AnswerForce - Mathnasium (Radius)"
click at [349, 463] on p "Test Target" at bounding box center [342, 468] width 60 height 19
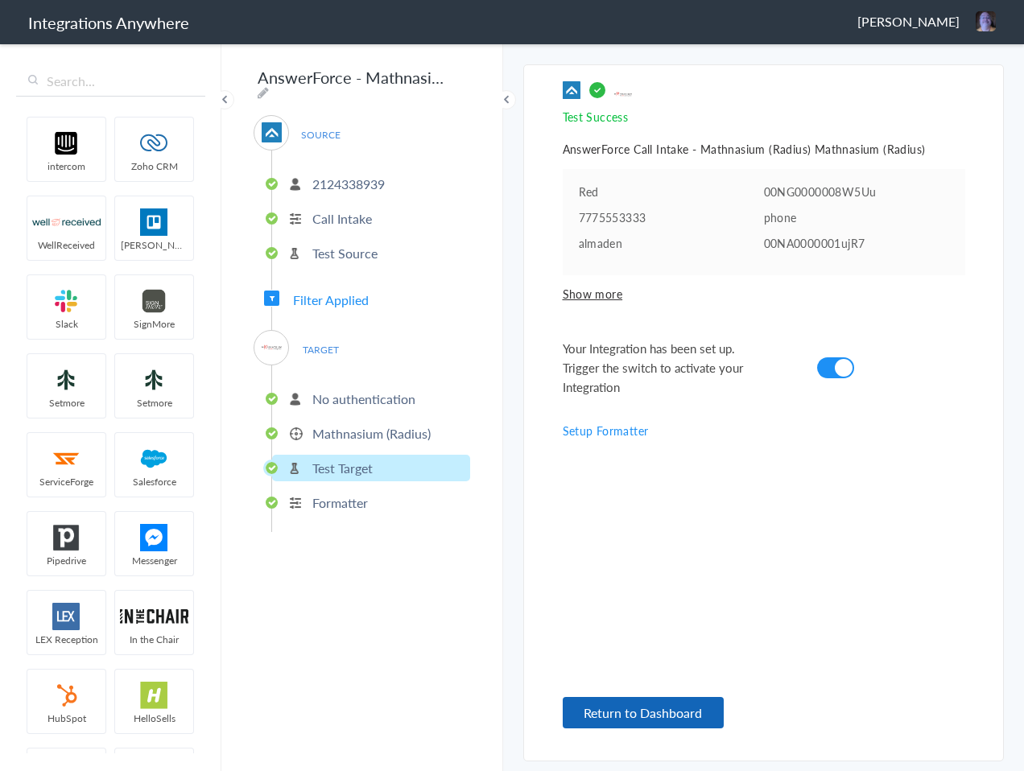
click at [670, 712] on button "Return to Dashboard" at bounding box center [643, 712] width 161 height 31
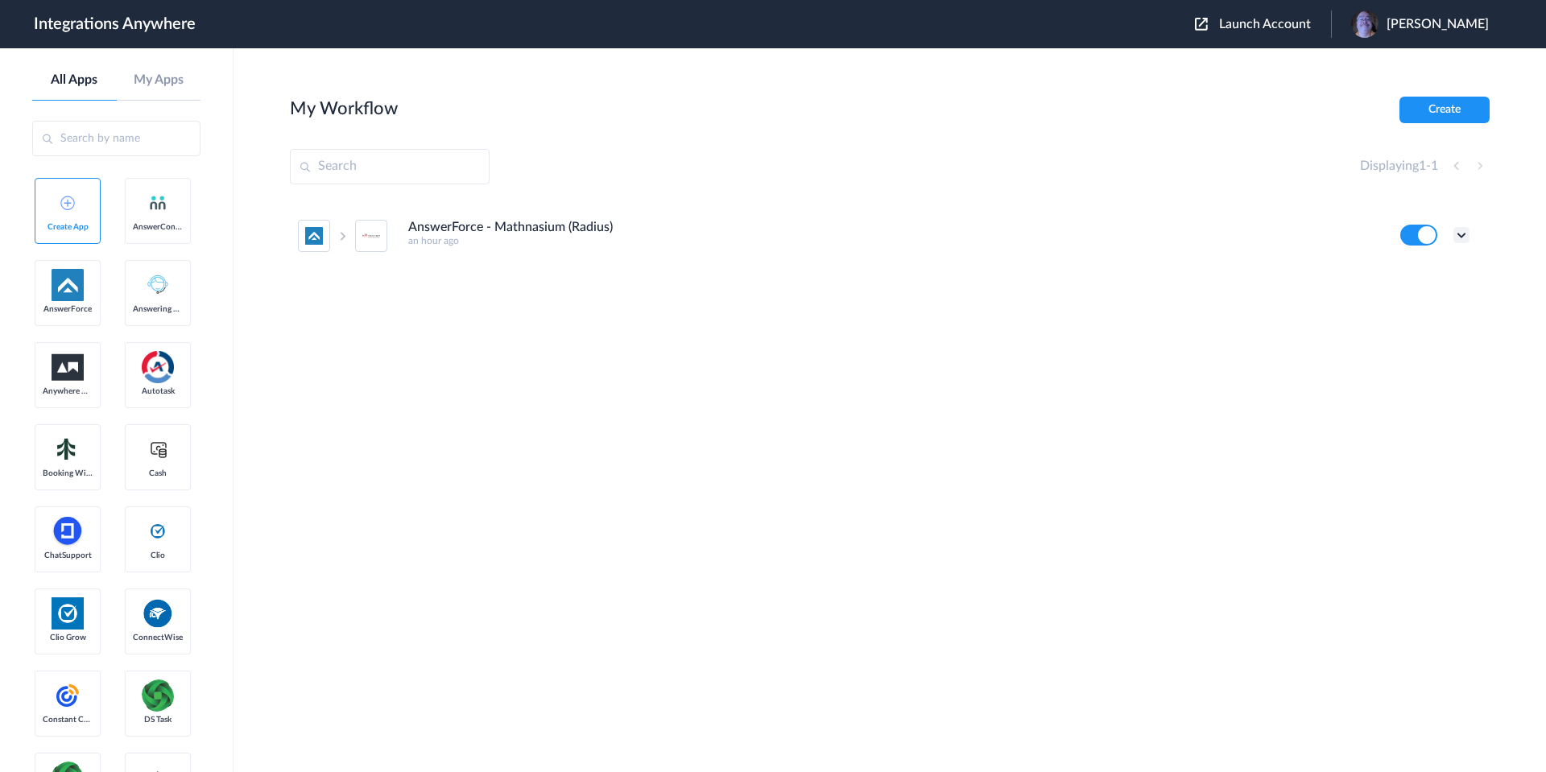
click at [1023, 234] on icon at bounding box center [1461, 235] width 16 height 16
click at [1023, 300] on link "Task history" at bounding box center [1415, 301] width 77 height 11
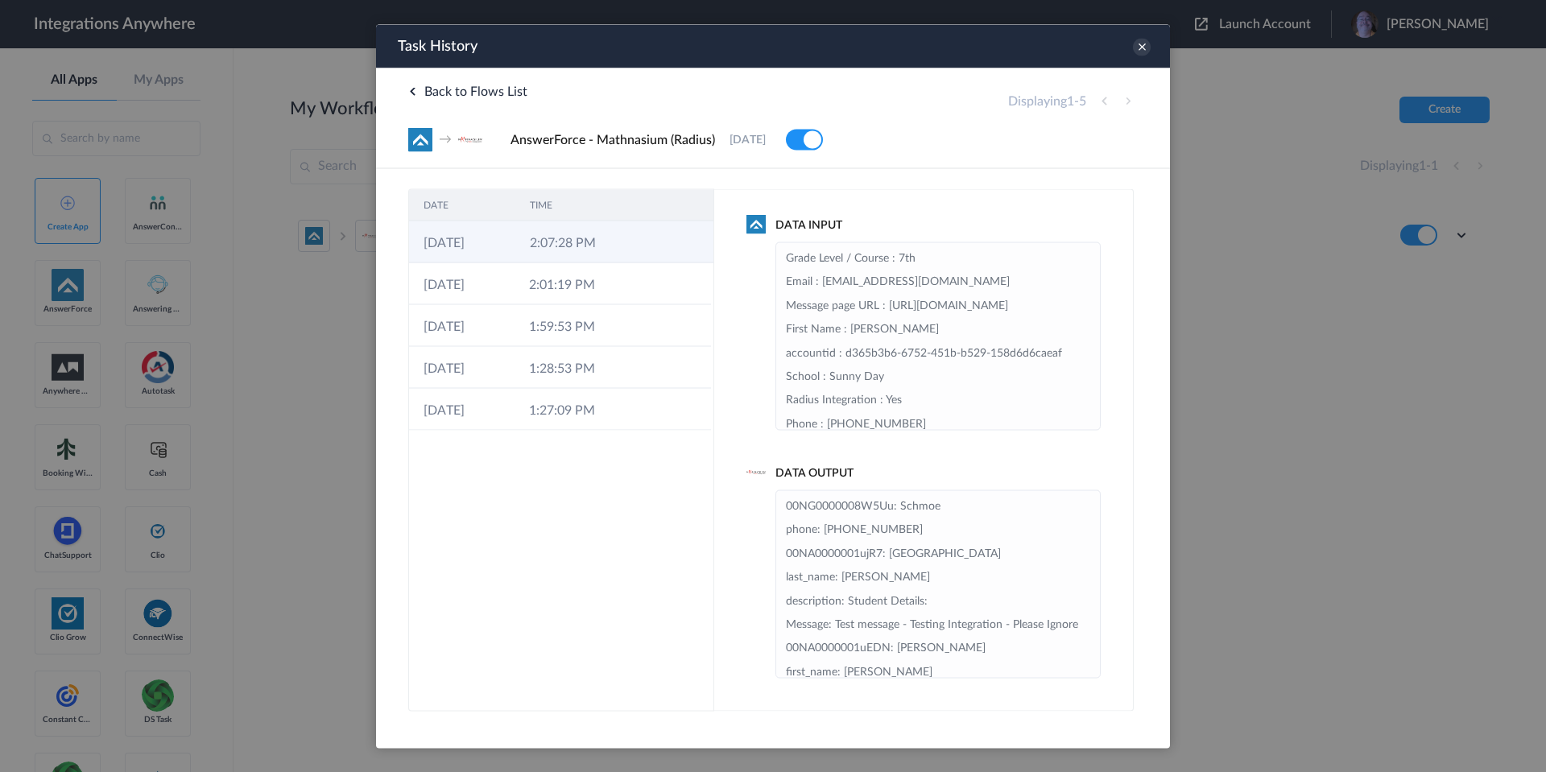
click at [590, 241] on td "2:07:28 PM" at bounding box center [568, 242] width 106 height 42
click at [934, 467] on h4 "Data Output" at bounding box center [923, 473] width 354 height 14
drag, startPoint x: 1143, startPoint y: 43, endPoint x: 941, endPoint y: 53, distance: 203.2
click at [941, 53] on div "Task History" at bounding box center [773, 45] width 794 height 43
click at [1023, 45] on icon at bounding box center [1142, 47] width 18 height 18
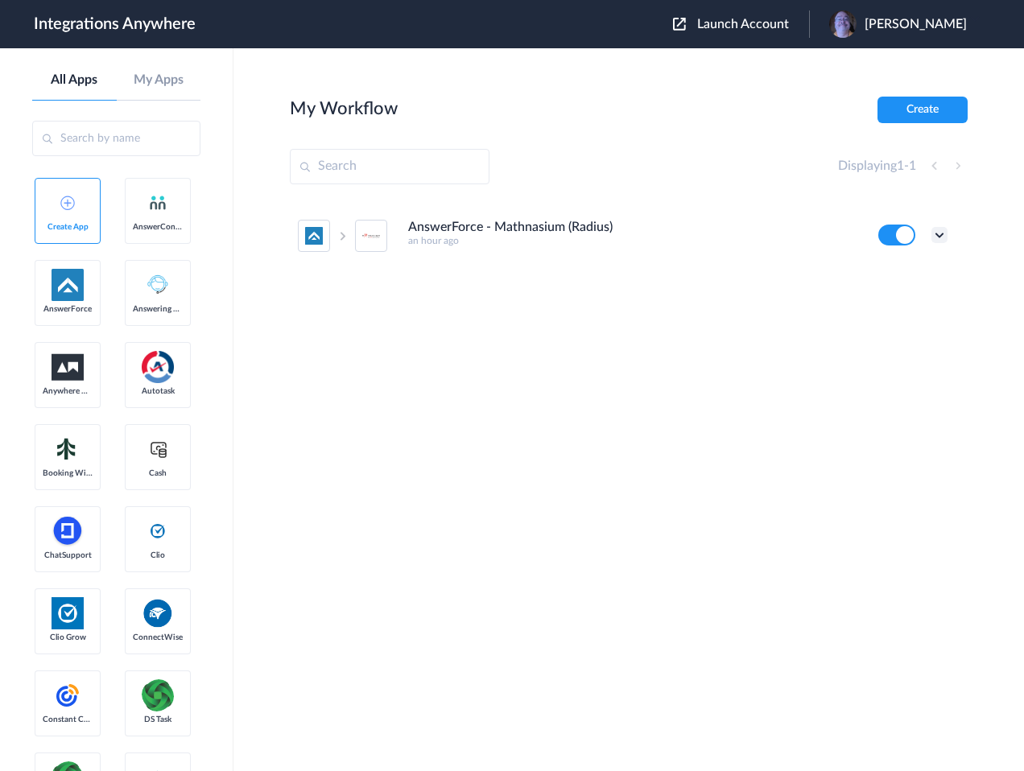
click at [943, 229] on icon at bounding box center [940, 235] width 16 height 16
click at [914, 268] on li "Edit" at bounding box center [895, 273] width 105 height 30
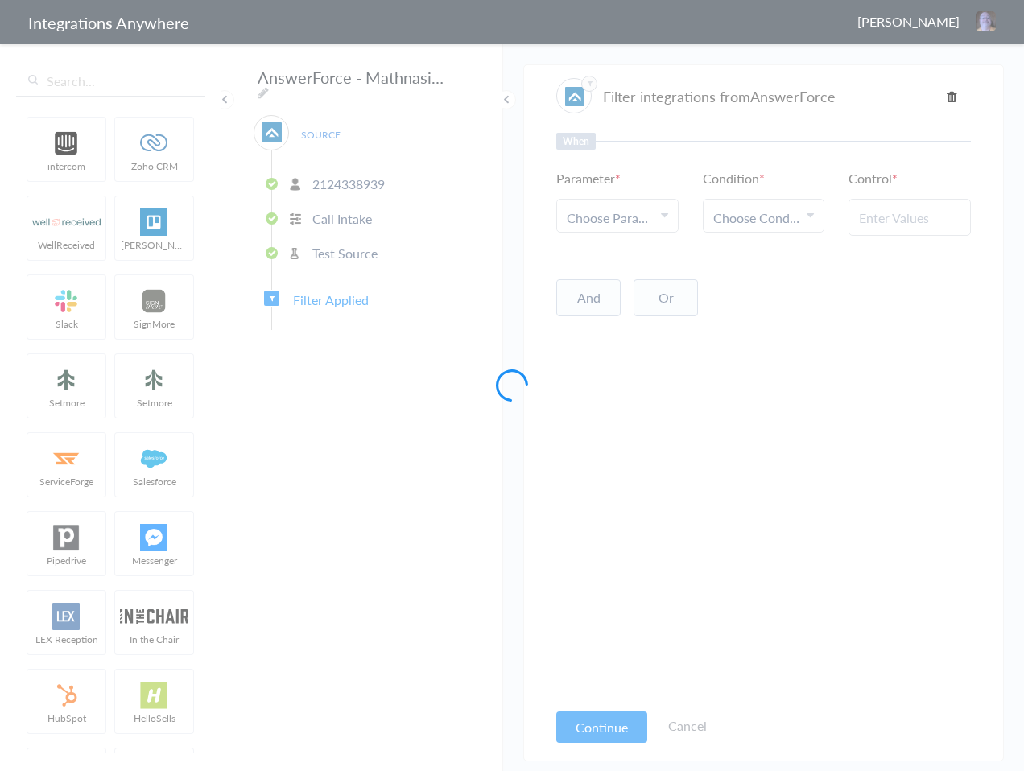
click at [461, 76] on div at bounding box center [512, 385] width 1024 height 771
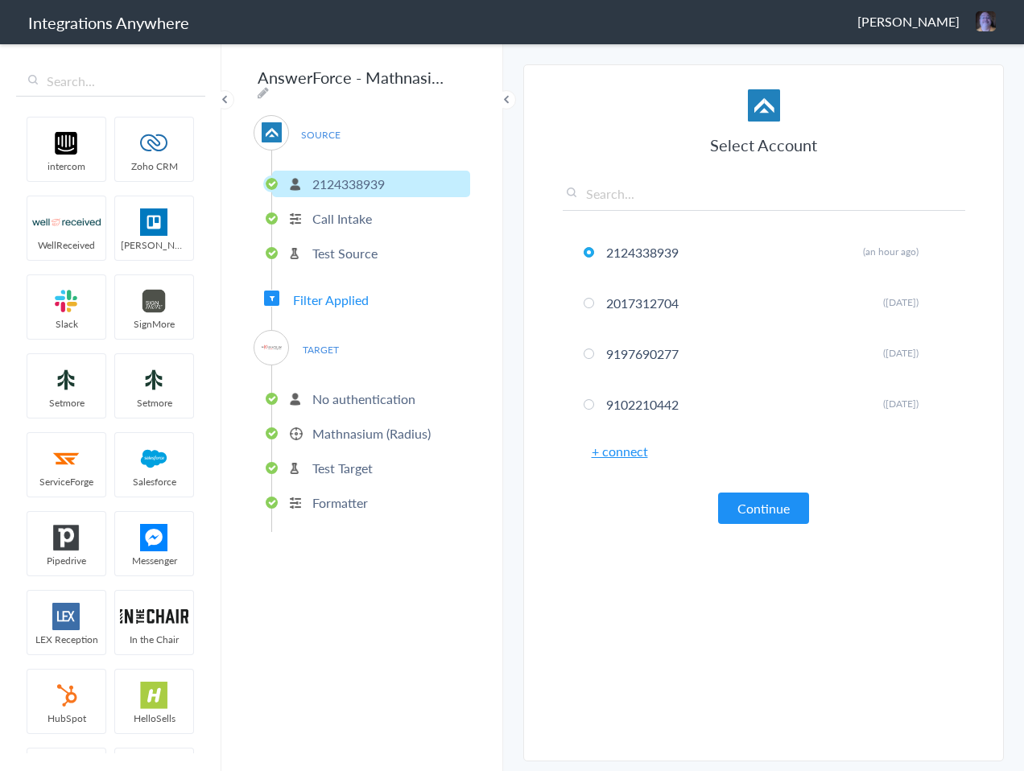
click at [269, 86] on icon at bounding box center [263, 92] width 11 height 13
click at [265, 79] on input "AnswerForce - Mathnasium (Radius)" at bounding box center [353, 77] width 199 height 31
click at [269, 86] on icon at bounding box center [263, 92] width 11 height 13
click at [258, 75] on input "AnswerForce - Mathnasium (Radius)" at bounding box center [353, 77] width 199 height 31
click at [269, 86] on icon at bounding box center [263, 92] width 11 height 13
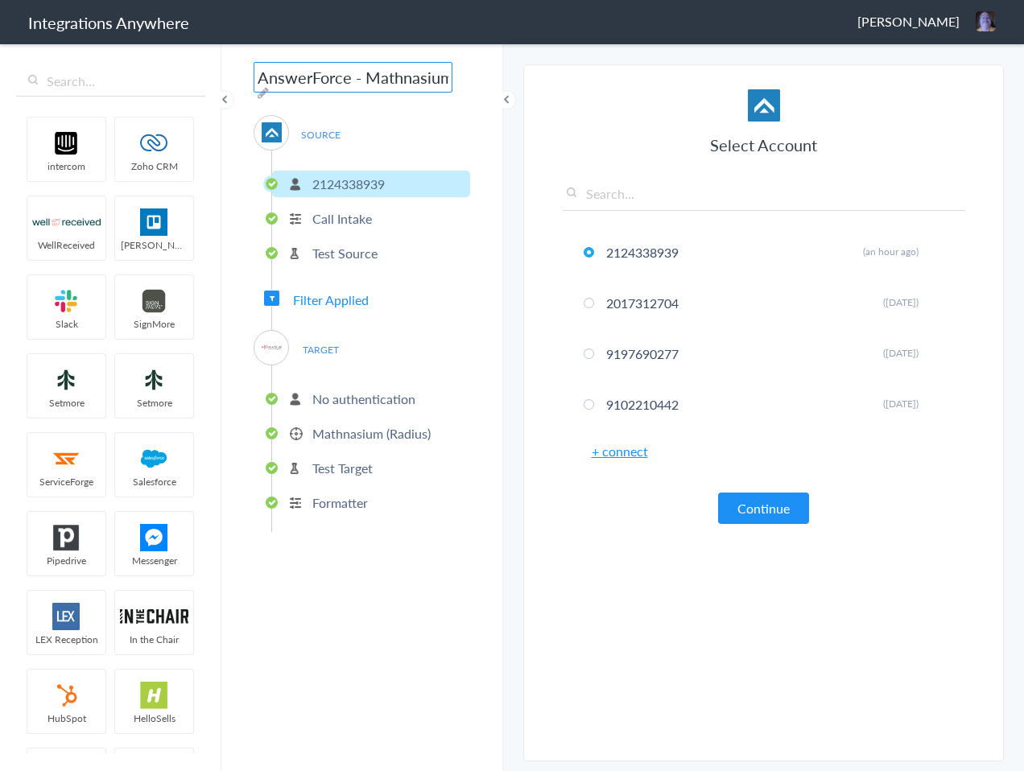
click at [261, 81] on input "AnswerForce - Mathnasium (Radius)" at bounding box center [353, 77] width 199 height 31
type input "2124338939 - Mathnasium of [GEOGRAPHIC_DATA][PERSON_NAME] - [GEOGRAPHIC_DATA] -…"
click at [323, 341] on span "TARGET" at bounding box center [320, 350] width 61 height 22
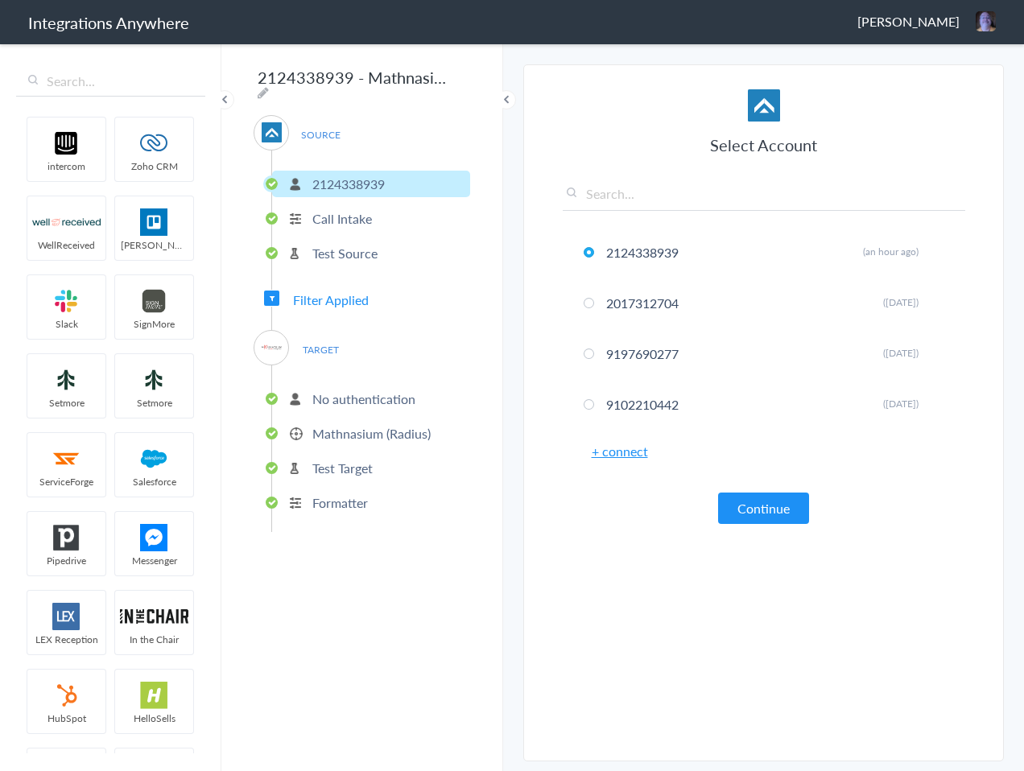
click at [342, 401] on p "No authentication" at bounding box center [363, 399] width 103 height 19
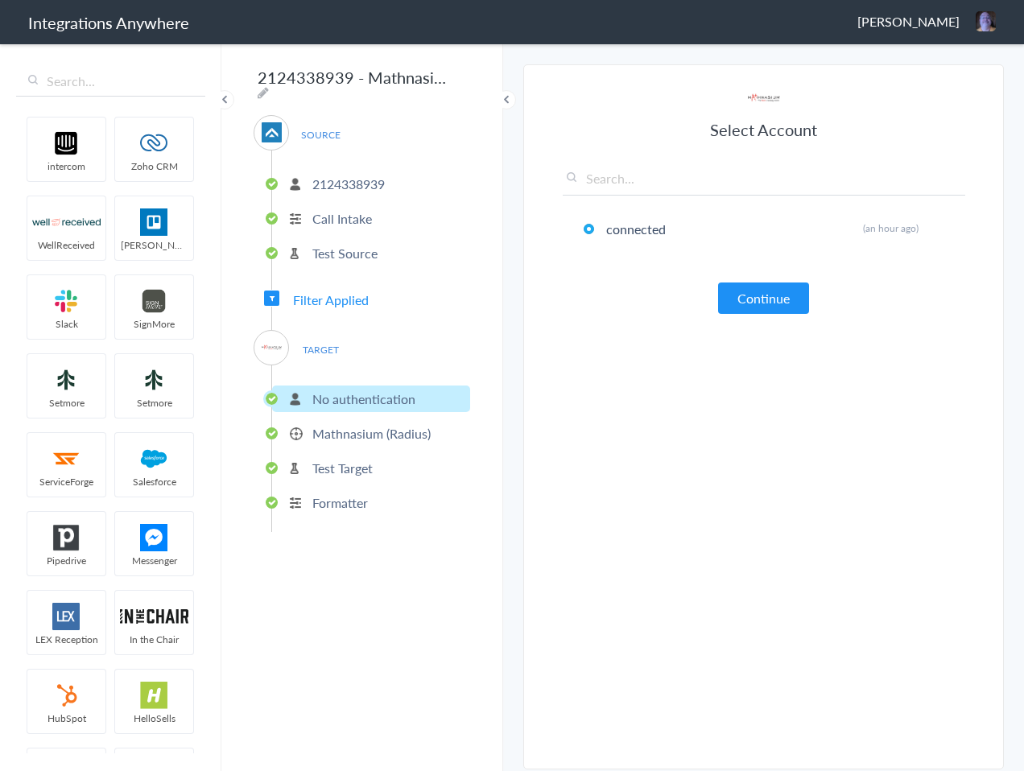
click at [359, 424] on p "Mathnasium (Radius)" at bounding box center [371, 433] width 118 height 19
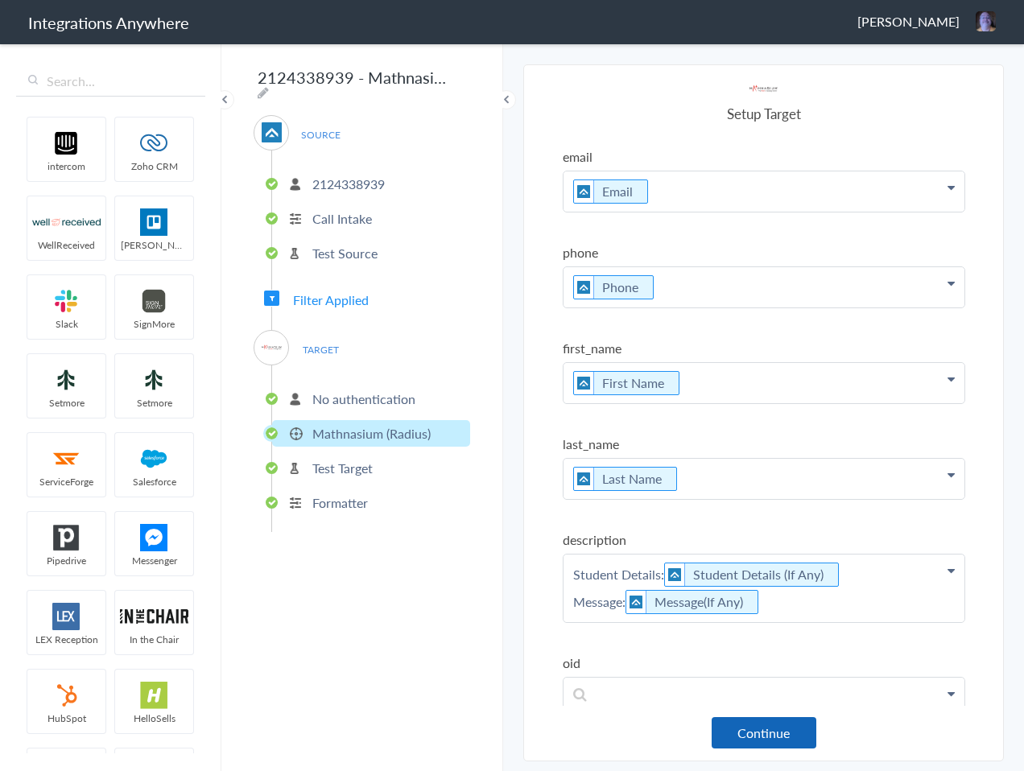
click at [777, 731] on button "Continue" at bounding box center [764, 732] width 105 height 31
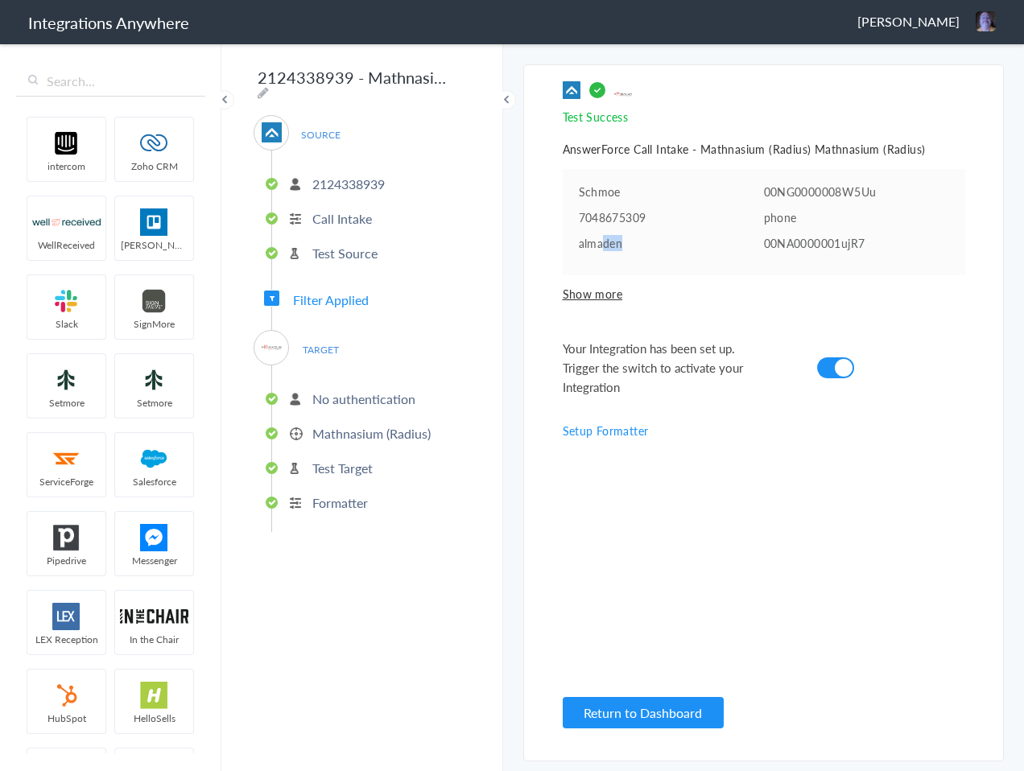
drag, startPoint x: 602, startPoint y: 244, endPoint x: 680, endPoint y: 243, distance: 78.1
click at [680, 243] on pre "almaden" at bounding box center [671, 243] width 185 height 16
click at [688, 243] on pre "almaden" at bounding box center [671, 243] width 185 height 16
click at [666, 715] on button "Return to Dashboard" at bounding box center [643, 712] width 161 height 31
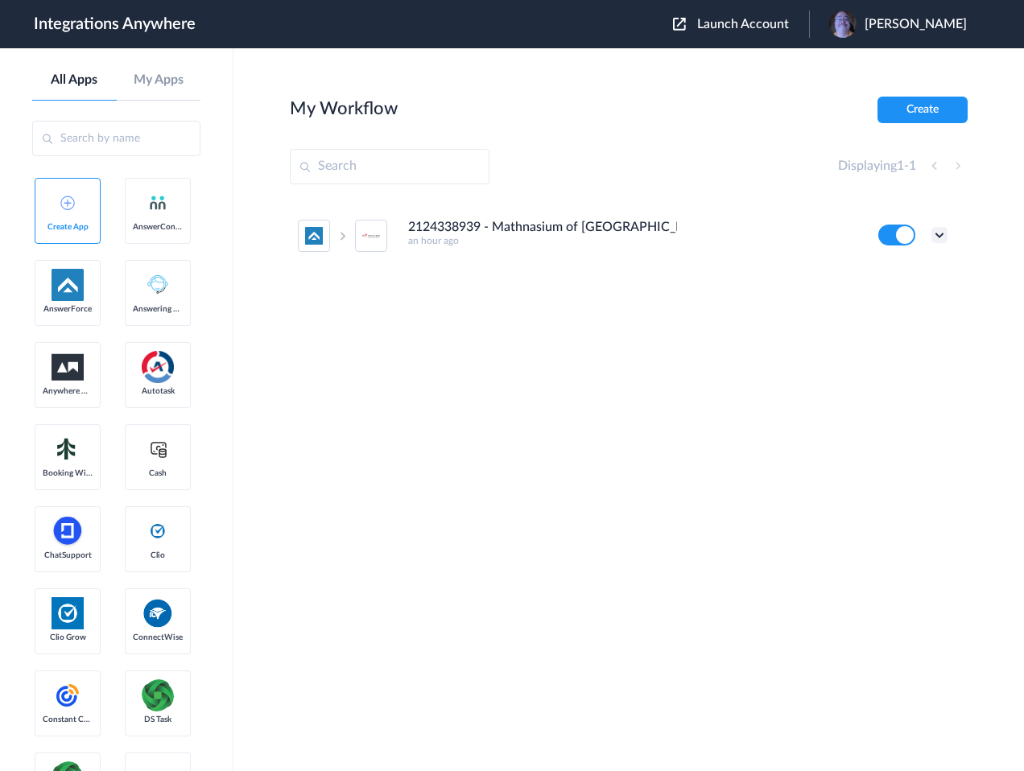
click at [940, 233] on icon at bounding box center [940, 235] width 16 height 16
click at [941, 231] on icon at bounding box center [940, 235] width 16 height 16
click at [906, 275] on li "Edit" at bounding box center [895, 273] width 105 height 30
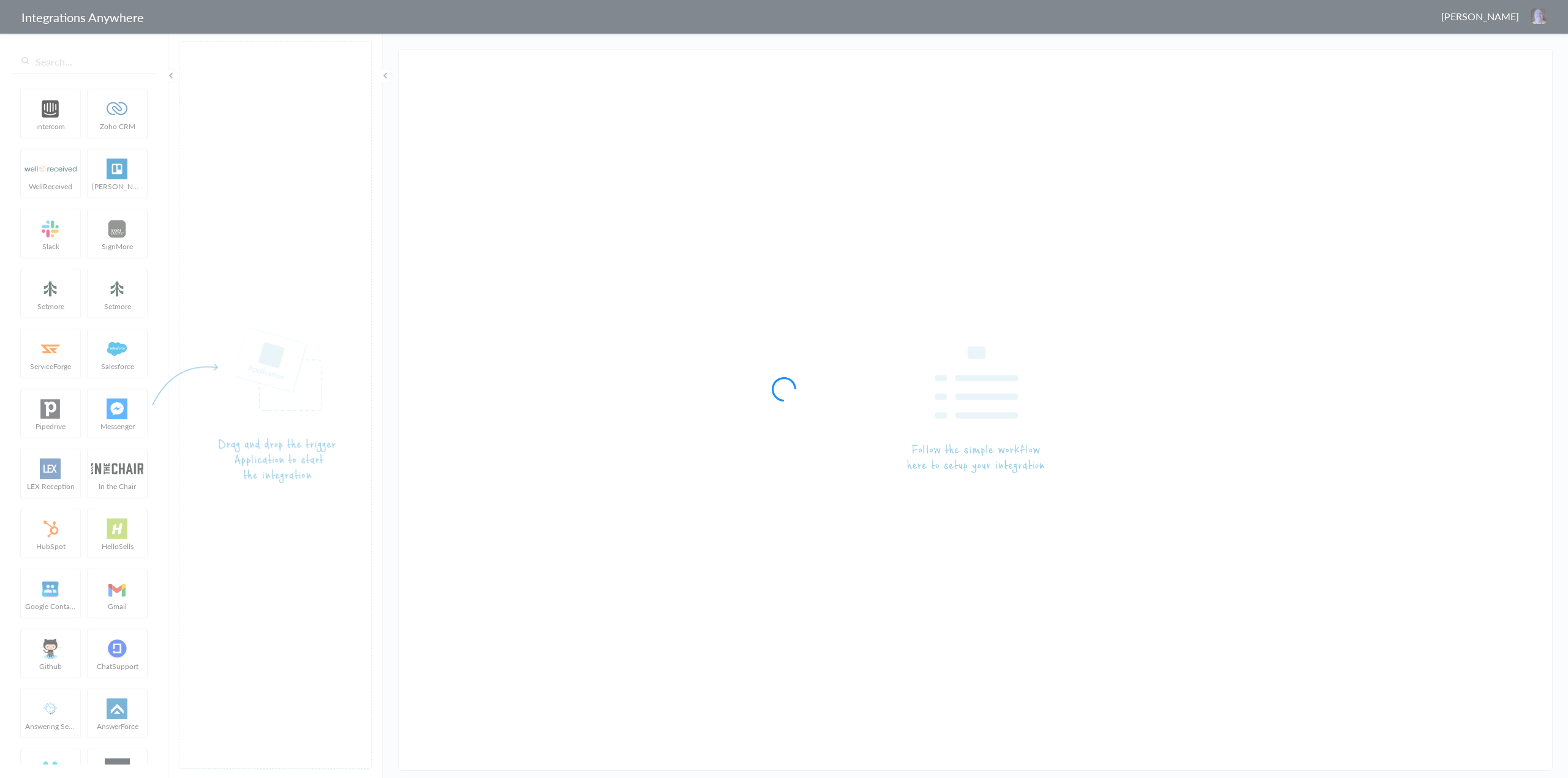
type input "2124338939 - Mathnasium of [GEOGRAPHIC_DATA][PERSON_NAME] - [GEOGRAPHIC_DATA] -…"
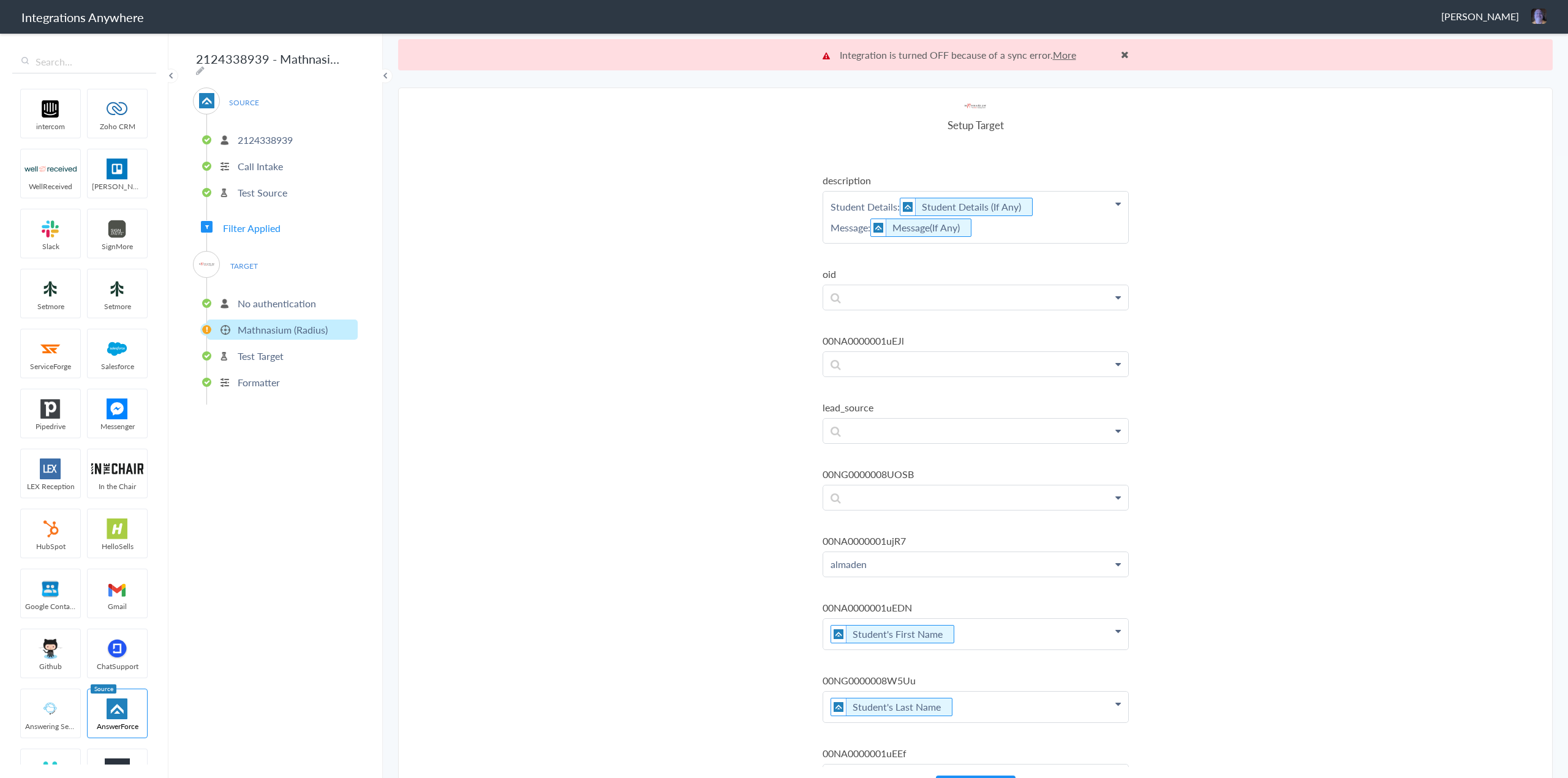
scroll to position [315, 0]
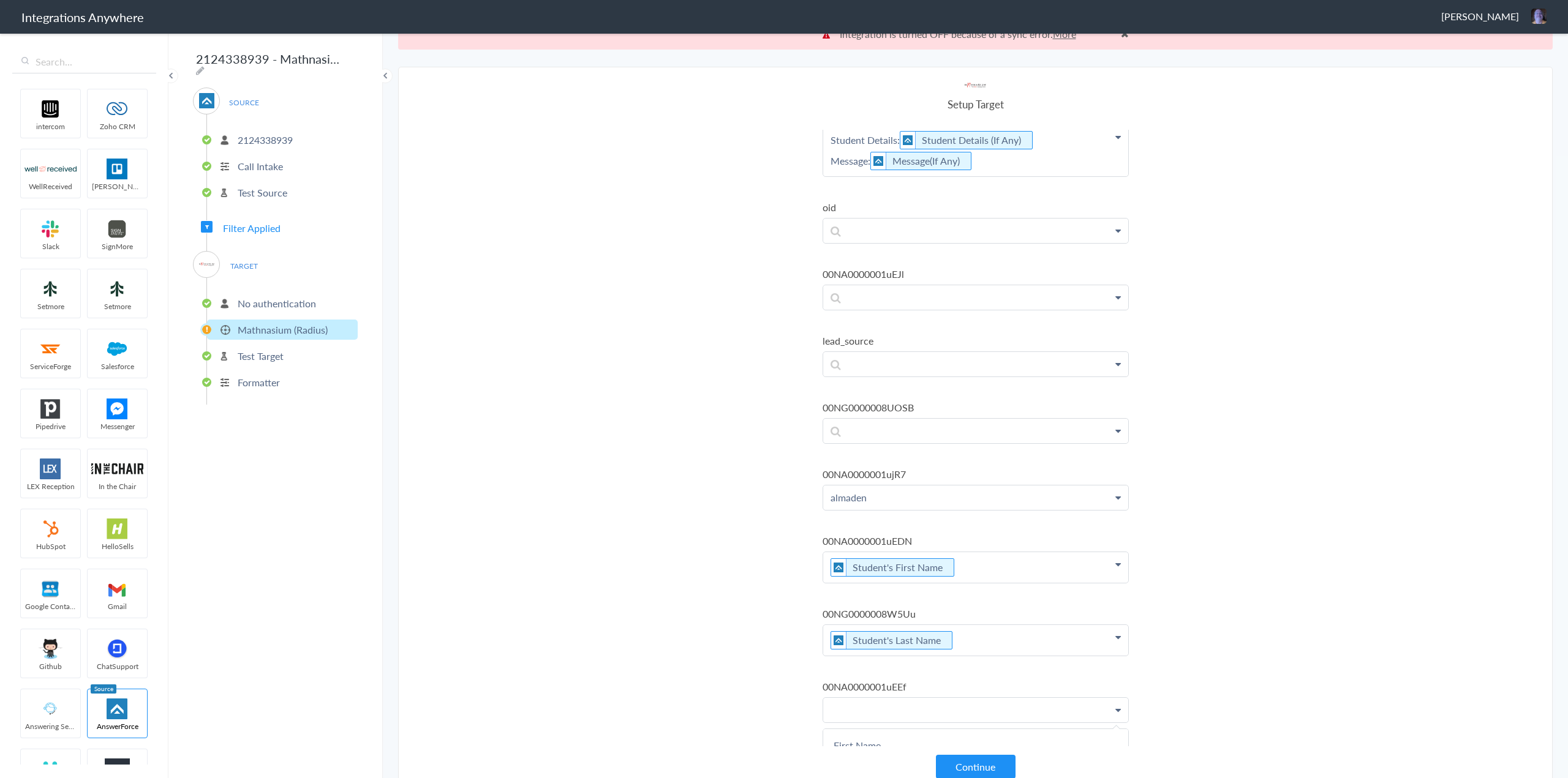
scroll to position [31, 0]
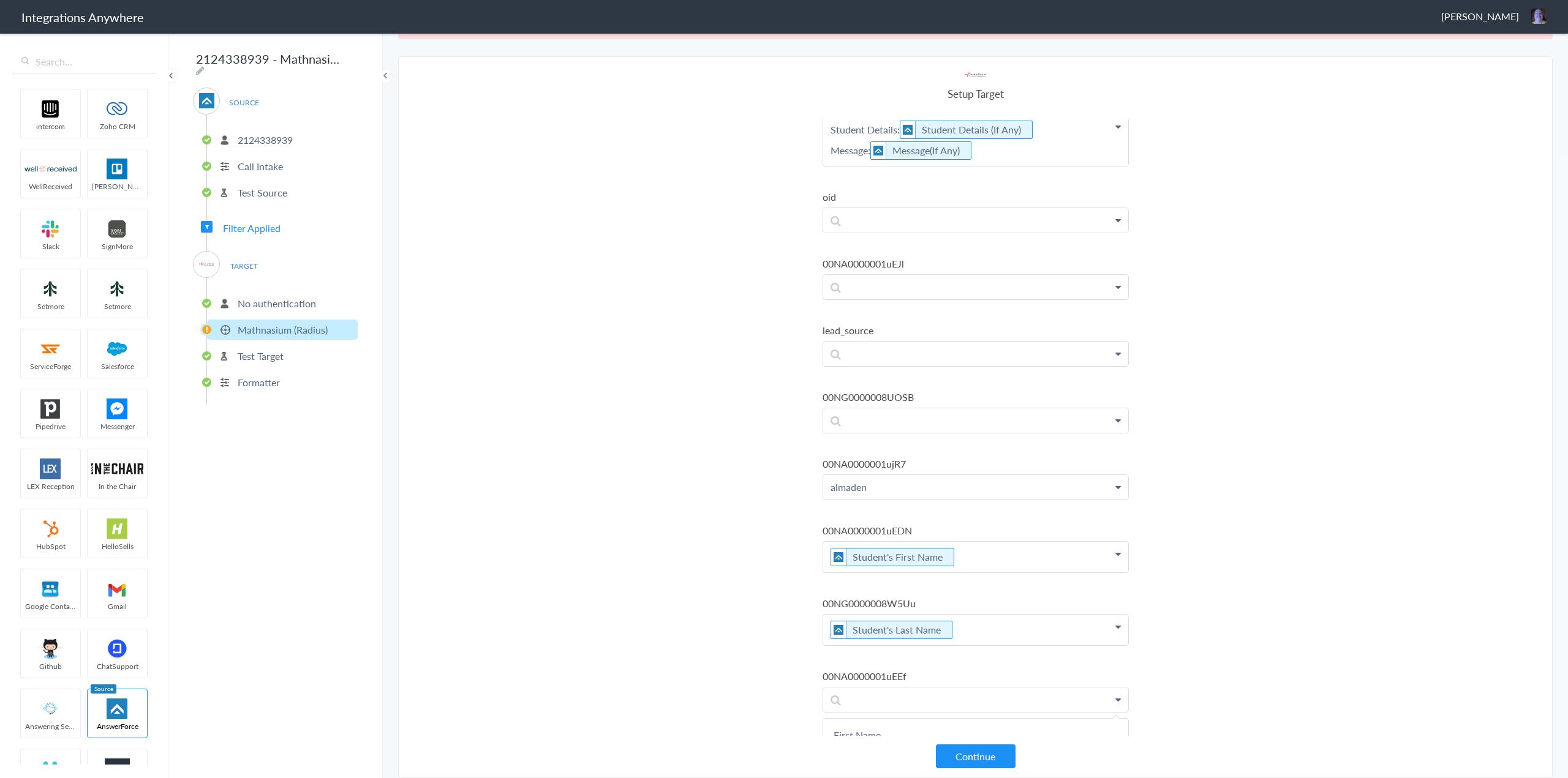
click at [635, 574] on section "Select Account 2124338939 Rename Delete (an hour ago) 2017312704 Rename Delete …" at bounding box center [975, 417] width 1155 height 722
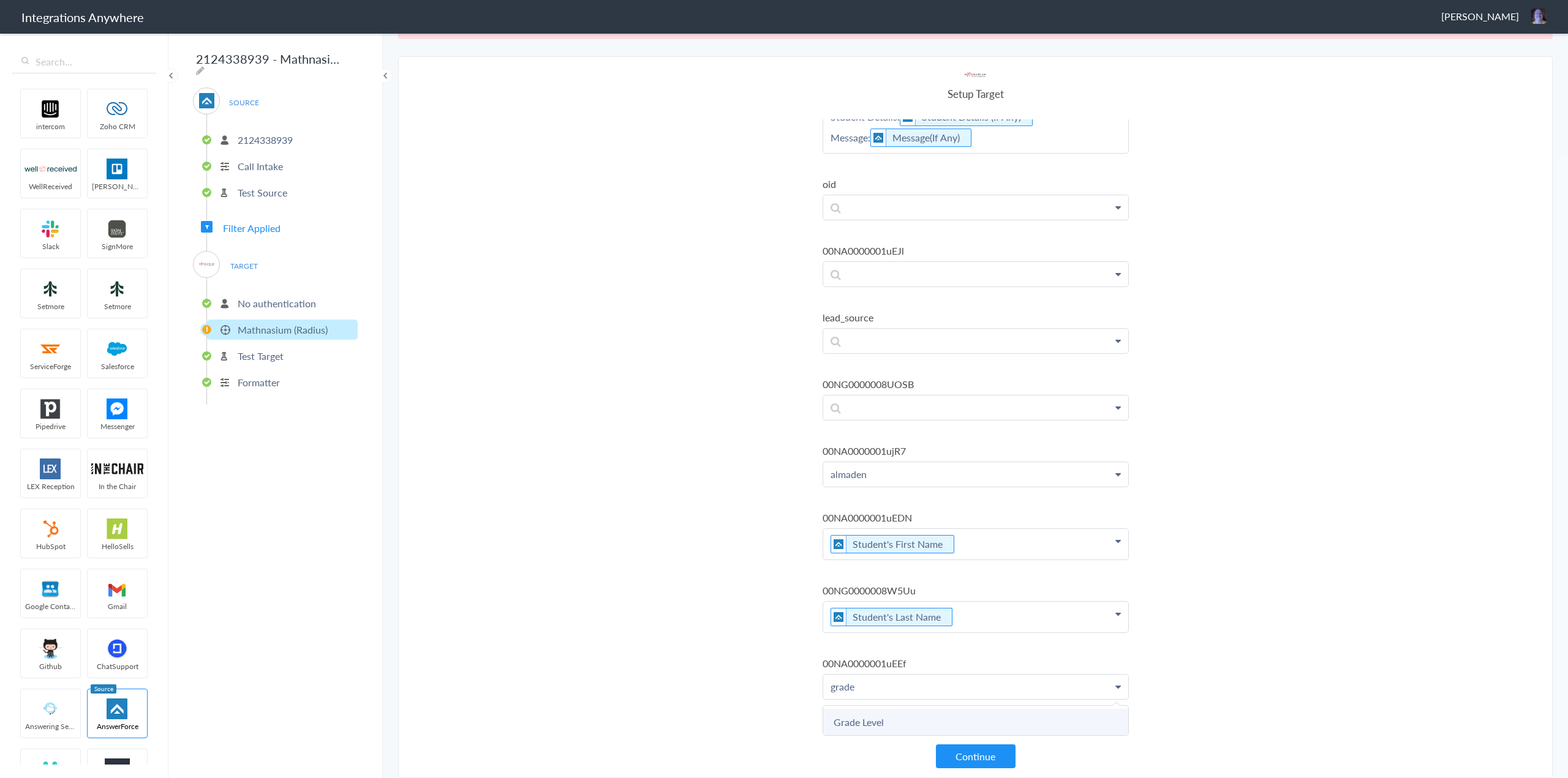
click at [0, 0] on link "Grade Level" at bounding box center [0, 0] width 0 height 0
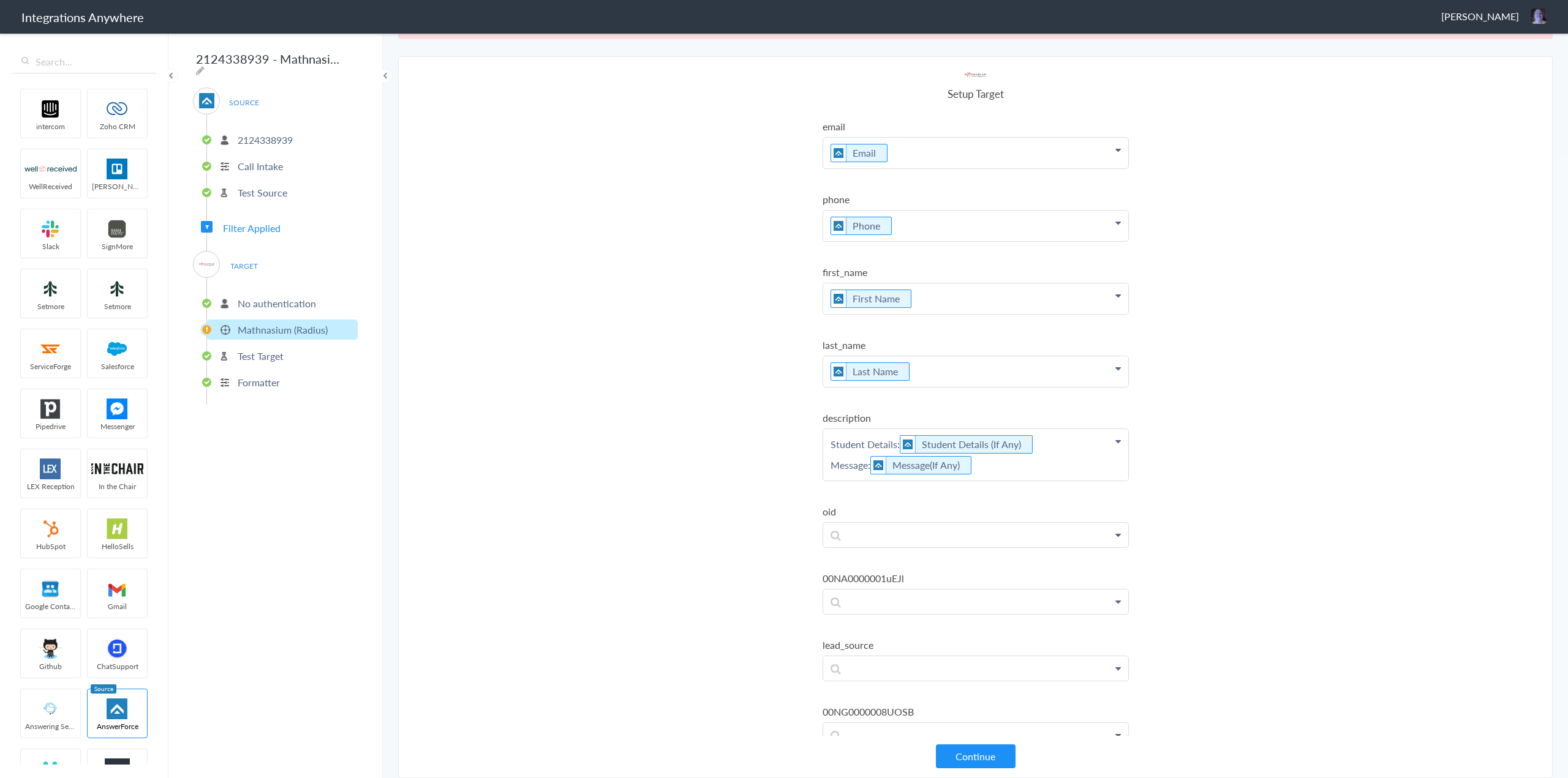
click at [778, 168] on p "Student Details: Student Details (If Any) Message: Message(If Any)" at bounding box center [975, 153] width 305 height 30
click at [0, 0] on link "Course" at bounding box center [0, 0] width 0 height 0
click at [778, 586] on button "Continue" at bounding box center [975, 756] width 80 height 24
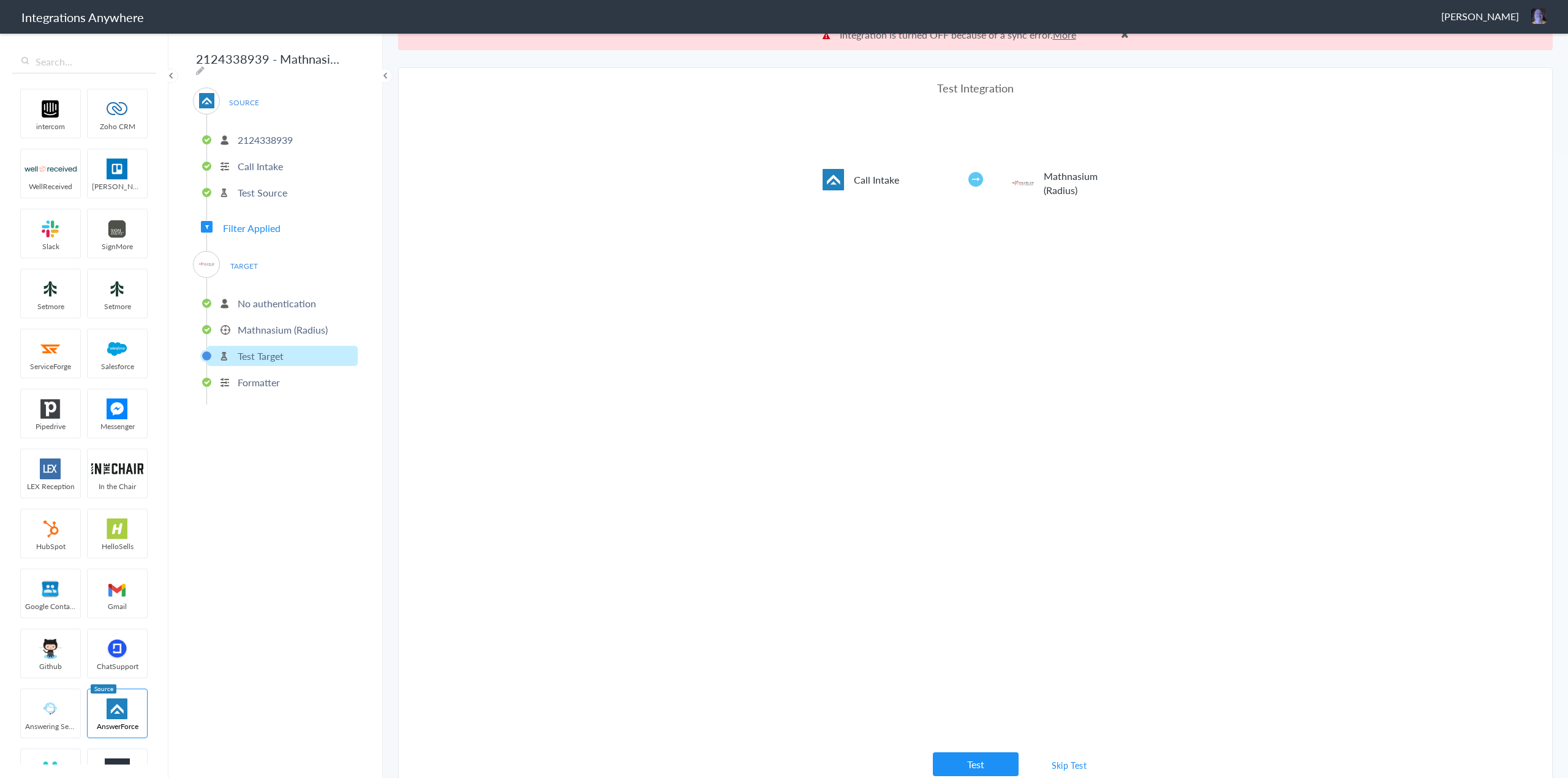
scroll to position [31, 0]
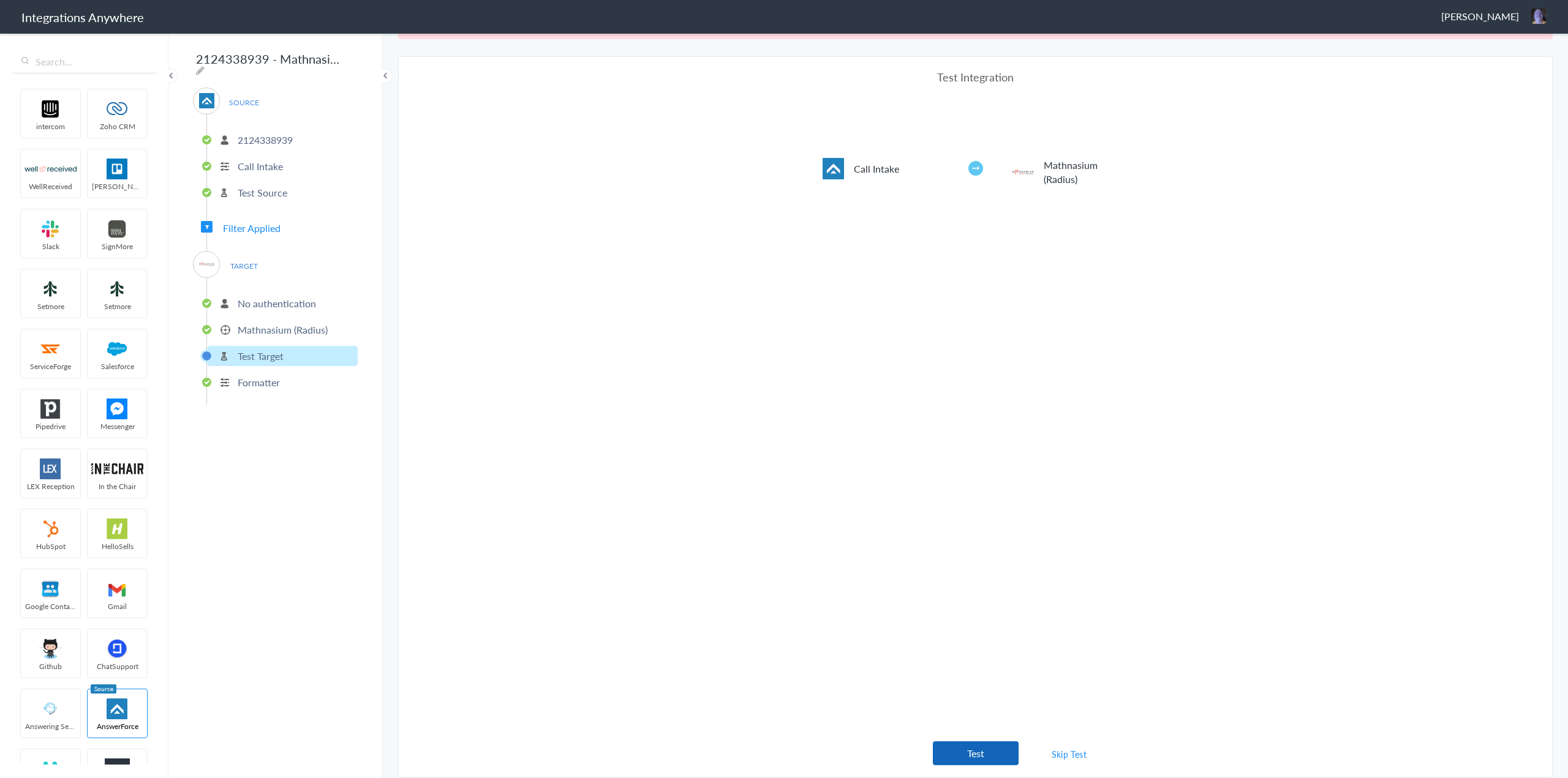
click at [778, 586] on button "Test" at bounding box center [975, 753] width 86 height 24
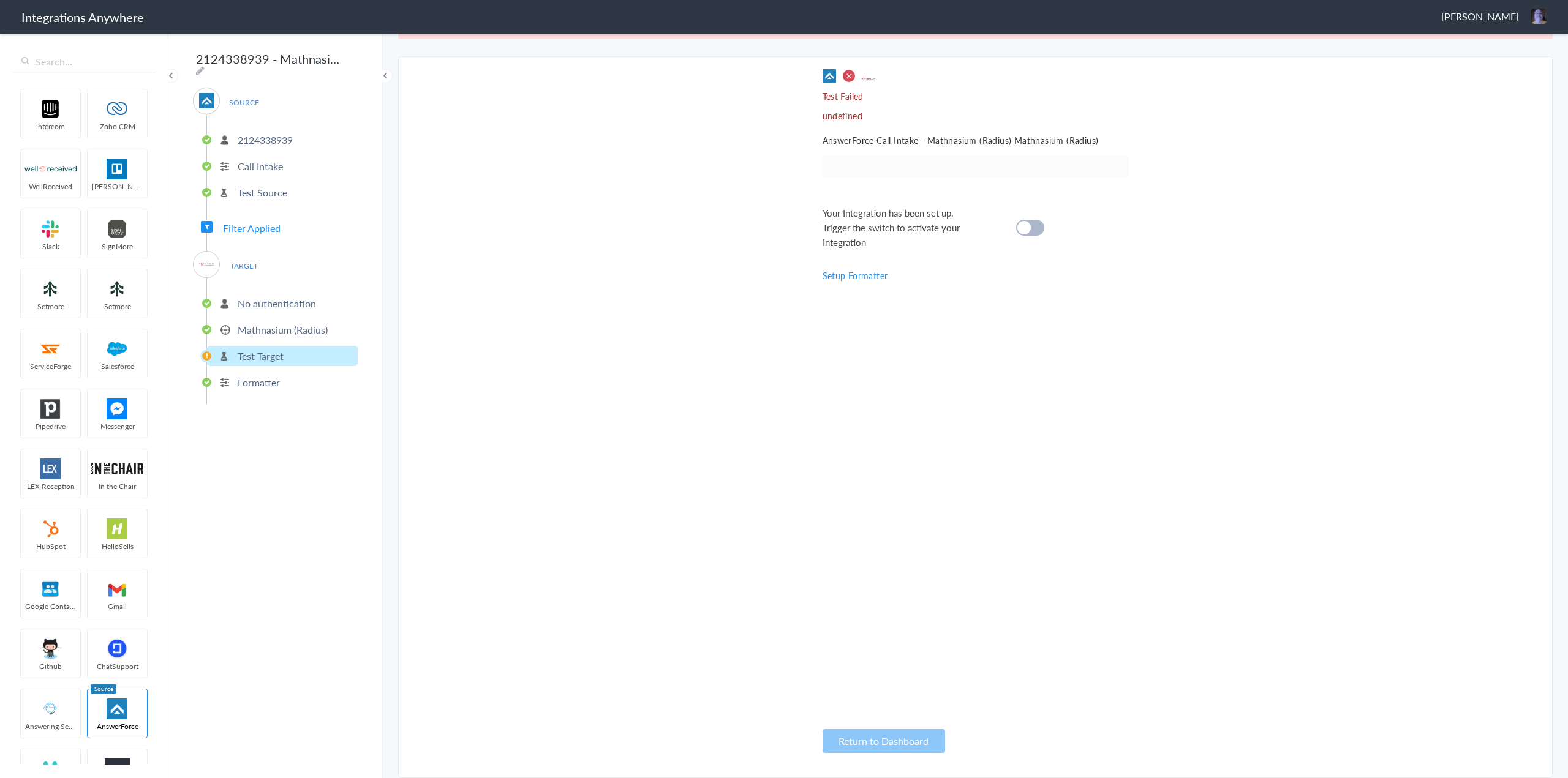
click at [250, 351] on p "Test Target" at bounding box center [260, 356] width 46 height 14
click at [257, 376] on p "Formatter" at bounding box center [259, 383] width 43 height 14
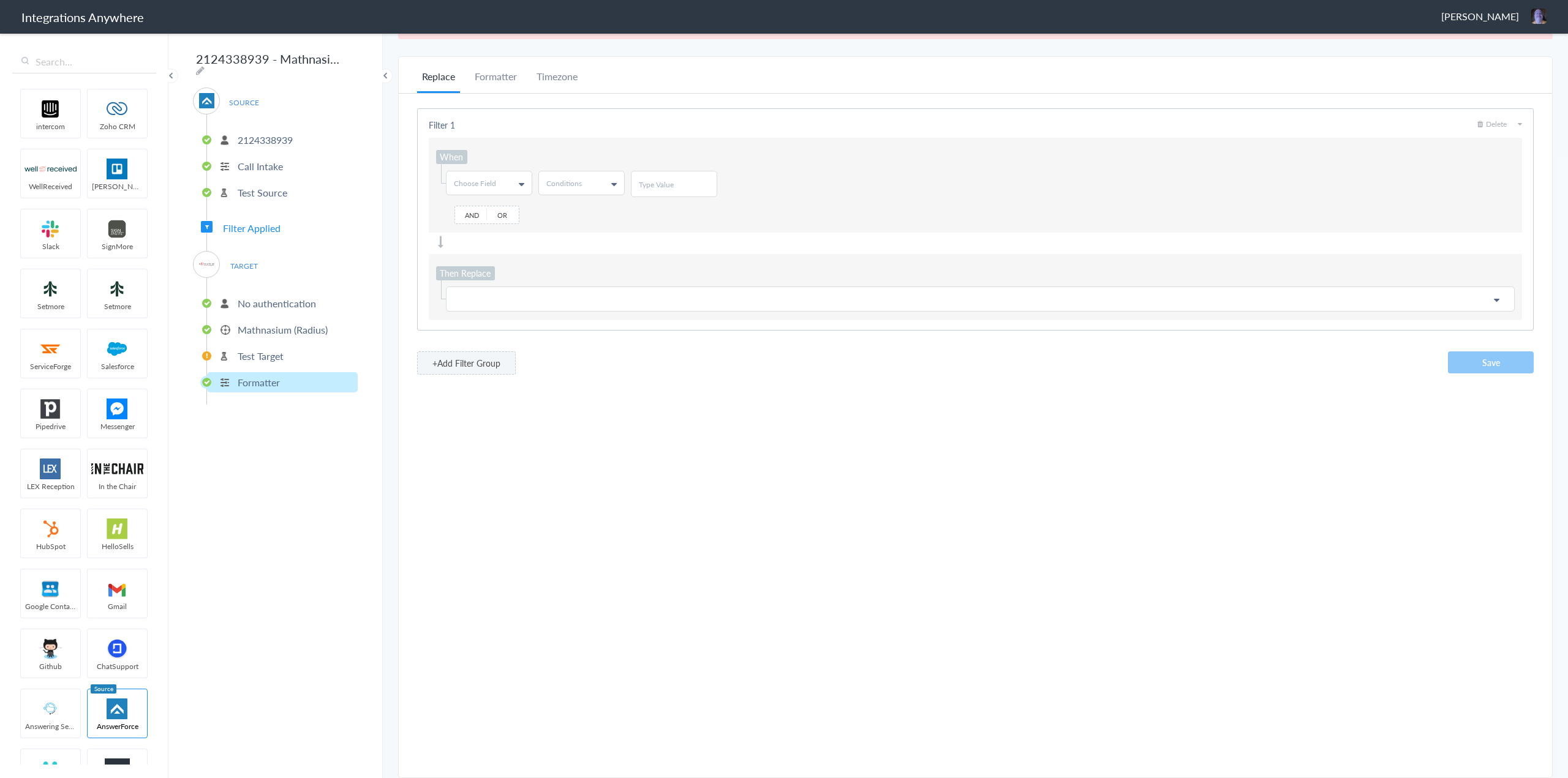
click at [269, 328] on p "Mathnasium (Radius)" at bounding box center [282, 329] width 90 height 14
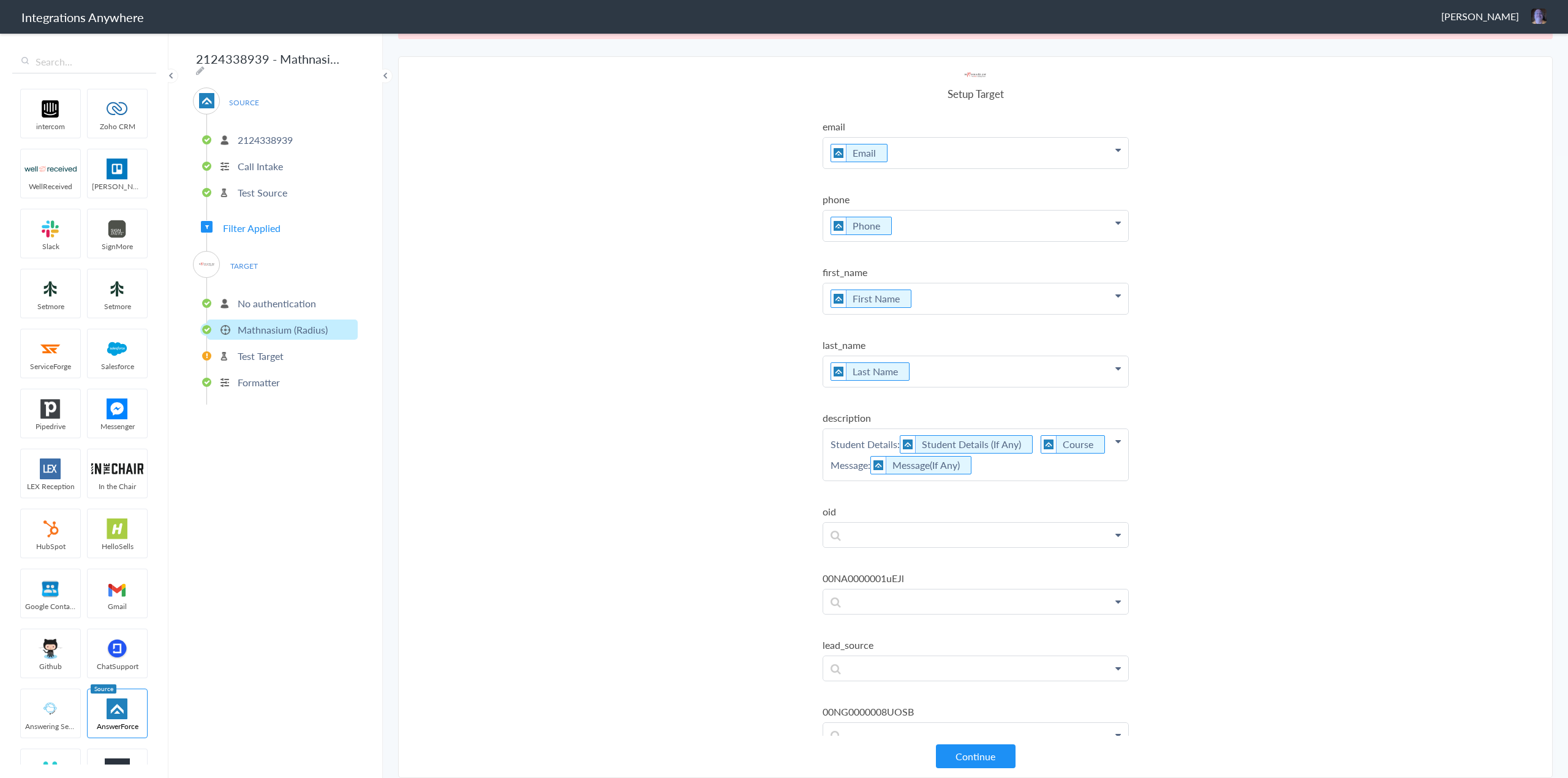
click at [778, 168] on p "Student Details: Student Details (If Any) Course Message: Message(If Any)" at bounding box center [975, 153] width 305 height 30
click at [778, 445] on p "Student Details: Student Details (If Any) Course Message: Message(If Any)" at bounding box center [975, 455] width 305 height 52
click at [778, 443] on link "Course" at bounding box center [1078, 444] width 30 height 14
click at [778, 456] on p "Student Details: Student Details (If Any) Course Message: Message(If Any)" at bounding box center [975, 455] width 305 height 52
click at [778, 436] on p "Student Details: Message: Message(If Any)" at bounding box center [975, 451] width 305 height 45
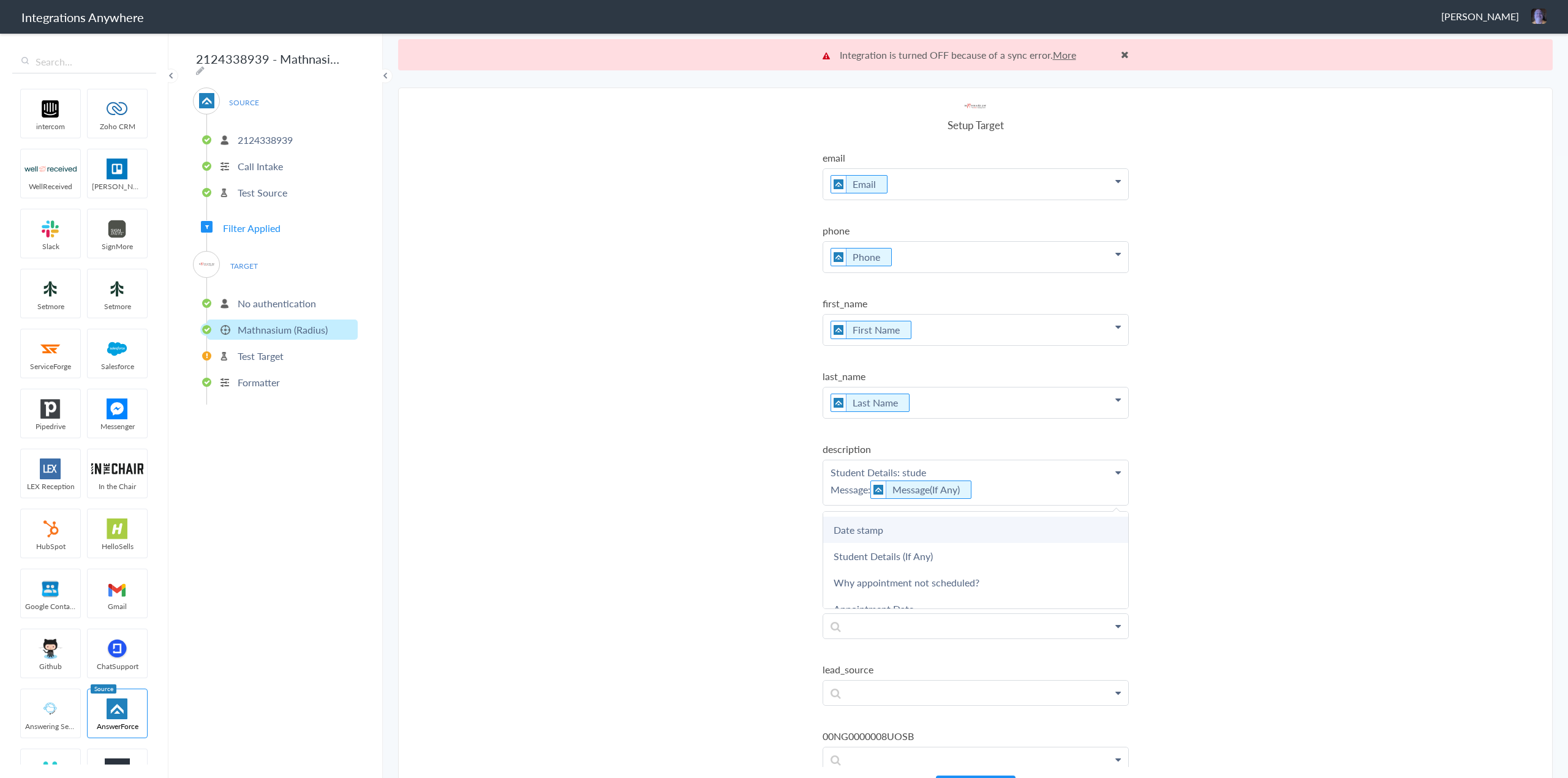
scroll to position [184, 0]
click at [0, 0] on link "Student Details (If Any)" at bounding box center [0, 0] width 0 height 0
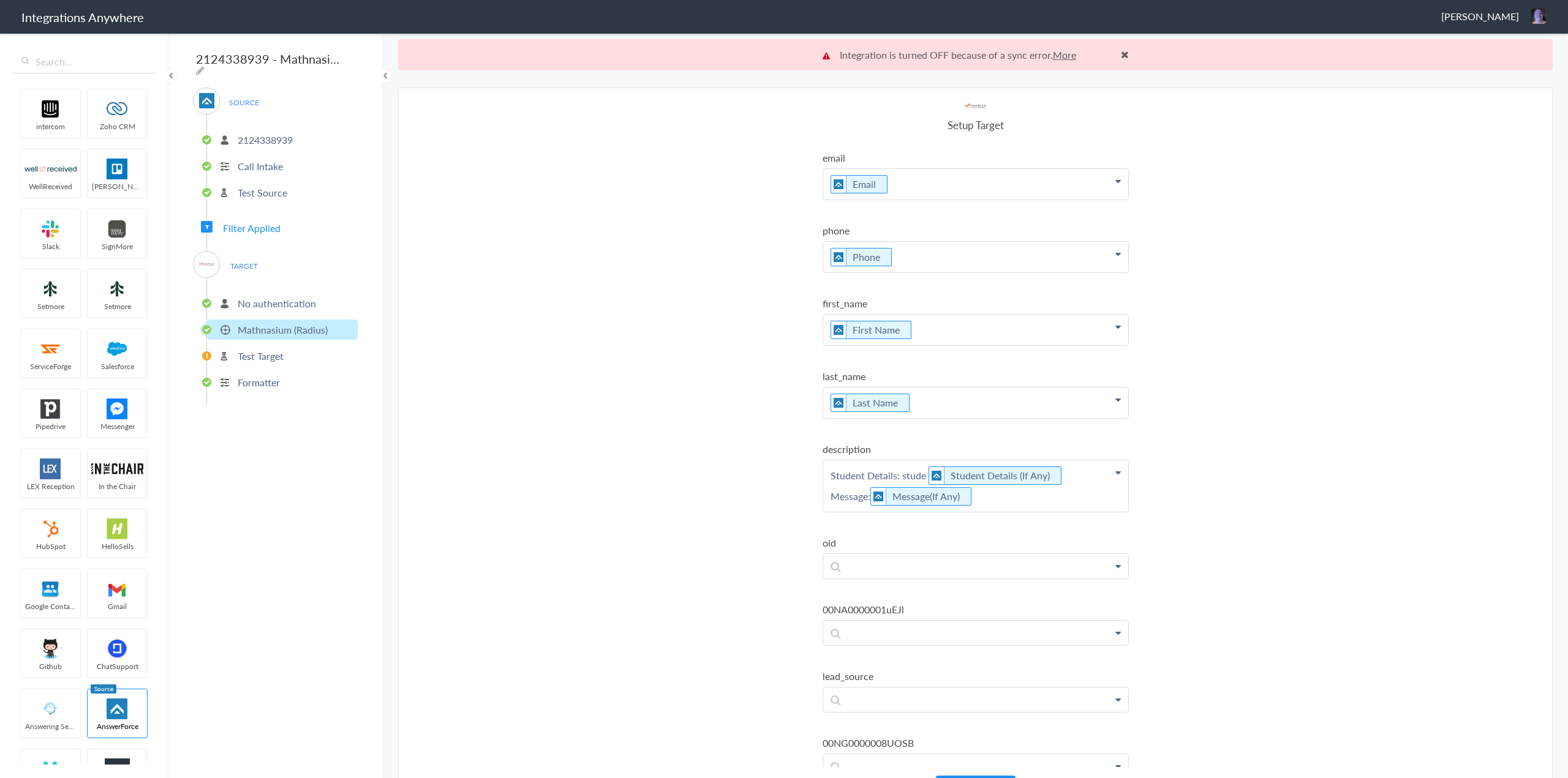
click at [778, 200] on p "Student Details: stude Student Details (If Any) Message: Message(If Any)" at bounding box center [975, 184] width 305 height 30
click at [778, 51] on link "More" at bounding box center [1064, 55] width 24 height 14
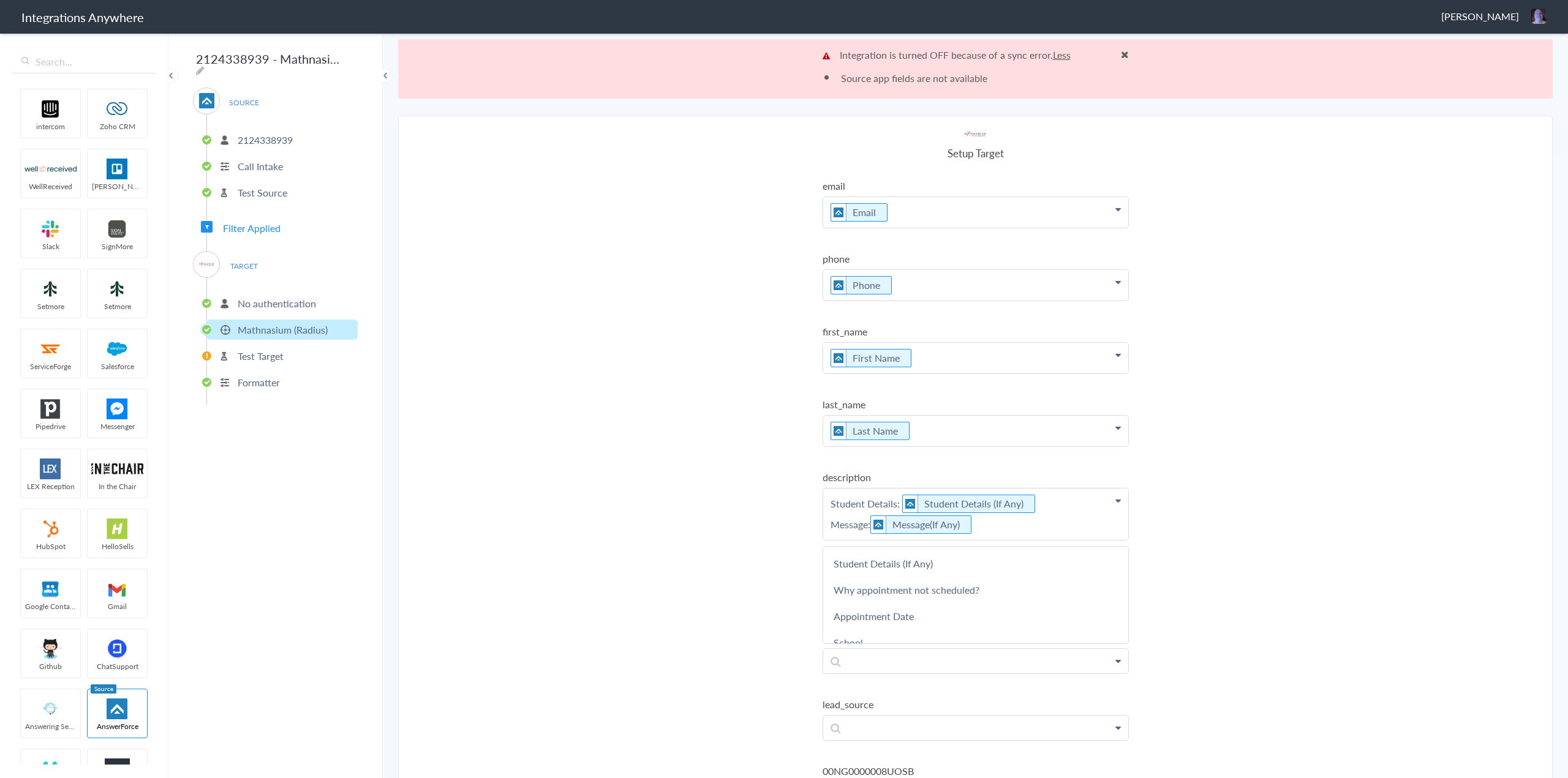
click at [778, 57] on link "Less" at bounding box center [1061, 55] width 17 height 14
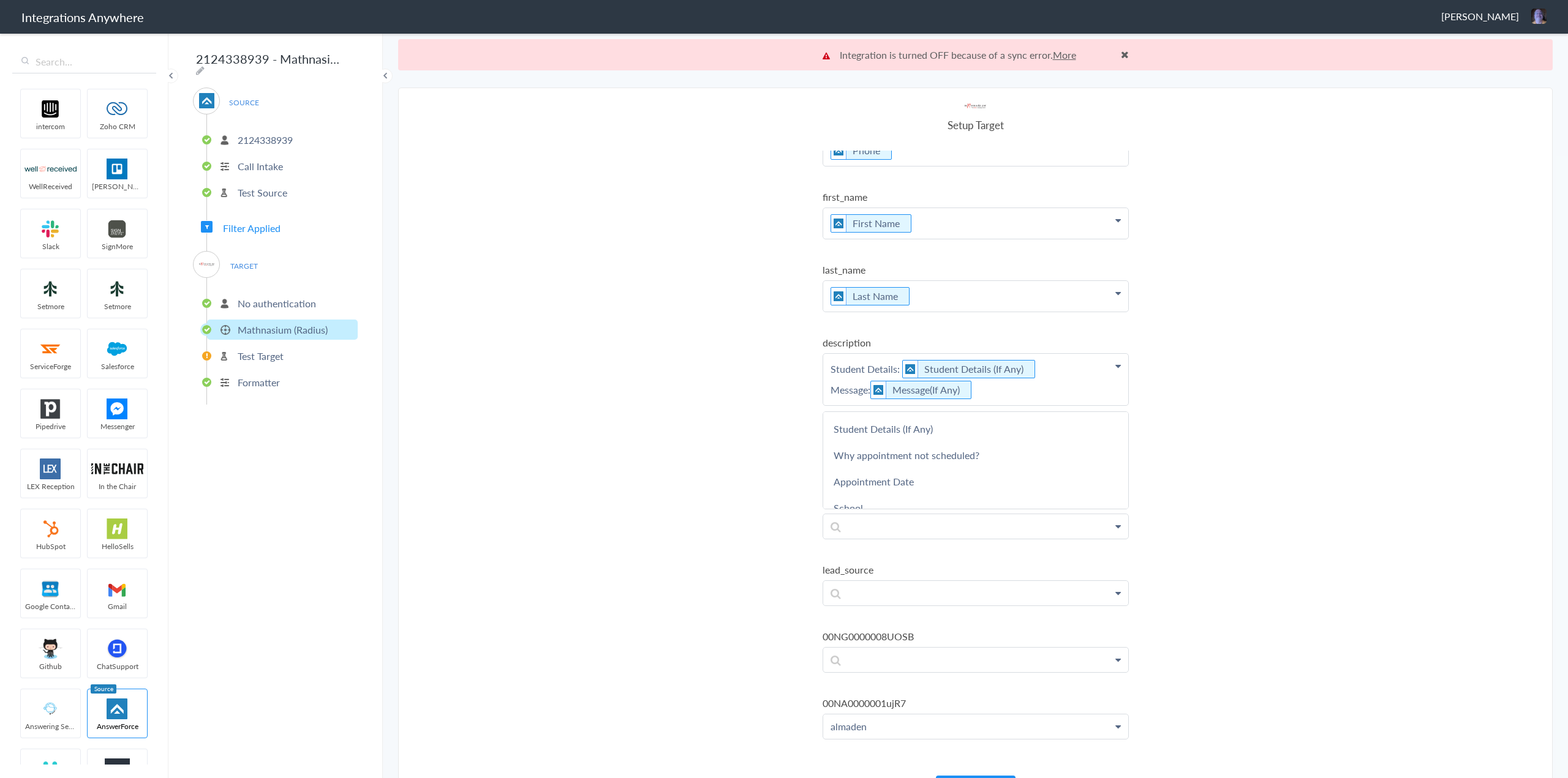
scroll to position [122, 0]
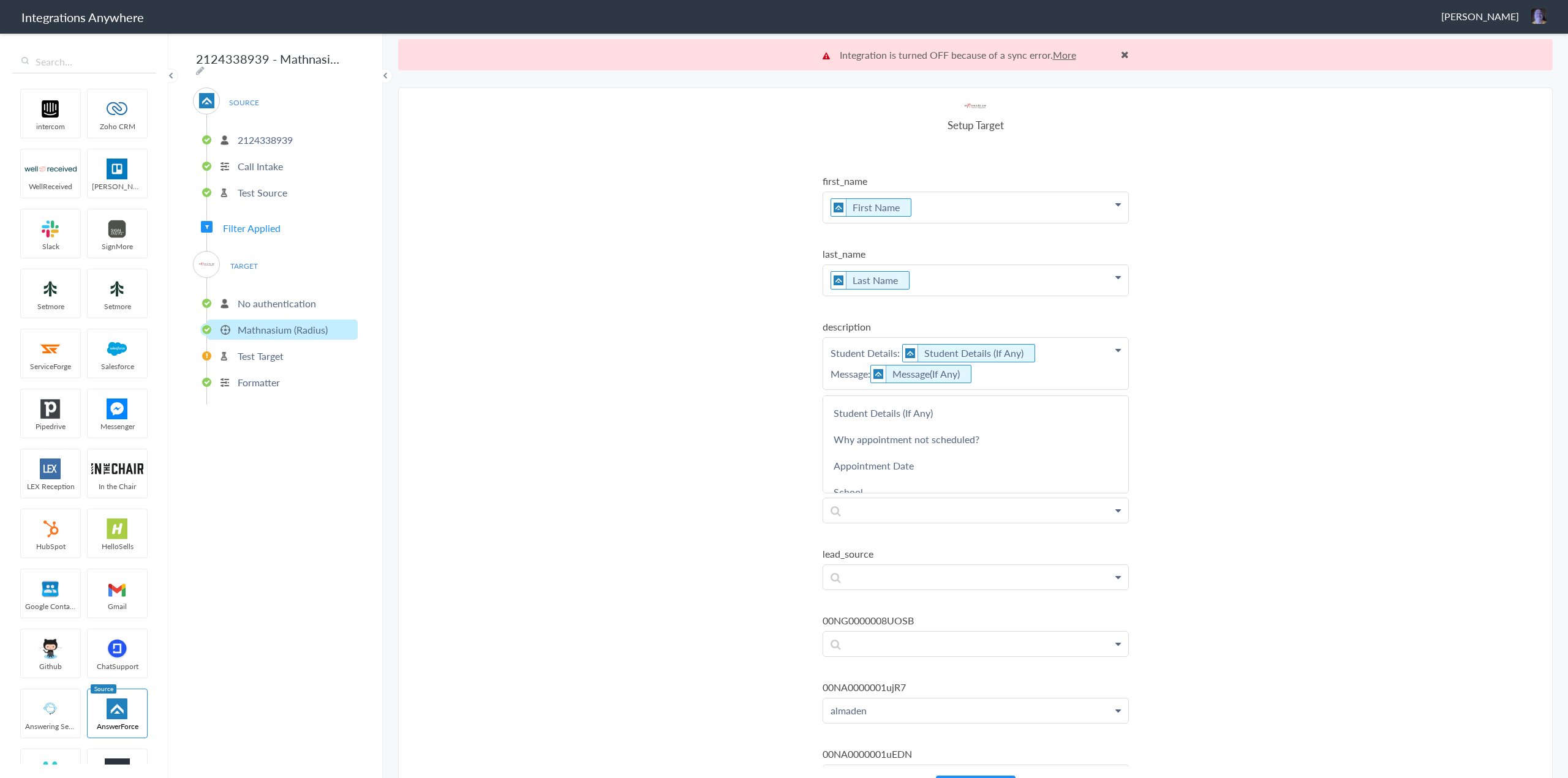
click at [721, 482] on section "Select Account 2124338939 Rename Delete (an hour ago) 2017312704 Rename Delete …" at bounding box center [975, 448] width 1155 height 722
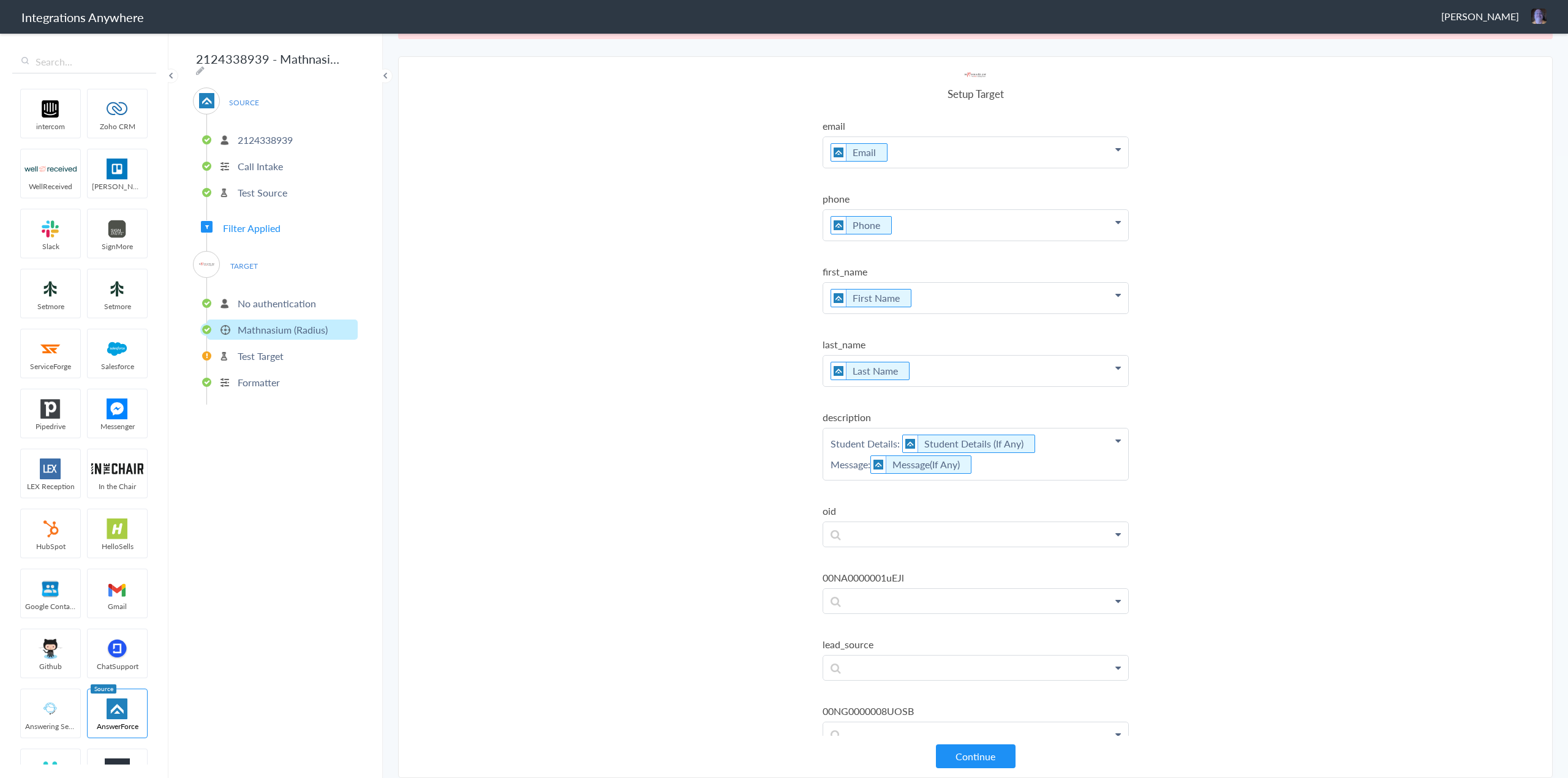
scroll to position [0, 0]
click at [778, 168] on p at bounding box center [975, 153] width 305 height 30
paste p
click at [778, 586] on section "Select Account 2124338939 Rename Delete (an hour ago) 2017312704 Rename Delete …" at bounding box center [975, 417] width 1155 height 722
click at [778, 168] on p at bounding box center [975, 153] width 305 height 30
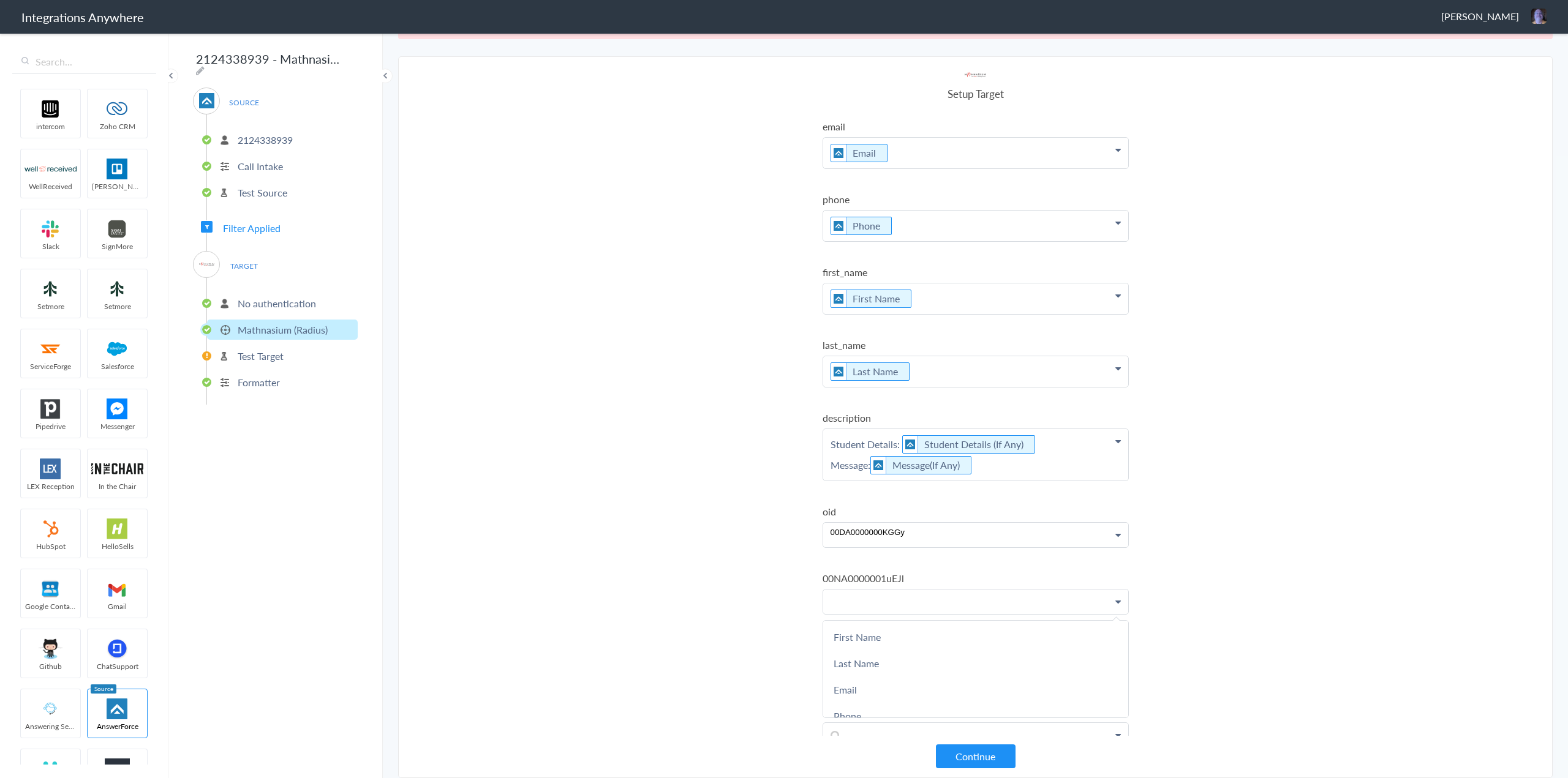
click at [778, 586] on p at bounding box center [975, 601] width 305 height 24
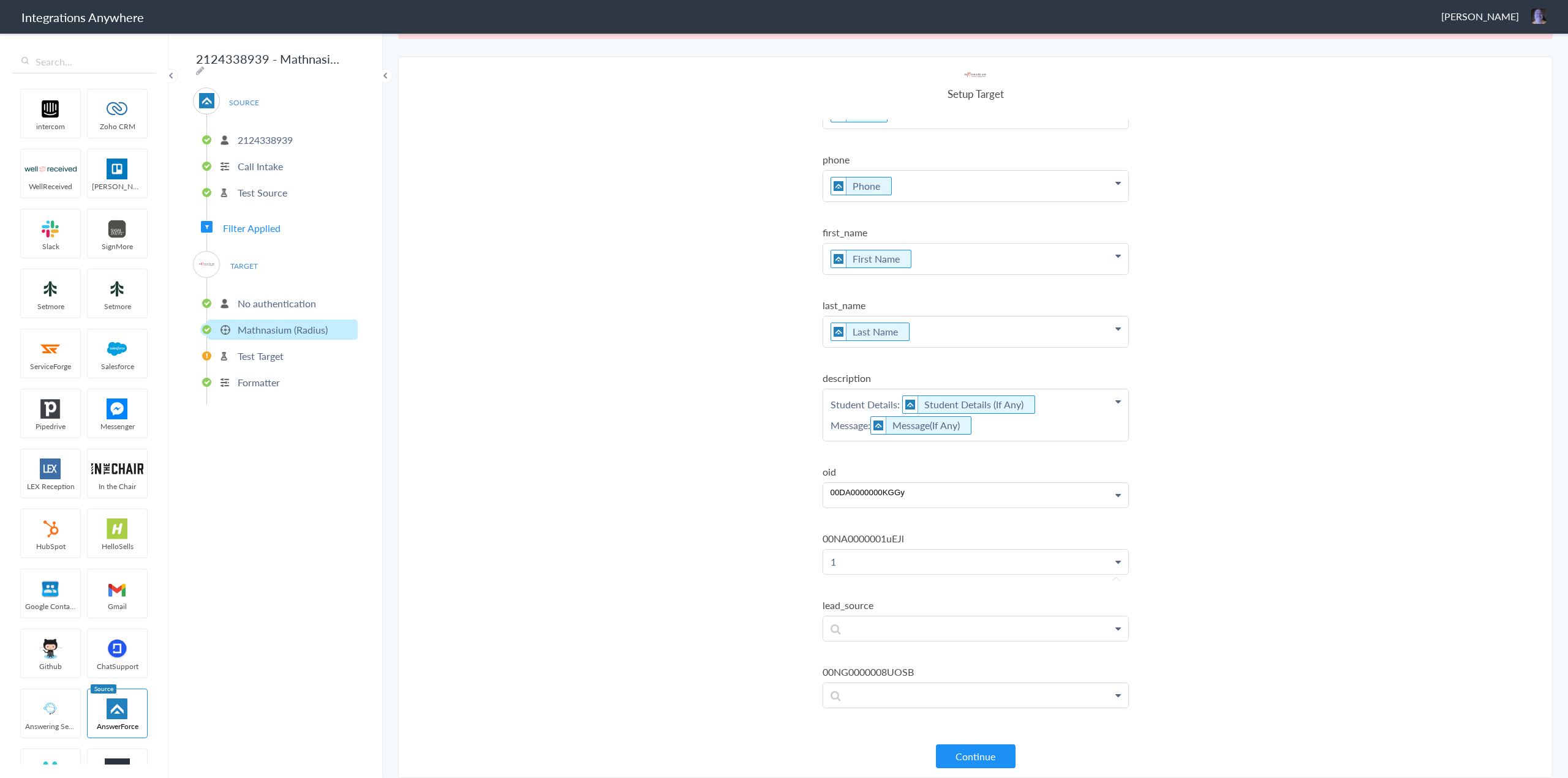
scroll to position [62, 0]
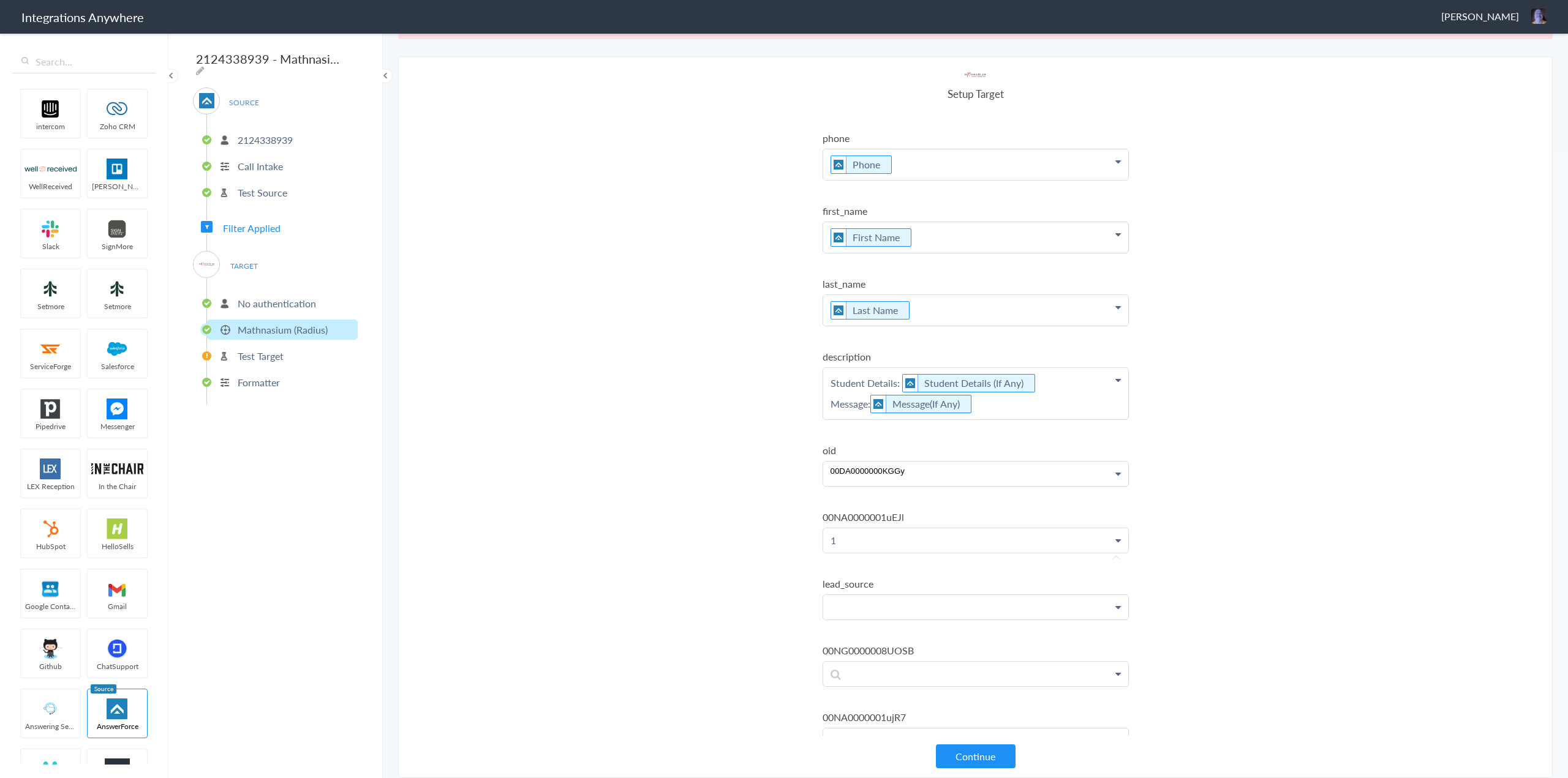
click at [778, 107] on p at bounding box center [975, 92] width 305 height 30
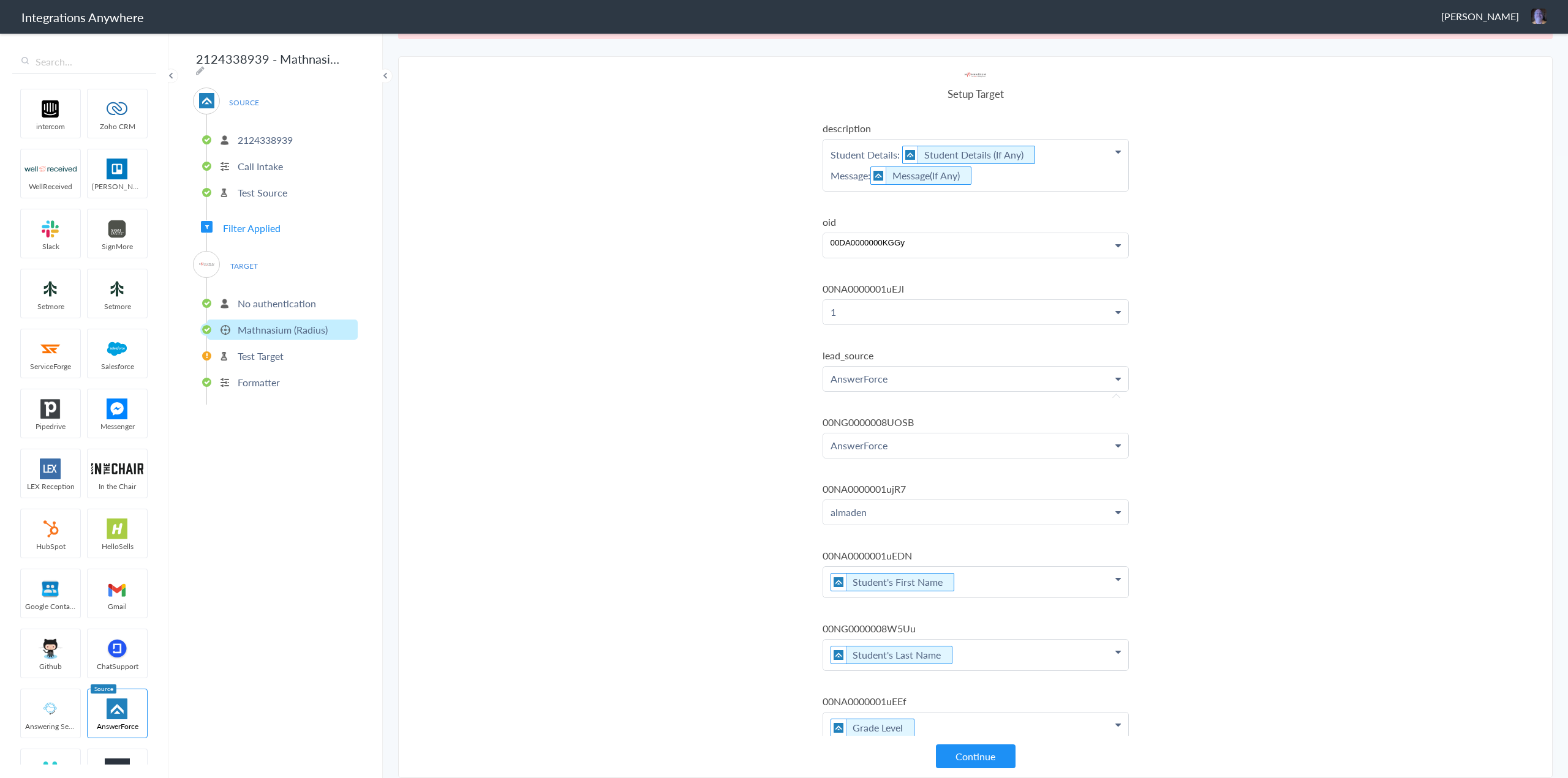
scroll to position [321, 0]
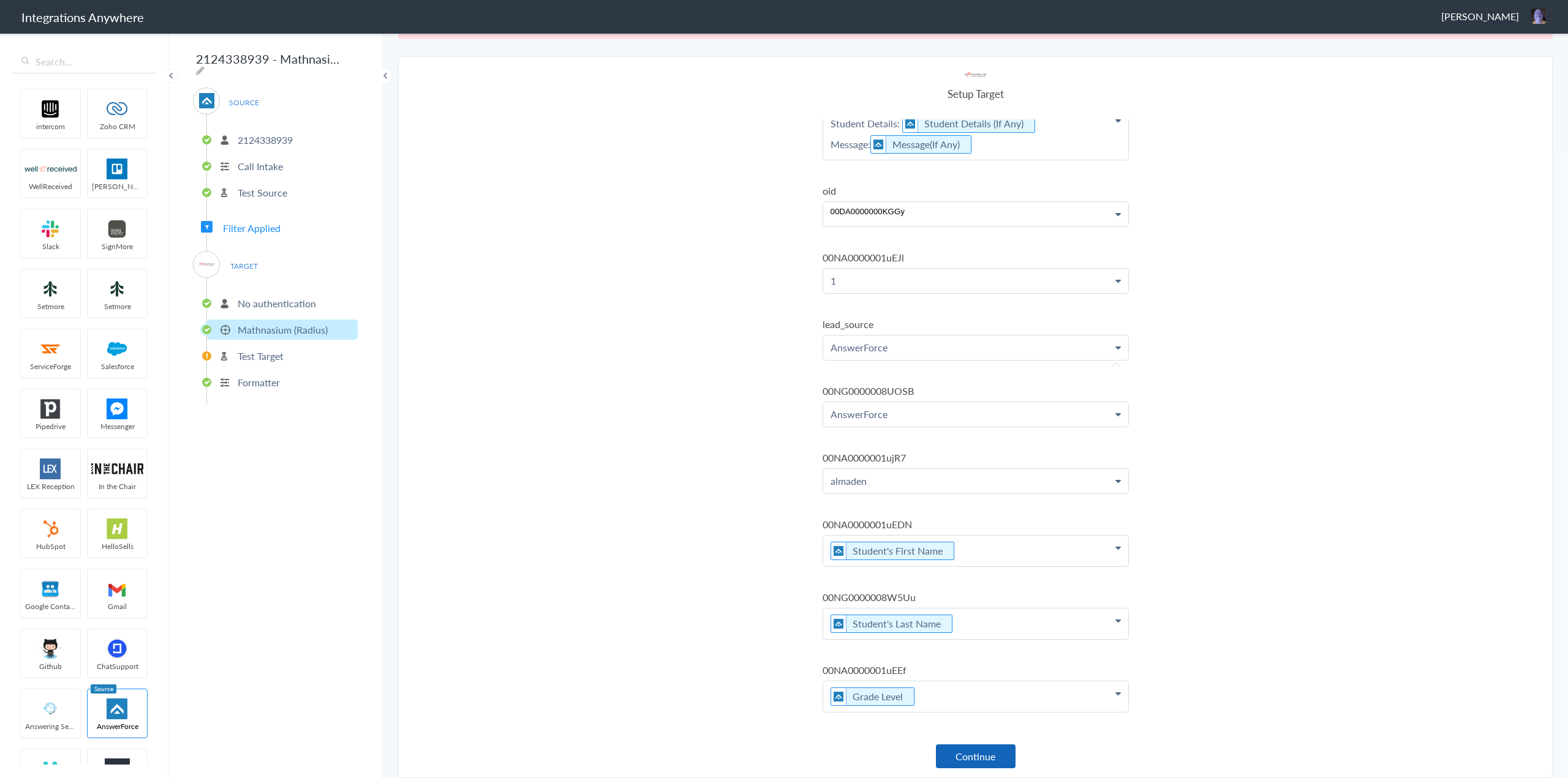
click at [778, 586] on button "Continue" at bounding box center [975, 756] width 80 height 24
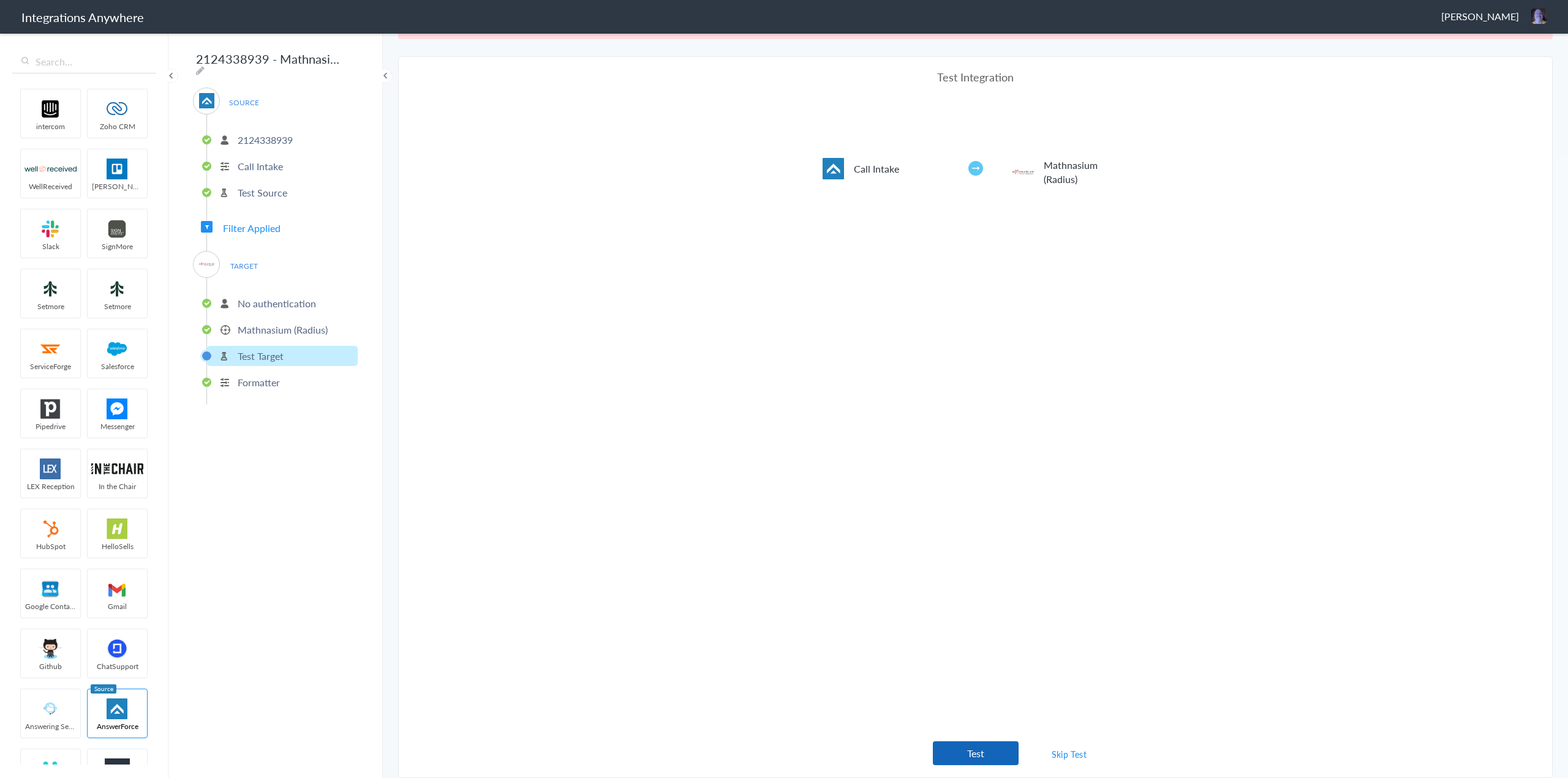
click at [778, 586] on button "Test" at bounding box center [975, 753] width 86 height 24
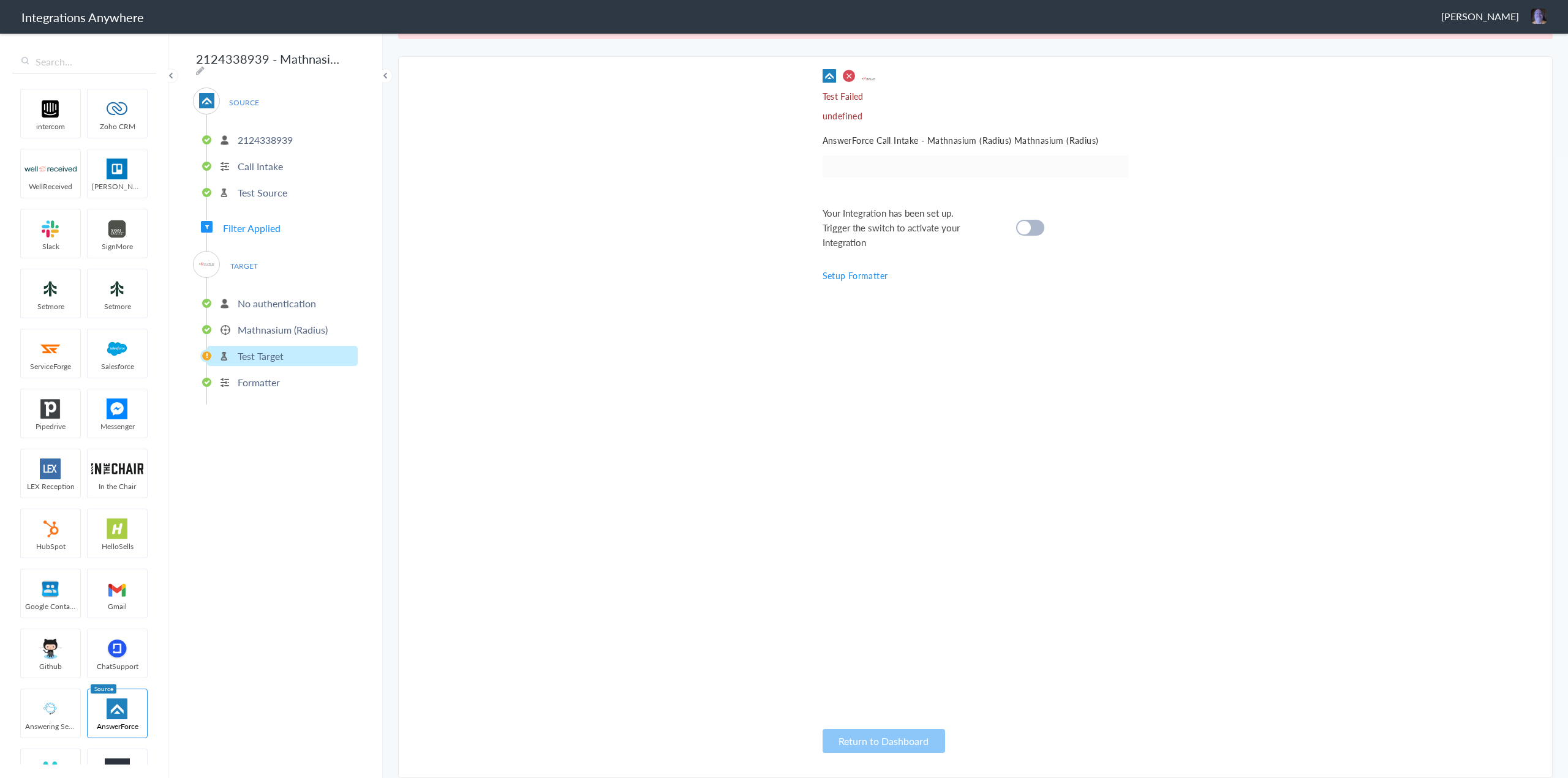
click at [208, 225] on icon at bounding box center [207, 227] width 4 height 5
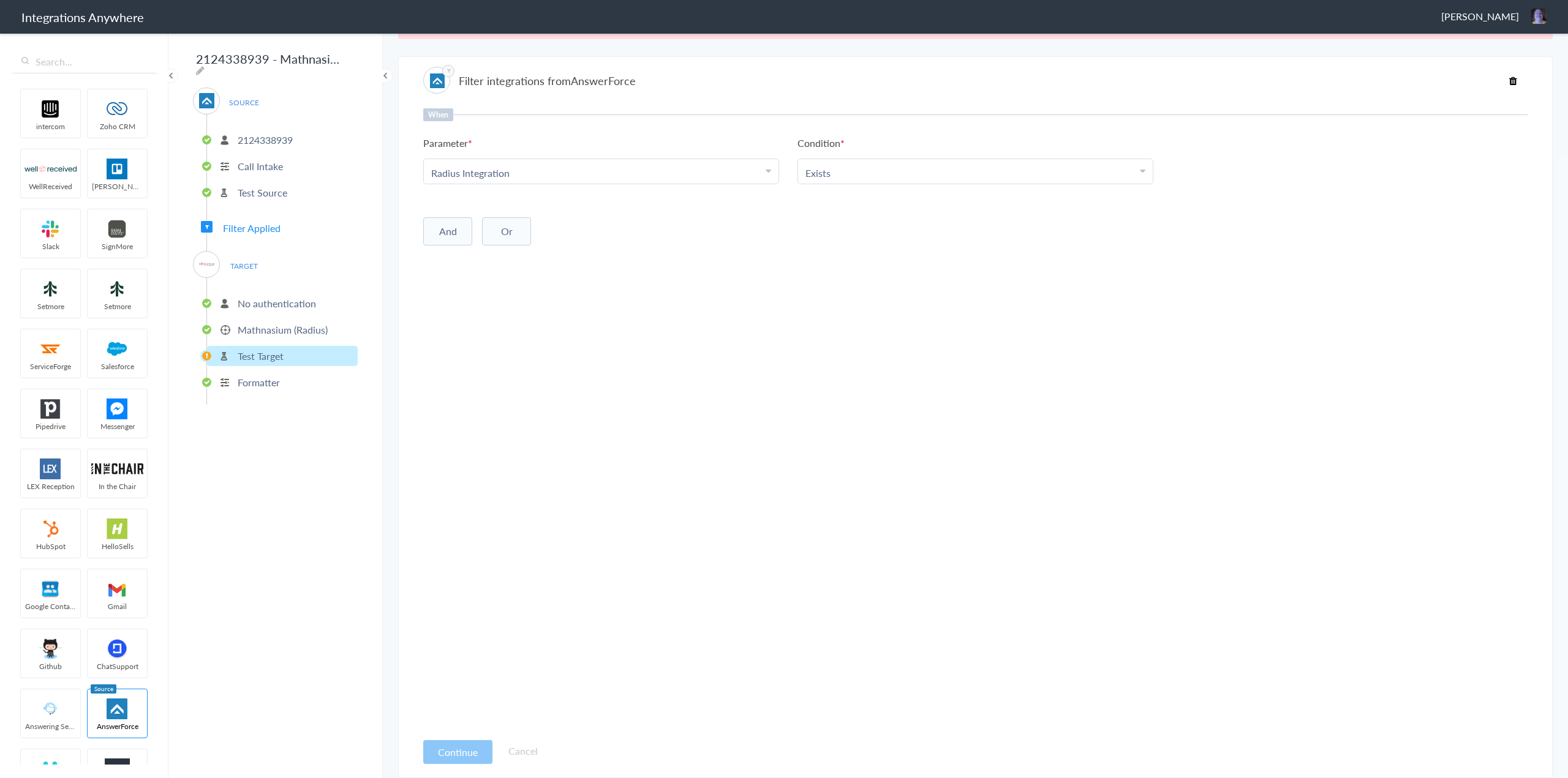
click at [231, 262] on span "TARGET" at bounding box center [243, 266] width 46 height 17
drag, startPoint x: 269, startPoint y: 291, endPoint x: 273, endPoint y: 297, distance: 7.2
click at [269, 294] on li "No authentication" at bounding box center [282, 303] width 151 height 21
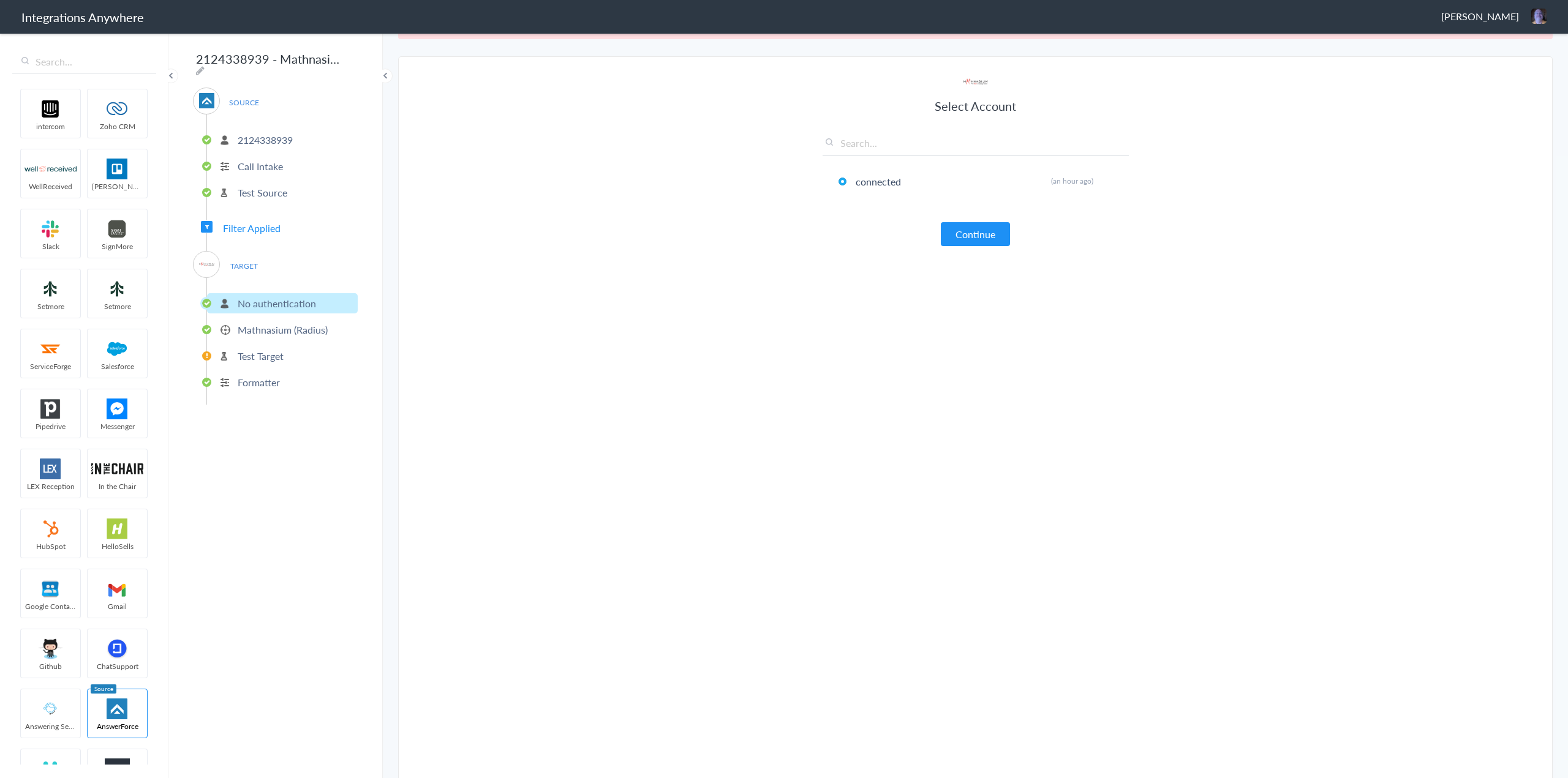
click at [280, 302] on p "No authentication" at bounding box center [276, 303] width 78 height 14
click at [284, 329] on p "Mathnasium (Radius)" at bounding box center [282, 329] width 90 height 14
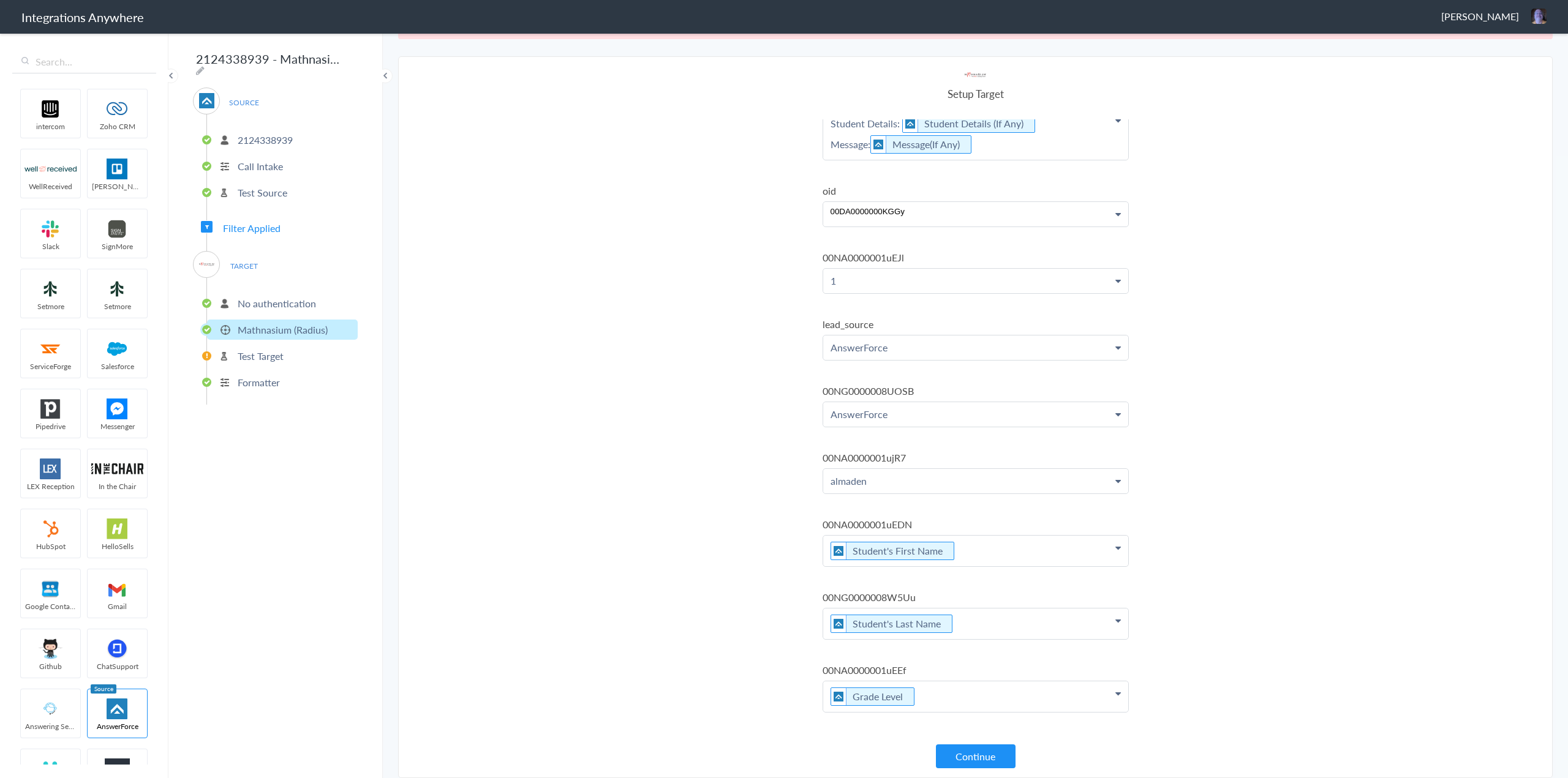
click at [262, 349] on p "Test Target" at bounding box center [260, 356] width 46 height 14
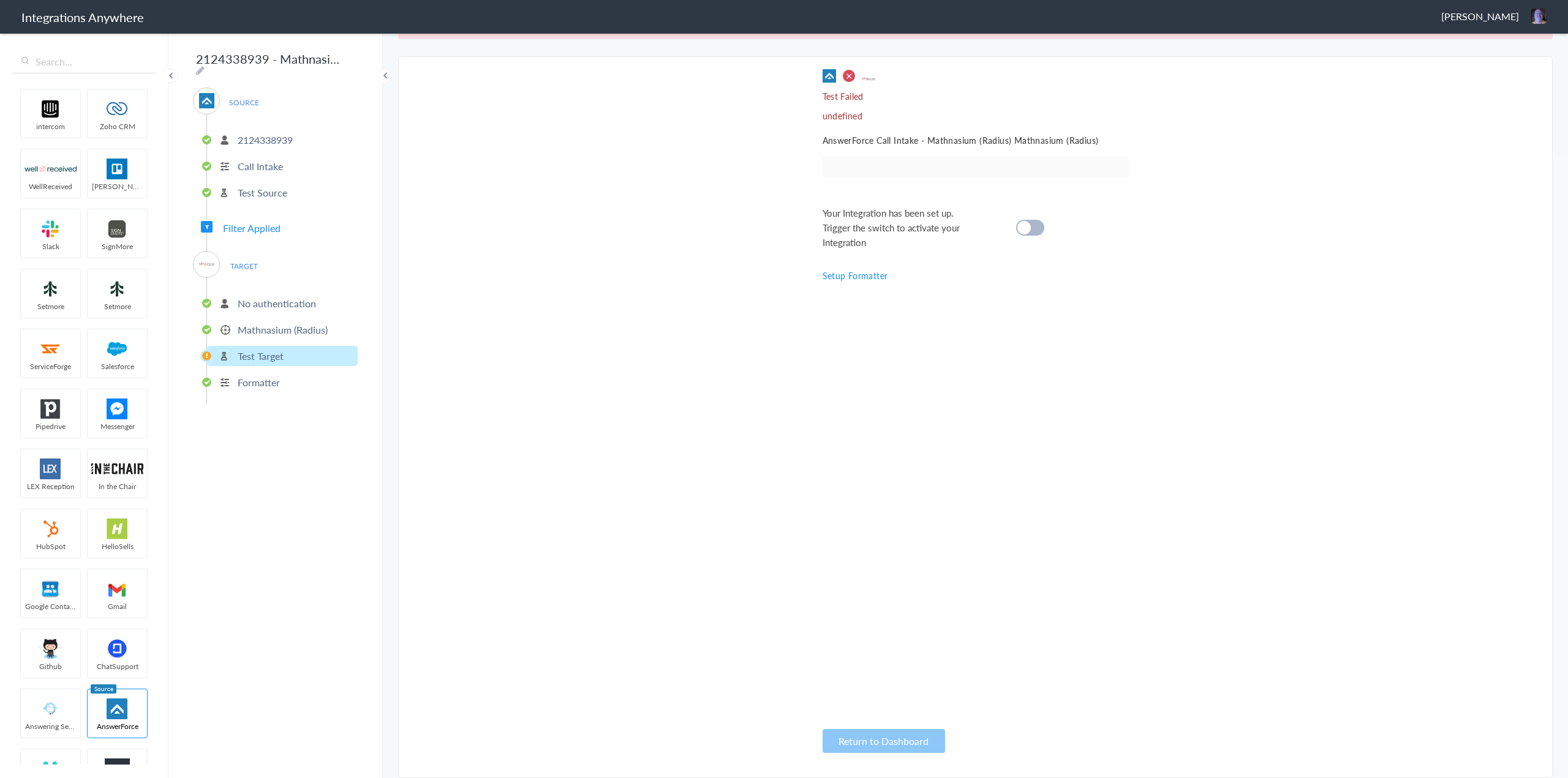
click at [262, 322] on p "Mathnasium (Radius)" at bounding box center [282, 329] width 90 height 14
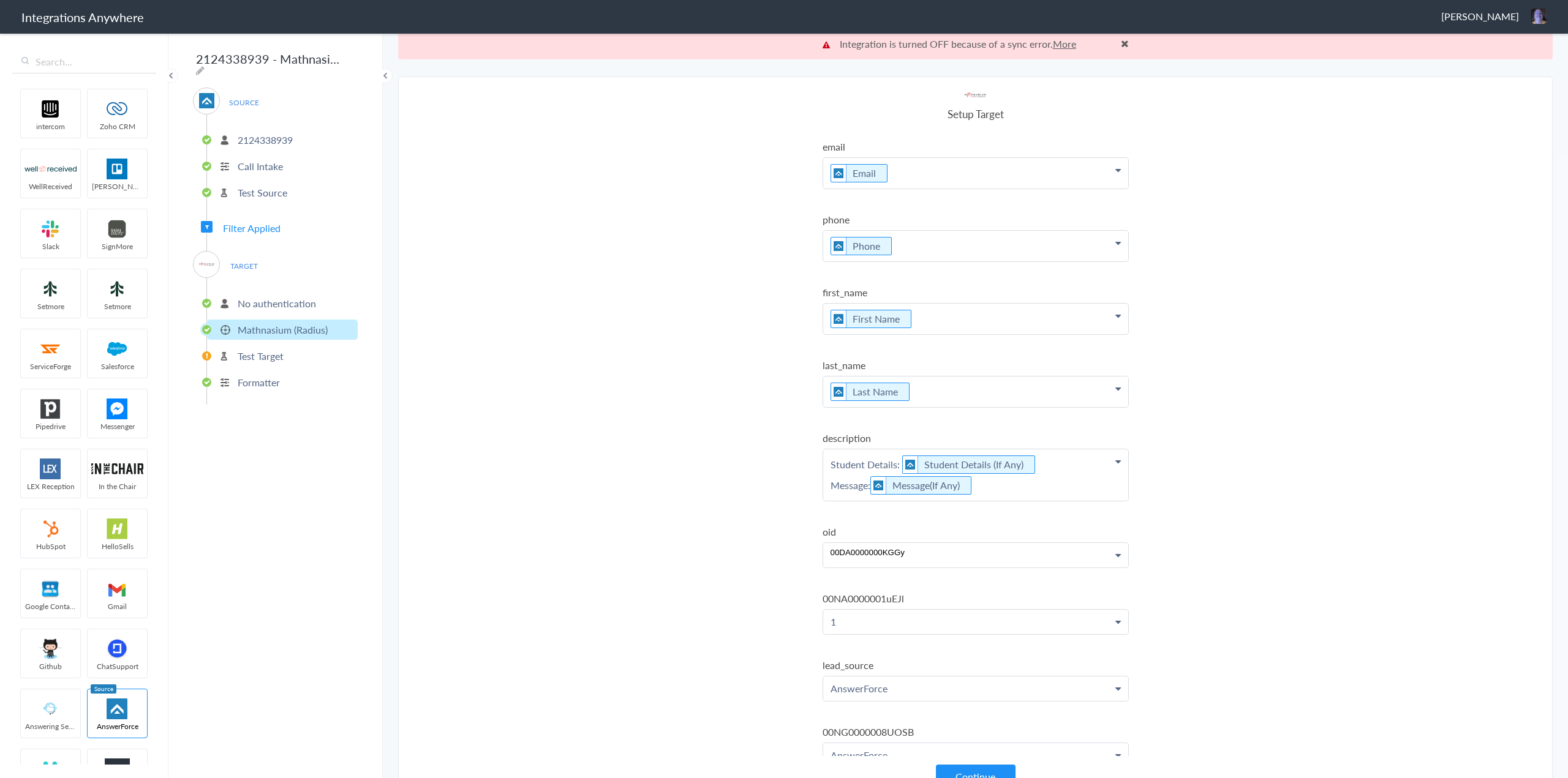
scroll to position [0, 0]
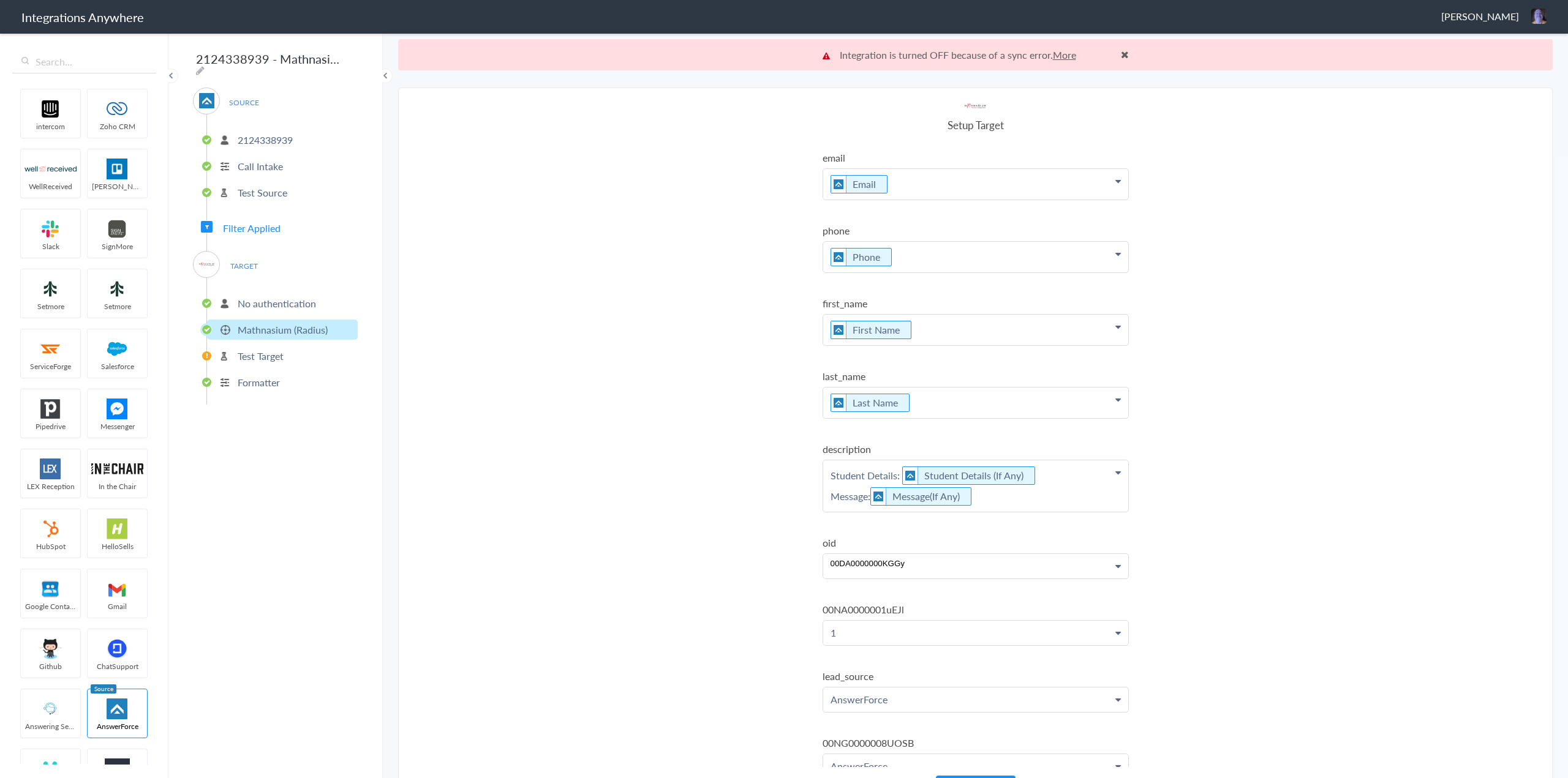
click at [778, 52] on link "More" at bounding box center [1064, 55] width 24 height 14
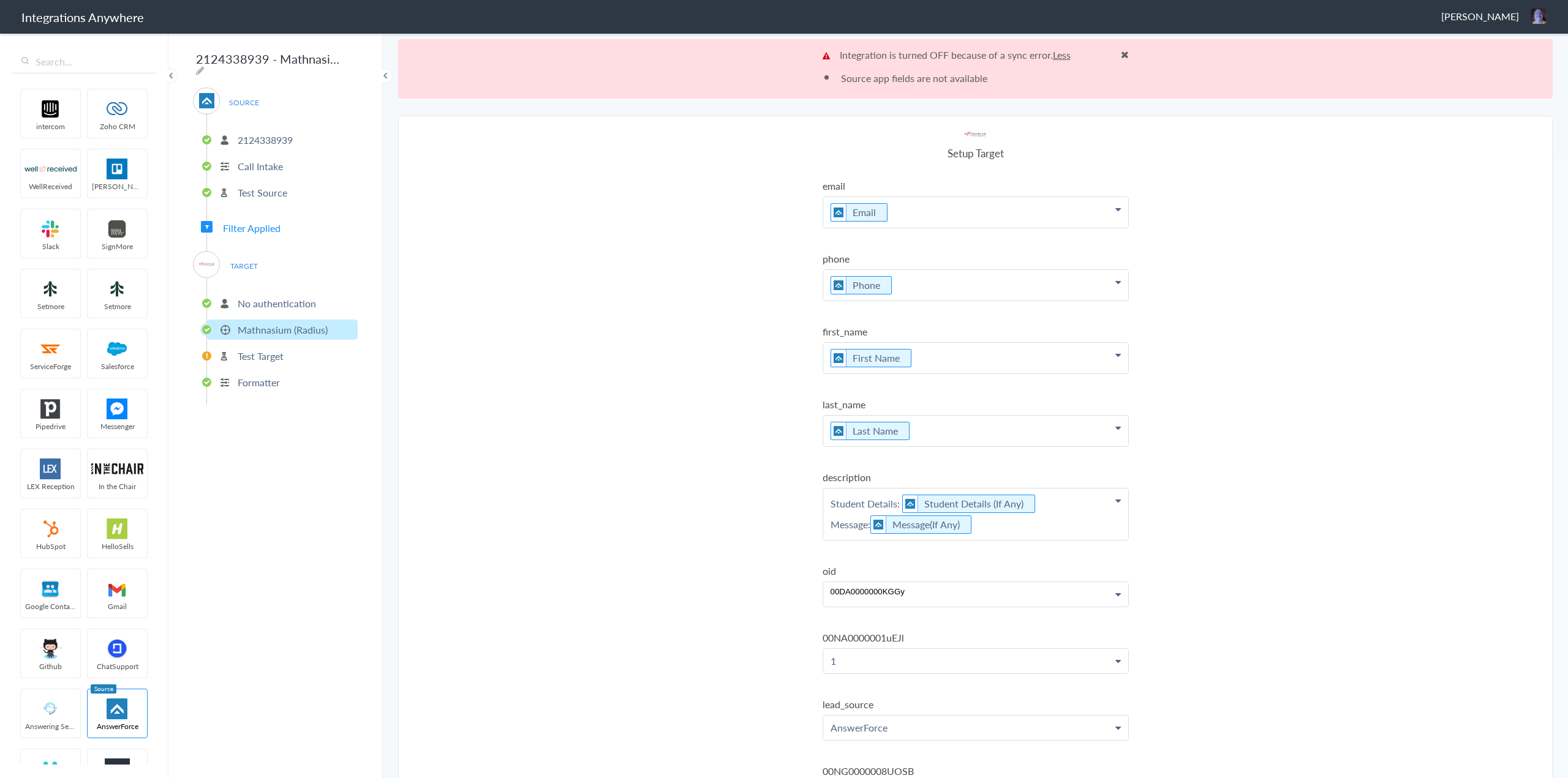
click at [778, 53] on span at bounding box center [1125, 54] width 8 height 10
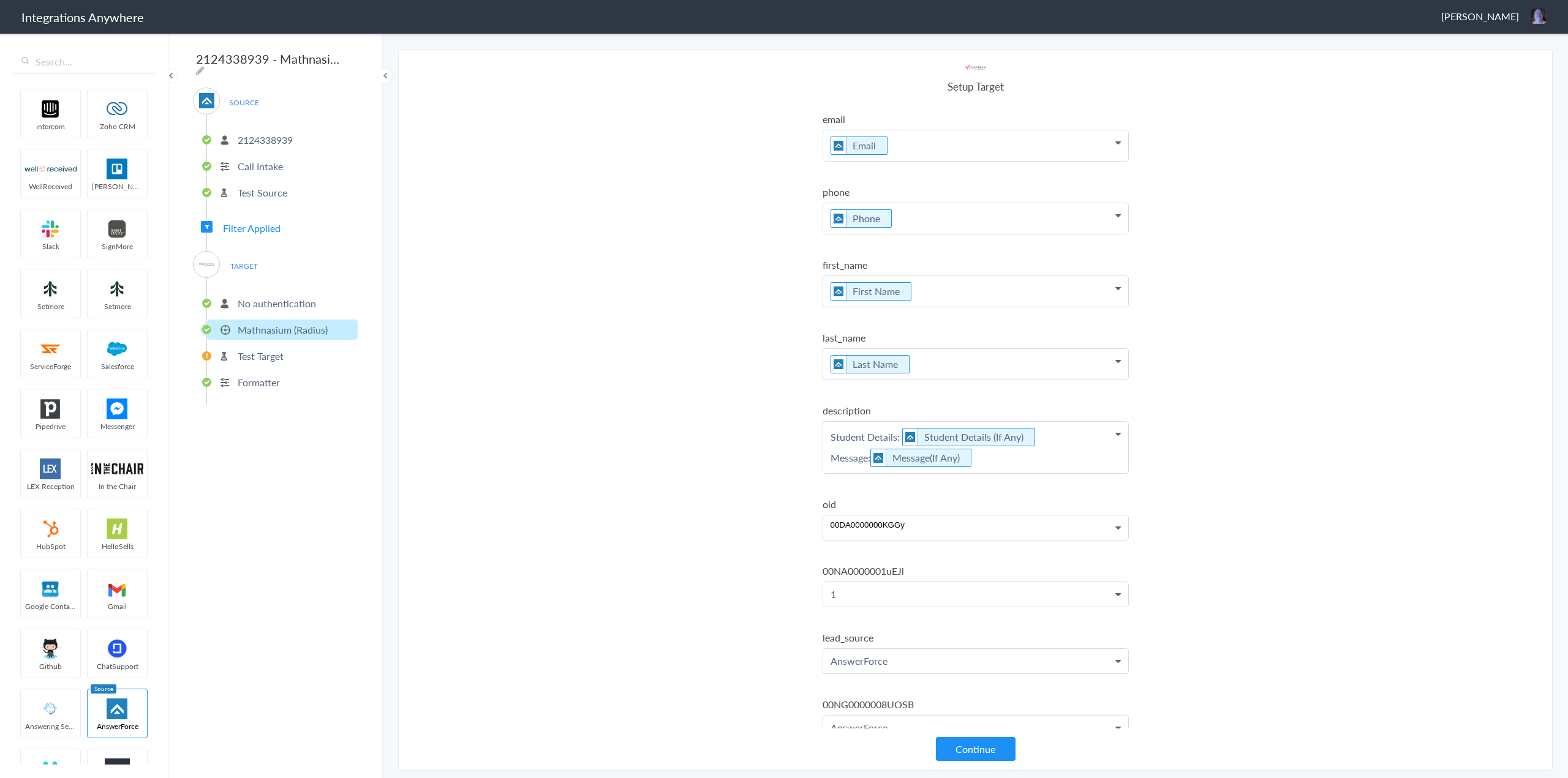
click at [778, 161] on p "00DA0000000KGGy" at bounding box center [975, 146] width 305 height 30
click at [778, 527] on p "00DA0000000KGGy" at bounding box center [975, 525] width 305 height 19
click at [778, 497] on ul "email Email First Name Last Name Email Phone Student's First Name Student's Las…" at bounding box center [975, 569] width 307 height 914
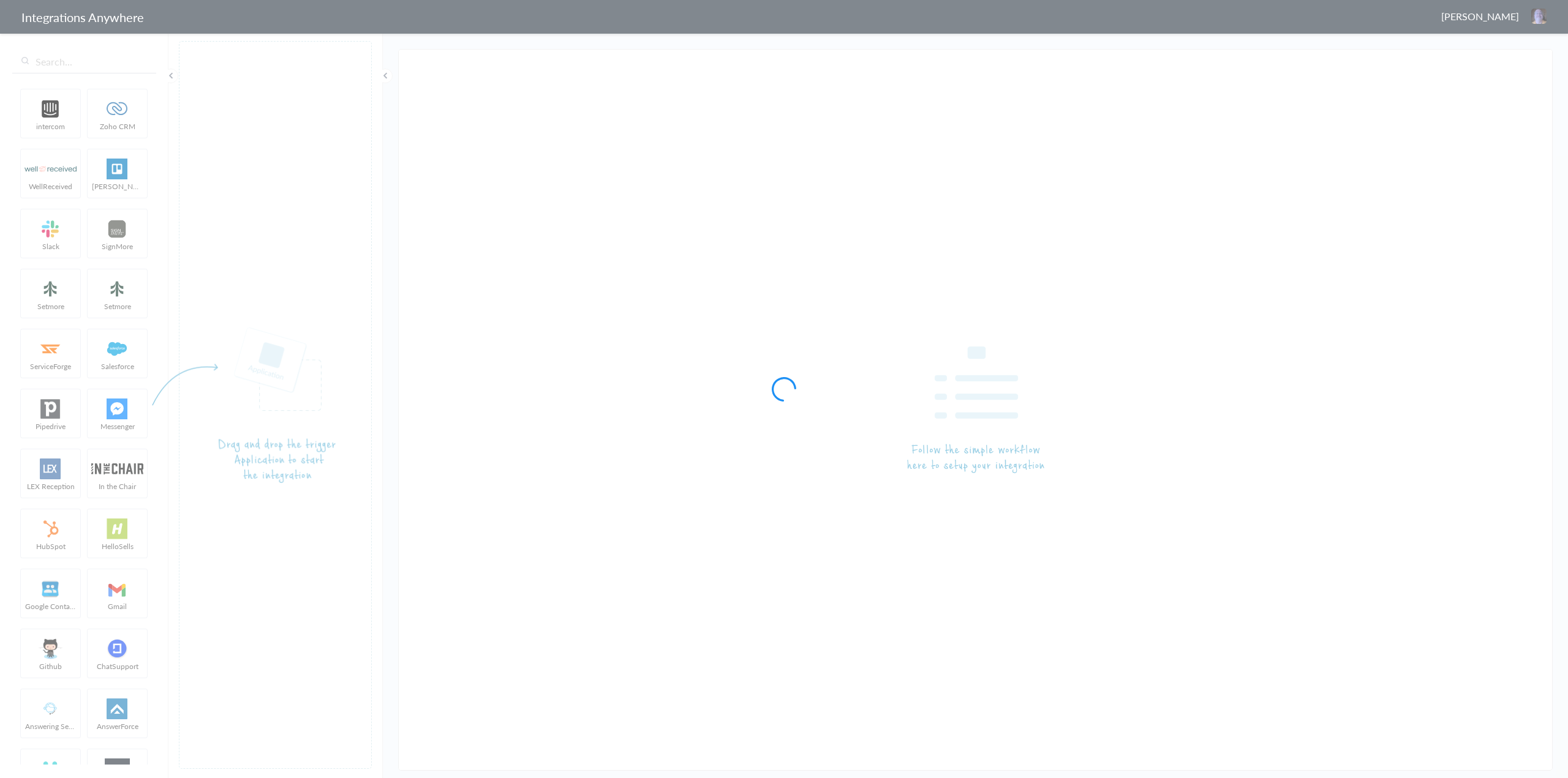
type input "2124338939 - Mathnasium of [GEOGRAPHIC_DATA][PERSON_NAME] - [GEOGRAPHIC_DATA] -…"
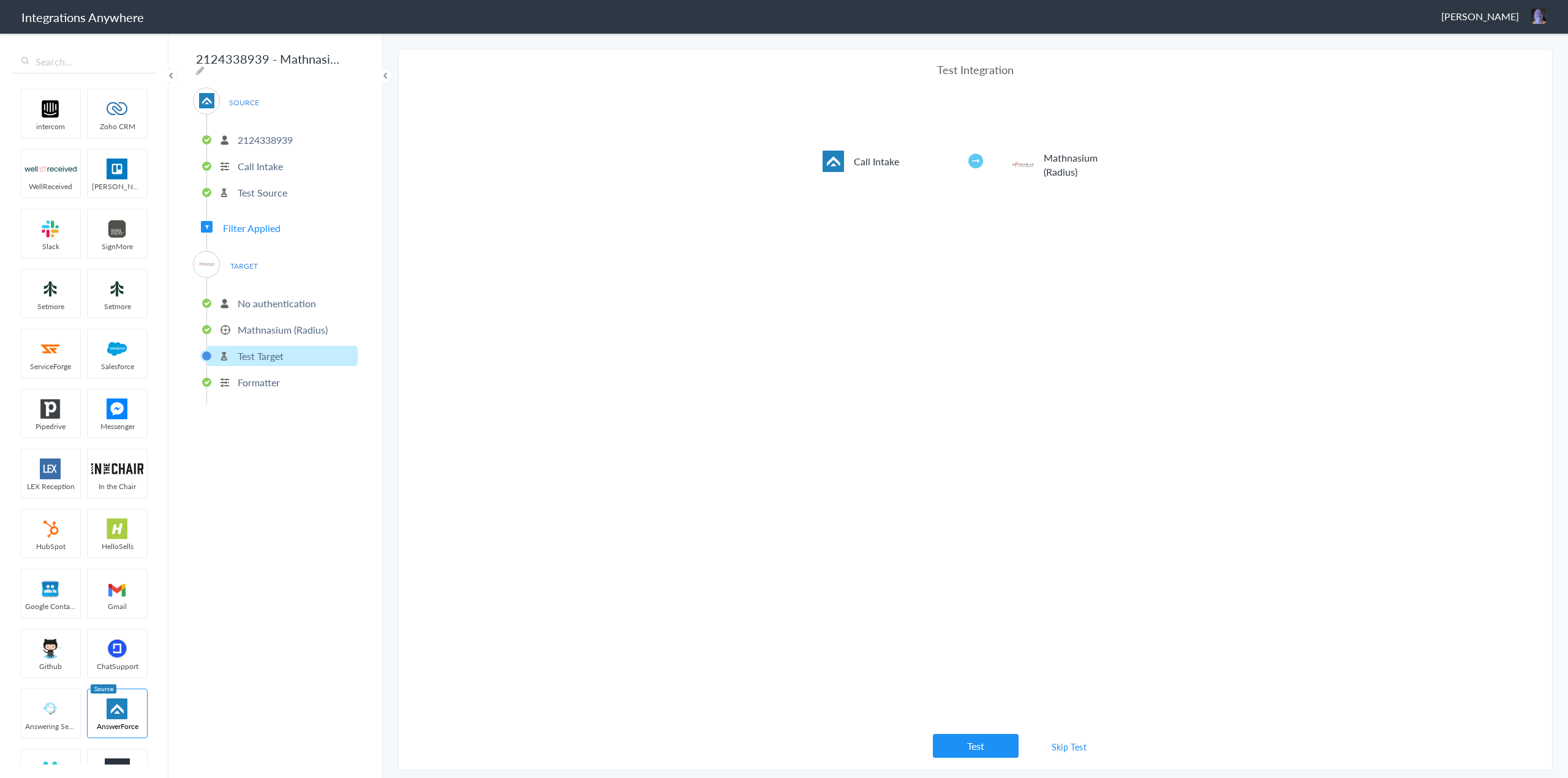
click at [269, 351] on p "Test Target" at bounding box center [260, 356] width 46 height 14
click at [280, 324] on p "Mathnasium (Radius)" at bounding box center [282, 329] width 90 height 14
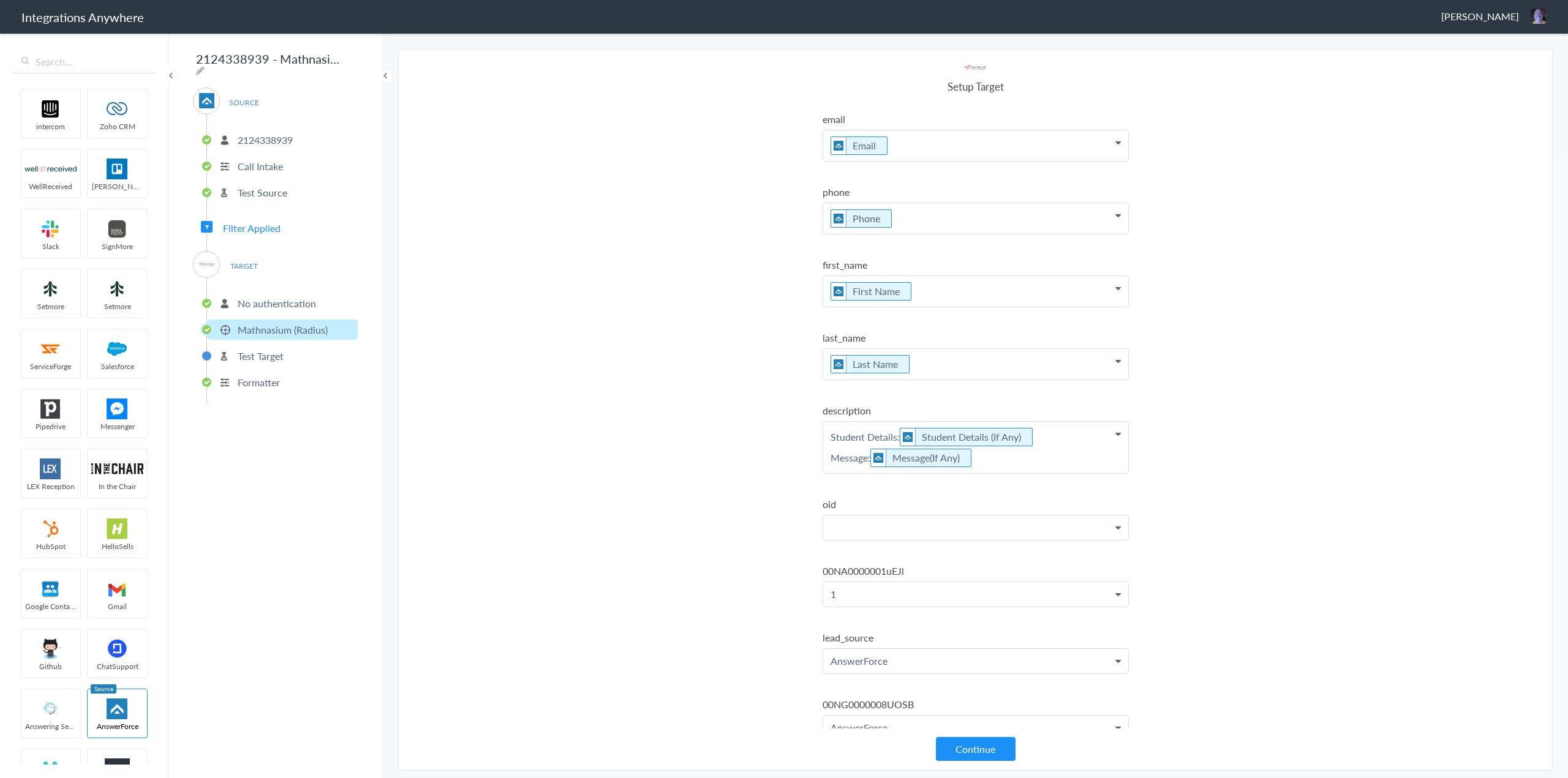
click at [918, 161] on p at bounding box center [975, 146] width 305 height 30
paste p
drag, startPoint x: 1207, startPoint y: 549, endPoint x: 1171, endPoint y: 545, distance: 36.2
click at [1207, 548] on section "Select Account 2124338939 Rename Delete (an hour ago) 2017312704 Rename Delete …" at bounding box center [975, 409] width 1155 height 722
click at [932, 161] on p "1" at bounding box center [975, 146] width 305 height 30
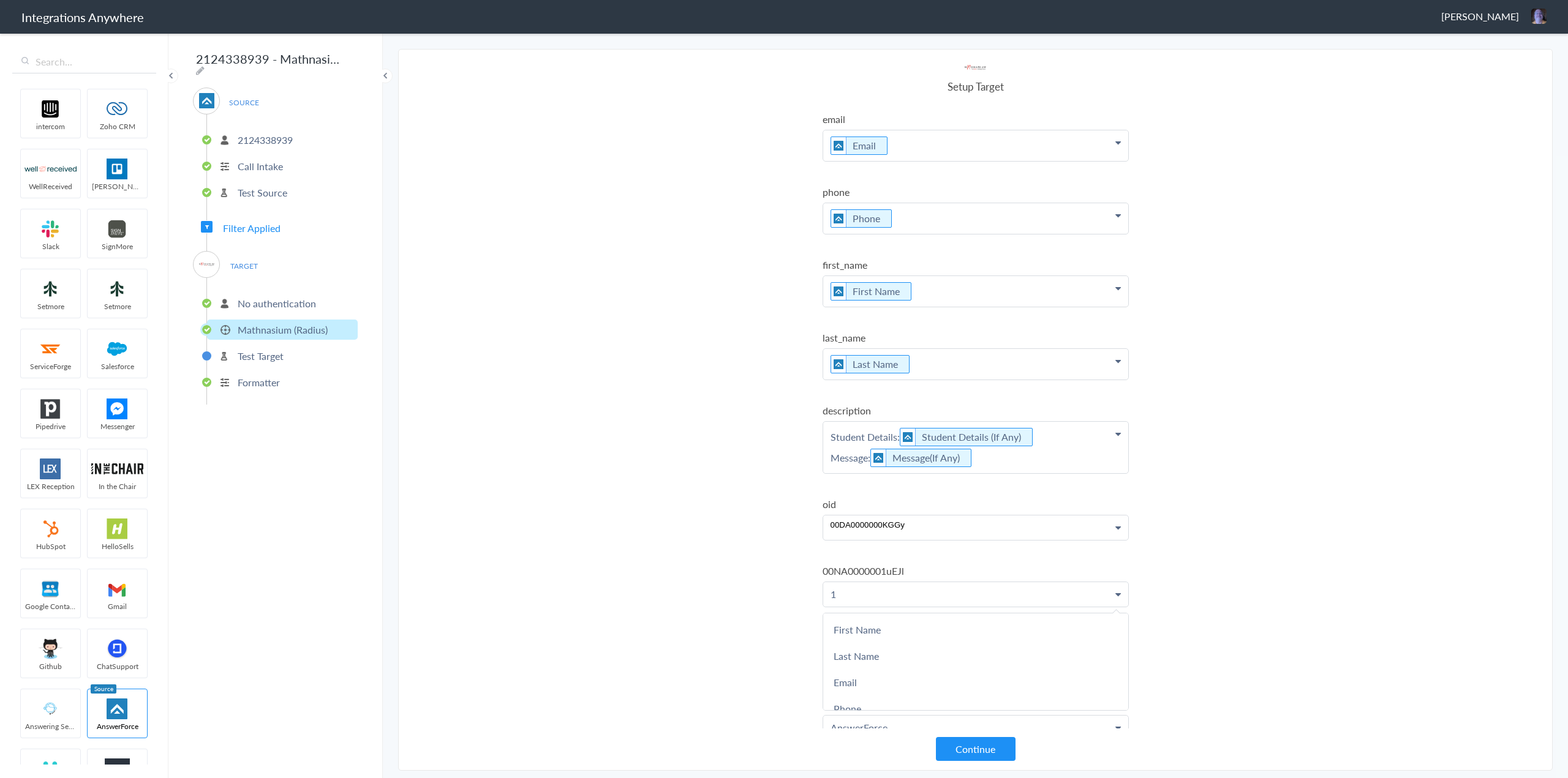
click at [934, 585] on p "1" at bounding box center [975, 594] width 305 height 24
click at [679, 568] on section "Select Account 2124338939 Rename Delete (an hour ago) 2017312704 Rename Delete …" at bounding box center [975, 409] width 1155 height 722
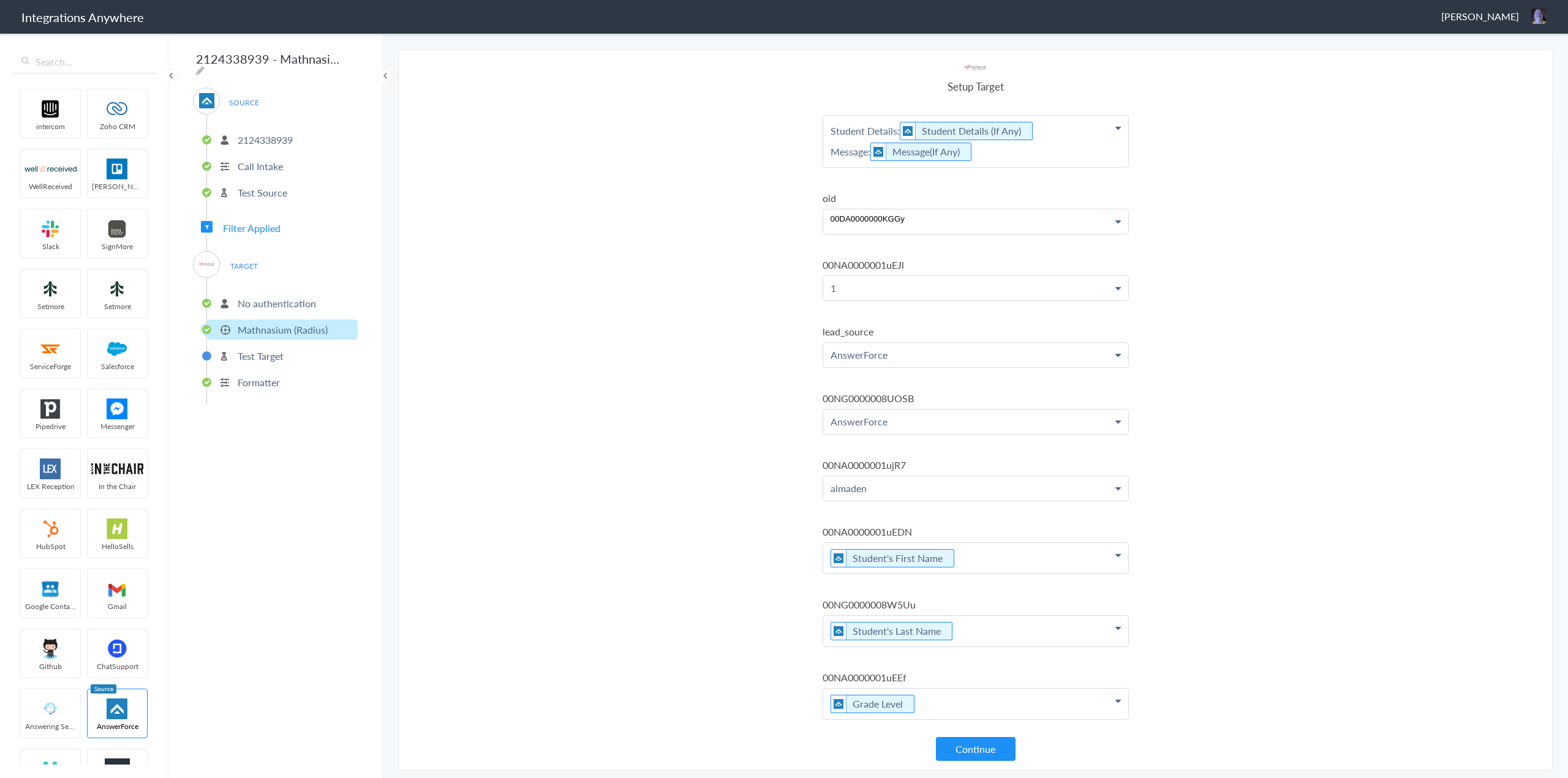
scroll to position [321, 0]
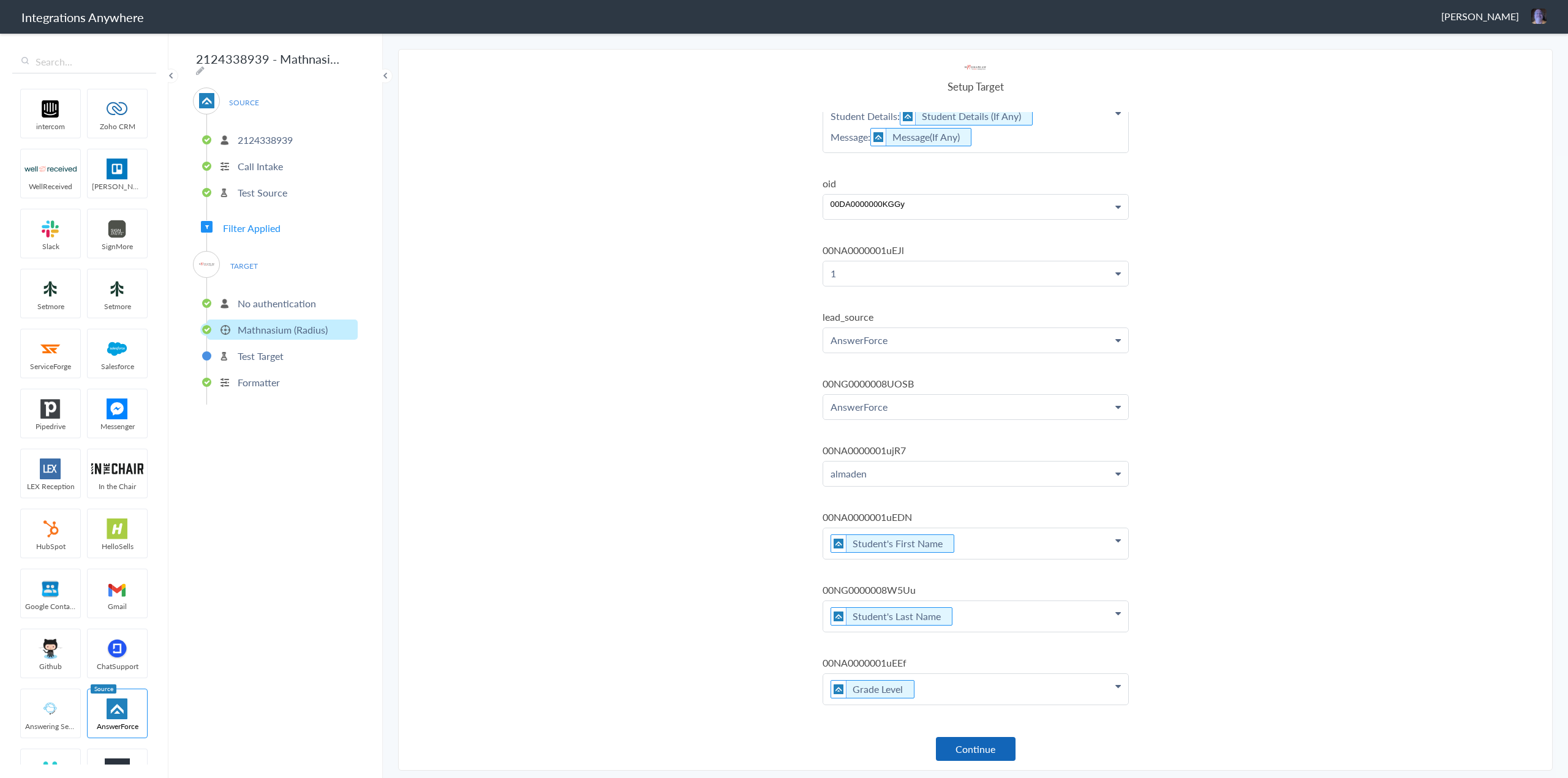
click at [956, 747] on button "Continue" at bounding box center [975, 749] width 80 height 24
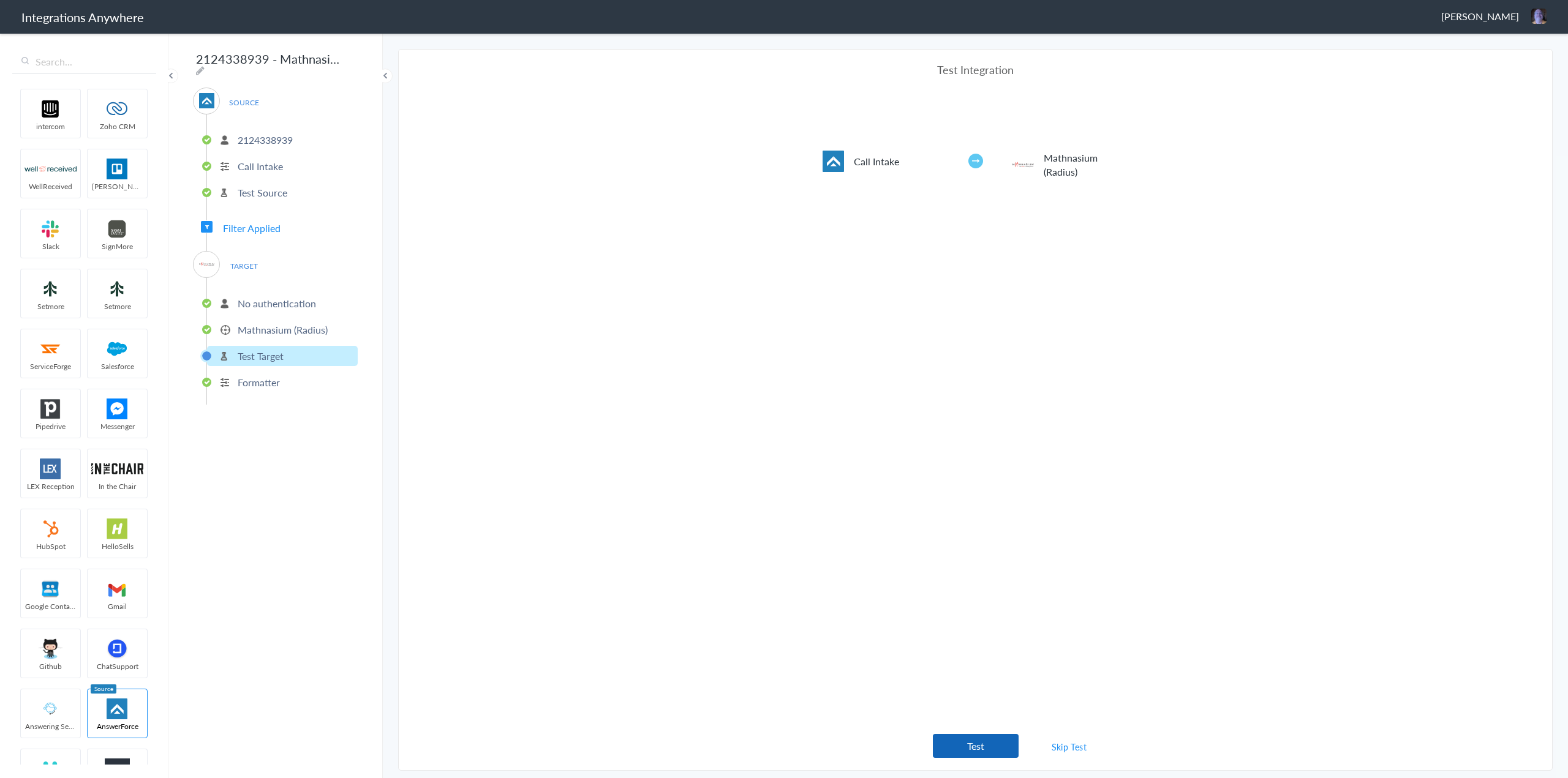
click at [975, 741] on button "Test" at bounding box center [975, 745] width 86 height 24
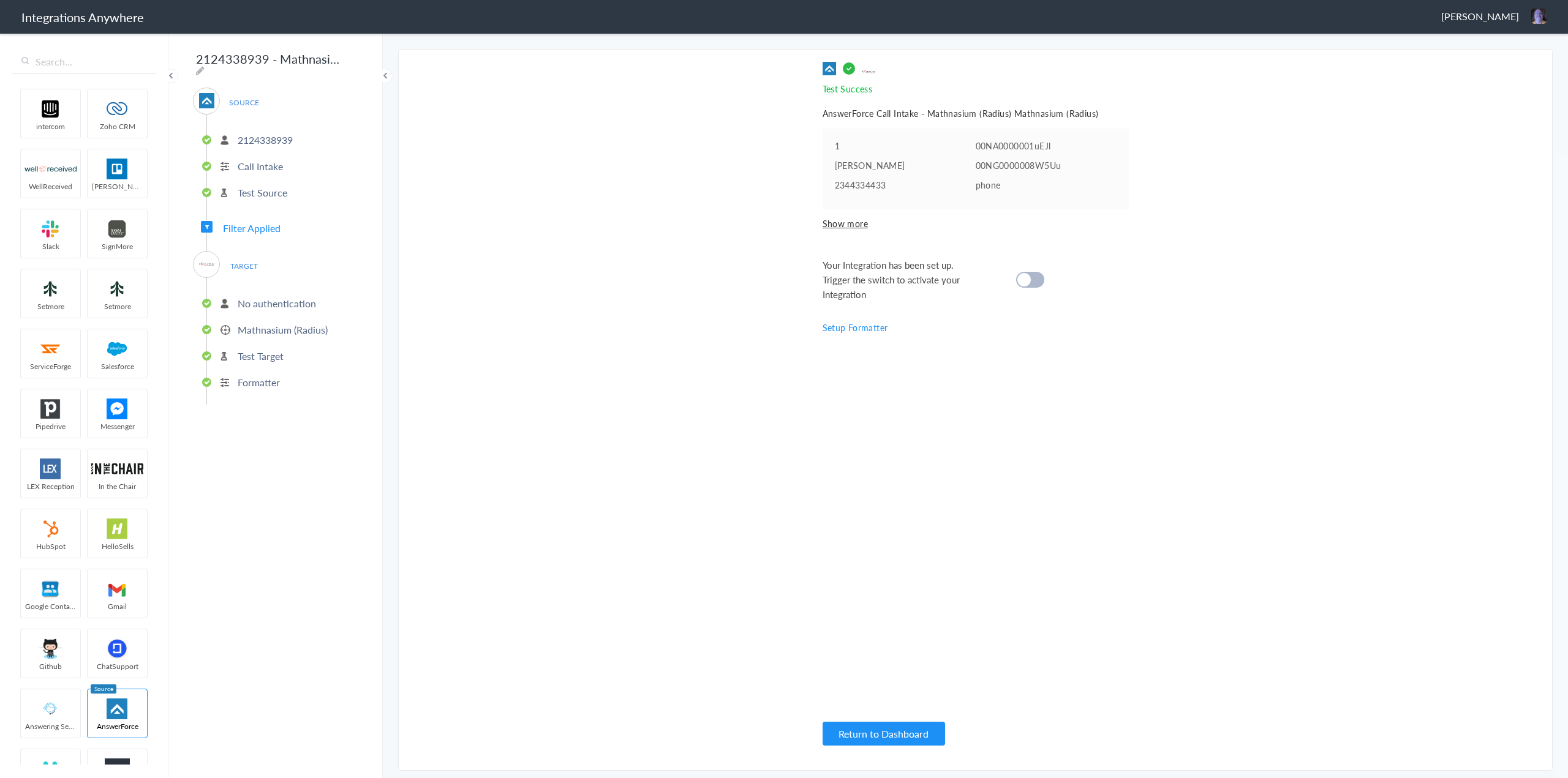
click at [1036, 279] on div at bounding box center [1030, 280] width 28 height 16
click at [889, 734] on button "Return to Dashboard" at bounding box center [883, 733] width 122 height 24
